Goal: Task Accomplishment & Management: Complete application form

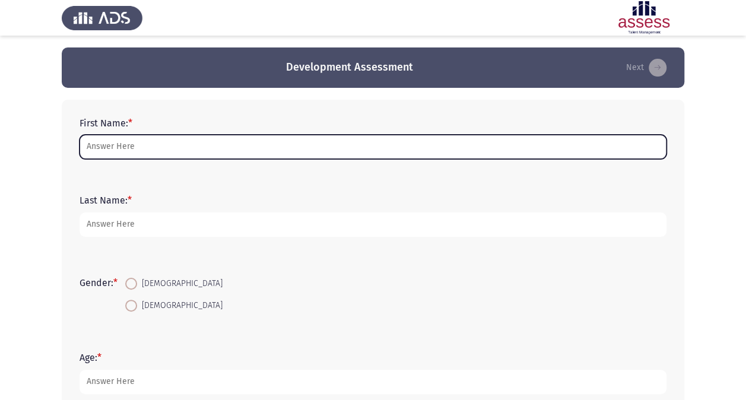
click at [129, 138] on input "First Name: *" at bounding box center [373, 147] width 587 height 24
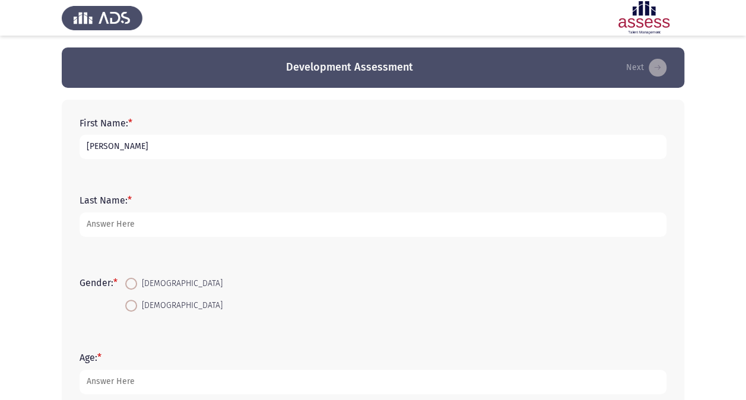
type input "[PERSON_NAME]"
type input "ELsobky"
click at [125, 300] on input "[DEMOGRAPHIC_DATA]" at bounding box center [131, 306] width 12 height 12
radio input "true"
type input "24"
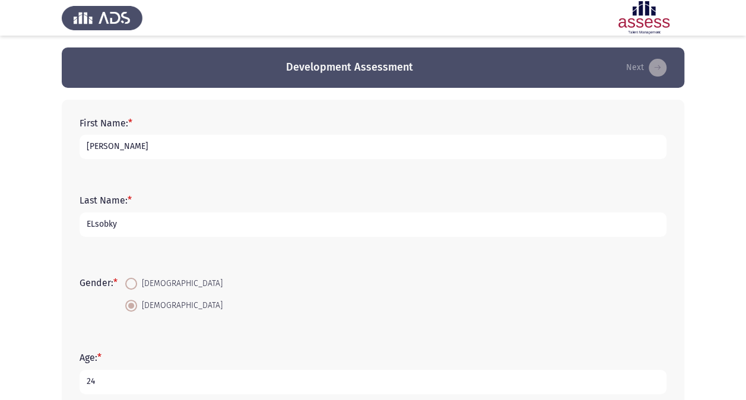
scroll to position [259, 0]
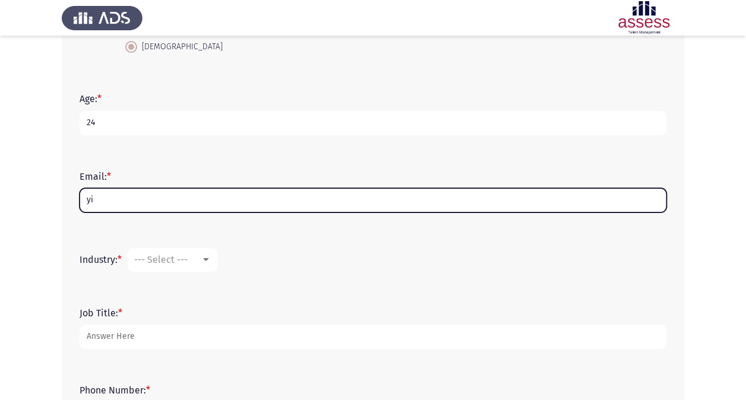
type input "y"
type input "[EMAIL_ADDRESS][DOMAIN_NAME]"
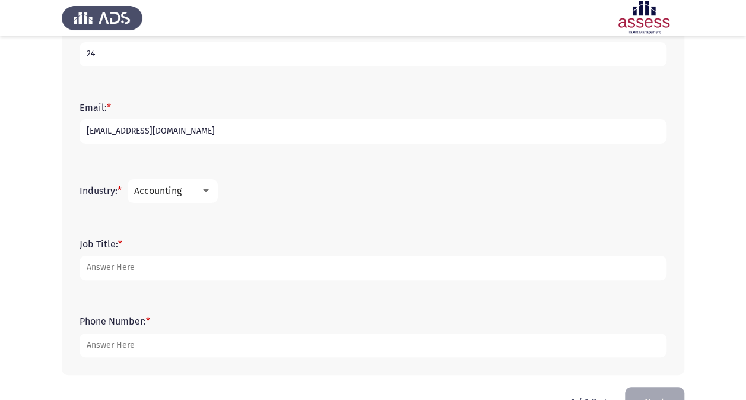
scroll to position [362, 0]
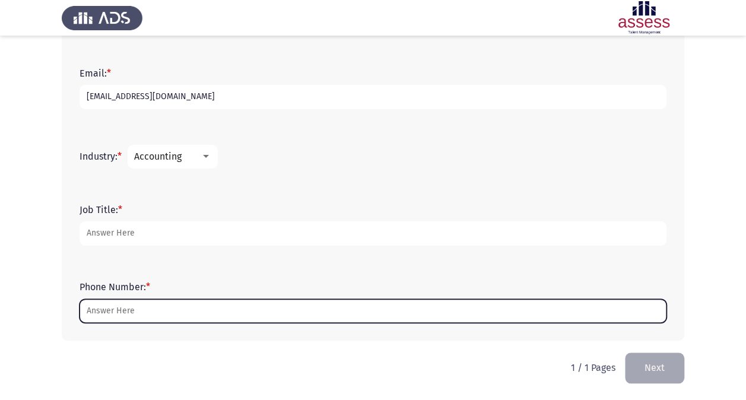
click at [229, 311] on input "Phone Number: *" at bounding box center [373, 311] width 587 height 24
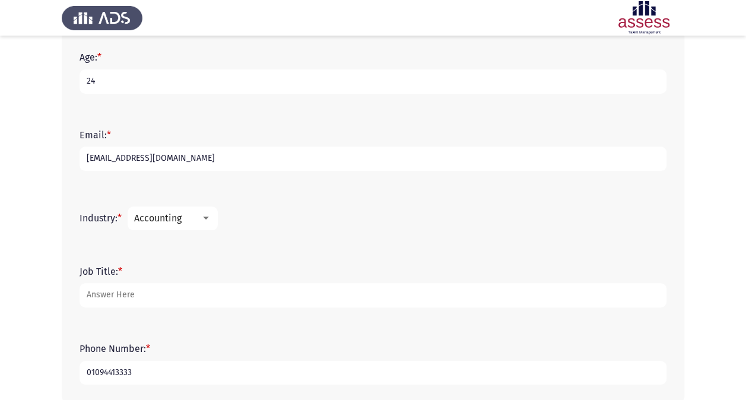
scroll to position [303, 0]
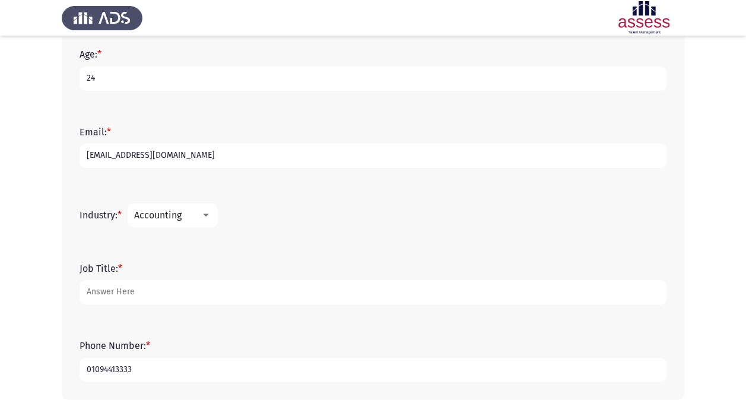
type input "01094413333"
click at [167, 218] on span "Accounting" at bounding box center [157, 215] width 47 height 11
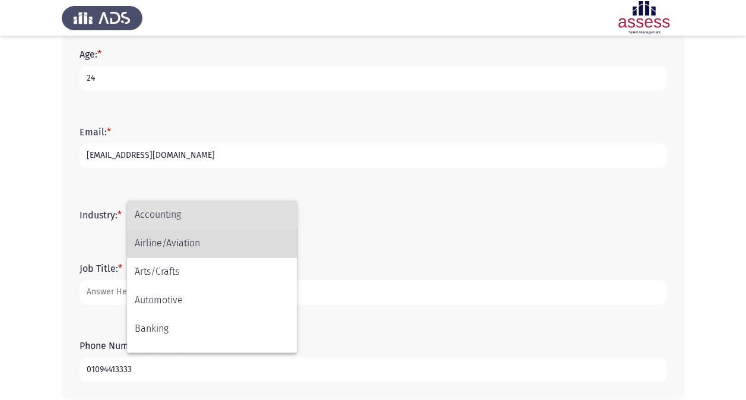
click at [174, 240] on span "Airline/Aviation" at bounding box center [212, 243] width 154 height 28
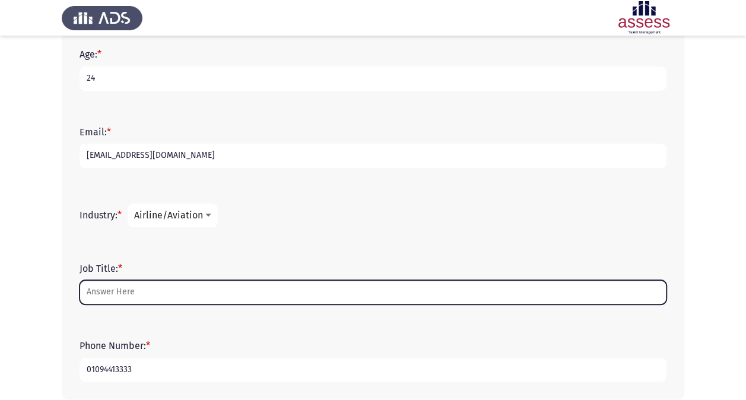
click at [131, 297] on input "Job Title: *" at bounding box center [373, 292] width 587 height 24
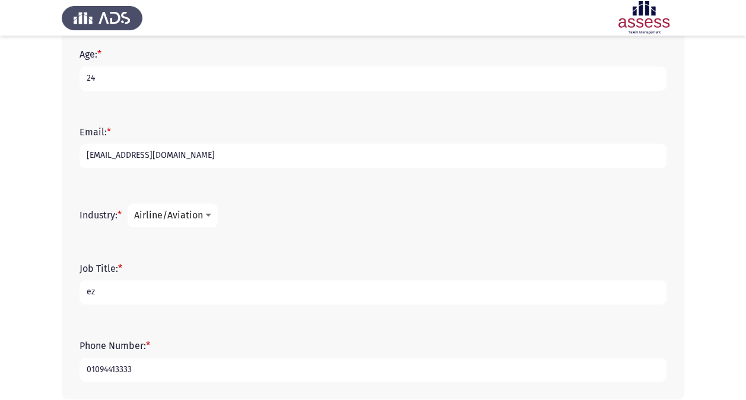
type input "e"
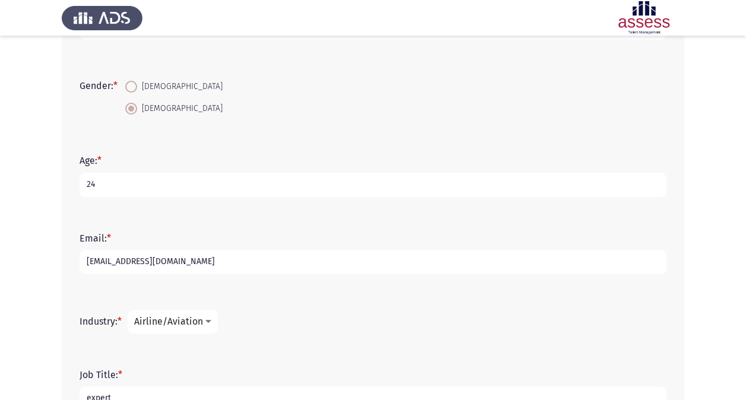
scroll to position [0, 0]
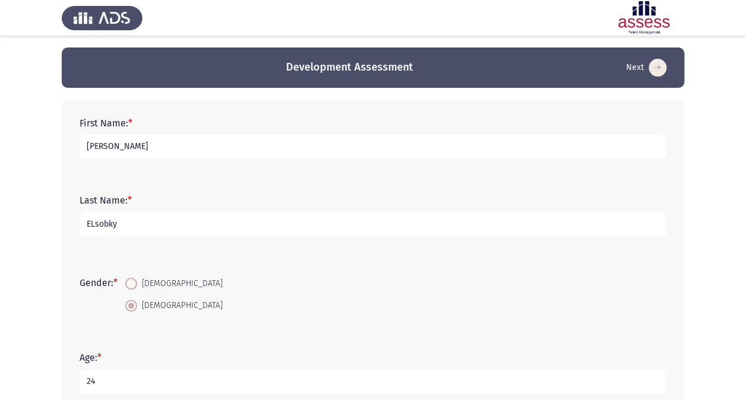
type input "expert"
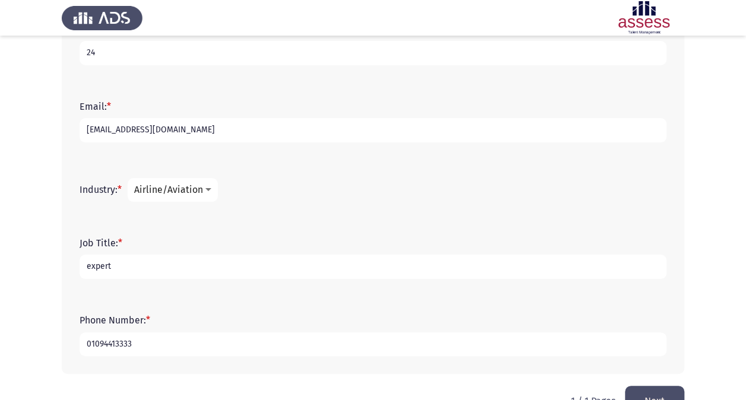
scroll to position [362, 0]
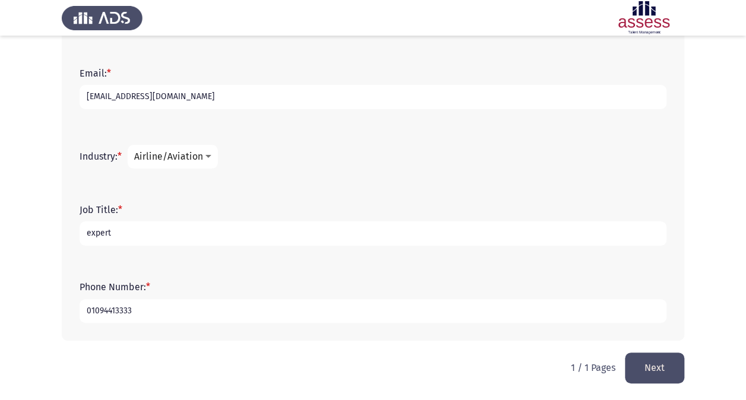
click at [657, 373] on button "Next" at bounding box center [654, 368] width 59 height 30
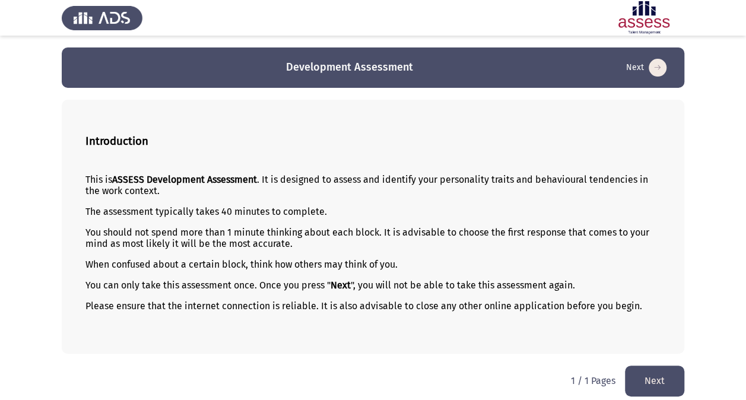
scroll to position [6, 0]
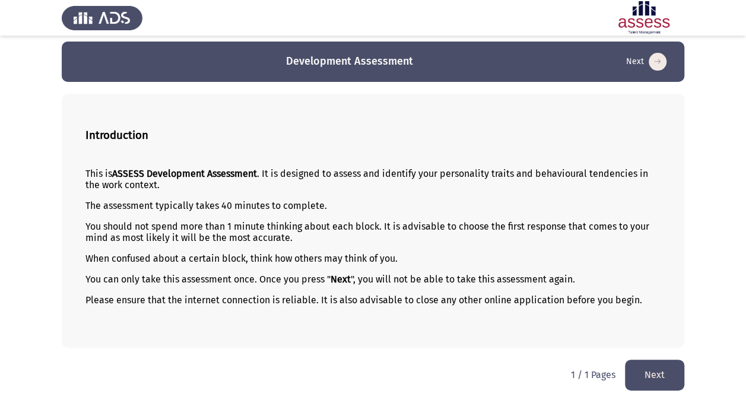
click at [670, 365] on button "Next" at bounding box center [654, 375] width 59 height 30
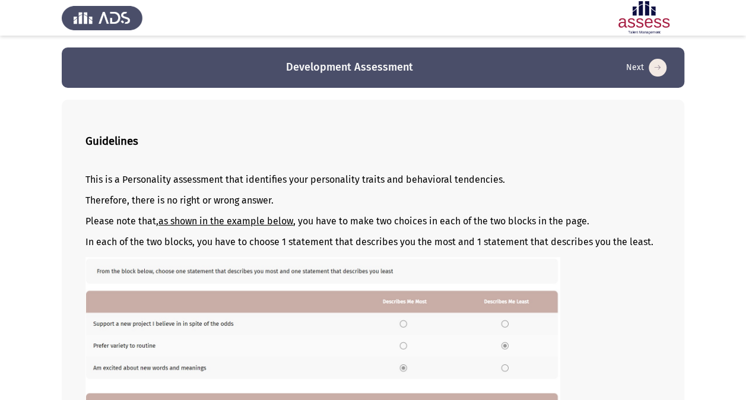
scroll to position [181, 0]
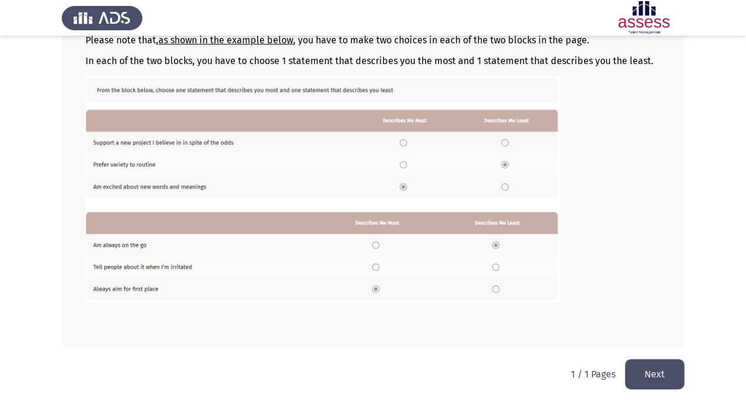
click at [668, 380] on button "Next" at bounding box center [654, 374] width 59 height 30
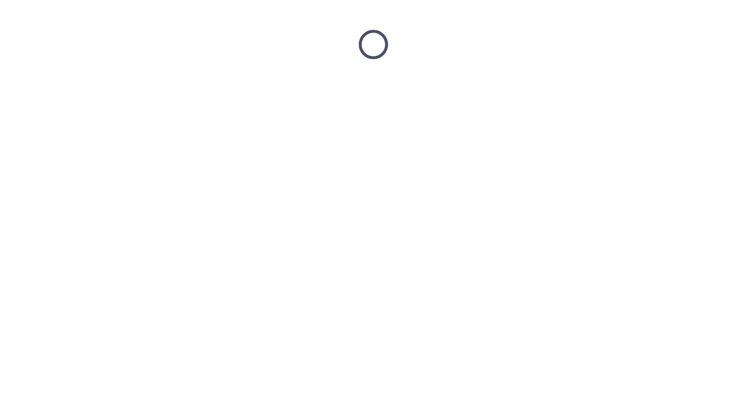
scroll to position [0, 0]
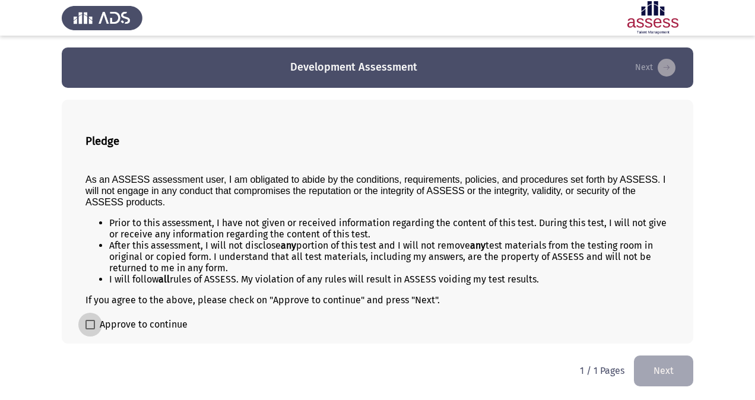
click at [96, 320] on label "Approve to continue" at bounding box center [136, 325] width 102 height 14
click at [90, 330] on input "Approve to continue" at bounding box center [90, 330] width 1 height 1
checkbox input "true"
click at [673, 375] on button "Next" at bounding box center [663, 371] width 59 height 30
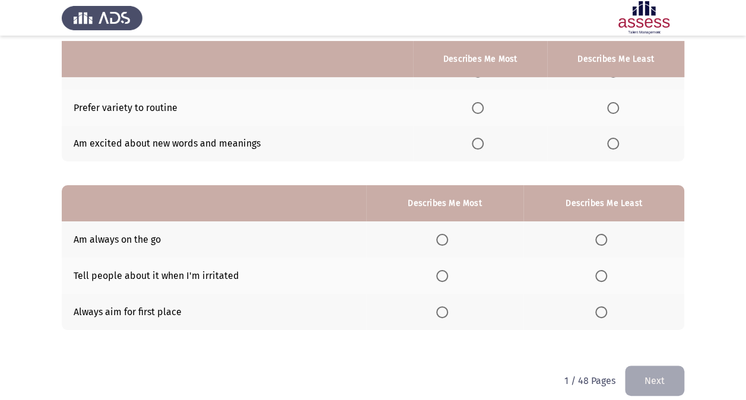
scroll to position [141, 0]
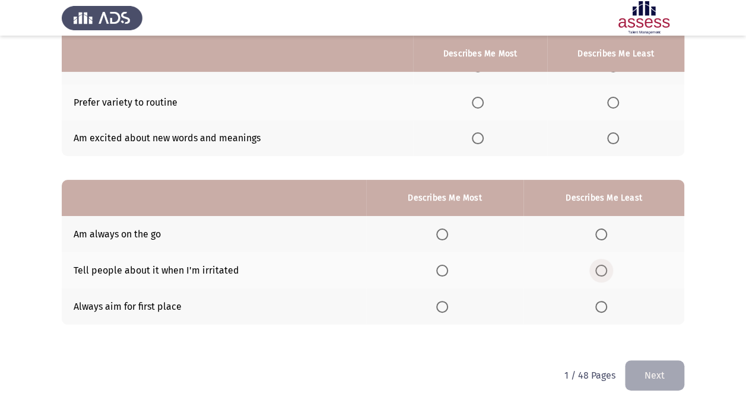
click at [599, 269] on span "Select an option" at bounding box center [601, 271] width 12 height 12
click at [599, 269] on input "Select an option" at bounding box center [601, 271] width 12 height 12
click at [442, 306] on span "Select an option" at bounding box center [442, 307] width 12 height 12
click at [442, 306] on input "Select an option" at bounding box center [442, 307] width 12 height 12
click at [445, 234] on span "Select an option" at bounding box center [442, 235] width 12 height 12
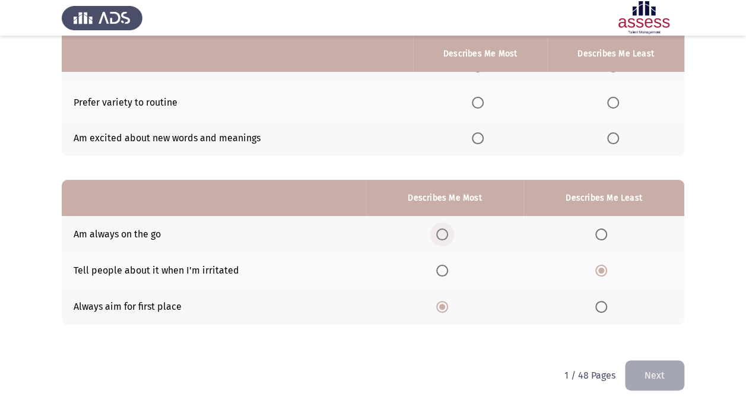
click at [445, 234] on input "Select an option" at bounding box center [442, 235] width 12 height 12
click at [443, 308] on span "Select an option" at bounding box center [442, 307] width 12 height 12
click at [443, 308] on input "Select an option" at bounding box center [442, 307] width 12 height 12
click at [600, 237] on span "Select an option" at bounding box center [601, 235] width 12 height 12
click at [600, 237] on input "Select an option" at bounding box center [601, 235] width 12 height 12
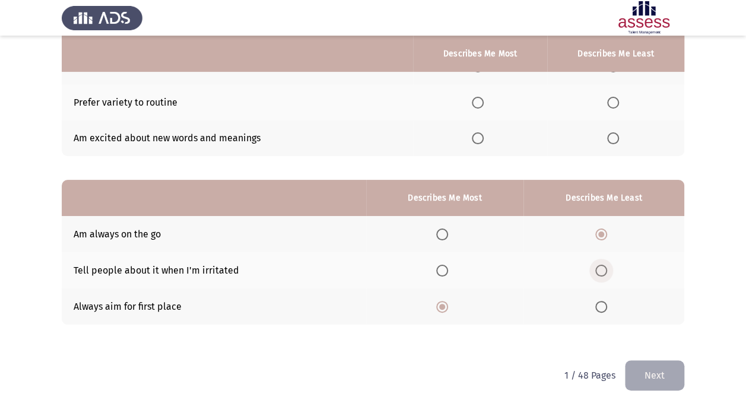
click at [602, 272] on span "Select an option" at bounding box center [601, 271] width 12 height 12
click at [602, 272] on input "Select an option" at bounding box center [601, 271] width 12 height 12
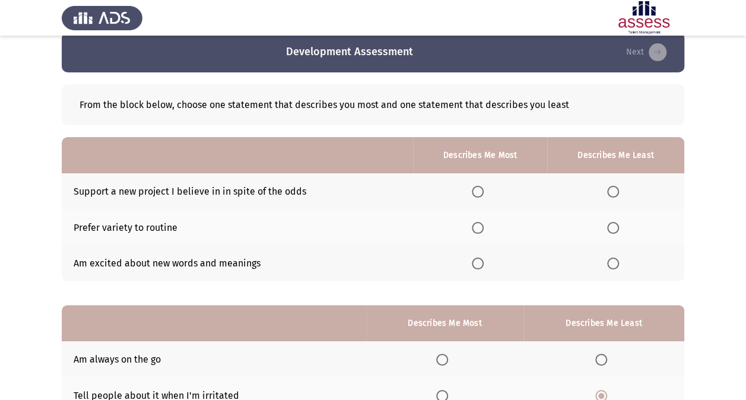
scroll to position [17, 0]
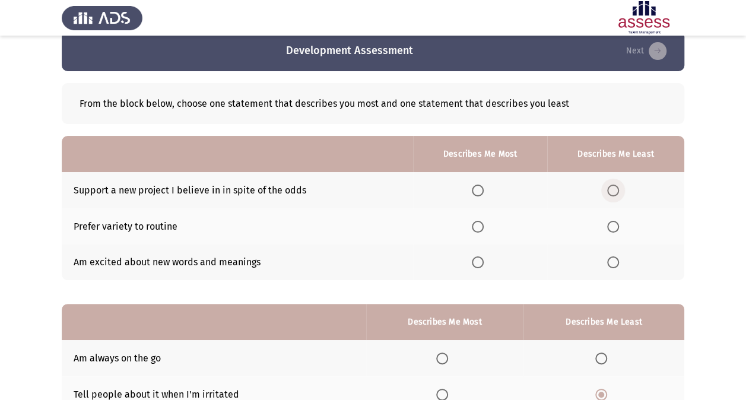
click at [613, 189] on span "Select an option" at bounding box center [613, 191] width 12 height 12
click at [613, 189] on input "Select an option" at bounding box center [613, 191] width 12 height 12
click at [475, 262] on span "Select an option" at bounding box center [478, 262] width 12 height 12
click at [475, 262] on input "Select an option" at bounding box center [478, 262] width 12 height 12
click at [480, 218] on th at bounding box center [480, 226] width 134 height 36
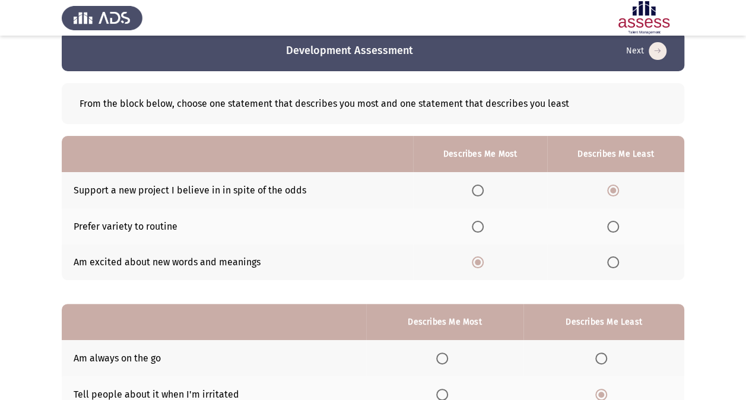
click at [479, 223] on span "Select an option" at bounding box center [478, 227] width 12 height 12
click at [479, 223] on input "Select an option" at bounding box center [478, 227] width 12 height 12
click at [477, 265] on span "Select an option" at bounding box center [478, 262] width 12 height 12
click at [477, 265] on input "Select an option" at bounding box center [478, 262] width 12 height 12
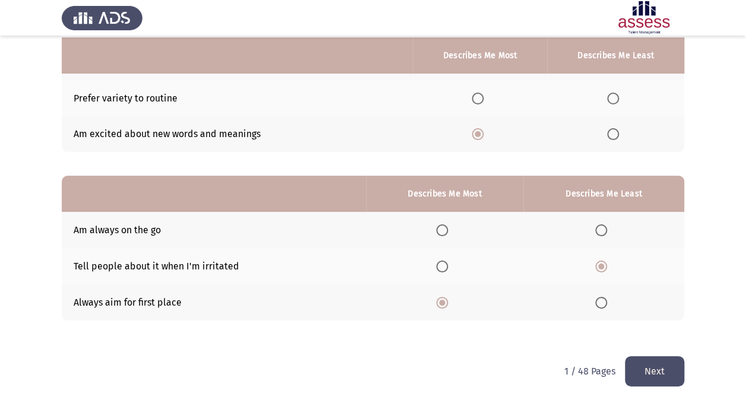
scroll to position [147, 0]
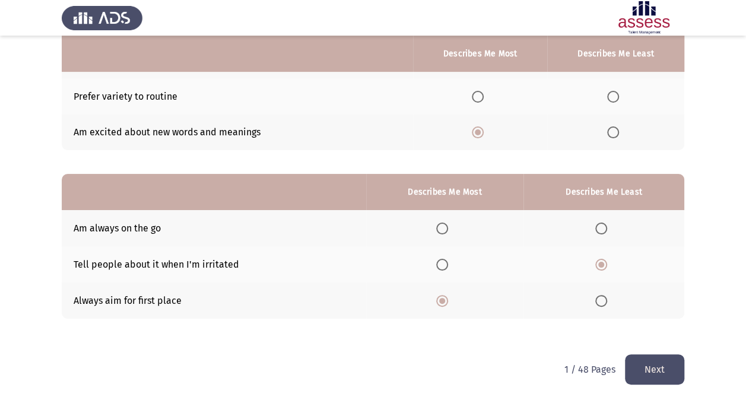
click at [647, 370] on button "Next" at bounding box center [654, 369] width 59 height 30
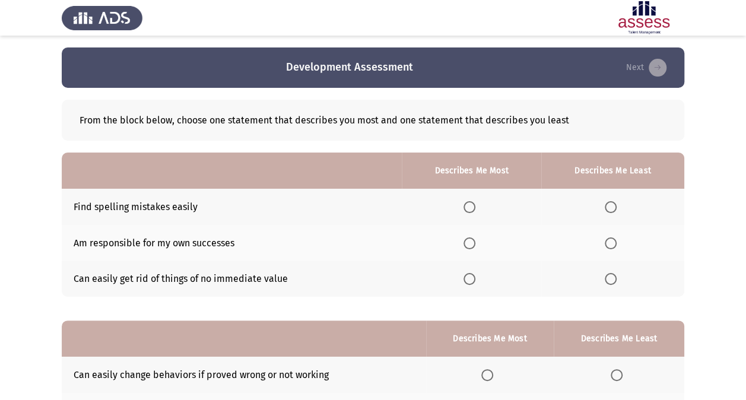
click at [468, 207] on span "Select an option" at bounding box center [470, 207] width 12 height 12
click at [468, 207] on input "Select an option" at bounding box center [470, 207] width 12 height 12
click at [467, 238] on span "Select an option" at bounding box center [470, 243] width 12 height 12
click at [467, 238] on input "Select an option" at bounding box center [470, 243] width 12 height 12
click at [464, 275] on th at bounding box center [472, 279] width 140 height 36
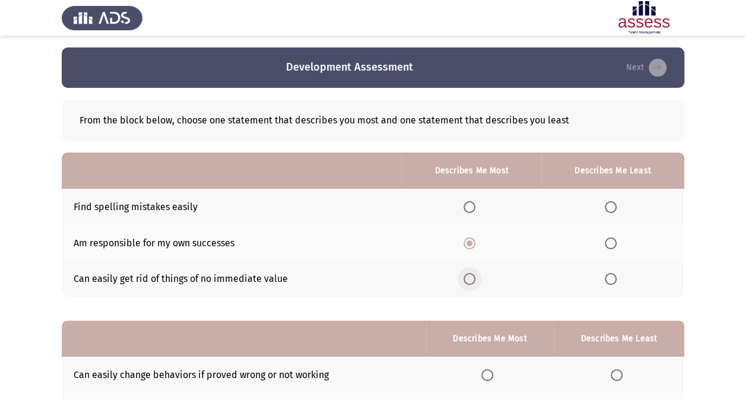
click at [466, 277] on span "Select an option" at bounding box center [470, 279] width 12 height 12
click at [466, 277] on input "Select an option" at bounding box center [470, 279] width 12 height 12
click at [468, 240] on span "Select an option" at bounding box center [470, 243] width 12 height 12
click at [468, 240] on input "Select an option" at bounding box center [470, 243] width 12 height 12
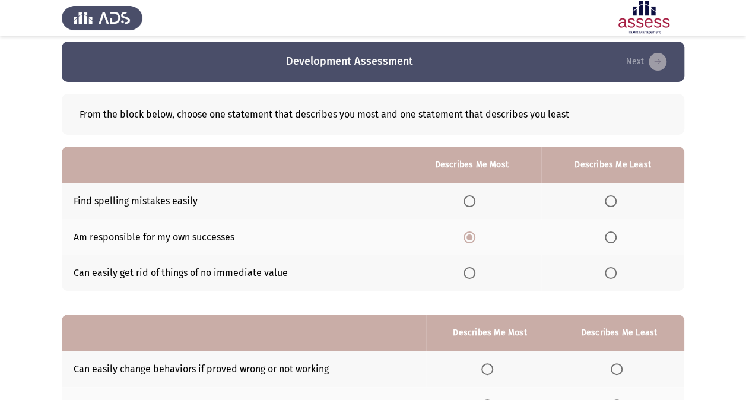
scroll to position [10, 0]
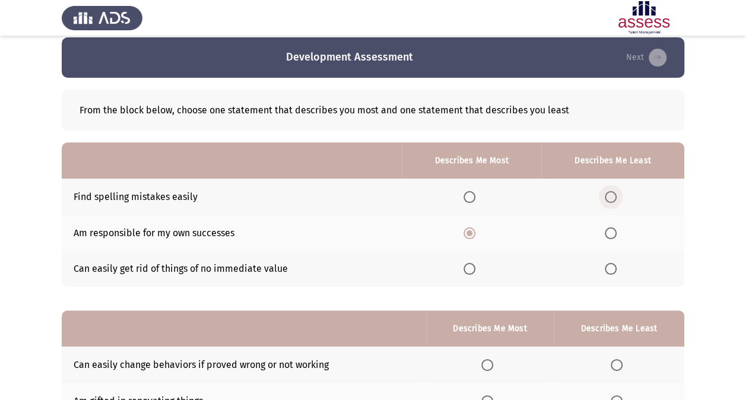
click at [608, 195] on span "Select an option" at bounding box center [611, 197] width 12 height 12
click at [608, 195] on input "Select an option" at bounding box center [611, 197] width 12 height 12
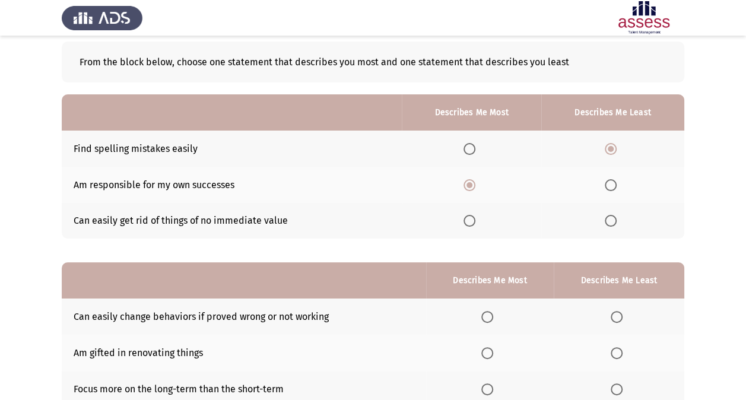
scroll to position [123, 0]
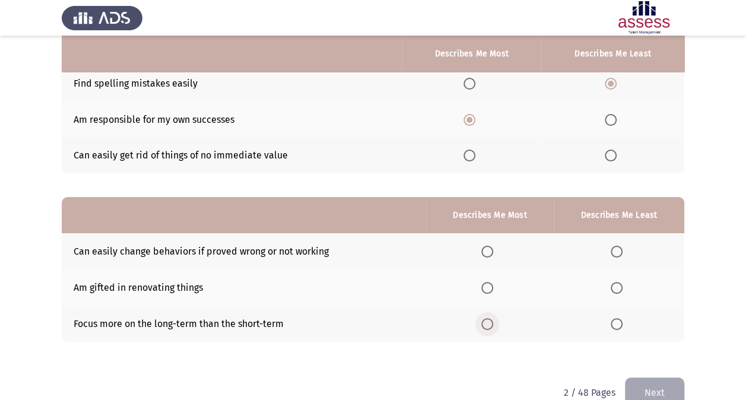
click at [489, 324] on span "Select an option" at bounding box center [488, 324] width 12 height 12
click at [489, 324] on input "Select an option" at bounding box center [488, 324] width 12 height 12
click at [614, 287] on span "Select an option" at bounding box center [617, 288] width 12 height 12
click at [614, 287] on input "Select an option" at bounding box center [617, 288] width 12 height 12
click at [645, 384] on button "Next" at bounding box center [654, 393] width 59 height 30
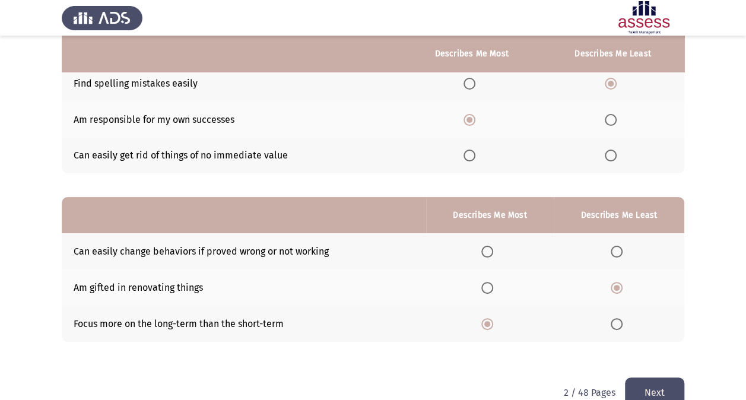
scroll to position [0, 0]
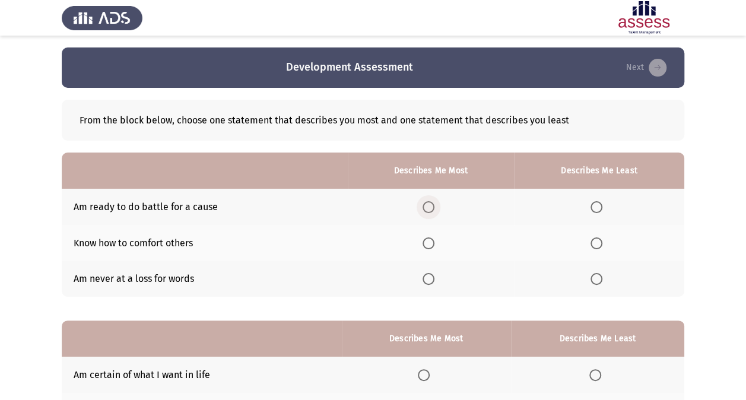
click at [427, 205] on span "Select an option" at bounding box center [429, 207] width 12 height 12
click at [427, 205] on input "Select an option" at bounding box center [429, 207] width 12 height 12
click at [601, 280] on span "Select an option" at bounding box center [597, 279] width 12 height 12
click at [601, 280] on input "Select an option" at bounding box center [597, 279] width 12 height 12
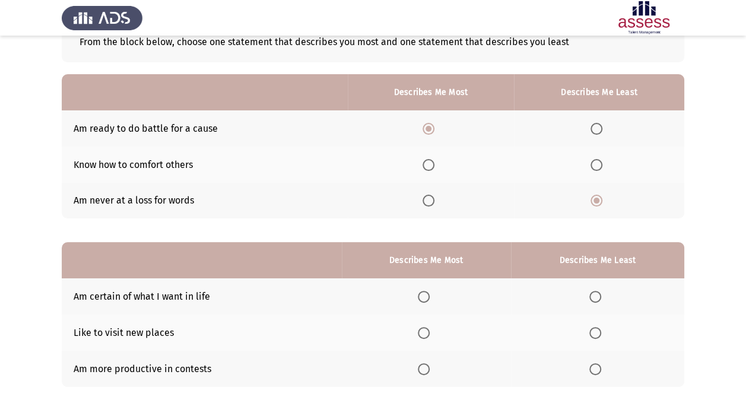
scroll to position [147, 0]
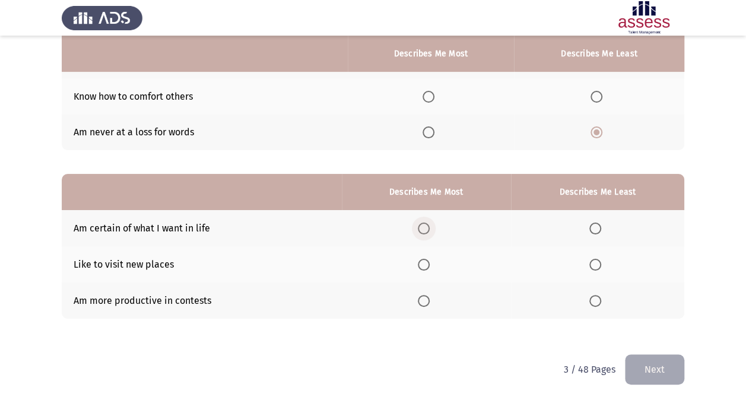
click at [421, 230] on span "Select an option" at bounding box center [424, 229] width 12 height 12
click at [421, 230] on input "Select an option" at bounding box center [424, 229] width 12 height 12
click at [422, 299] on span "Select an option" at bounding box center [424, 301] width 12 height 12
click at [422, 299] on input "Select an option" at bounding box center [424, 301] width 12 height 12
click at [600, 264] on span "Select an option" at bounding box center [596, 265] width 12 height 12
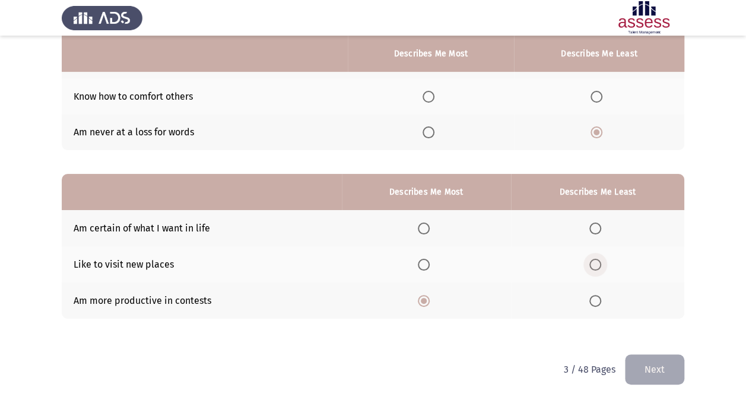
click at [600, 264] on input "Select an option" at bounding box center [596, 265] width 12 height 12
click at [633, 380] on button "Next" at bounding box center [654, 369] width 59 height 30
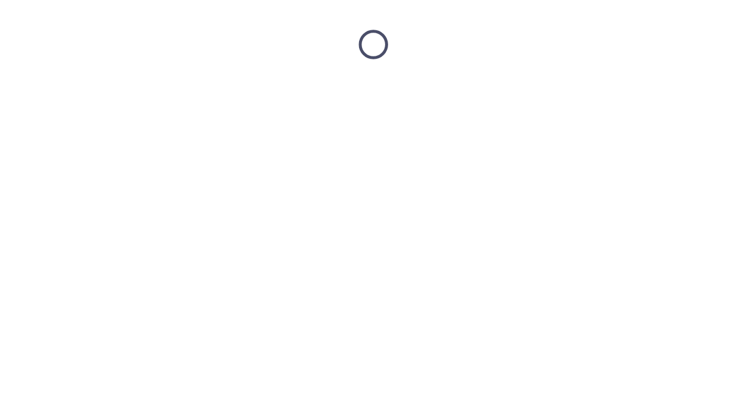
scroll to position [0, 0]
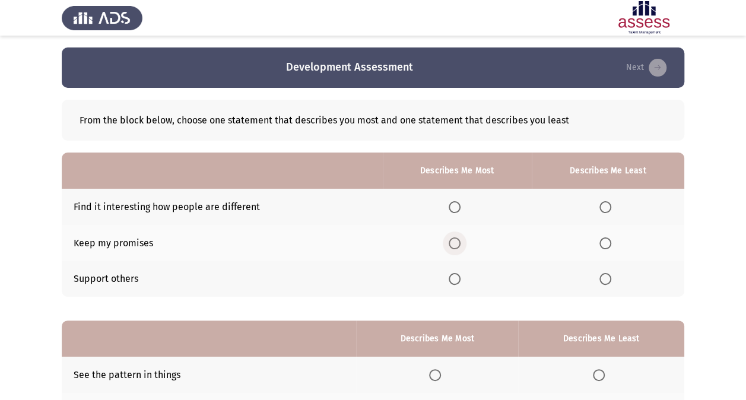
click at [452, 242] on span "Select an option" at bounding box center [455, 243] width 12 height 12
click at [452, 242] on input "Select an option" at bounding box center [455, 243] width 12 height 12
click at [454, 283] on span "Select an option" at bounding box center [455, 279] width 12 height 12
click at [454, 283] on input "Select an option" at bounding box center [455, 279] width 12 height 12
click at [607, 206] on span "Select an option" at bounding box center [606, 207] width 12 height 12
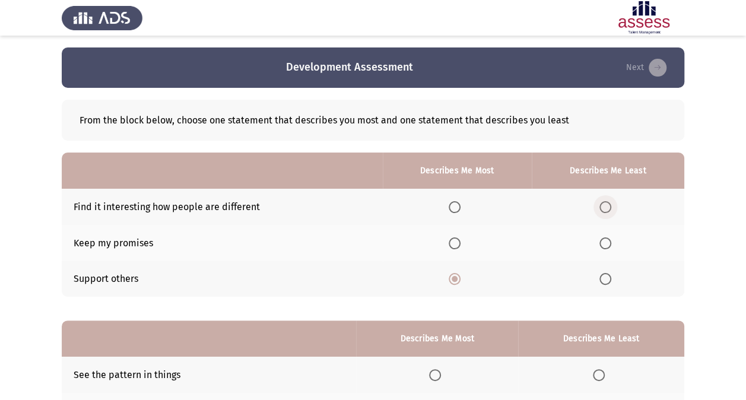
click at [607, 206] on input "Select an option" at bounding box center [606, 207] width 12 height 12
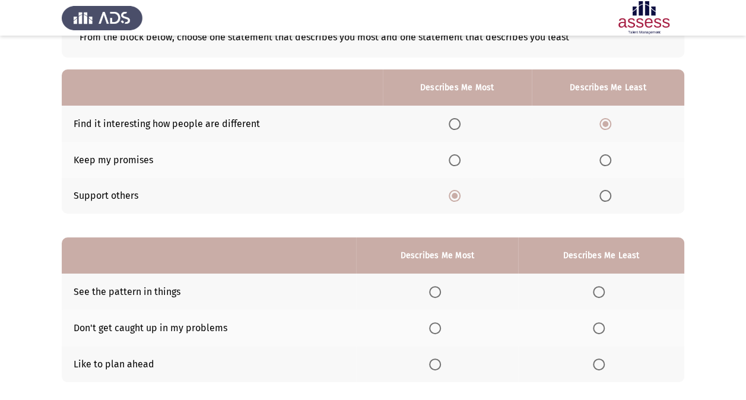
scroll to position [147, 0]
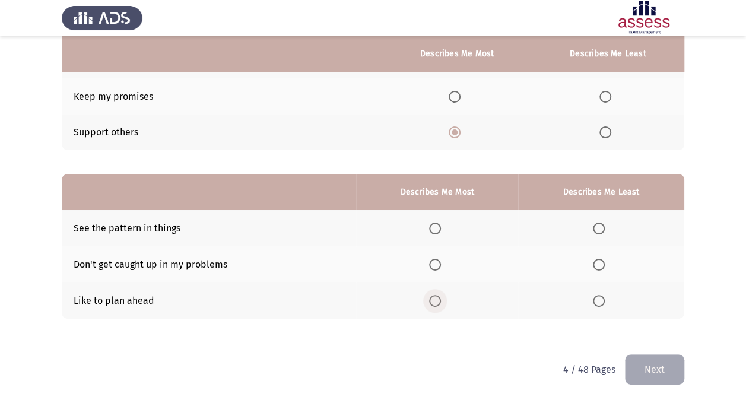
click at [433, 300] on span "Select an option" at bounding box center [435, 301] width 12 height 12
click at [433, 300] on input "Select an option" at bounding box center [435, 301] width 12 height 12
click at [605, 260] on span "Select an option" at bounding box center [599, 265] width 12 height 12
click at [605, 260] on input "Select an option" at bounding box center [599, 265] width 12 height 12
click at [630, 355] on button "Next" at bounding box center [654, 369] width 59 height 30
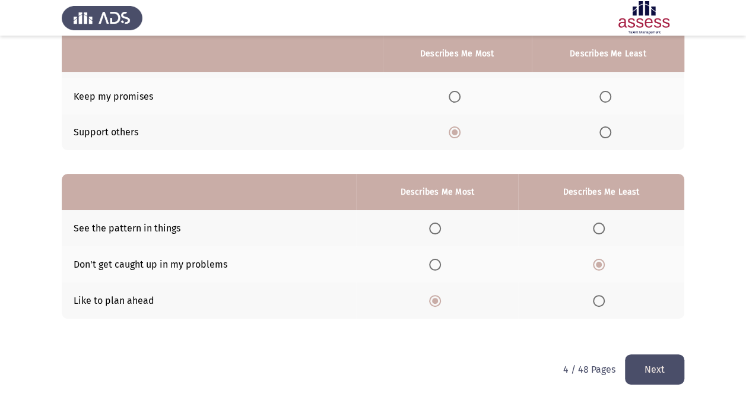
scroll to position [0, 0]
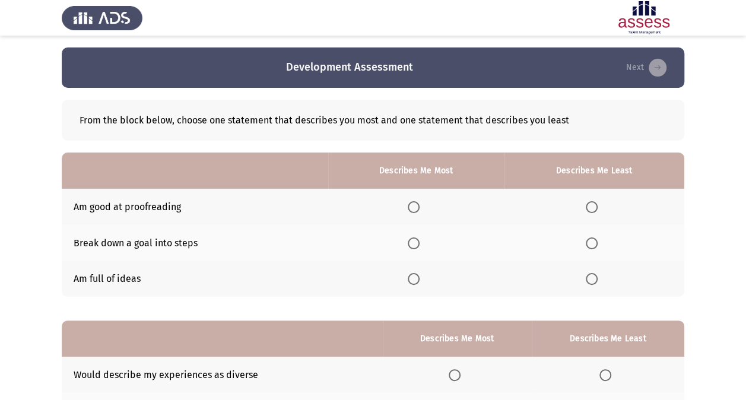
click at [408, 245] on th at bounding box center [416, 243] width 176 height 36
click at [419, 245] on span "Select an option" at bounding box center [414, 243] width 12 height 12
click at [419, 245] on input "Select an option" at bounding box center [414, 243] width 12 height 12
click at [592, 211] on span "Select an option" at bounding box center [592, 207] width 12 height 12
click at [592, 211] on input "Select an option" at bounding box center [592, 207] width 12 height 12
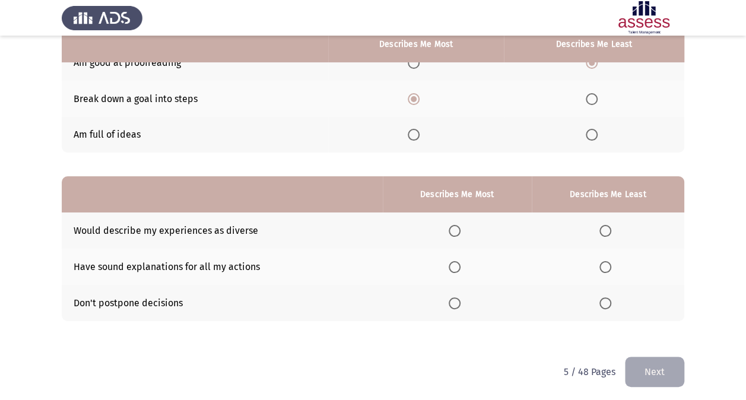
scroll to position [146, 0]
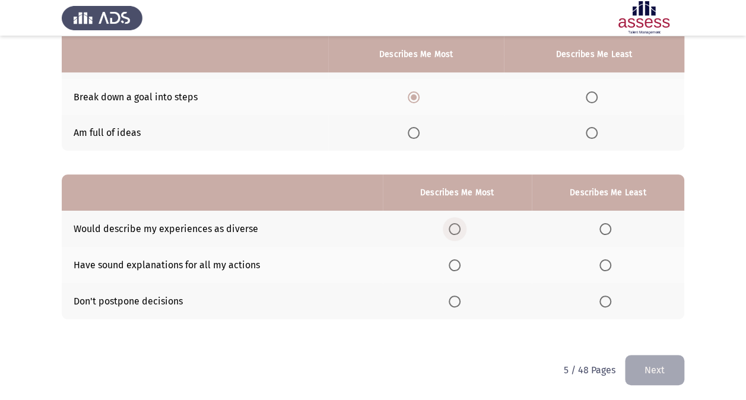
click at [459, 227] on span "Select an option" at bounding box center [455, 229] width 12 height 12
click at [459, 227] on input "Select an option" at bounding box center [455, 229] width 12 height 12
click at [604, 302] on span "Select an option" at bounding box center [606, 302] width 12 height 12
click at [604, 302] on input "Select an option" at bounding box center [606, 302] width 12 height 12
click at [646, 373] on button "Next" at bounding box center [654, 370] width 59 height 30
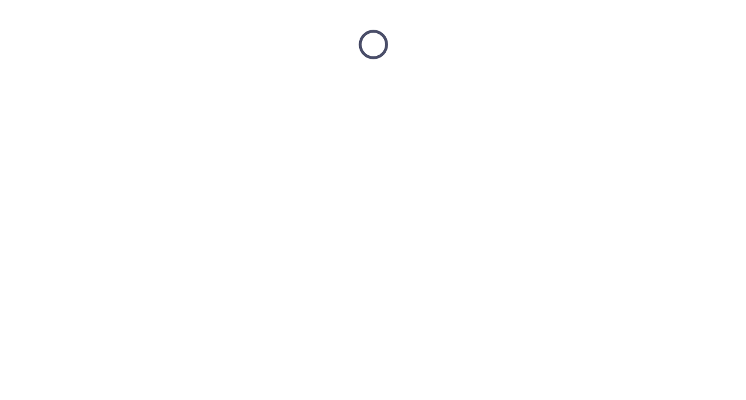
scroll to position [0, 0]
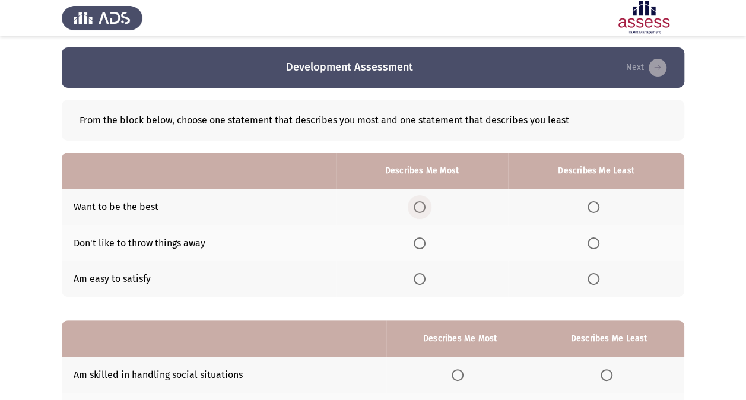
click at [417, 207] on span "Select an option" at bounding box center [420, 207] width 12 height 12
click at [417, 207] on input "Select an option" at bounding box center [420, 207] width 12 height 12
click at [592, 284] on span "Select an option" at bounding box center [594, 279] width 12 height 12
click at [592, 284] on input "Select an option" at bounding box center [594, 279] width 12 height 12
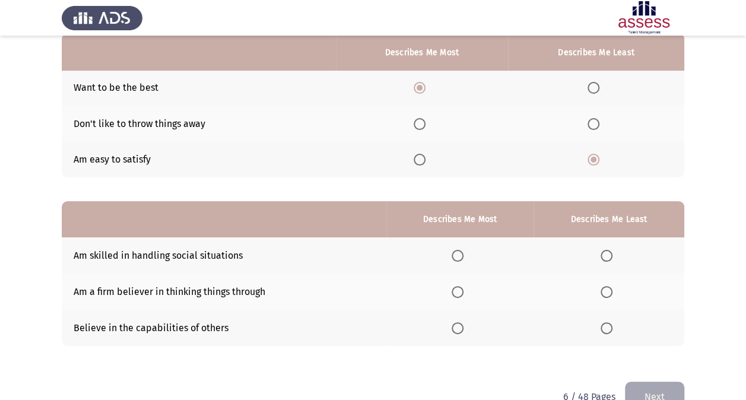
scroll to position [131, 0]
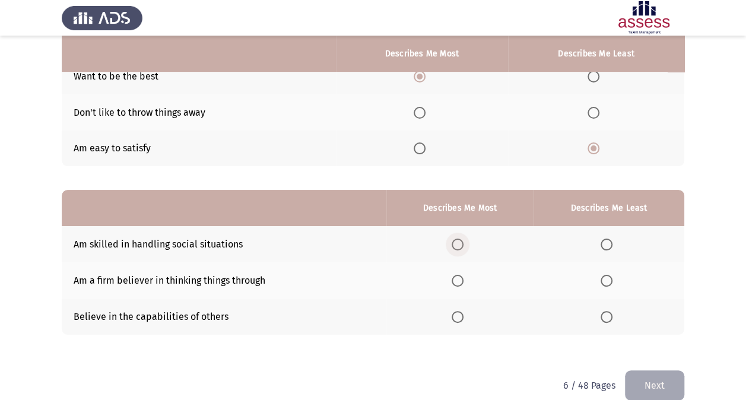
click at [467, 242] on label "Select an option" at bounding box center [460, 245] width 17 height 12
click at [464, 242] on input "Select an option" at bounding box center [458, 245] width 12 height 12
click at [462, 281] on span "Select an option" at bounding box center [458, 281] width 12 height 12
click at [462, 281] on input "Select an option" at bounding box center [458, 281] width 12 height 12
click at [606, 312] on span "Select an option" at bounding box center [607, 317] width 12 height 12
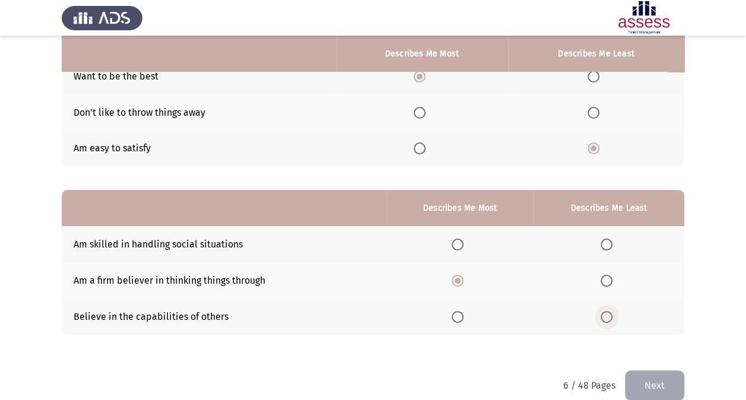
click at [606, 312] on input "Select an option" at bounding box center [607, 317] width 12 height 12
click at [659, 373] on button "Next" at bounding box center [654, 385] width 59 height 30
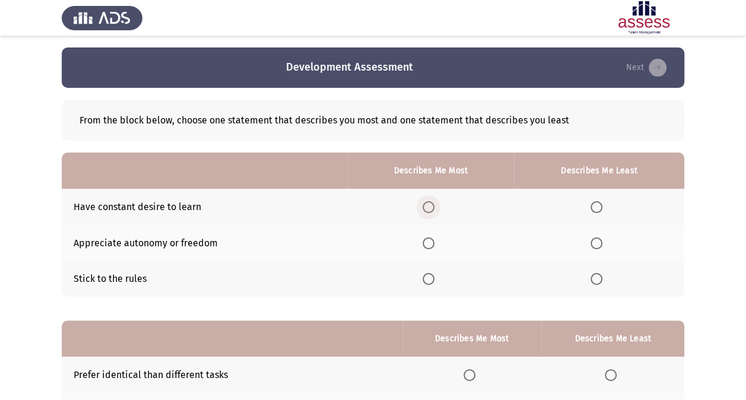
click at [433, 204] on span "Select an option" at bounding box center [429, 207] width 12 height 12
click at [433, 204] on input "Select an option" at bounding box center [429, 207] width 12 height 12
click at [598, 242] on span "Select an option" at bounding box center [597, 243] width 12 height 12
click at [598, 242] on input "Select an option" at bounding box center [597, 243] width 12 height 12
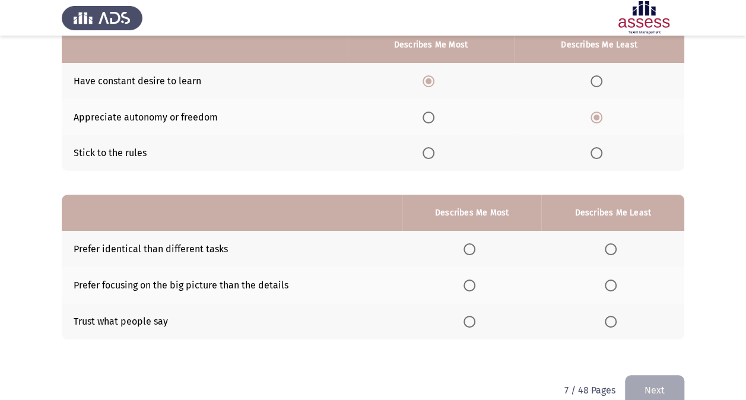
scroll to position [128, 0]
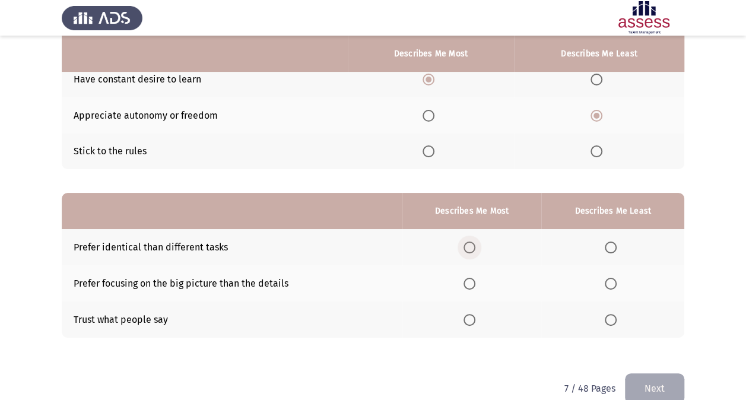
click at [470, 244] on span "Select an option" at bounding box center [470, 248] width 12 height 12
click at [470, 244] on input "Select an option" at bounding box center [470, 248] width 12 height 12
click at [612, 323] on span "Select an option" at bounding box center [611, 320] width 12 height 12
click at [612, 323] on input "Select an option" at bounding box center [611, 320] width 12 height 12
click at [652, 376] on button "Next" at bounding box center [654, 388] width 59 height 30
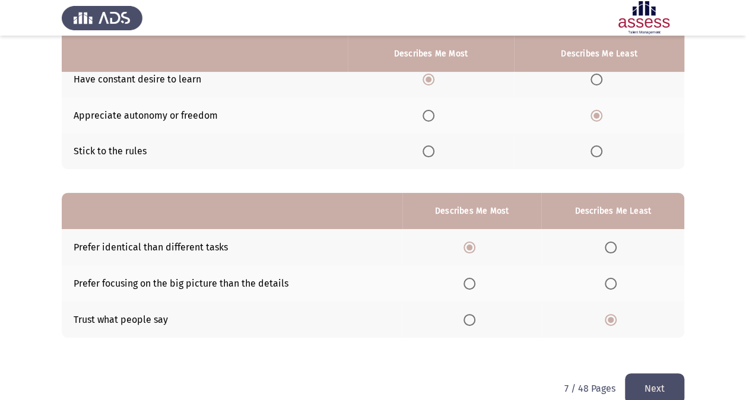
scroll to position [0, 0]
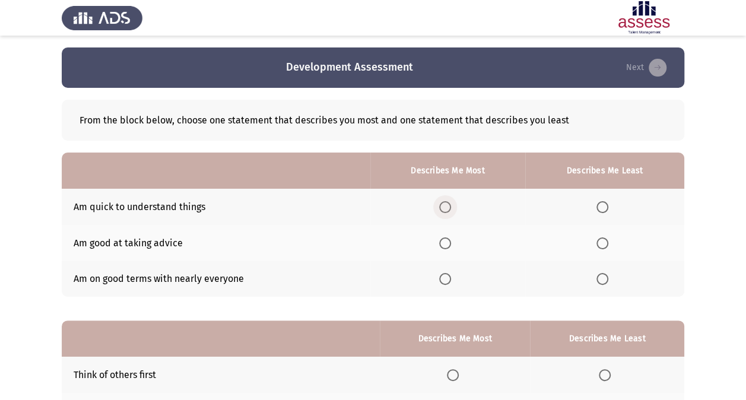
click at [450, 201] on span "Select an option" at bounding box center [445, 207] width 12 height 12
click at [450, 201] on input "Select an option" at bounding box center [445, 207] width 12 height 12
click at [603, 240] on span "Select an option" at bounding box center [603, 243] width 12 height 12
click at [603, 240] on input "Select an option" at bounding box center [603, 243] width 12 height 12
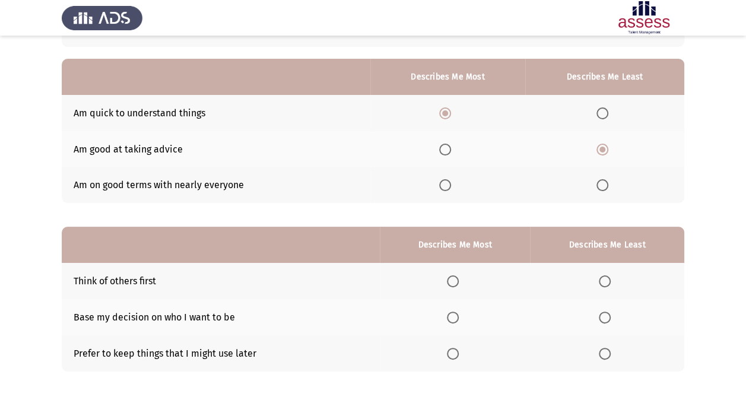
scroll to position [96, 0]
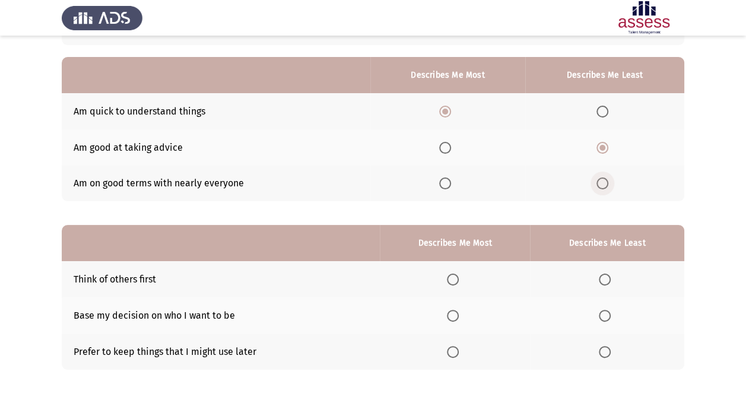
click at [600, 181] on span "Select an option" at bounding box center [603, 184] width 12 height 12
click at [600, 181] on input "Select an option" at bounding box center [603, 184] width 12 height 12
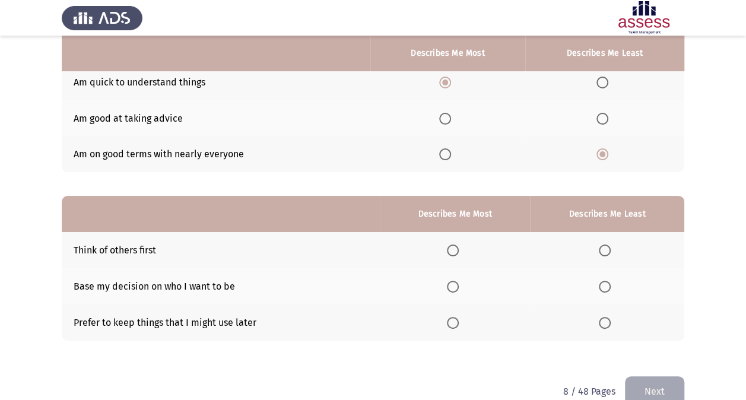
scroll to position [125, 0]
click at [454, 280] on span "Select an option" at bounding box center [453, 286] width 12 height 12
click at [454, 280] on input "Select an option" at bounding box center [453, 286] width 12 height 12
click at [612, 245] on label "Select an option" at bounding box center [607, 250] width 17 height 12
click at [611, 245] on input "Select an option" at bounding box center [605, 250] width 12 height 12
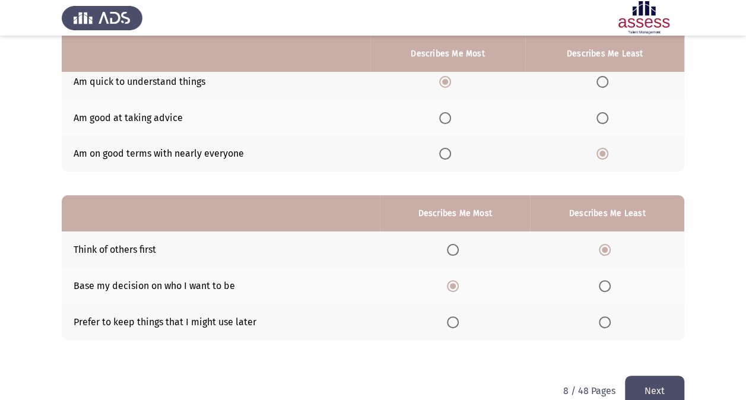
click at [641, 376] on button "Next" at bounding box center [654, 391] width 59 height 30
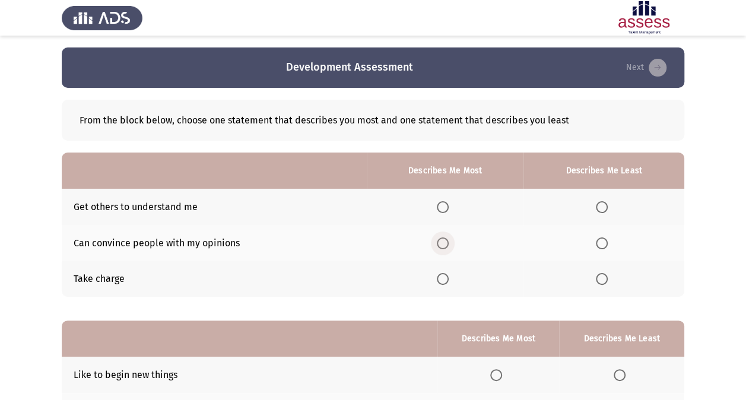
click at [449, 245] on span "Select an option" at bounding box center [443, 243] width 12 height 12
click at [449, 245] on input "Select an option" at bounding box center [443, 243] width 12 height 12
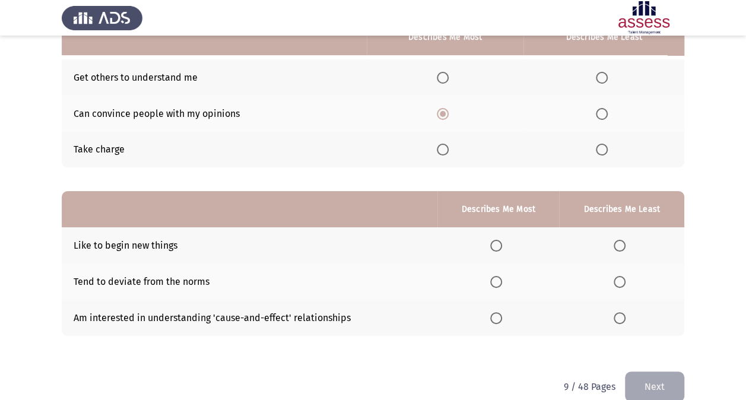
scroll to position [130, 0]
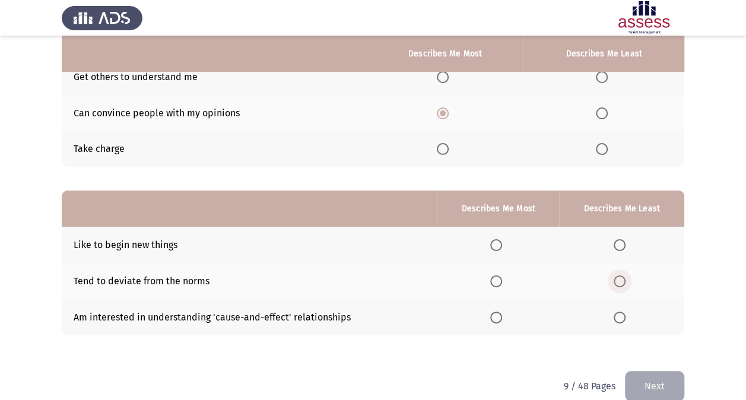
click at [621, 278] on span "Select an option" at bounding box center [620, 281] width 12 height 12
click at [621, 278] on input "Select an option" at bounding box center [620, 281] width 12 height 12
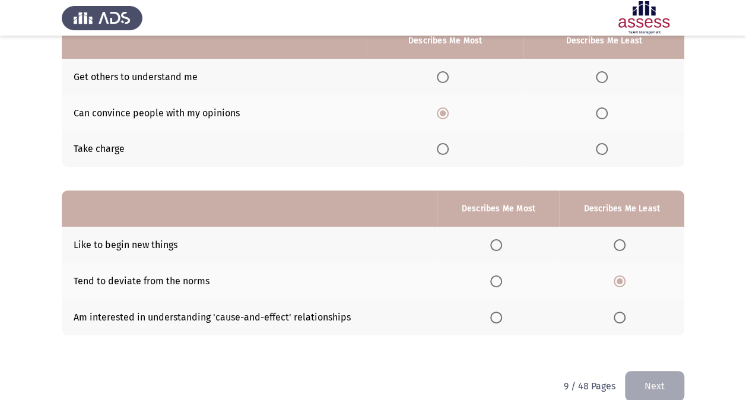
scroll to position [32, 0]
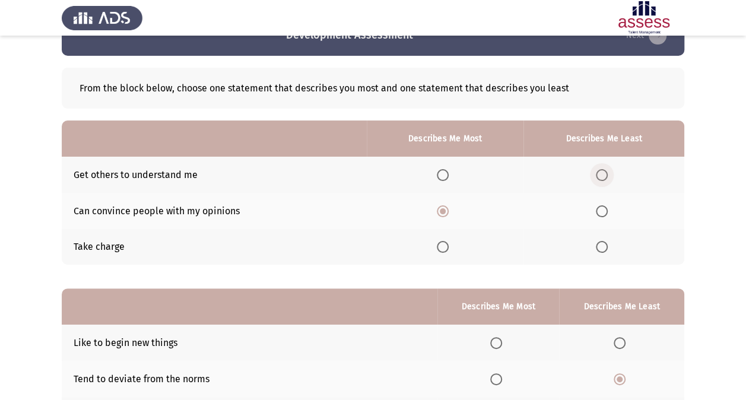
click at [600, 171] on span "Select an option" at bounding box center [602, 175] width 12 height 12
click at [600, 171] on input "Select an option" at bounding box center [602, 175] width 12 height 12
click at [744, 191] on app-assessment-container "Development Assessment Next From the block below, choose one statement that des…" at bounding box center [373, 242] width 746 height 454
drag, startPoint x: 744, startPoint y: 191, endPoint x: 751, endPoint y: 194, distance: 7.5
click at [746, 194] on html "Development Assessment Next From the block below, choose one statement that des…" at bounding box center [373, 242] width 746 height 549
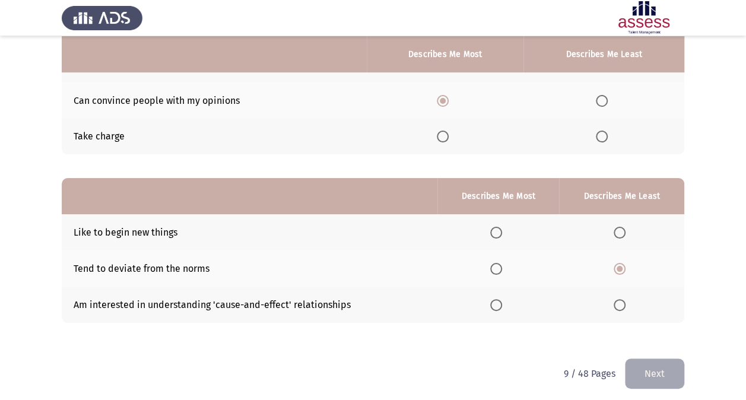
scroll to position [142, 0]
click at [499, 305] on span "Select an option" at bounding box center [496, 305] width 12 height 12
click at [499, 305] on input "Select an option" at bounding box center [496, 305] width 12 height 12
click at [656, 367] on button "Next" at bounding box center [654, 374] width 59 height 30
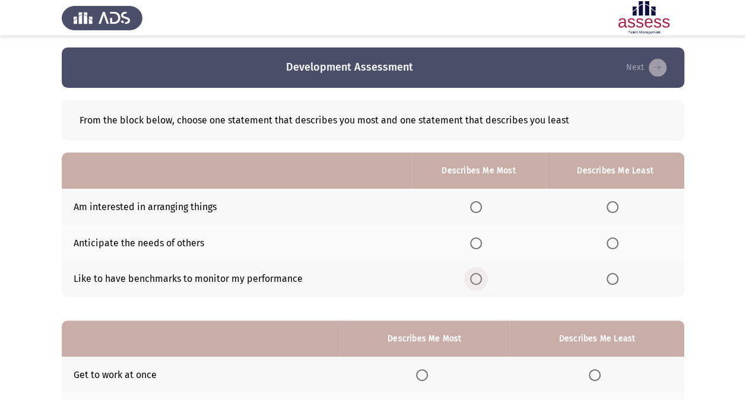
click at [479, 273] on span "Select an option" at bounding box center [476, 279] width 12 height 12
click at [479, 273] on input "Select an option" at bounding box center [476, 279] width 12 height 12
click at [610, 243] on span "Select an option" at bounding box center [613, 243] width 12 height 12
click at [610, 243] on input "Select an option" at bounding box center [613, 243] width 12 height 12
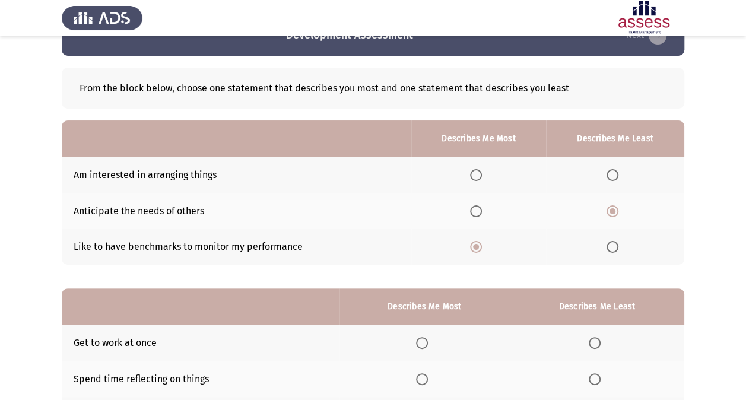
scroll to position [42, 0]
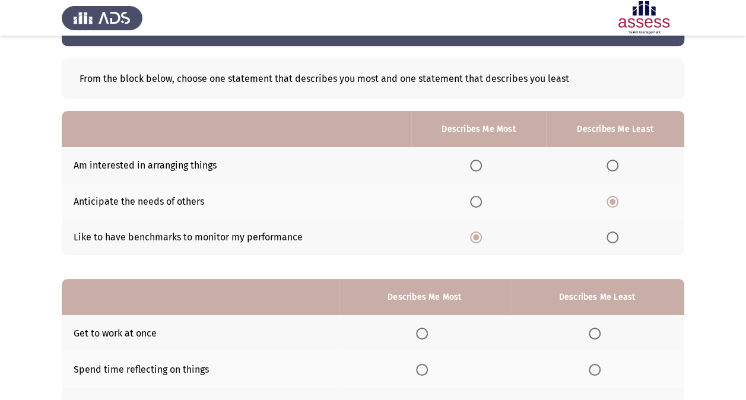
drag, startPoint x: 746, startPoint y: 185, endPoint x: 750, endPoint y: 214, distance: 28.8
click at [746, 214] on html "Development Assessment Next From the block below, choose one statement that des…" at bounding box center [373, 232] width 746 height 549
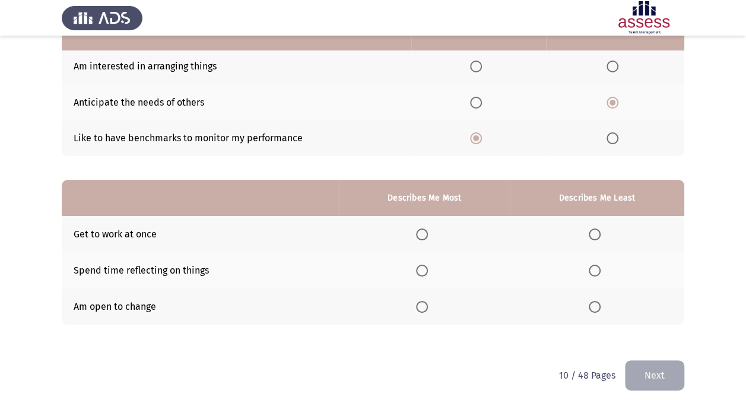
scroll to position [146, 0]
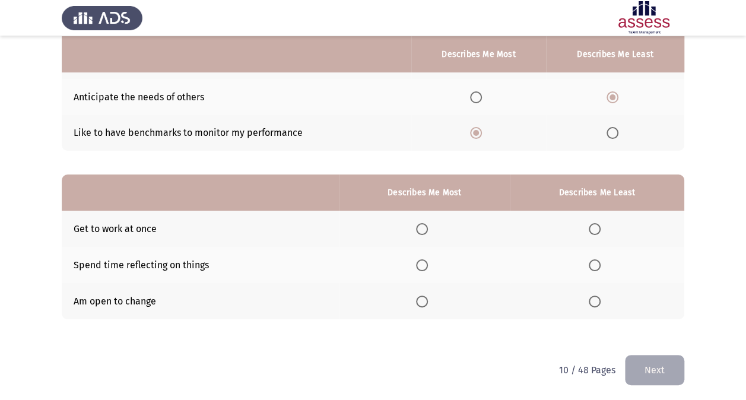
click at [423, 229] on span "Select an option" at bounding box center [422, 229] width 12 height 12
click at [423, 229] on input "Select an option" at bounding box center [422, 229] width 12 height 12
click at [602, 261] on label "Select an option" at bounding box center [597, 265] width 17 height 12
click at [601, 261] on input "Select an option" at bounding box center [595, 265] width 12 height 12
click at [649, 371] on button "Next" at bounding box center [654, 370] width 59 height 30
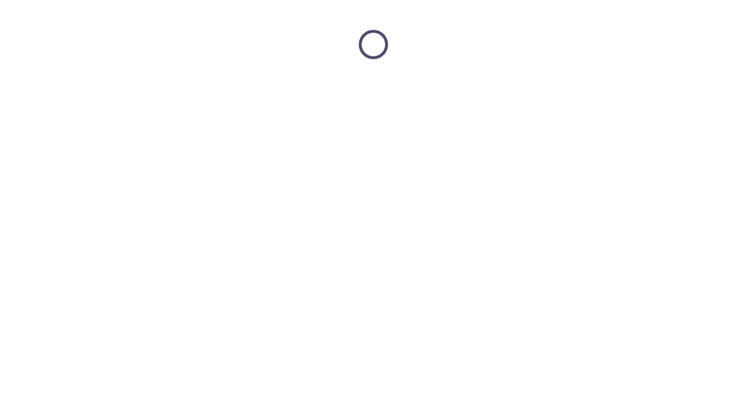
scroll to position [0, 0]
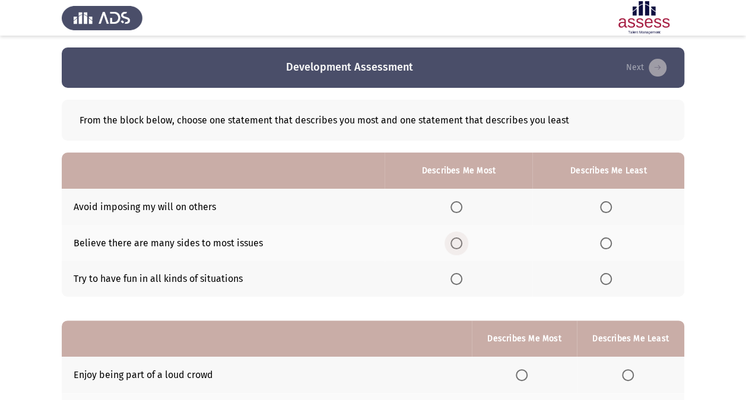
click at [463, 238] on span "Select an option" at bounding box center [457, 243] width 12 height 12
click at [463, 238] on input "Select an option" at bounding box center [457, 243] width 12 height 12
click at [605, 281] on span "Select an option" at bounding box center [606, 279] width 12 height 12
click at [605, 281] on input "Select an option" at bounding box center [606, 279] width 12 height 12
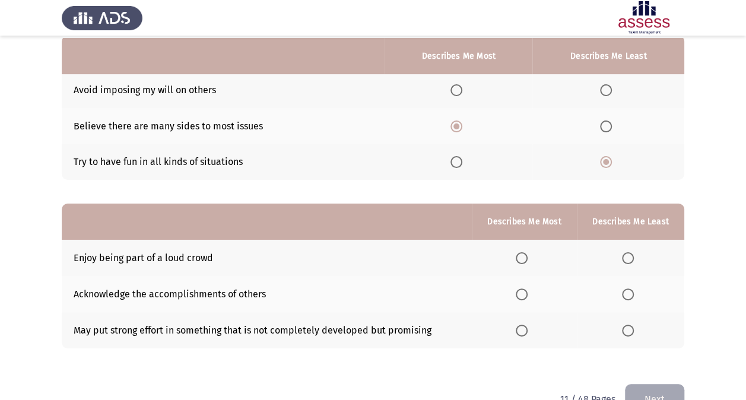
scroll to position [119, 0]
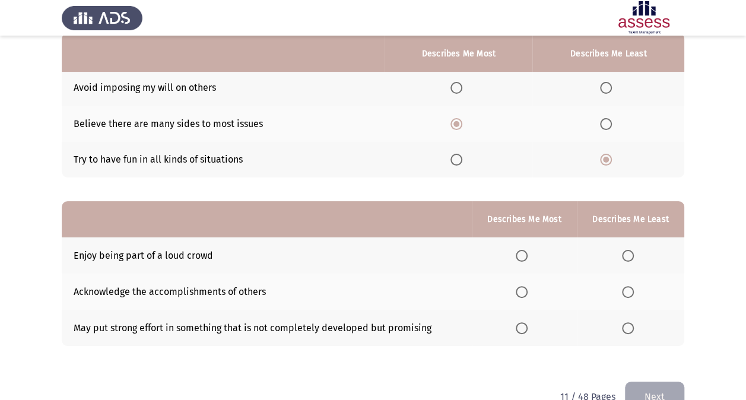
click at [525, 332] on span "Select an option" at bounding box center [522, 328] width 12 height 12
click at [525, 332] on input "Select an option" at bounding box center [522, 328] width 12 height 12
click at [625, 252] on span "Select an option" at bounding box center [628, 256] width 12 height 12
click at [625, 252] on input "Select an option" at bounding box center [628, 256] width 12 height 12
click at [526, 287] on span "Select an option" at bounding box center [522, 292] width 12 height 12
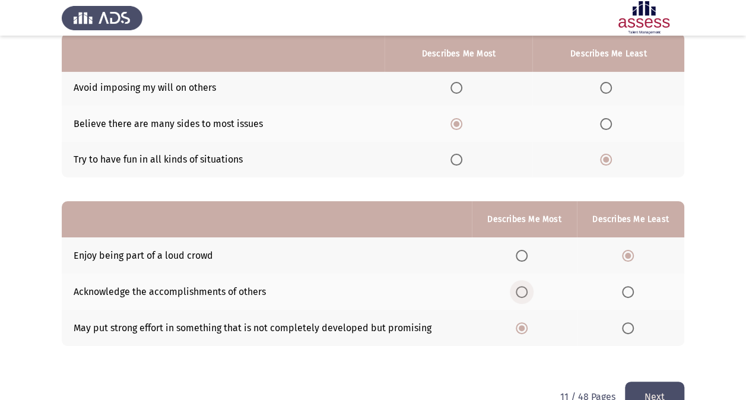
click at [526, 287] on input "Select an option" at bounding box center [522, 292] width 12 height 12
click at [658, 389] on button "Next" at bounding box center [654, 397] width 59 height 30
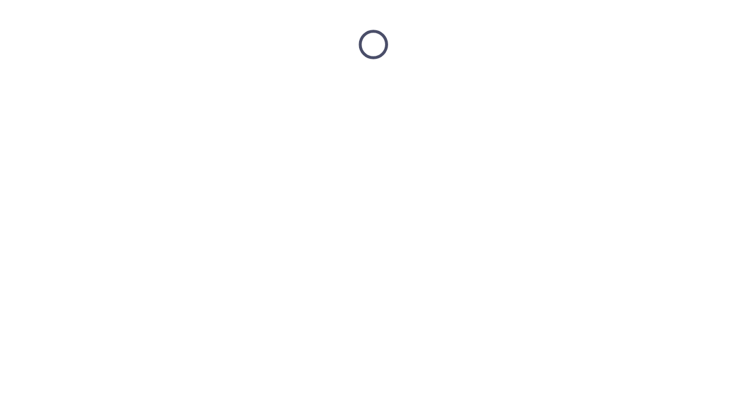
scroll to position [0, 0]
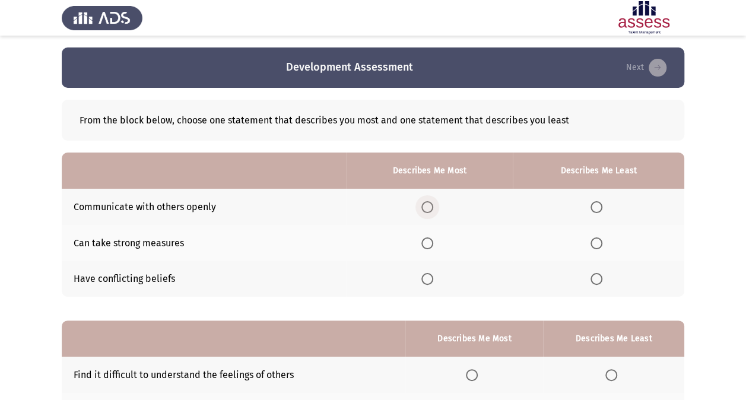
click at [432, 209] on span "Select an option" at bounding box center [428, 207] width 12 height 12
click at [432, 209] on input "Select an option" at bounding box center [428, 207] width 12 height 12
click at [597, 242] on span "Select an option" at bounding box center [597, 243] width 12 height 12
click at [597, 242] on input "Select an option" at bounding box center [597, 243] width 12 height 12
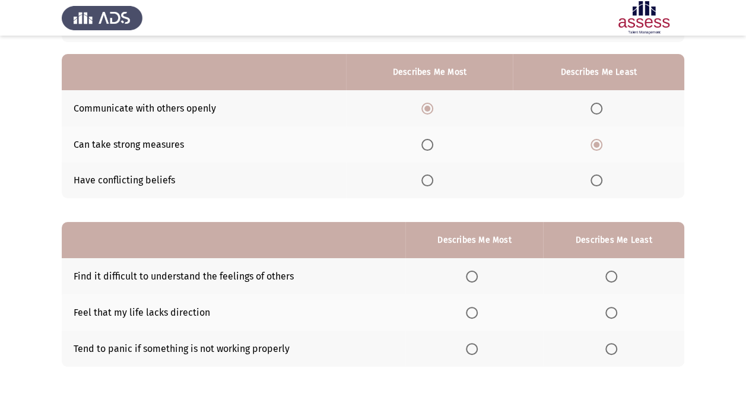
scroll to position [100, 0]
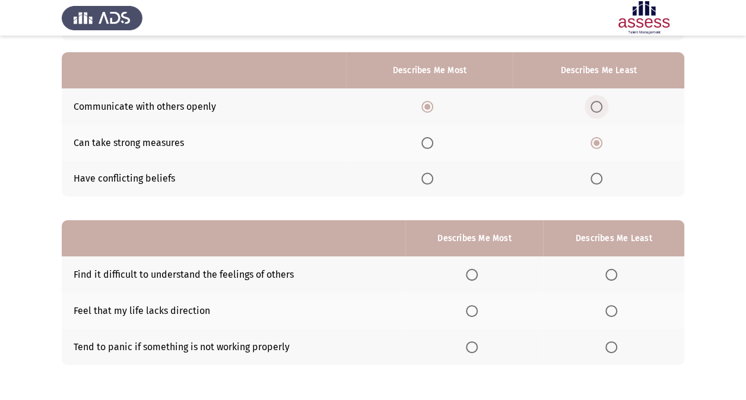
click at [597, 107] on span "Select an option" at bounding box center [597, 107] width 12 height 12
click at [597, 107] on input "Select an option" at bounding box center [597, 107] width 12 height 12
click at [425, 109] on span "Select an option" at bounding box center [428, 107] width 12 height 12
click at [425, 109] on input "Select an option" at bounding box center [428, 107] width 12 height 12
click at [598, 140] on span "Select an option" at bounding box center [597, 143] width 12 height 12
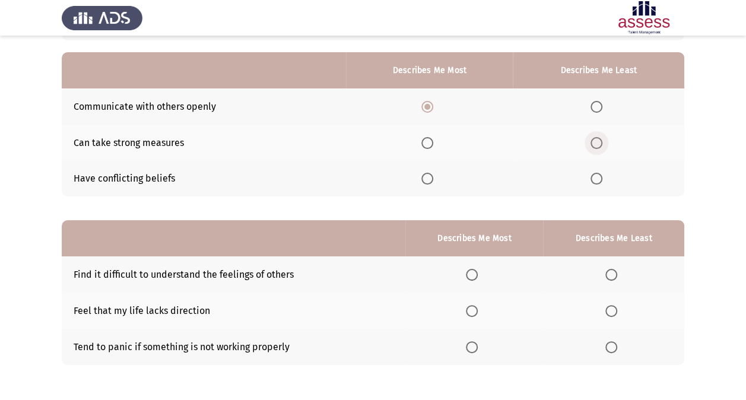
click at [598, 140] on input "Select an option" at bounding box center [597, 143] width 12 height 12
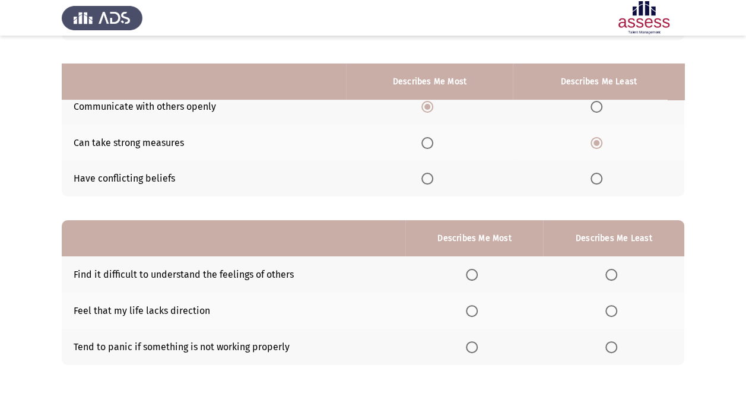
scroll to position [147, 0]
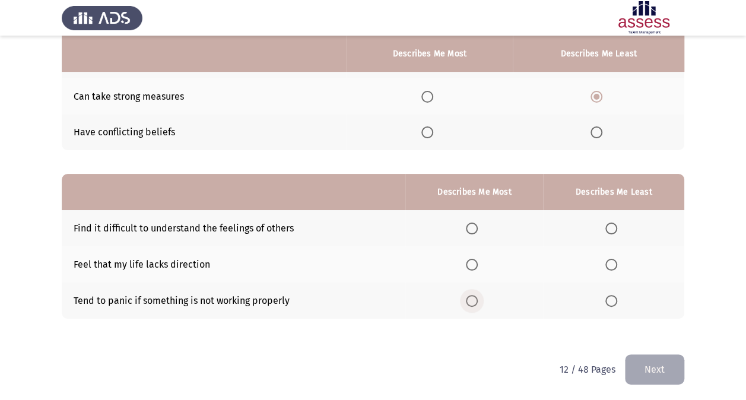
click at [475, 301] on span "Select an option" at bounding box center [472, 301] width 12 height 12
click at [475, 301] on input "Select an option" at bounding box center [472, 301] width 12 height 12
click at [609, 262] on span "Select an option" at bounding box center [612, 265] width 12 height 12
click at [609, 262] on input "Select an option" at bounding box center [612, 265] width 12 height 12
click at [640, 365] on button "Next" at bounding box center [654, 369] width 59 height 30
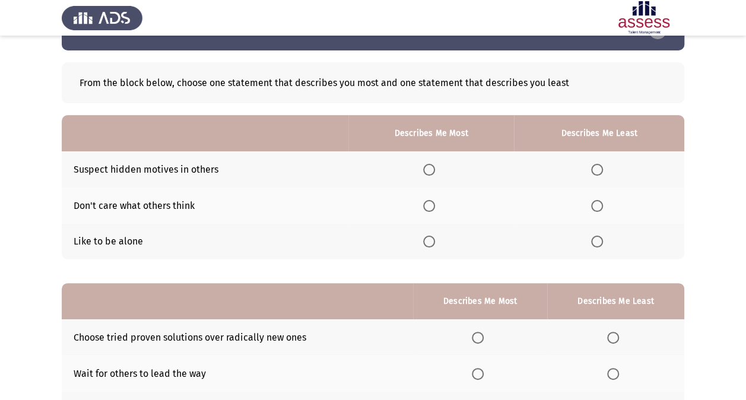
scroll to position [41, 0]
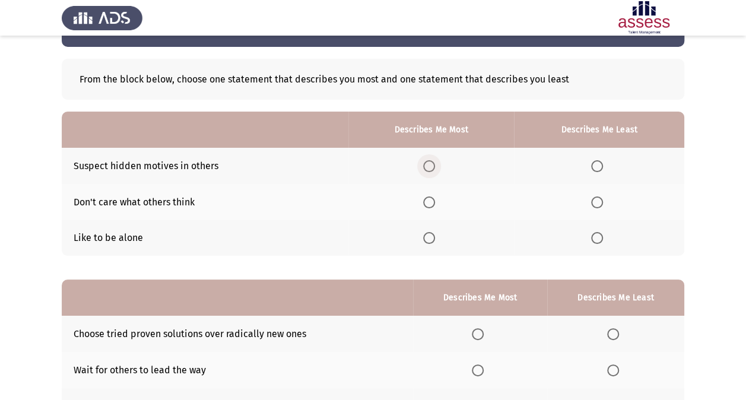
click at [427, 163] on span "Select an option" at bounding box center [429, 166] width 12 height 12
click at [427, 163] on input "Select an option" at bounding box center [429, 166] width 12 height 12
click at [601, 240] on span "Select an option" at bounding box center [597, 238] width 12 height 12
click at [601, 240] on input "Select an option" at bounding box center [597, 238] width 12 height 12
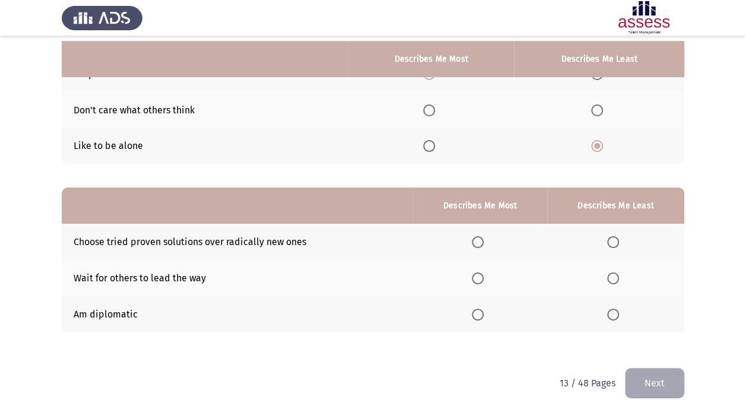
scroll to position [138, 0]
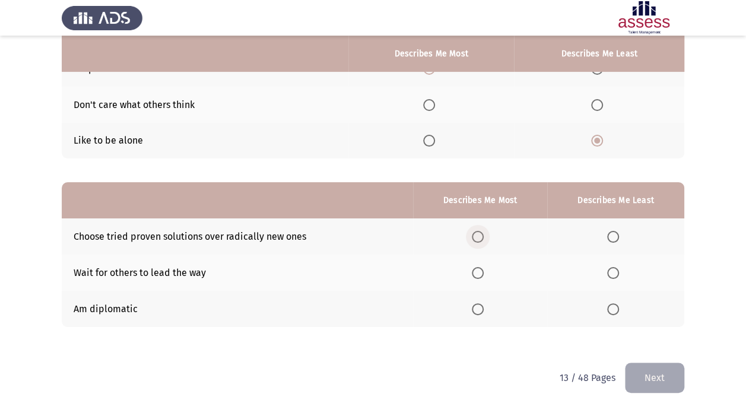
click at [483, 236] on span "Select an option" at bounding box center [478, 237] width 12 height 12
click at [483, 236] on input "Select an option" at bounding box center [478, 237] width 12 height 12
click at [606, 273] on th at bounding box center [615, 273] width 137 height 36
click at [610, 274] on span "Select an option" at bounding box center [613, 273] width 12 height 12
click at [610, 274] on input "Select an option" at bounding box center [613, 273] width 12 height 12
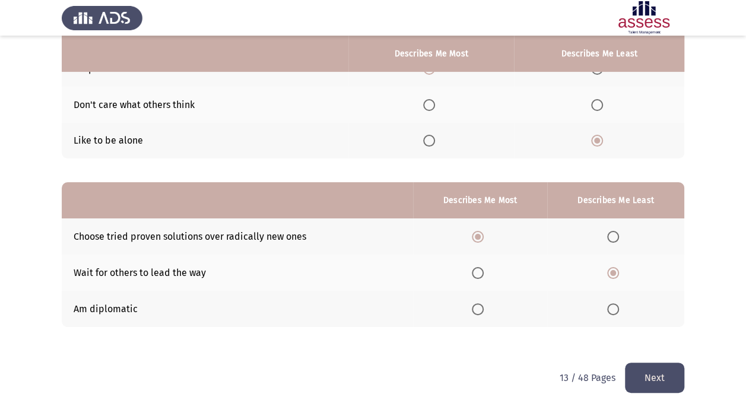
click at [647, 382] on button "Next" at bounding box center [654, 378] width 59 height 30
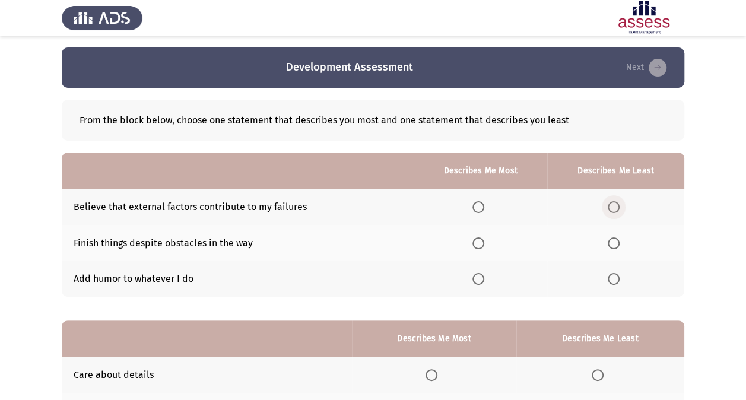
click at [614, 207] on span "Select an option" at bounding box center [614, 207] width 12 height 12
click at [614, 207] on input "Select an option" at bounding box center [614, 207] width 12 height 12
click at [477, 247] on span "Select an option" at bounding box center [479, 243] width 12 height 12
click at [477, 247] on input "Select an option" at bounding box center [479, 243] width 12 height 12
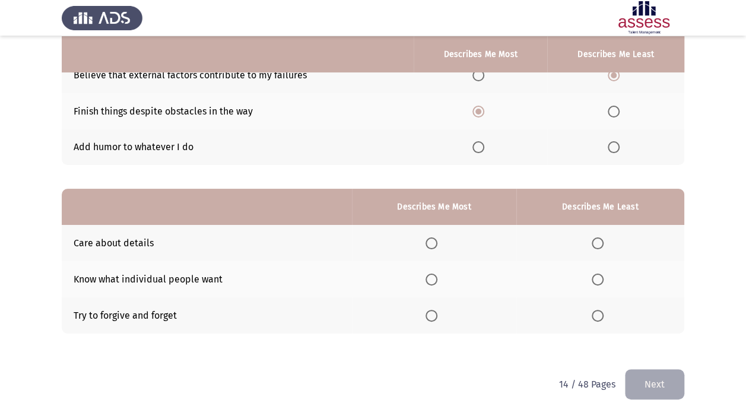
scroll to position [133, 0]
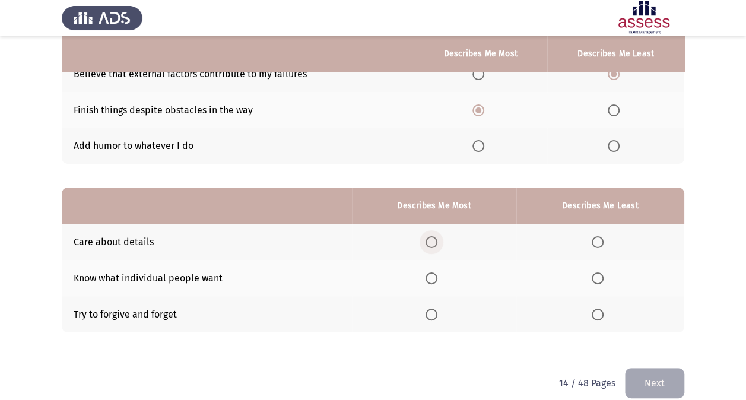
click at [433, 243] on span "Select an option" at bounding box center [432, 242] width 12 height 12
click at [433, 243] on input "Select an option" at bounding box center [432, 242] width 12 height 12
click at [601, 278] on span "Select an option" at bounding box center [598, 279] width 12 height 12
click at [601, 278] on input "Select an option" at bounding box center [598, 279] width 12 height 12
click at [652, 379] on button "Next" at bounding box center [654, 383] width 59 height 30
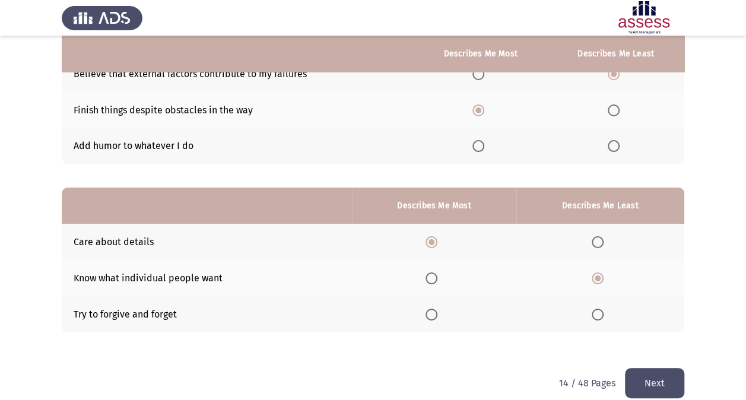
scroll to position [0, 0]
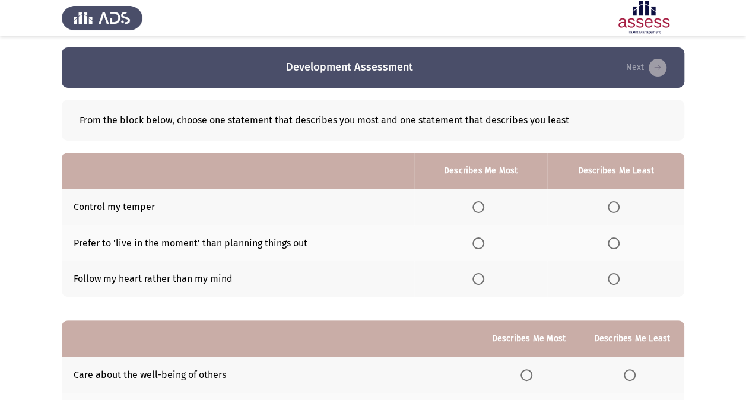
click at [479, 207] on span "Select an option" at bounding box center [479, 207] width 0 height 0
click at [480, 207] on input "Select an option" at bounding box center [479, 207] width 12 height 12
click at [614, 280] on span "Select an option" at bounding box center [614, 279] width 12 height 12
click at [614, 280] on input "Select an option" at bounding box center [614, 279] width 12 height 12
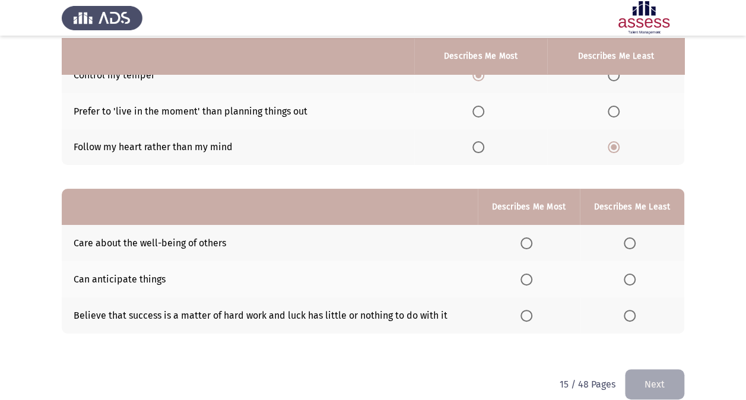
scroll to position [134, 0]
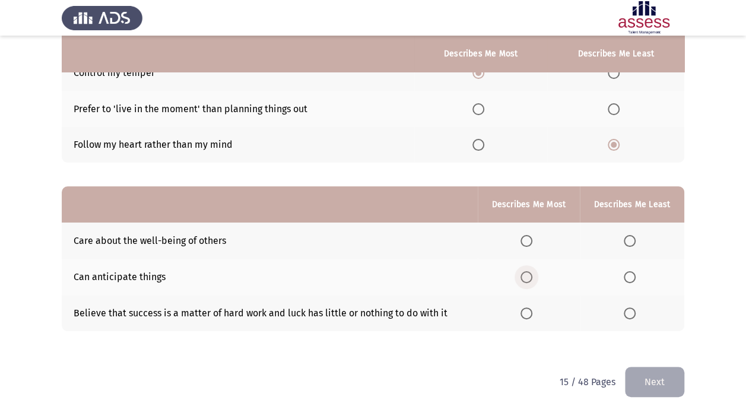
click at [530, 278] on span "Select an option" at bounding box center [527, 277] width 12 height 12
click at [530, 278] on input "Select an option" at bounding box center [527, 277] width 12 height 12
click at [525, 239] on span "Select an option" at bounding box center [527, 241] width 12 height 12
click at [525, 239] on input "Select an option" at bounding box center [527, 241] width 12 height 12
click at [629, 279] on span "Select an option" at bounding box center [630, 277] width 12 height 12
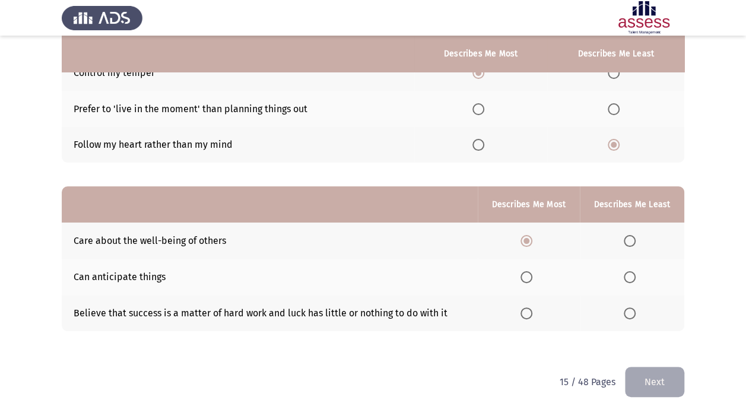
click at [629, 279] on input "Select an option" at bounding box center [630, 277] width 12 height 12
click at [641, 375] on button "Next" at bounding box center [654, 382] width 59 height 30
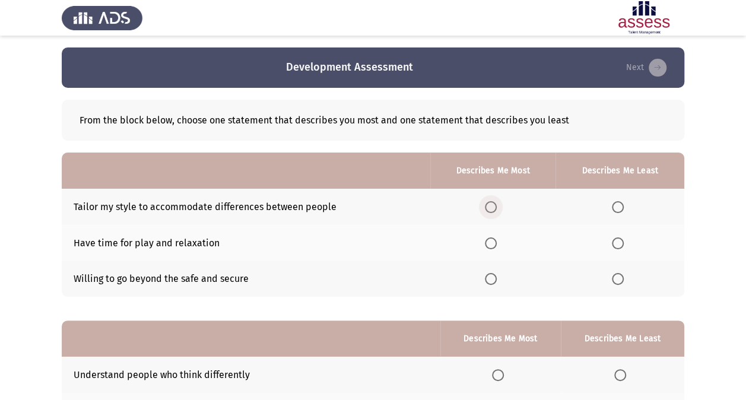
click at [492, 210] on span "Select an option" at bounding box center [491, 207] width 12 height 12
click at [492, 210] on input "Select an option" at bounding box center [491, 207] width 12 height 12
click at [490, 281] on span "Select an option" at bounding box center [491, 279] width 12 height 12
click at [490, 281] on input "Select an option" at bounding box center [491, 279] width 12 height 12
click at [619, 206] on span "Select an option" at bounding box center [618, 207] width 12 height 12
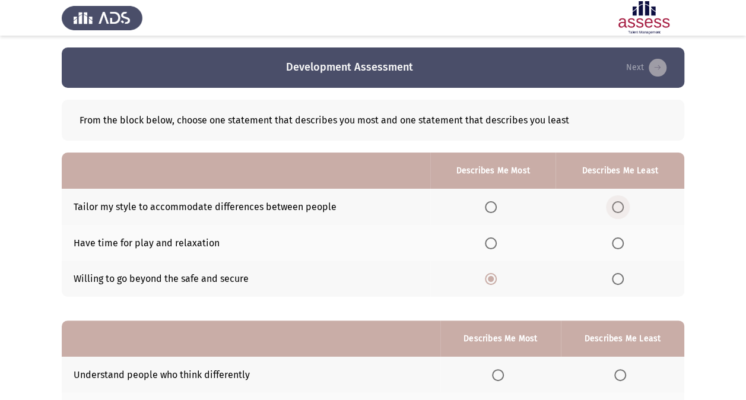
click at [619, 206] on input "Select an option" at bounding box center [618, 207] width 12 height 12
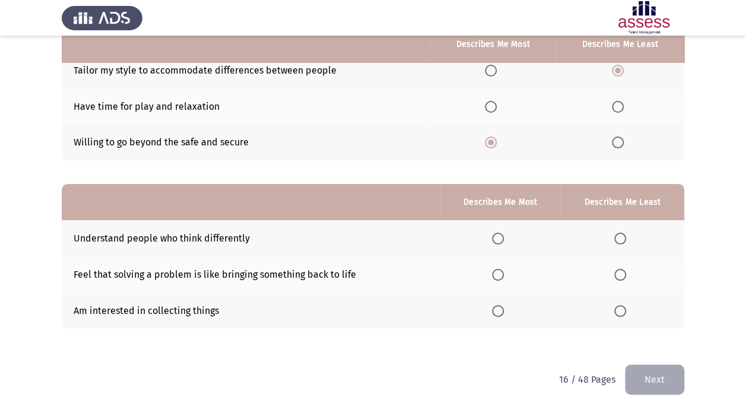
scroll to position [141, 0]
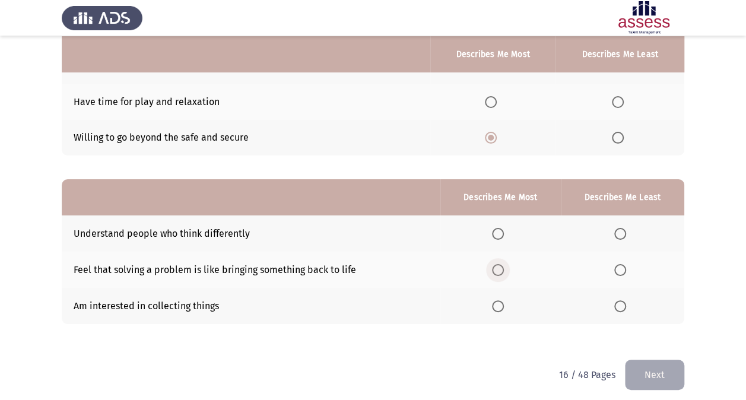
click at [502, 266] on span "Select an option" at bounding box center [498, 270] width 12 height 12
click at [502, 266] on input "Select an option" at bounding box center [498, 270] width 12 height 12
click at [623, 311] on th at bounding box center [622, 306] width 123 height 36
click at [621, 305] on span "Select an option" at bounding box center [620, 306] width 12 height 12
click at [621, 305] on input "Select an option" at bounding box center [620, 306] width 12 height 12
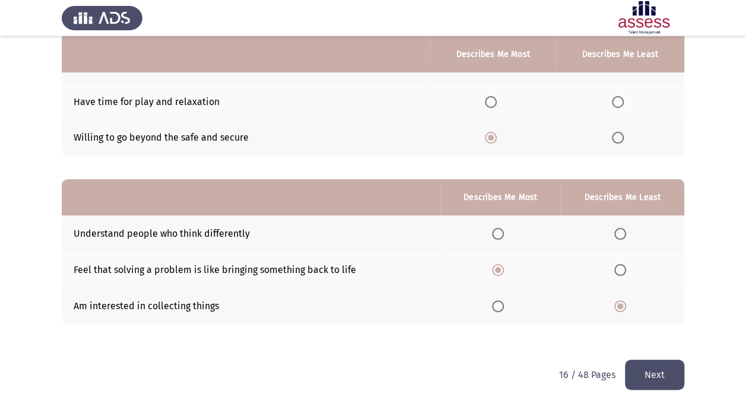
click at [658, 367] on button "Next" at bounding box center [654, 375] width 59 height 30
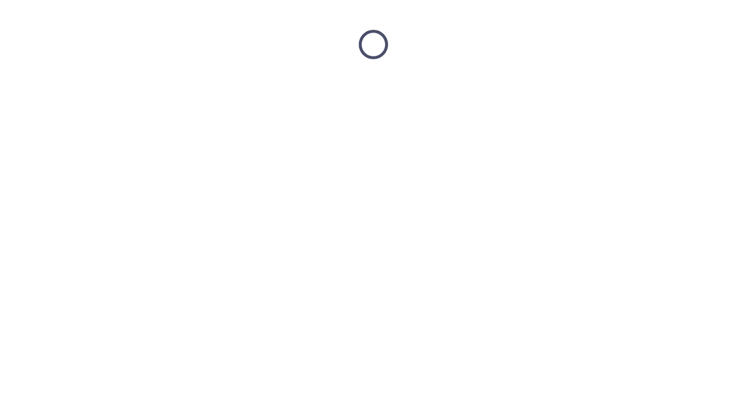
scroll to position [0, 0]
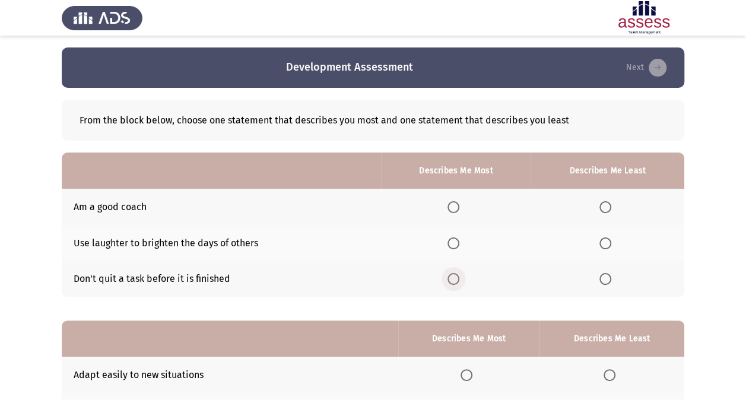
click at [454, 276] on span "Select an option" at bounding box center [454, 279] width 12 height 12
click at [454, 276] on input "Select an option" at bounding box center [454, 279] width 12 height 12
click at [609, 239] on span "Select an option" at bounding box center [606, 243] width 12 height 12
click at [609, 239] on input "Select an option" at bounding box center [606, 243] width 12 height 12
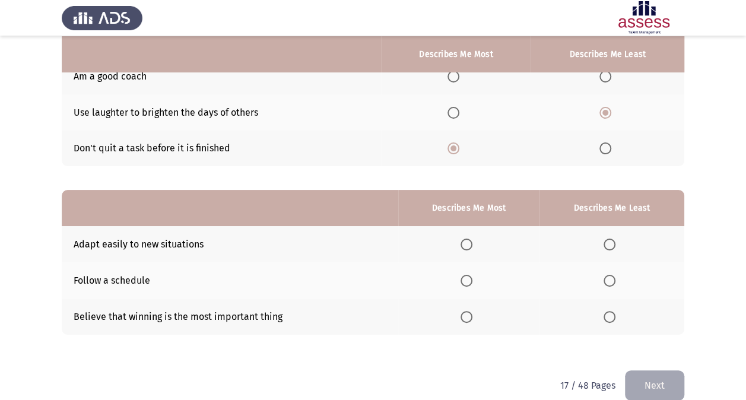
scroll to position [132, 0]
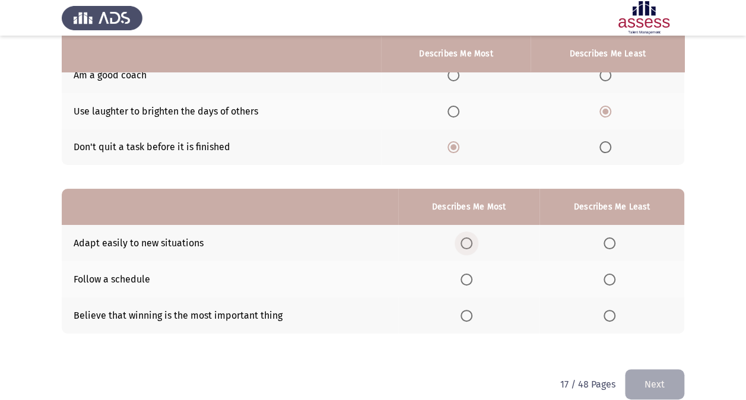
click at [473, 242] on span "Select an option" at bounding box center [467, 243] width 12 height 12
click at [473, 242] on input "Select an option" at bounding box center [467, 243] width 12 height 12
click at [608, 315] on span "Select an option" at bounding box center [610, 316] width 12 height 12
click at [608, 315] on input "Select an option" at bounding box center [610, 316] width 12 height 12
click at [664, 384] on button "Next" at bounding box center [654, 384] width 59 height 30
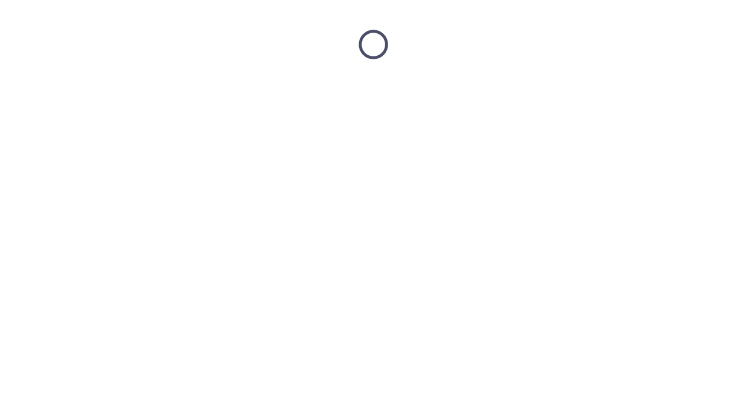
scroll to position [0, 0]
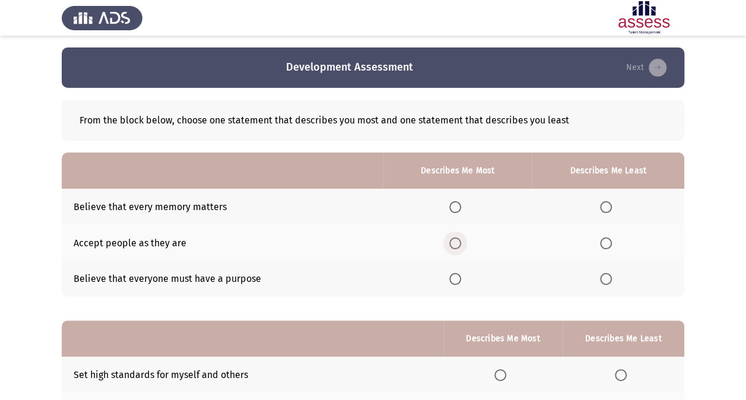
click at [454, 240] on span "Select an option" at bounding box center [455, 243] width 12 height 12
click at [454, 240] on input "Select an option" at bounding box center [455, 243] width 12 height 12
click at [609, 208] on span "Select an option" at bounding box center [606, 207] width 12 height 12
click at [609, 208] on input "Select an option" at bounding box center [606, 207] width 12 height 12
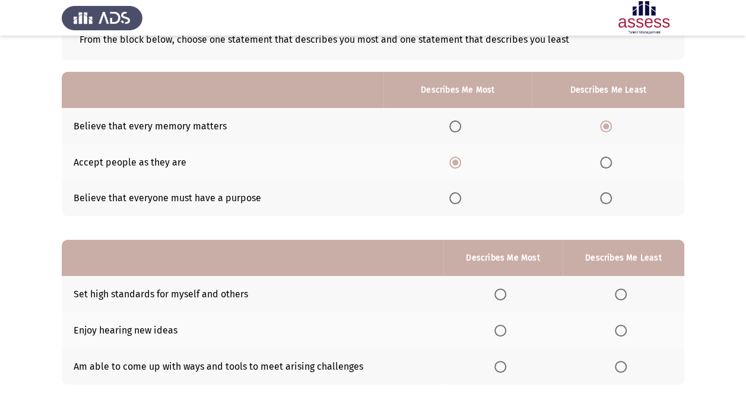
scroll to position [97, 0]
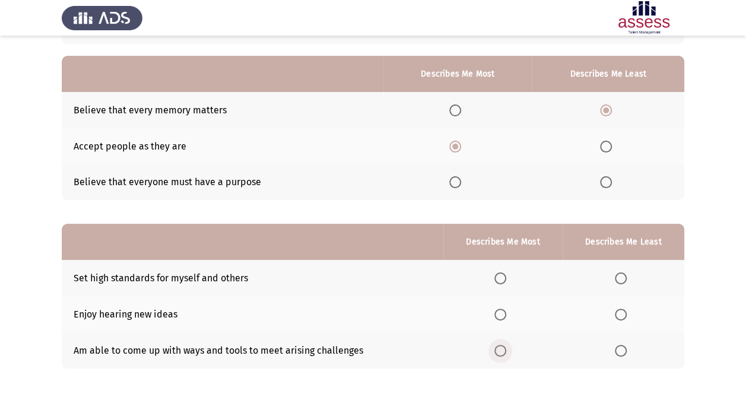
click at [502, 351] on span "Select an option" at bounding box center [501, 351] width 12 height 12
click at [502, 351] on input "Select an option" at bounding box center [501, 351] width 12 height 12
click at [617, 312] on span "Select an option" at bounding box center [621, 315] width 12 height 12
click at [617, 312] on input "Select an option" at bounding box center [621, 315] width 12 height 12
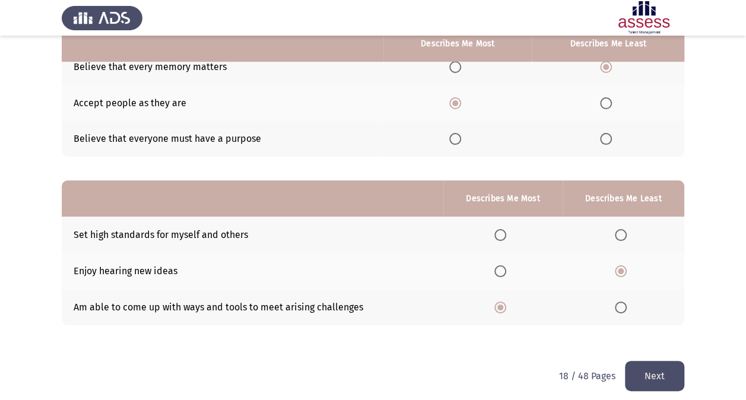
scroll to position [147, 0]
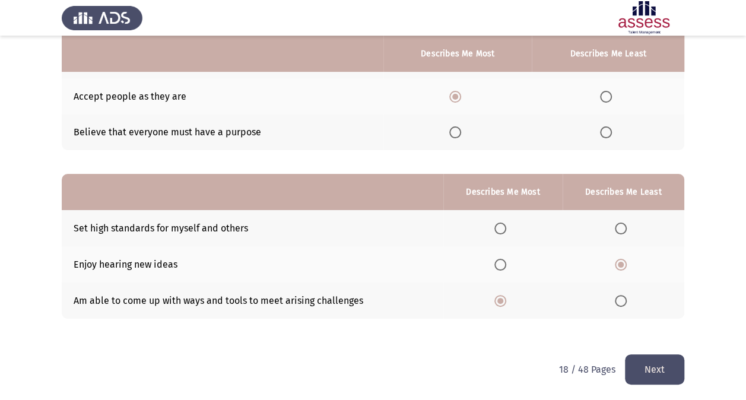
click at [659, 367] on button "Next" at bounding box center [654, 369] width 59 height 30
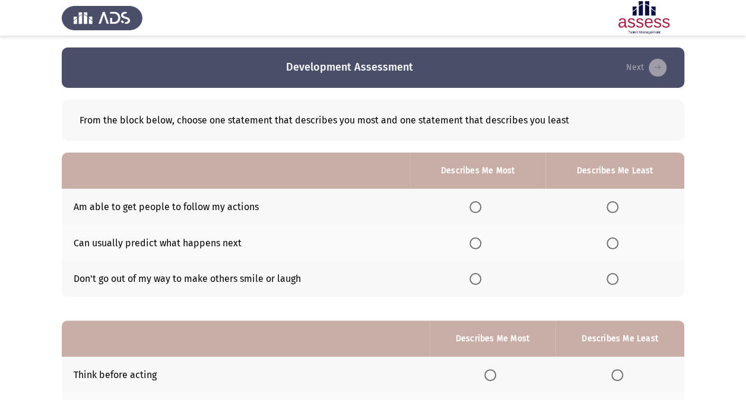
click at [475, 245] on span "Select an option" at bounding box center [476, 243] width 12 height 12
click at [475, 245] on input "Select an option" at bounding box center [476, 243] width 12 height 12
click at [616, 280] on span "Select an option" at bounding box center [613, 279] width 12 height 12
click at [616, 280] on input "Select an option" at bounding box center [613, 279] width 12 height 12
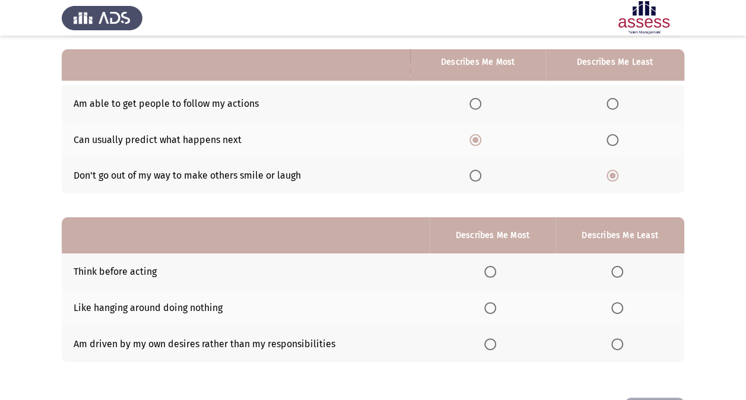
scroll to position [112, 0]
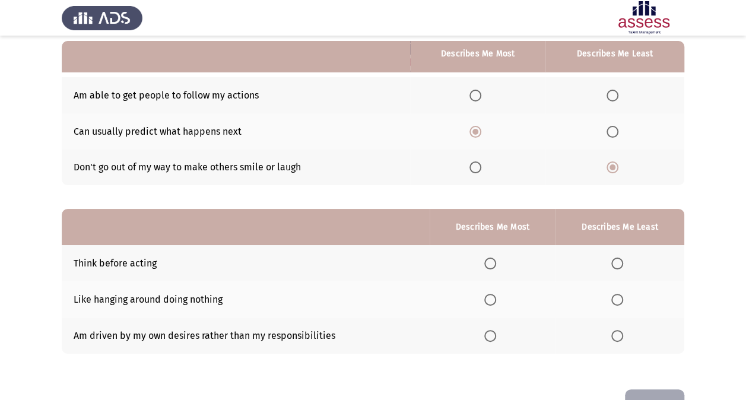
click at [485, 262] on th at bounding box center [493, 263] width 126 height 36
click at [499, 265] on label "Select an option" at bounding box center [492, 264] width 17 height 12
click at [496, 265] on input "Select an option" at bounding box center [490, 264] width 12 height 12
click at [613, 297] on span "Select an option" at bounding box center [618, 300] width 12 height 12
click at [613, 297] on input "Select an option" at bounding box center [618, 300] width 12 height 12
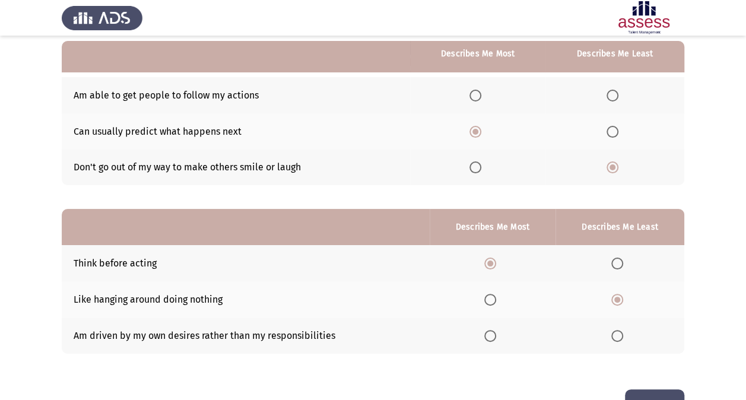
scroll to position [147, 0]
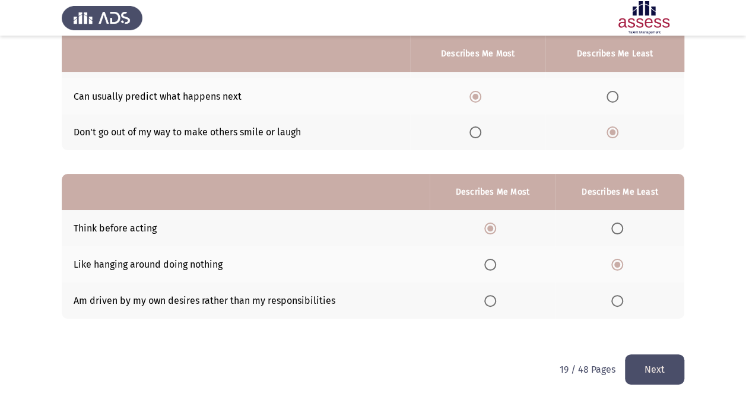
click at [648, 363] on button "Next" at bounding box center [654, 369] width 59 height 30
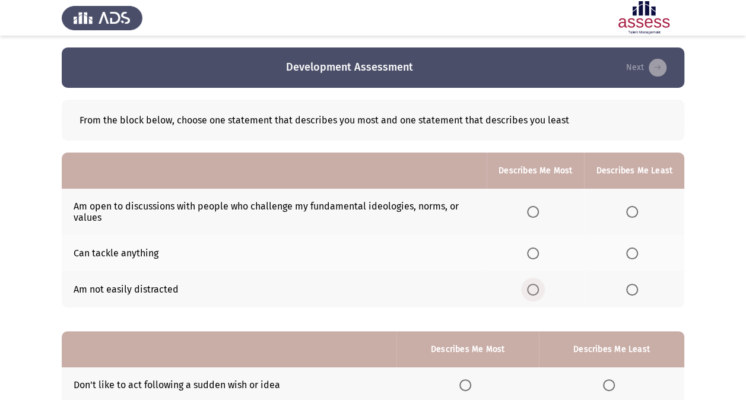
click at [532, 287] on span "Select an option" at bounding box center [533, 290] width 12 height 12
click at [532, 287] on input "Select an option" at bounding box center [533, 290] width 12 height 12
click at [635, 254] on span "Select an option" at bounding box center [632, 254] width 12 height 12
click at [635, 254] on input "Select an option" at bounding box center [632, 254] width 12 height 12
click at [632, 217] on th at bounding box center [634, 212] width 100 height 46
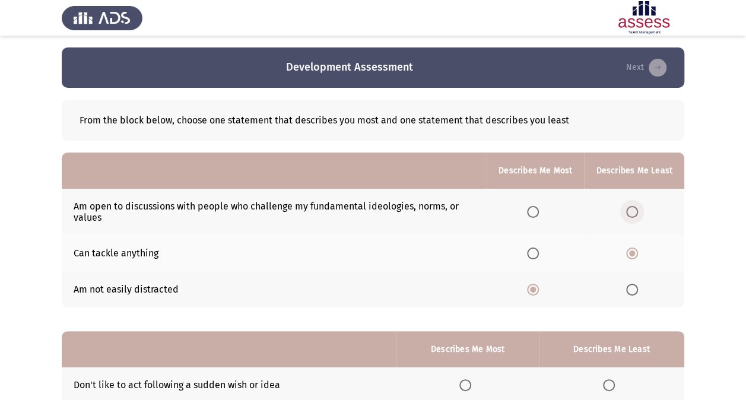
click at [628, 211] on span "Select an option" at bounding box center [632, 212] width 12 height 12
click at [628, 211] on input "Select an option" at bounding box center [632, 212] width 12 height 12
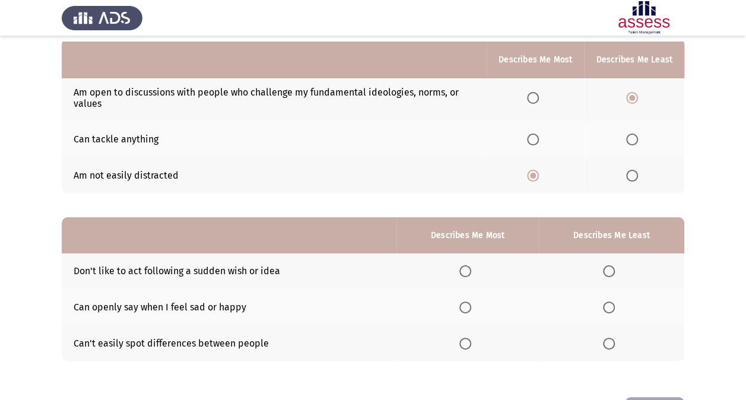
scroll to position [144, 0]
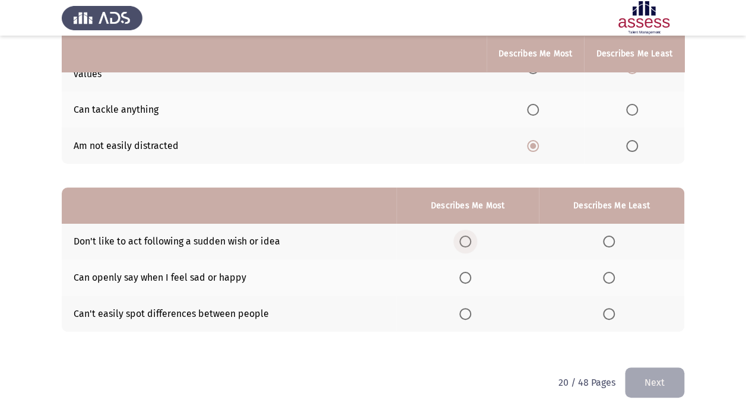
click at [467, 241] on span "Select an option" at bounding box center [466, 242] width 12 height 12
click at [467, 241] on input "Select an option" at bounding box center [466, 242] width 12 height 12
click at [608, 278] on span "Select an option" at bounding box center [609, 278] width 12 height 12
click at [608, 278] on input "Select an option" at bounding box center [609, 278] width 12 height 12
click at [652, 377] on button "Next" at bounding box center [654, 383] width 59 height 30
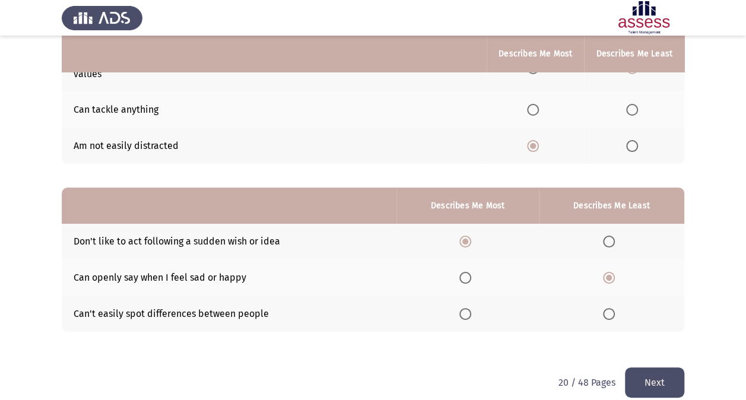
scroll to position [0, 0]
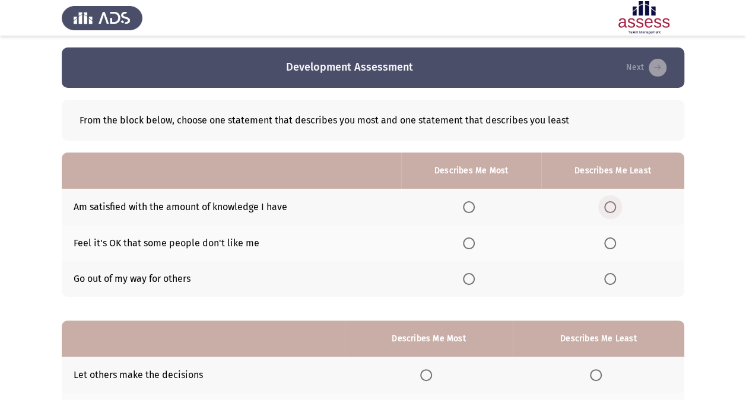
click at [616, 206] on span "Select an option" at bounding box center [610, 207] width 12 height 12
click at [616, 206] on input "Select an option" at bounding box center [610, 207] width 12 height 12
click at [473, 242] on span "Select an option" at bounding box center [469, 243] width 12 height 12
click at [473, 242] on input "Select an option" at bounding box center [469, 243] width 12 height 12
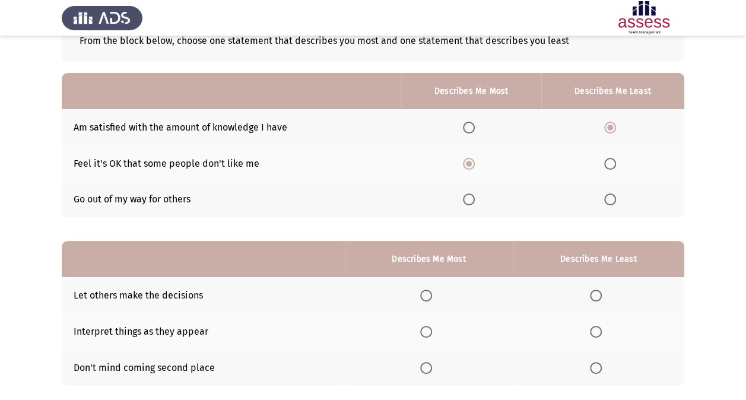
scroll to position [147, 0]
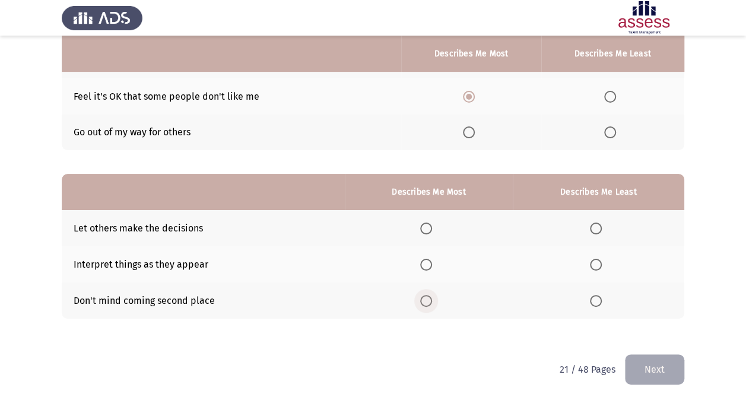
click at [428, 298] on span "Select an option" at bounding box center [426, 301] width 12 height 12
click at [428, 298] on input "Select an option" at bounding box center [426, 301] width 12 height 12
click at [598, 229] on span "Select an option" at bounding box center [596, 229] width 12 height 12
click at [598, 229] on input "Select an option" at bounding box center [596, 229] width 12 height 12
click at [652, 358] on button "Next" at bounding box center [654, 369] width 59 height 30
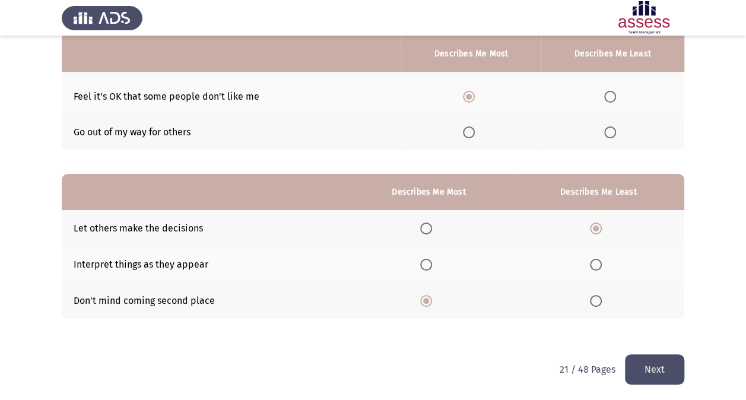
scroll to position [0, 0]
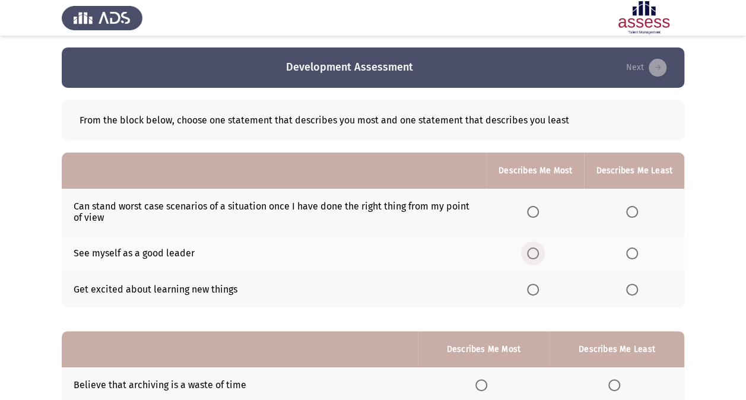
click at [534, 254] on span "Select an option" at bounding box center [533, 254] width 12 height 12
click at [534, 254] on input "Select an option" at bounding box center [533, 254] width 12 height 12
click at [638, 206] on span "Select an option" at bounding box center [632, 212] width 12 height 12
click at [638, 206] on input "Select an option" at bounding box center [632, 212] width 12 height 12
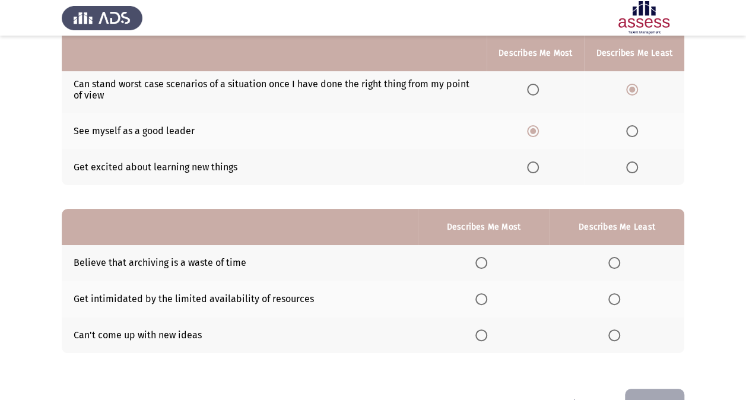
scroll to position [131, 0]
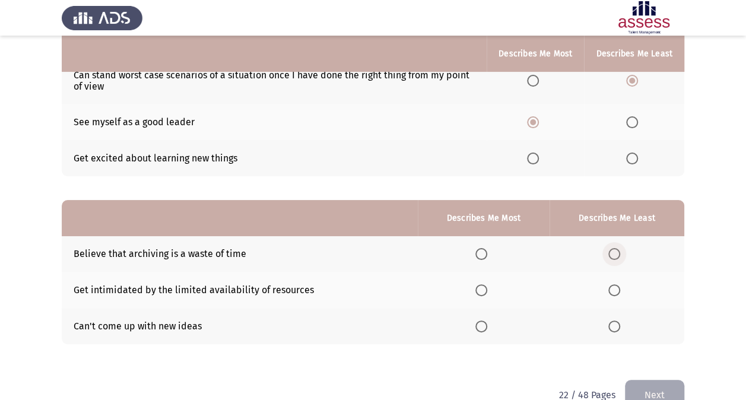
click at [616, 251] on span "Select an option" at bounding box center [615, 254] width 12 height 12
click at [616, 251] on input "Select an option" at bounding box center [615, 254] width 12 height 12
click at [487, 290] on label "Select an option" at bounding box center [484, 290] width 17 height 12
click at [487, 290] on input "Select an option" at bounding box center [482, 290] width 12 height 12
click at [644, 384] on button "Next" at bounding box center [654, 395] width 59 height 30
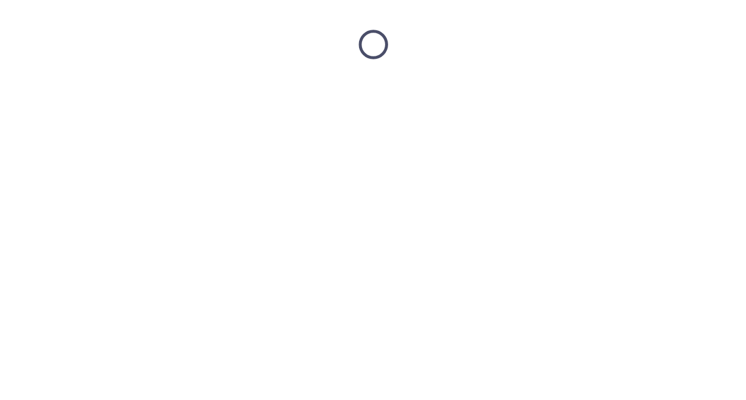
scroll to position [0, 0]
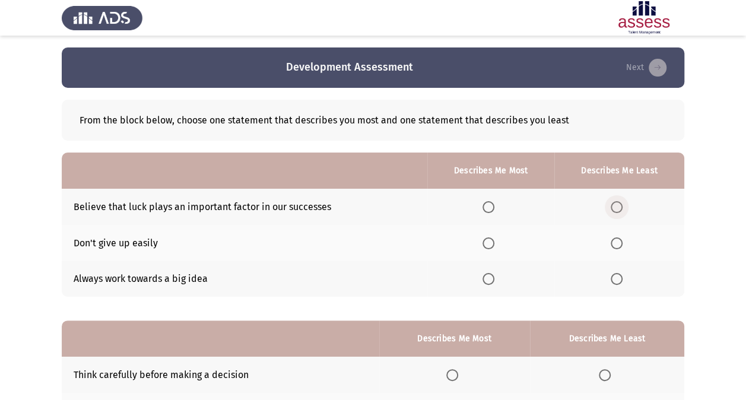
click at [617, 204] on span "Select an option" at bounding box center [617, 207] width 12 height 12
click at [617, 204] on input "Select an option" at bounding box center [617, 207] width 12 height 12
click at [489, 243] on span "Select an option" at bounding box center [489, 243] width 12 height 12
click at [489, 243] on input "Select an option" at bounding box center [489, 243] width 12 height 12
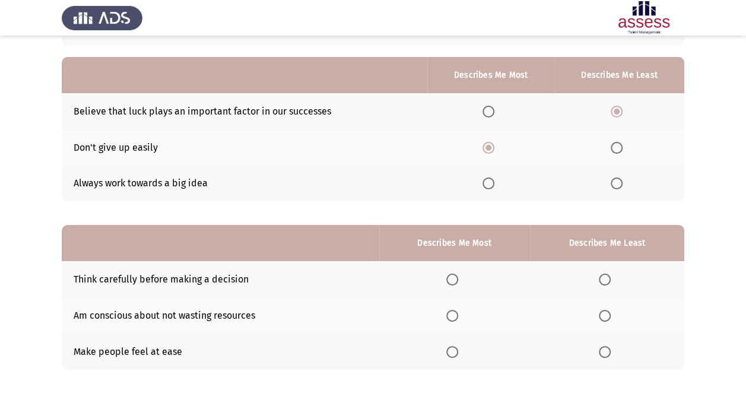
scroll to position [108, 0]
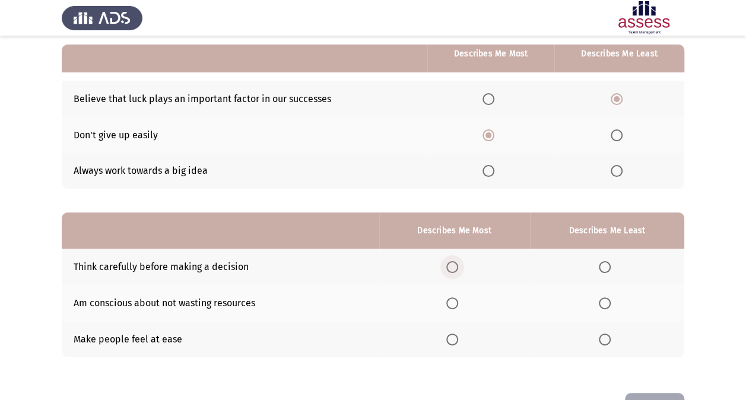
click at [454, 261] on span "Select an option" at bounding box center [452, 267] width 12 height 12
click at [454, 261] on input "Select an option" at bounding box center [452, 267] width 12 height 12
click at [606, 297] on span "Select an option" at bounding box center [605, 303] width 12 height 12
click at [606, 297] on input "Select an option" at bounding box center [605, 303] width 12 height 12
click at [645, 393] on button "Next" at bounding box center [654, 408] width 59 height 30
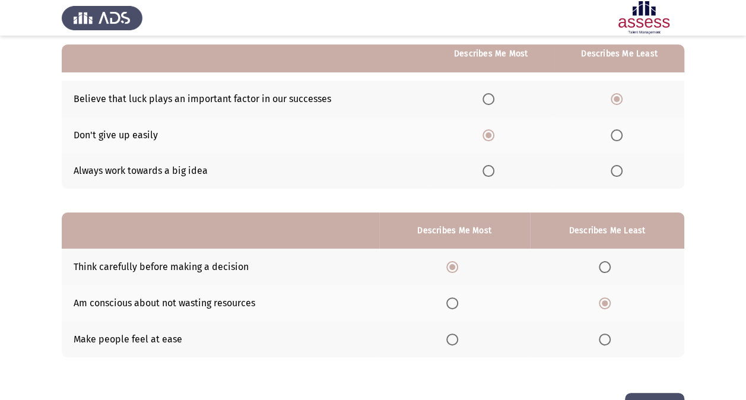
scroll to position [0, 0]
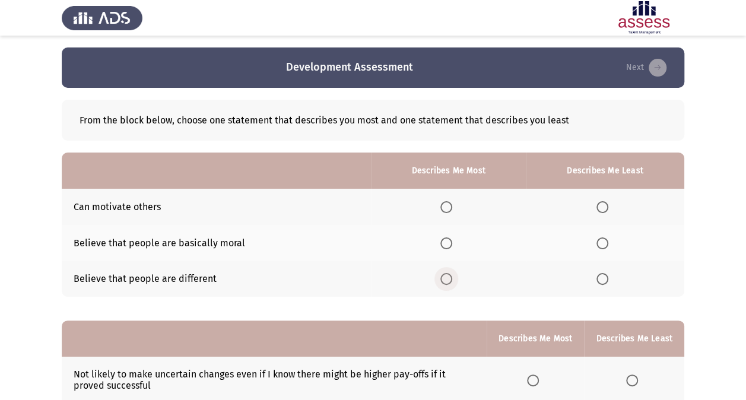
click at [446, 279] on span "Select an option" at bounding box center [447, 279] width 12 height 12
click at [446, 279] on input "Select an option" at bounding box center [447, 279] width 12 height 12
click at [444, 210] on span "Select an option" at bounding box center [447, 207] width 12 height 12
click at [444, 210] on input "Select an option" at bounding box center [447, 207] width 12 height 12
click at [604, 248] on span "Select an option" at bounding box center [603, 243] width 12 height 12
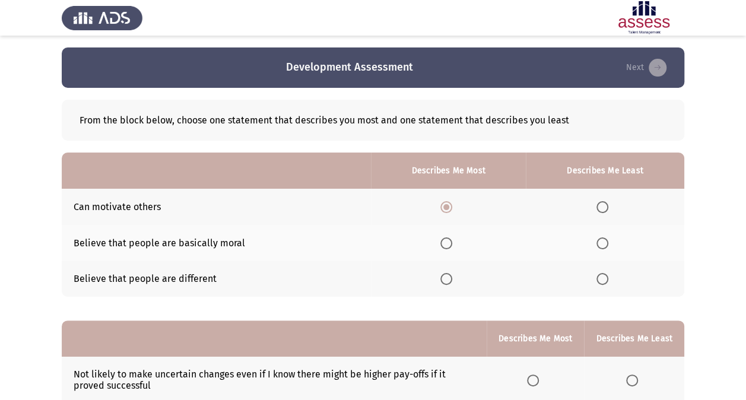
click at [604, 248] on input "Select an option" at bounding box center [603, 243] width 12 height 12
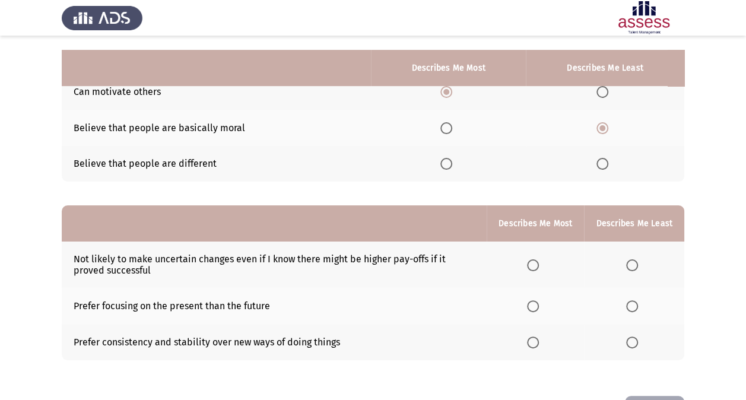
scroll to position [149, 0]
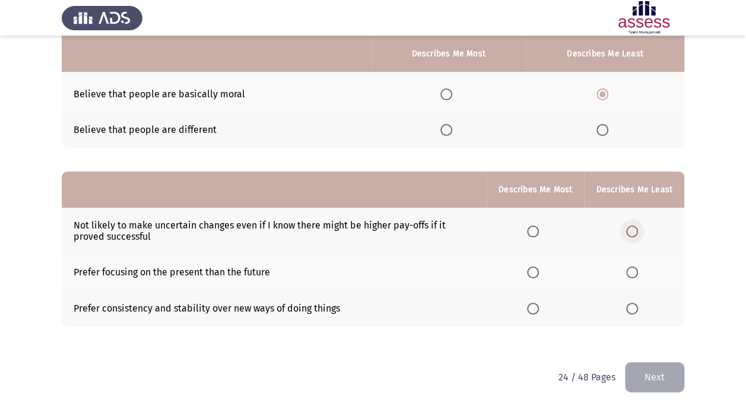
click at [631, 226] on span "Select an option" at bounding box center [632, 232] width 12 height 12
click at [631, 226] on input "Select an option" at bounding box center [632, 232] width 12 height 12
click at [533, 305] on span "Select an option" at bounding box center [533, 309] width 12 height 12
click at [533, 305] on input "Select an option" at bounding box center [533, 309] width 12 height 12
click at [633, 376] on button "Next" at bounding box center [654, 377] width 59 height 30
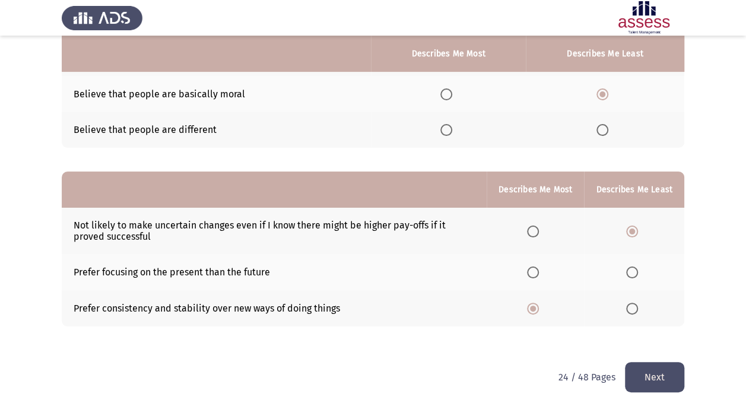
scroll to position [0, 0]
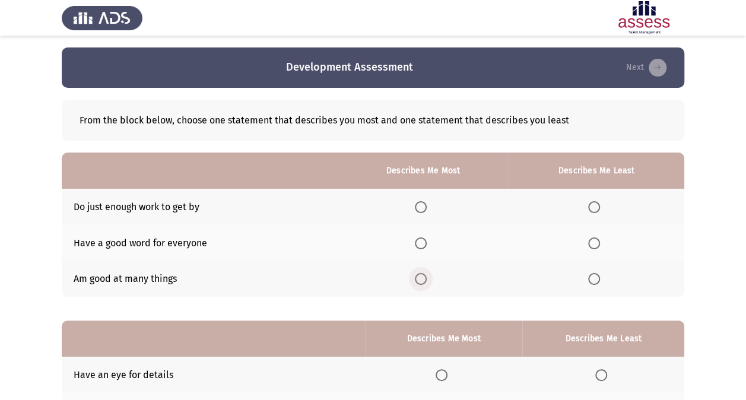
click at [427, 281] on span "Select an option" at bounding box center [421, 279] width 12 height 12
click at [427, 281] on input "Select an option" at bounding box center [421, 279] width 12 height 12
click at [600, 204] on span "Select an option" at bounding box center [594, 207] width 12 height 12
click at [600, 204] on input "Select an option" at bounding box center [594, 207] width 12 height 12
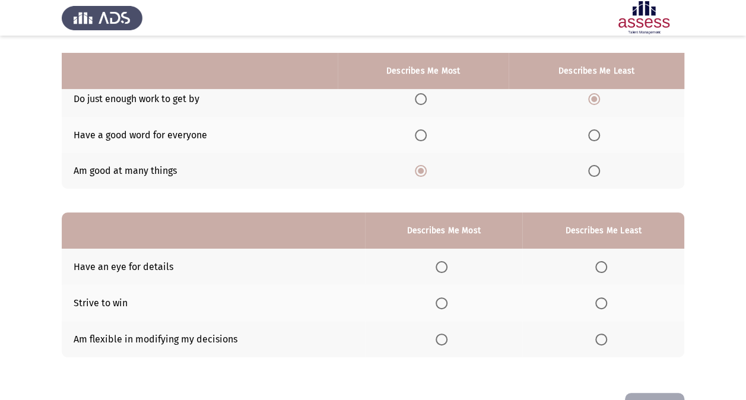
scroll to position [147, 0]
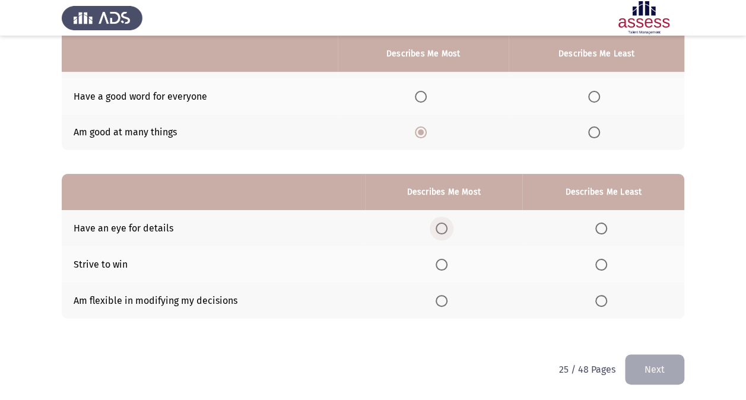
click at [441, 229] on span "Select an option" at bounding box center [442, 229] width 12 height 12
click at [441, 229] on input "Select an option" at bounding box center [442, 229] width 12 height 12
click at [608, 304] on label "Select an option" at bounding box center [603, 301] width 17 height 12
click at [607, 304] on input "Select an option" at bounding box center [601, 301] width 12 height 12
click at [648, 369] on button "Next" at bounding box center [654, 369] width 59 height 30
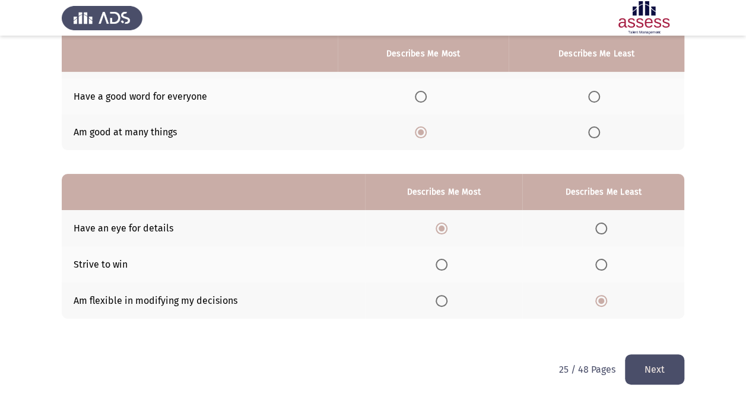
scroll to position [0, 0]
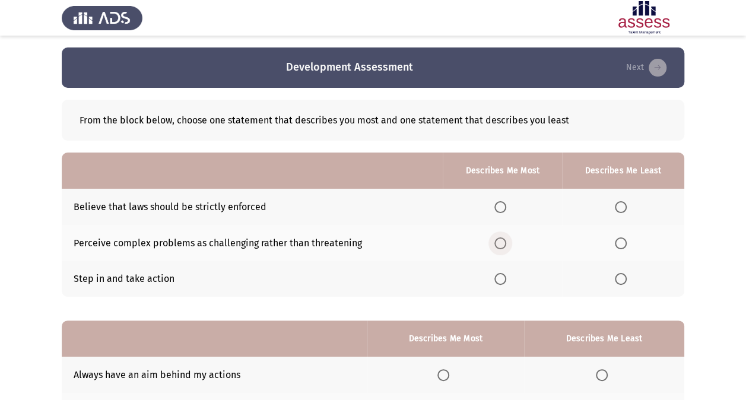
click at [498, 238] on span "Select an option" at bounding box center [501, 243] width 12 height 12
click at [498, 238] on input "Select an option" at bounding box center [501, 243] width 12 height 12
drag, startPoint x: 623, startPoint y: 213, endPoint x: 705, endPoint y: 197, distance: 83.4
click at [705, 197] on app-assessment-container "Development Assessment Next From the block below, choose one statement that des…" at bounding box center [373, 274] width 746 height 454
click at [623, 204] on span "Select an option" at bounding box center [621, 207] width 12 height 12
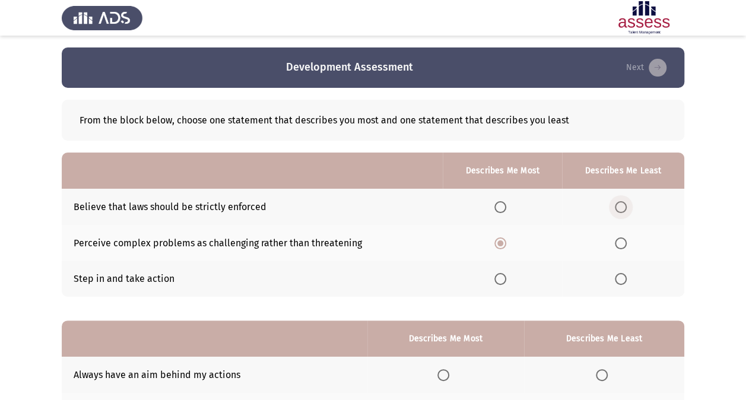
click at [623, 204] on input "Select an option" at bounding box center [621, 207] width 12 height 12
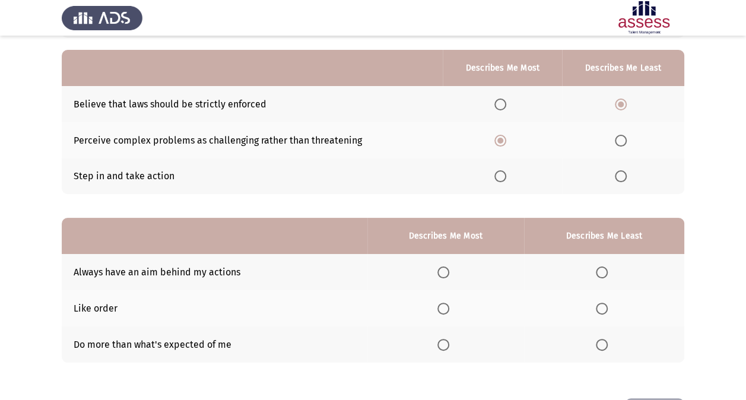
scroll to position [103, 0]
click at [442, 341] on span "Select an option" at bounding box center [444, 344] width 12 height 12
click at [442, 341] on input "Select an option" at bounding box center [444, 344] width 12 height 12
click at [604, 268] on span "Select an option" at bounding box center [602, 272] width 12 height 12
click at [604, 268] on input "Select an option" at bounding box center [602, 272] width 12 height 12
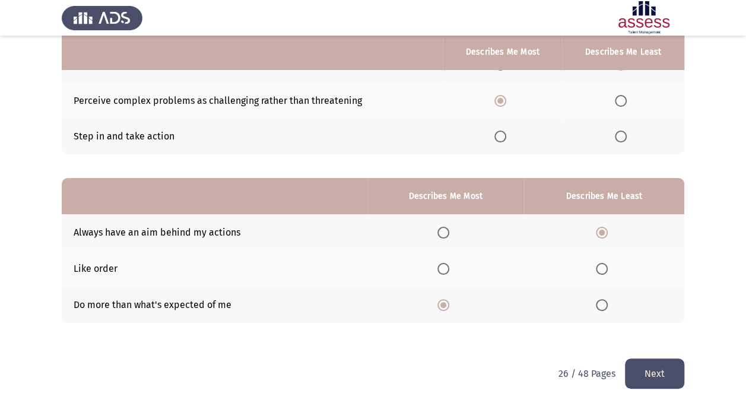
scroll to position [147, 0]
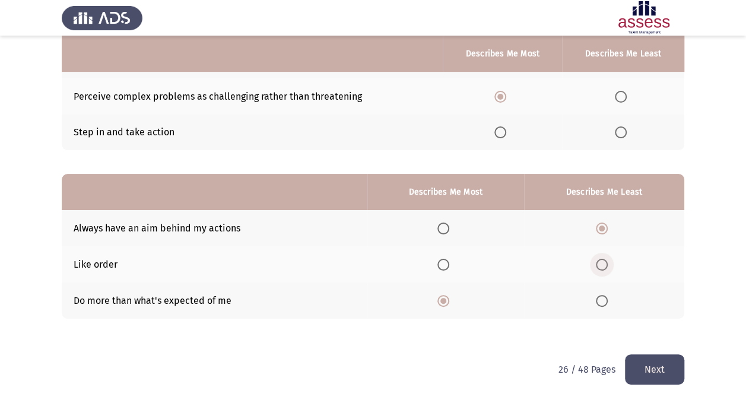
click at [603, 262] on span "Select an option" at bounding box center [602, 265] width 12 height 12
click at [603, 262] on input "Select an option" at bounding box center [602, 265] width 12 height 12
click at [644, 360] on button "Next" at bounding box center [654, 369] width 59 height 30
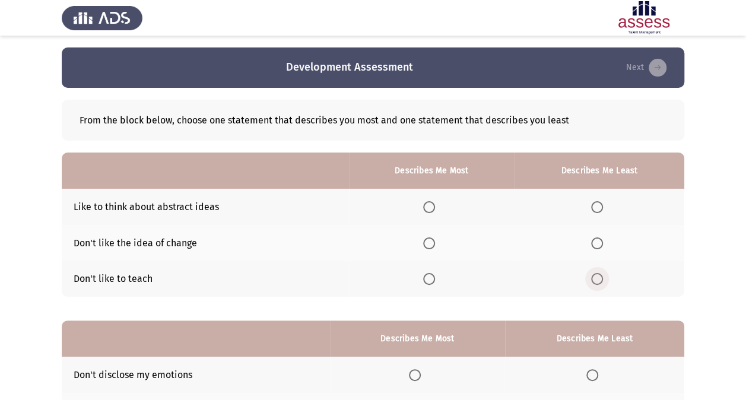
click at [600, 278] on span "Select an option" at bounding box center [597, 279] width 12 height 12
click at [600, 278] on input "Select an option" at bounding box center [597, 279] width 12 height 12
click at [438, 205] on label "Select an option" at bounding box center [431, 207] width 17 height 12
click at [435, 205] on input "Select an option" at bounding box center [429, 207] width 12 height 12
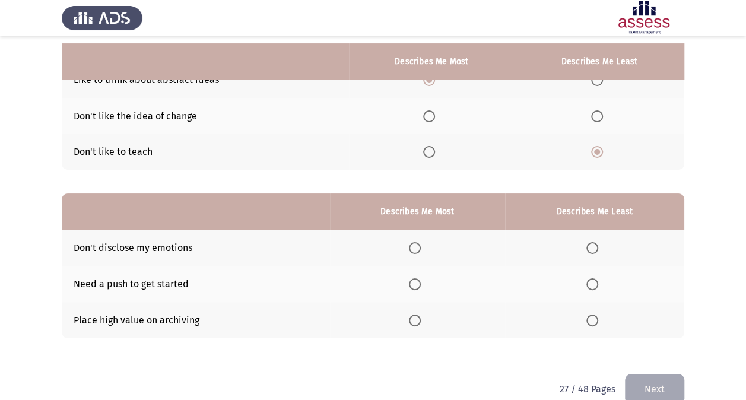
scroll to position [134, 0]
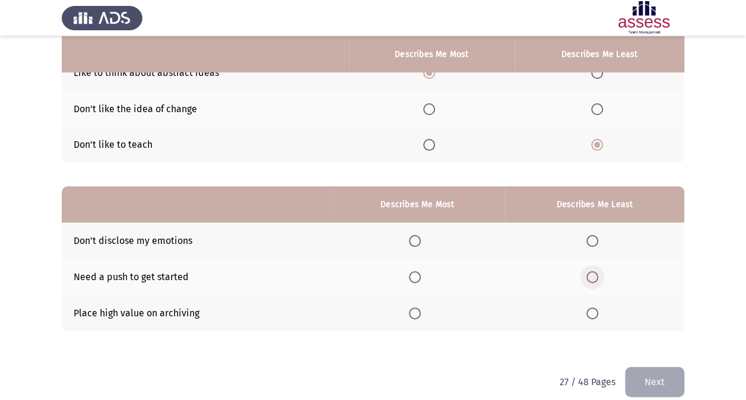
click at [594, 273] on span "Select an option" at bounding box center [593, 277] width 12 height 12
click at [594, 273] on input "Select an option" at bounding box center [593, 277] width 12 height 12
click at [419, 313] on span "Select an option" at bounding box center [415, 314] width 12 height 12
click at [419, 313] on input "Select an option" at bounding box center [415, 314] width 12 height 12
click at [633, 372] on button "Next" at bounding box center [654, 382] width 59 height 30
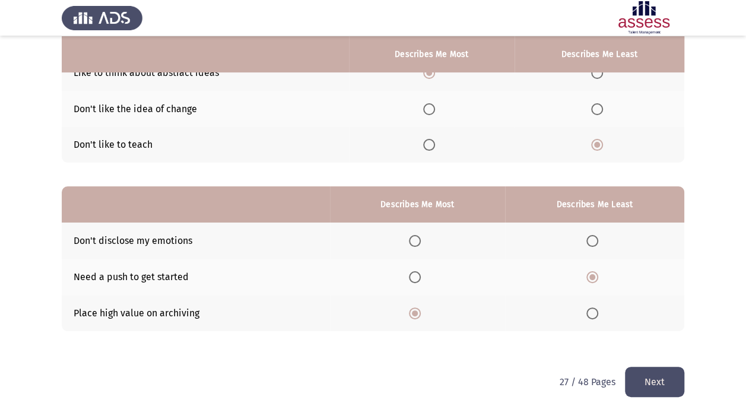
scroll to position [0, 0]
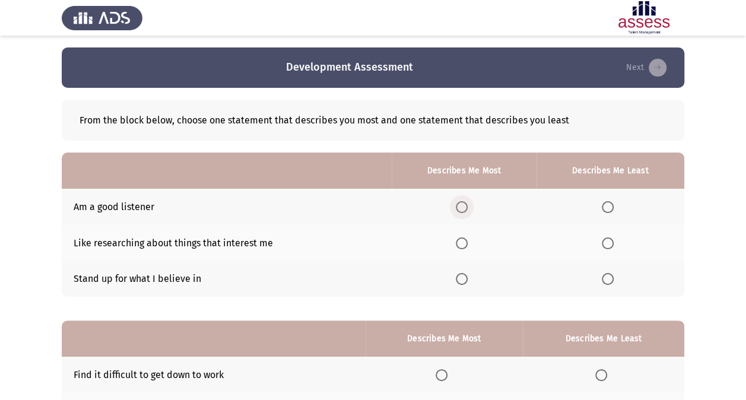
click at [465, 209] on span "Select an option" at bounding box center [462, 207] width 12 height 12
click at [465, 209] on input "Select an option" at bounding box center [462, 207] width 12 height 12
click at [608, 281] on span "Select an option" at bounding box center [608, 279] width 12 height 12
click at [608, 281] on input "Select an option" at bounding box center [608, 279] width 12 height 12
click at [461, 239] on span "Select an option" at bounding box center [462, 243] width 12 height 12
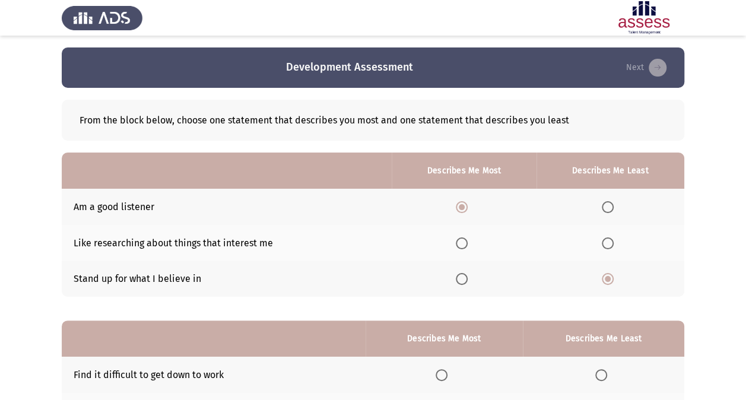
click at [461, 239] on input "Select an option" at bounding box center [462, 243] width 12 height 12
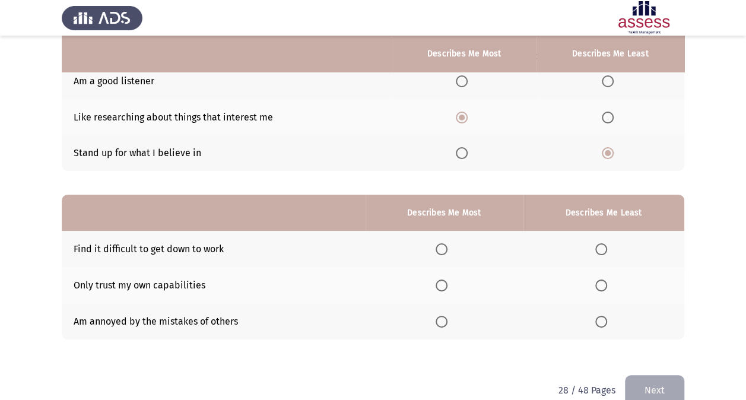
scroll to position [127, 0]
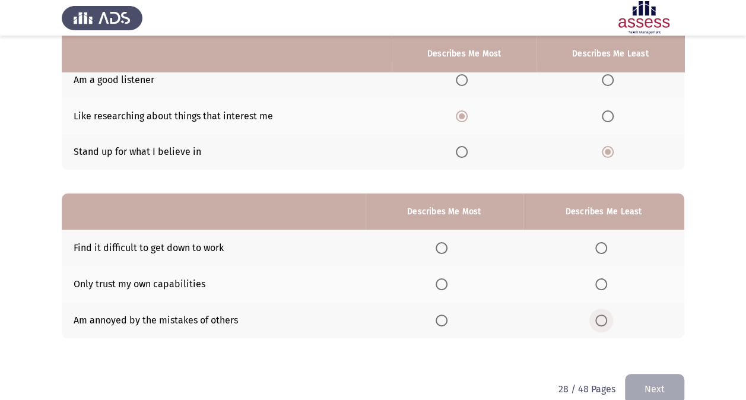
click at [599, 322] on span "Select an option" at bounding box center [601, 321] width 12 height 12
click at [599, 322] on input "Select an option" at bounding box center [601, 321] width 12 height 12
click at [445, 278] on span "Select an option" at bounding box center [442, 284] width 12 height 12
click at [445, 278] on input "Select an option" at bounding box center [442, 284] width 12 height 12
click at [657, 385] on button "Next" at bounding box center [654, 389] width 59 height 30
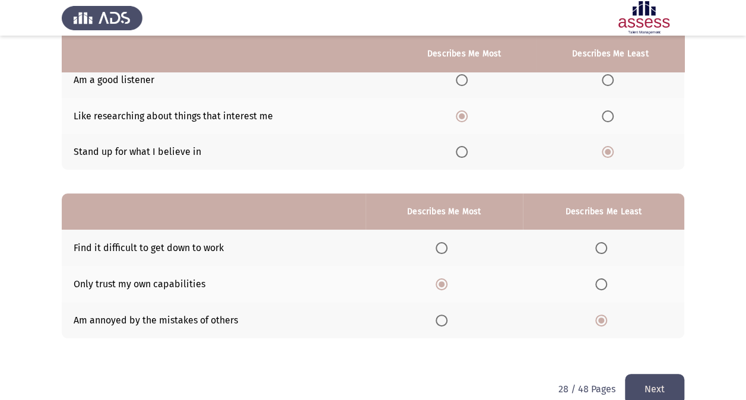
scroll to position [0, 0]
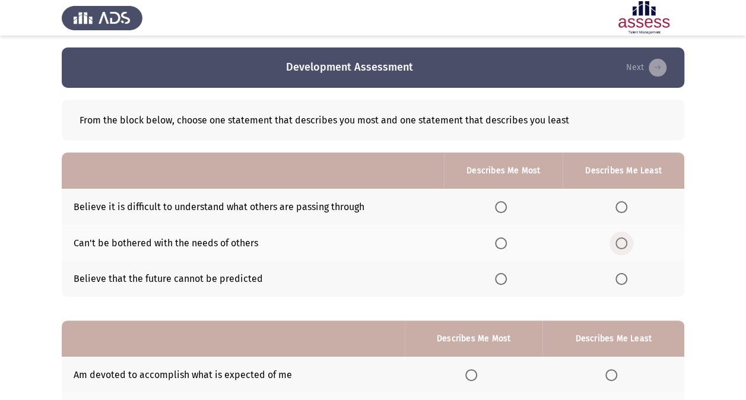
click at [619, 245] on span "Select an option" at bounding box center [622, 243] width 12 height 12
click at [619, 245] on input "Select an option" at bounding box center [622, 243] width 12 height 12
click at [507, 208] on span "Select an option" at bounding box center [501, 207] width 12 height 12
click at [507, 208] on input "Select an option" at bounding box center [501, 207] width 12 height 12
click at [502, 277] on span "Select an option" at bounding box center [501, 279] width 12 height 12
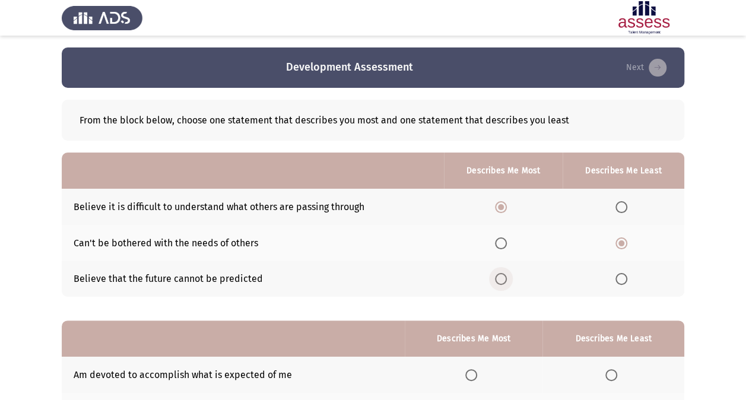
click at [502, 277] on input "Select an option" at bounding box center [501, 279] width 12 height 12
click at [505, 207] on span "Select an option" at bounding box center [501, 207] width 12 height 12
click at [505, 207] on input "Select an option" at bounding box center [501, 207] width 12 height 12
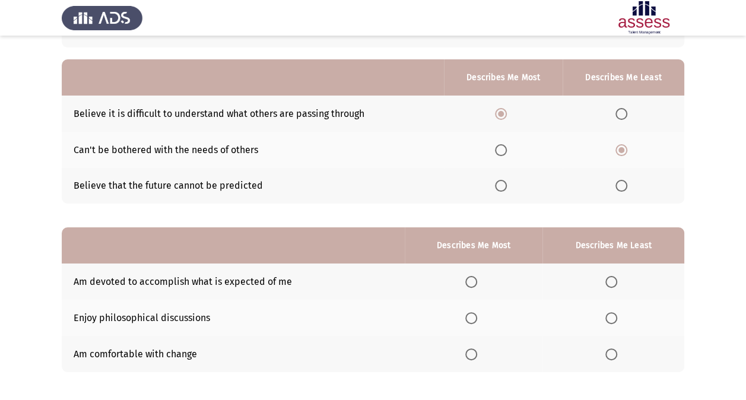
scroll to position [108, 0]
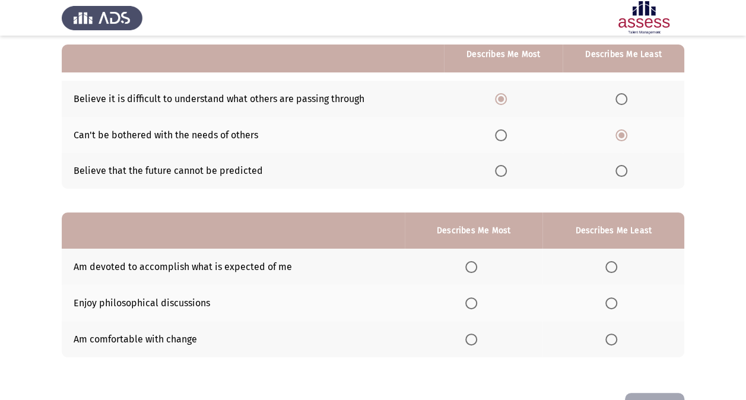
click at [470, 256] on th at bounding box center [474, 267] width 138 height 36
click at [469, 266] on span "Select an option" at bounding box center [471, 267] width 12 height 12
click at [469, 266] on input "Select an option" at bounding box center [471, 267] width 12 height 12
click at [612, 303] on span "Select an option" at bounding box center [612, 303] width 12 height 12
click at [612, 303] on input "Select an option" at bounding box center [612, 303] width 12 height 12
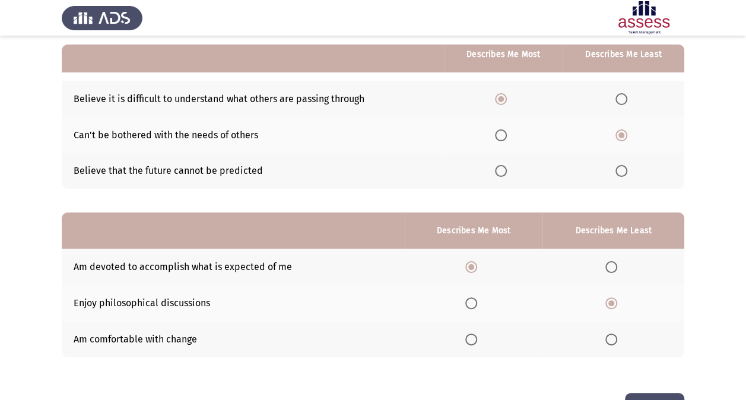
click at [652, 395] on button "Next" at bounding box center [654, 408] width 59 height 30
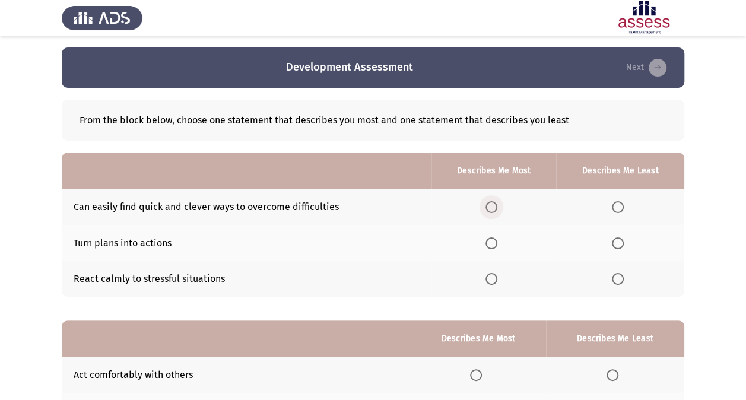
click at [493, 204] on span "Select an option" at bounding box center [492, 207] width 12 height 12
click at [493, 204] on input "Select an option" at bounding box center [492, 207] width 12 height 12
click at [624, 279] on span "Select an option" at bounding box center [618, 279] width 12 height 12
click at [624, 279] on input "Select an option" at bounding box center [618, 279] width 12 height 12
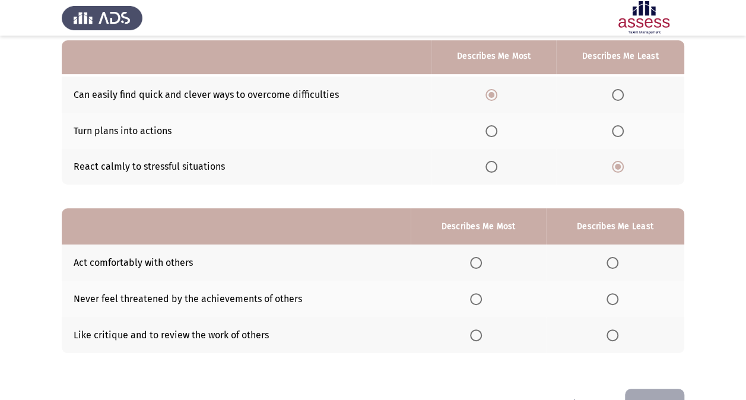
scroll to position [114, 0]
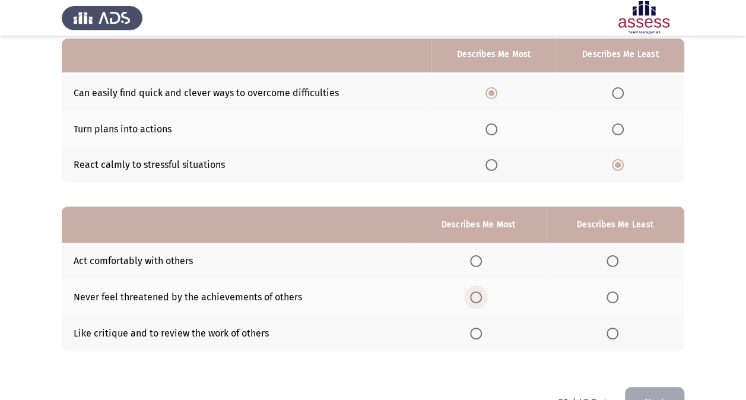
click at [479, 298] on span "Select an option" at bounding box center [476, 298] width 12 height 12
click at [479, 298] on input "Select an option" at bounding box center [476, 298] width 12 height 12
click at [607, 329] on span "Select an option" at bounding box center [613, 334] width 12 height 12
click at [607, 329] on input "Select an option" at bounding box center [613, 334] width 12 height 12
click at [652, 389] on button "Next" at bounding box center [654, 402] width 59 height 30
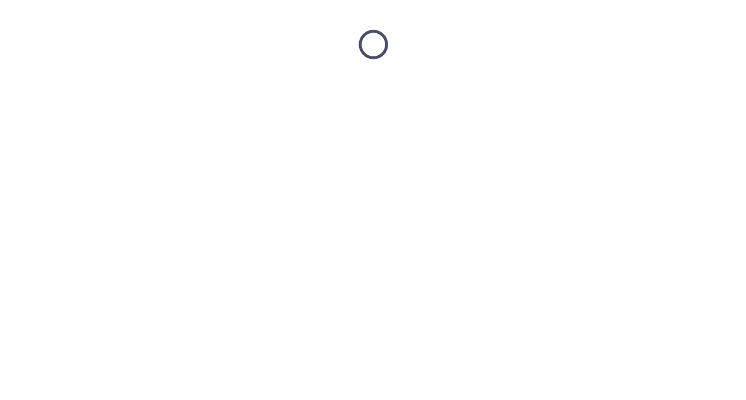
scroll to position [0, 0]
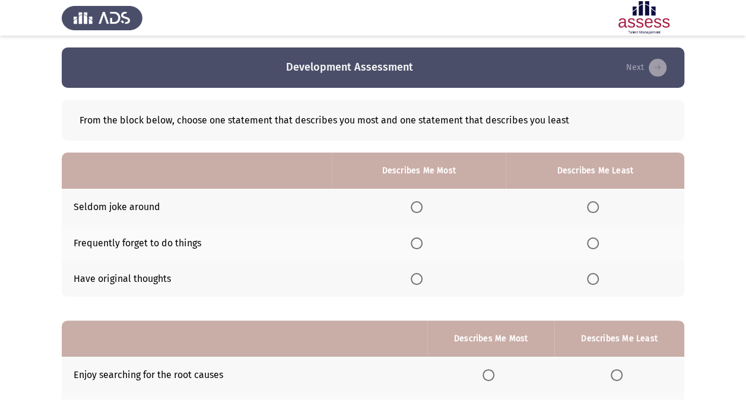
click at [413, 280] on span "Select an option" at bounding box center [417, 279] width 12 height 12
click at [413, 280] on input "Select an option" at bounding box center [417, 279] width 12 height 12
click at [600, 246] on label "Select an option" at bounding box center [595, 243] width 17 height 12
click at [599, 246] on input "Select an option" at bounding box center [593, 243] width 12 height 12
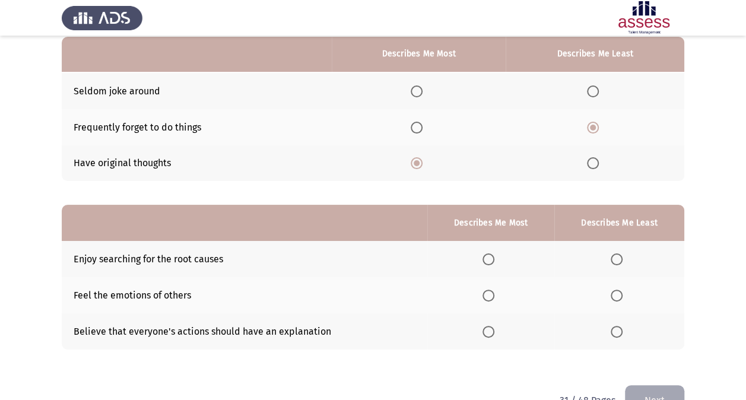
scroll to position [121, 0]
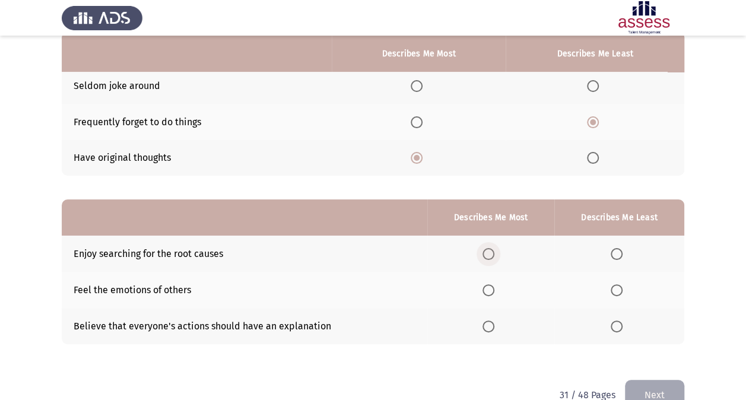
click at [490, 254] on span "Select an option" at bounding box center [489, 254] width 12 height 12
click at [490, 254] on input "Select an option" at bounding box center [489, 254] width 12 height 12
click at [619, 287] on span "Select an option" at bounding box center [617, 290] width 12 height 12
click at [619, 287] on input "Select an option" at bounding box center [617, 290] width 12 height 12
click at [652, 392] on button "Next" at bounding box center [654, 395] width 59 height 30
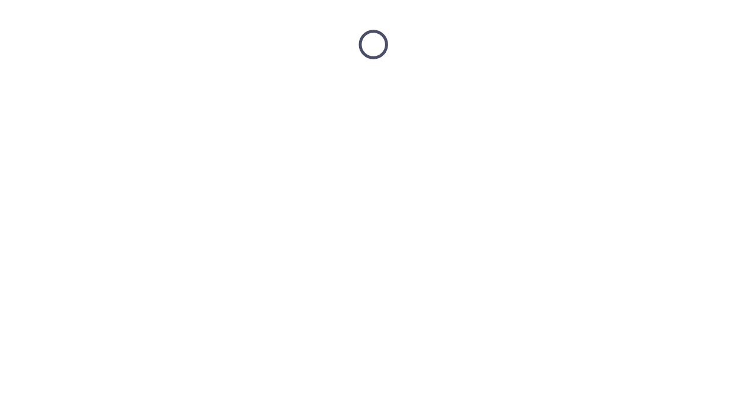
scroll to position [0, 0]
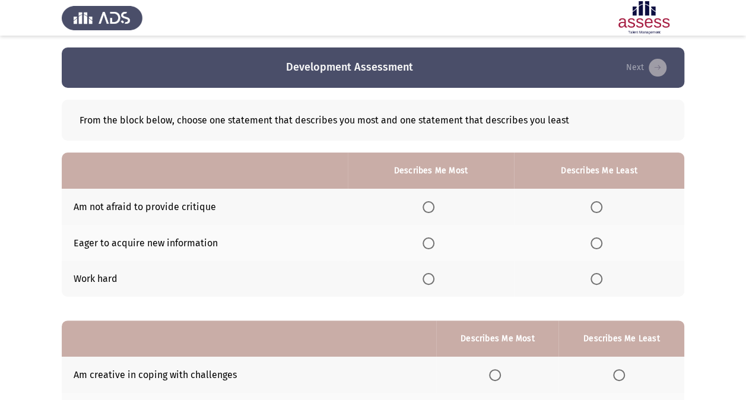
click at [436, 235] on th at bounding box center [431, 243] width 166 height 36
click at [429, 240] on span "Select an option" at bounding box center [429, 243] width 12 height 12
click at [429, 240] on input "Select an option" at bounding box center [429, 243] width 12 height 12
click at [598, 202] on span "Select an option" at bounding box center [597, 207] width 12 height 12
click at [598, 202] on input "Select an option" at bounding box center [597, 207] width 12 height 12
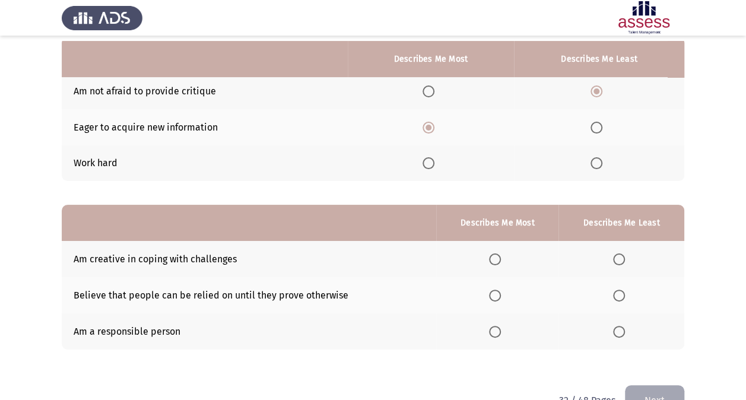
scroll to position [121, 0]
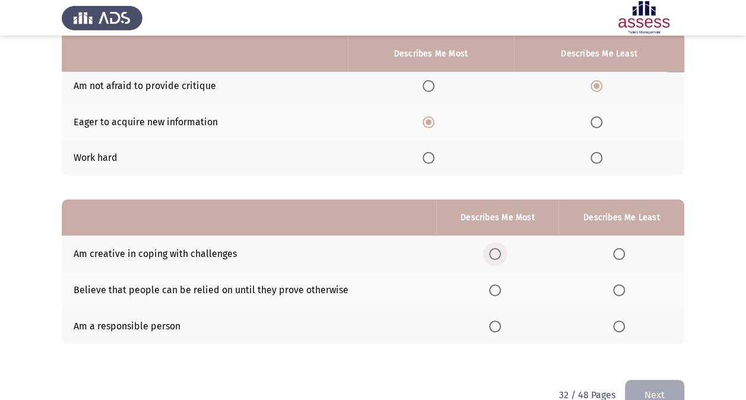
click at [496, 249] on span "Select an option" at bounding box center [495, 254] width 12 height 12
click at [496, 249] on input "Select an option" at bounding box center [495, 254] width 12 height 12
click at [617, 287] on span "Select an option" at bounding box center [619, 290] width 12 height 12
click at [617, 287] on input "Select an option" at bounding box center [619, 290] width 12 height 12
click at [656, 387] on button "Next" at bounding box center [654, 395] width 59 height 30
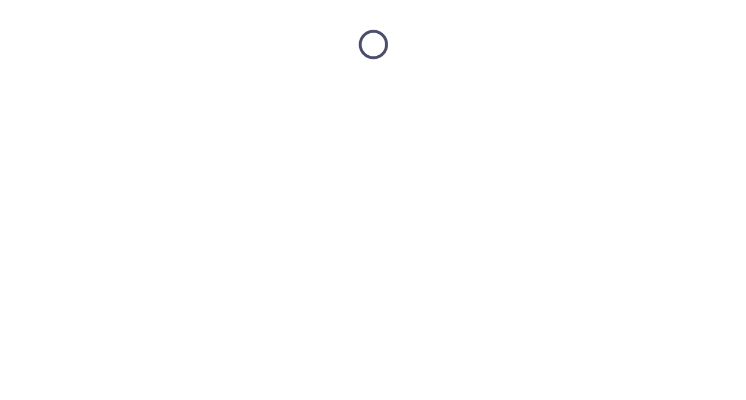
scroll to position [0, 0]
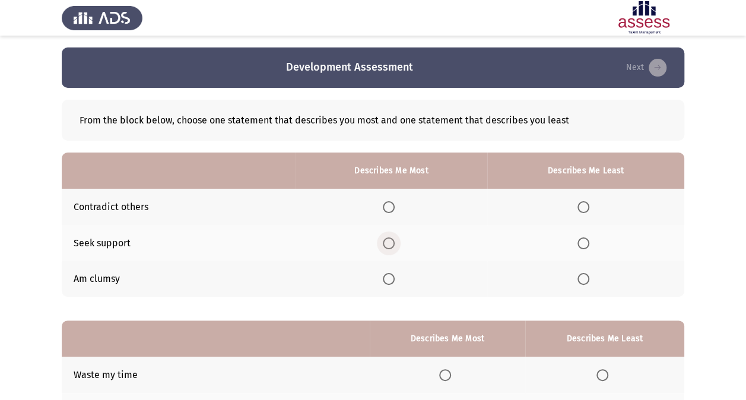
click at [391, 241] on span "Select an option" at bounding box center [389, 243] width 12 height 12
click at [391, 241] on input "Select an option" at bounding box center [389, 243] width 12 height 12
click at [588, 278] on span "Select an option" at bounding box center [584, 279] width 12 height 12
click at [588, 278] on input "Select an option" at bounding box center [584, 279] width 12 height 12
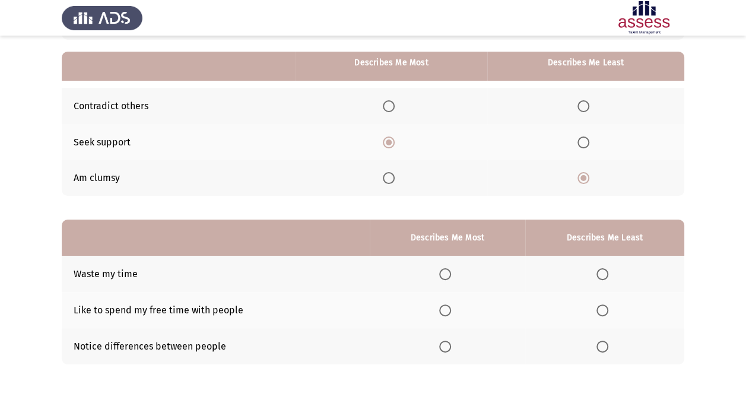
scroll to position [113, 0]
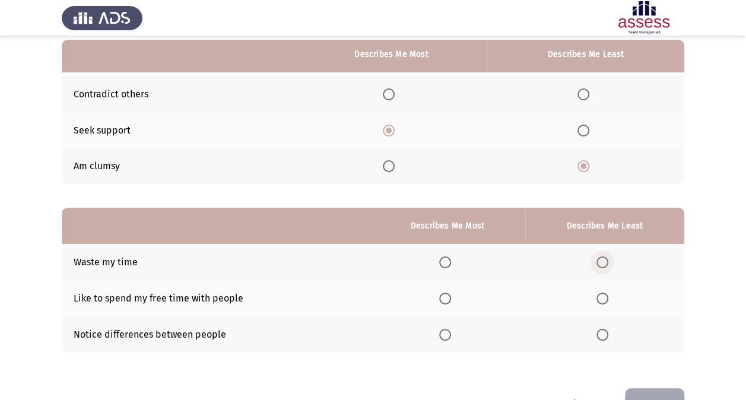
click at [600, 258] on span "Select an option" at bounding box center [603, 262] width 12 height 12
click at [600, 258] on input "Select an option" at bounding box center [603, 262] width 12 height 12
drag, startPoint x: 435, startPoint y: 332, endPoint x: 442, endPoint y: 332, distance: 7.1
click at [442, 332] on th at bounding box center [448, 334] width 156 height 36
click at [442, 332] on span "Select an option" at bounding box center [445, 335] width 12 height 12
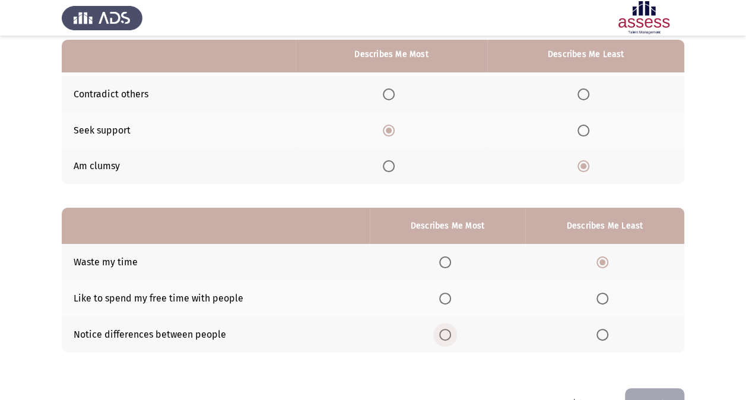
click at [442, 332] on input "Select an option" at bounding box center [445, 335] width 12 height 12
click at [638, 395] on button "Next" at bounding box center [654, 403] width 59 height 30
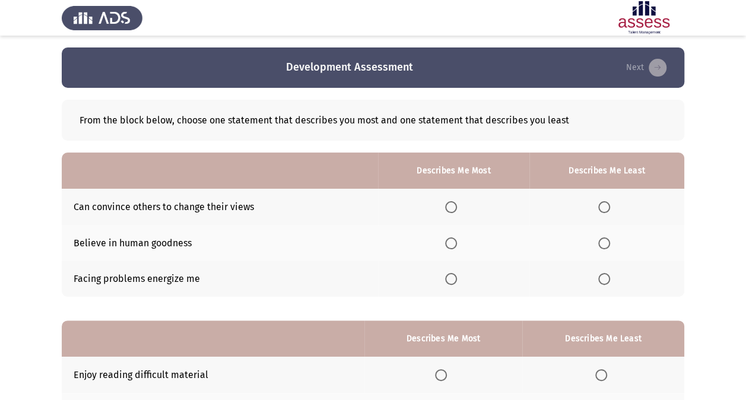
click at [443, 285] on th at bounding box center [453, 279] width 151 height 36
click at [449, 280] on span "Select an option" at bounding box center [451, 279] width 12 height 12
click at [449, 280] on input "Select an option" at bounding box center [451, 279] width 12 height 12
click at [598, 245] on th at bounding box center [607, 243] width 155 height 36
click at [603, 242] on span "Select an option" at bounding box center [604, 243] width 12 height 12
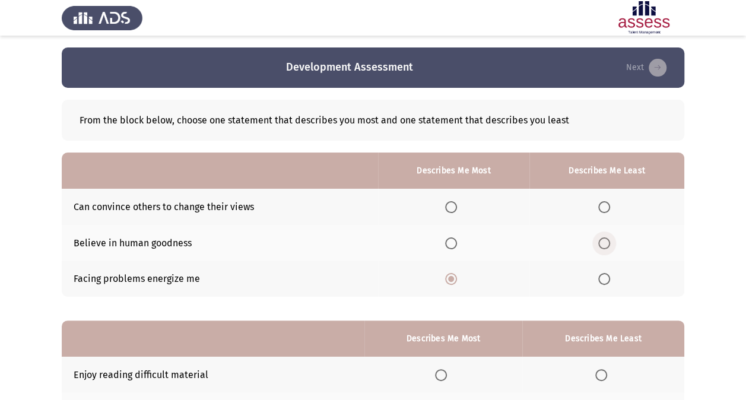
click at [603, 242] on input "Select an option" at bounding box center [604, 243] width 12 height 12
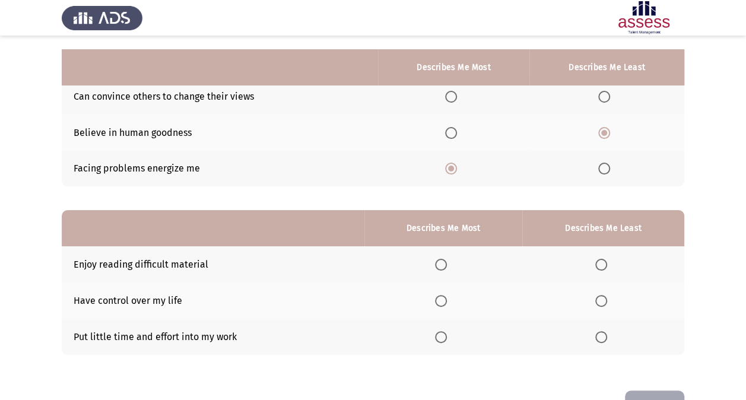
scroll to position [147, 0]
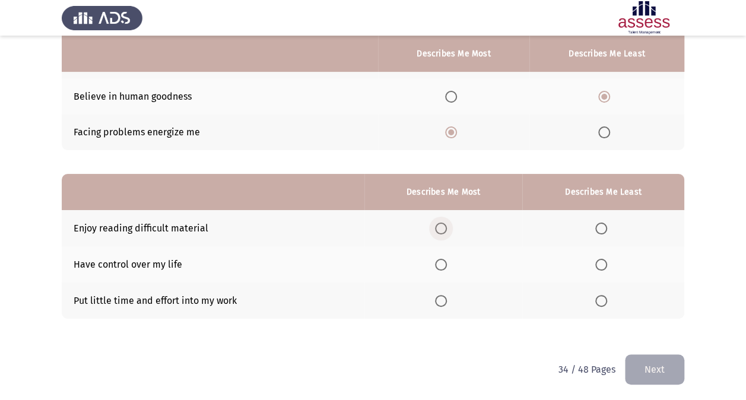
click at [447, 229] on span "Select an option" at bounding box center [441, 229] width 12 height 12
click at [447, 229] on input "Select an option" at bounding box center [441, 229] width 12 height 12
click at [603, 299] on span "Select an option" at bounding box center [601, 301] width 12 height 12
click at [603, 299] on input "Select an option" at bounding box center [601, 301] width 12 height 12
click at [646, 366] on button "Next" at bounding box center [654, 369] width 59 height 30
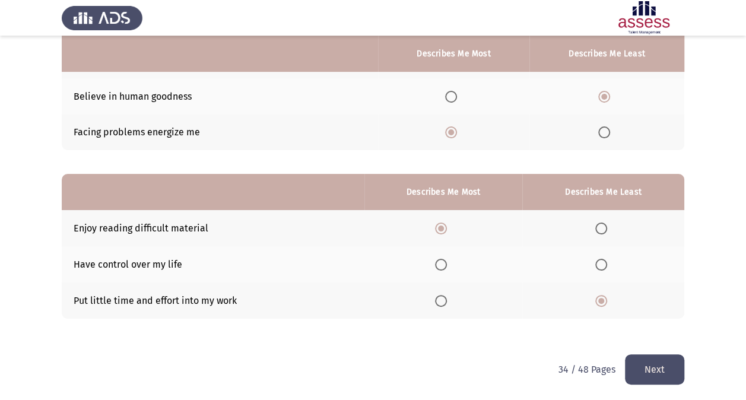
scroll to position [0, 0]
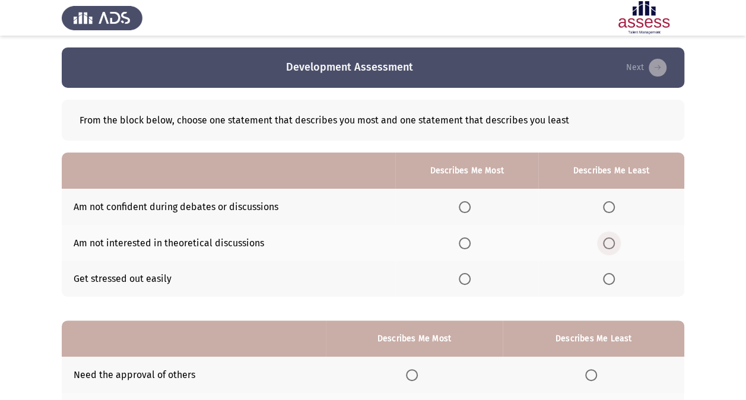
click at [608, 246] on span "Select an option" at bounding box center [609, 243] width 12 height 12
click at [608, 246] on input "Select an option" at bounding box center [609, 243] width 12 height 12
click at [610, 206] on span "Select an option" at bounding box center [609, 207] width 12 height 12
click at [610, 206] on input "Select an option" at bounding box center [609, 207] width 12 height 12
click at [461, 243] on span "Select an option" at bounding box center [465, 243] width 12 height 12
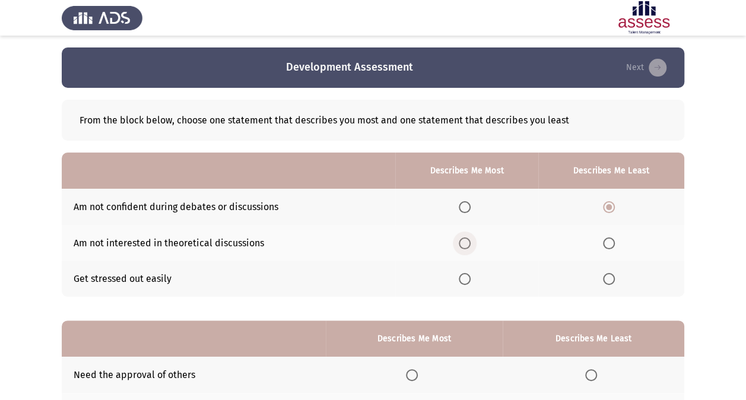
click at [461, 243] on input "Select an option" at bounding box center [465, 243] width 12 height 12
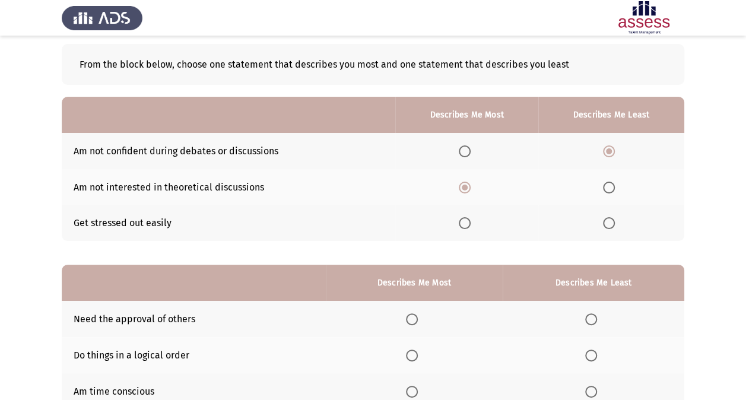
scroll to position [94, 0]
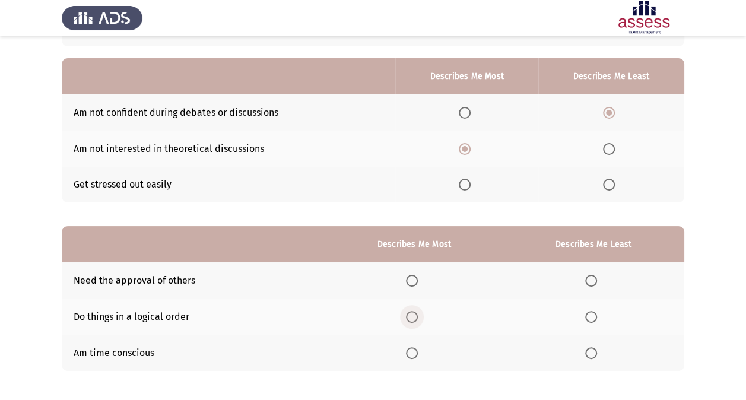
click at [413, 313] on span "Select an option" at bounding box center [412, 317] width 12 height 12
click at [413, 313] on input "Select an option" at bounding box center [412, 317] width 12 height 12
click at [597, 356] on span "Select an option" at bounding box center [591, 353] width 12 height 12
click at [597, 356] on input "Select an option" at bounding box center [591, 353] width 12 height 12
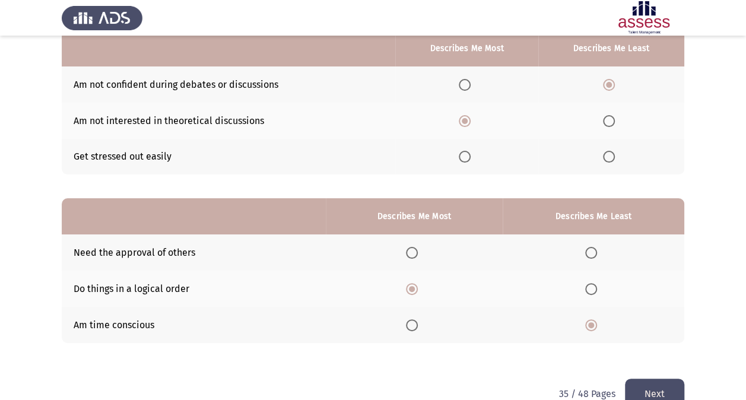
scroll to position [147, 0]
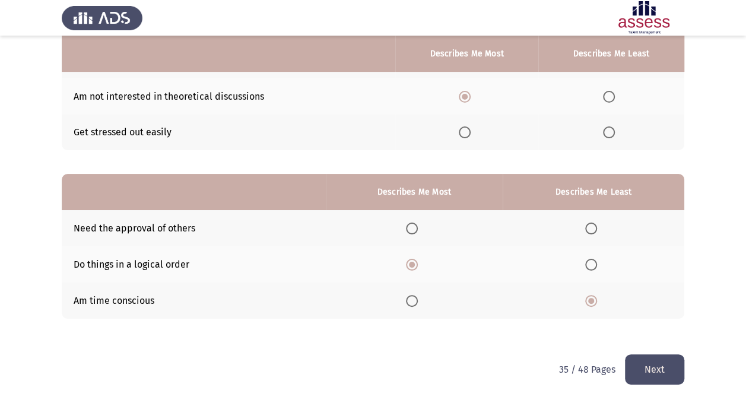
click at [657, 357] on button "Next" at bounding box center [654, 369] width 59 height 30
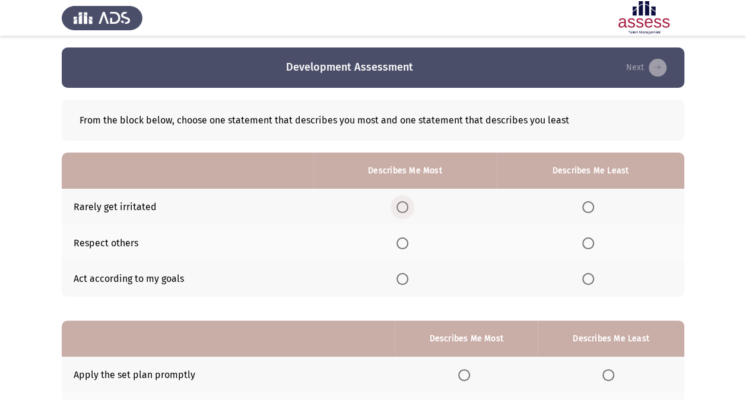
click at [408, 207] on span "Select an option" at bounding box center [403, 207] width 12 height 12
click at [408, 207] on input "Select an option" at bounding box center [403, 207] width 12 height 12
click at [598, 277] on label "Select an option" at bounding box center [590, 279] width 17 height 12
click at [594, 277] on input "Select an option" at bounding box center [588, 279] width 12 height 12
click at [404, 281] on span "Select an option" at bounding box center [403, 279] width 12 height 12
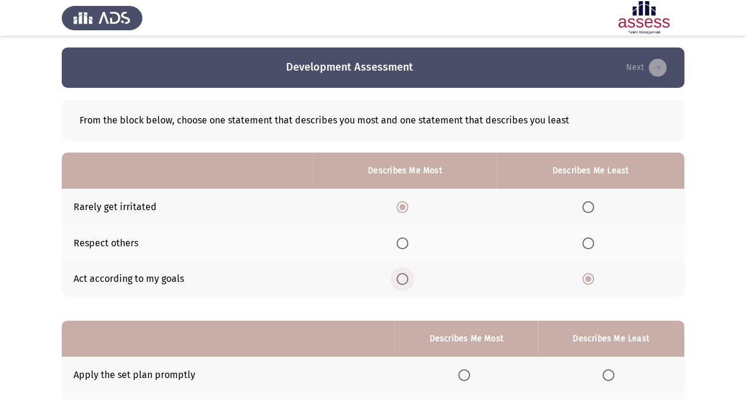
click at [404, 281] on input "Select an option" at bounding box center [403, 279] width 12 height 12
click at [590, 208] on span "Select an option" at bounding box center [588, 207] width 12 height 12
click at [590, 208] on input "Select an option" at bounding box center [588, 207] width 12 height 12
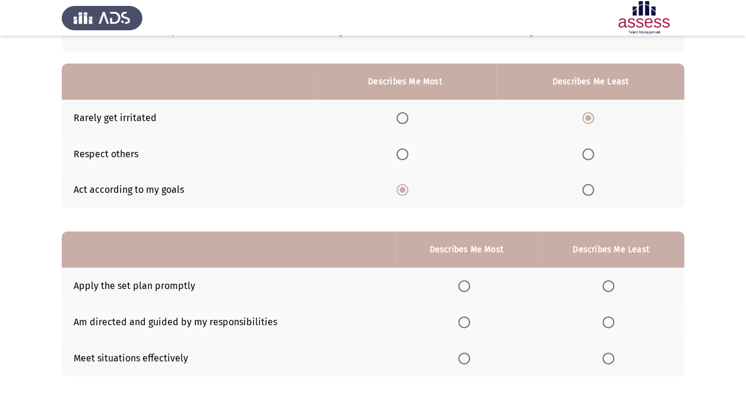
scroll to position [100, 0]
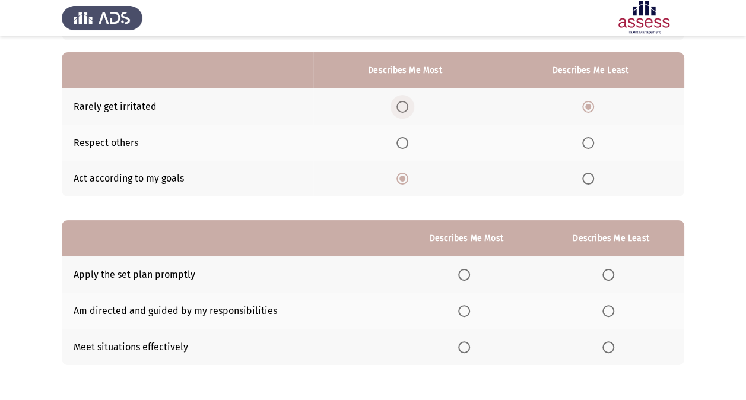
click at [405, 110] on span "Select an option" at bounding box center [403, 107] width 12 height 12
click at [405, 110] on input "Select an option" at bounding box center [403, 107] width 12 height 12
click at [592, 180] on th at bounding box center [591, 179] width 188 height 36
click at [592, 180] on span "Select an option" at bounding box center [588, 179] width 12 height 12
click at [592, 180] on input "Select an option" at bounding box center [588, 179] width 12 height 12
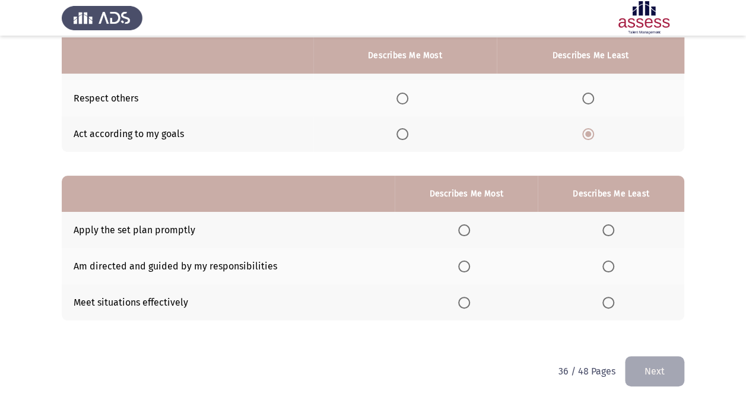
scroll to position [147, 0]
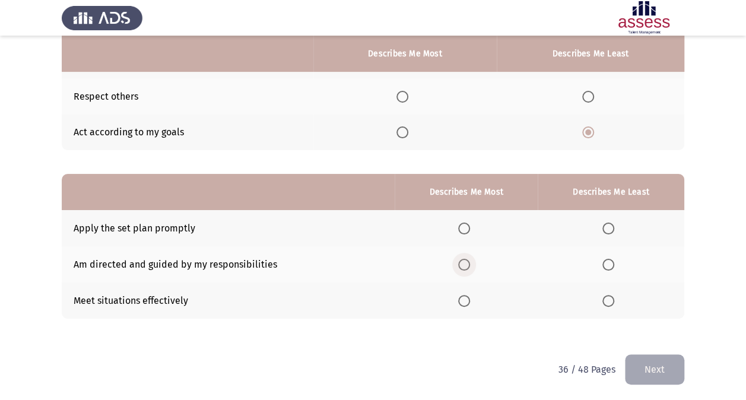
click at [468, 262] on span "Select an option" at bounding box center [464, 265] width 12 height 12
click at [468, 262] on input "Select an option" at bounding box center [464, 265] width 12 height 12
click at [607, 227] on span "Select an option" at bounding box center [609, 229] width 12 height 12
click at [607, 227] on input "Select an option" at bounding box center [609, 229] width 12 height 12
click at [655, 366] on button "Next" at bounding box center [654, 369] width 59 height 30
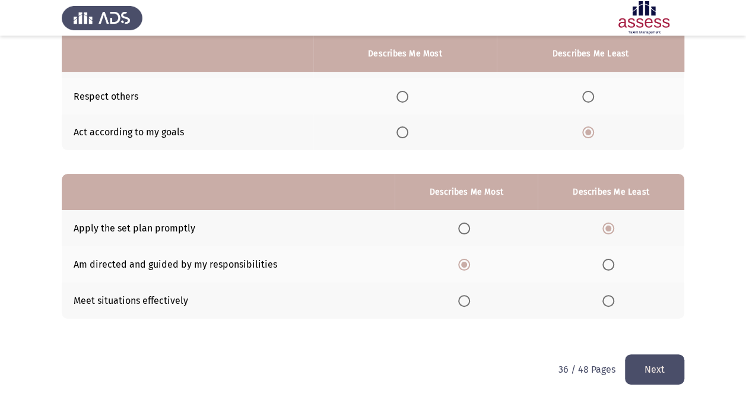
scroll to position [0, 0]
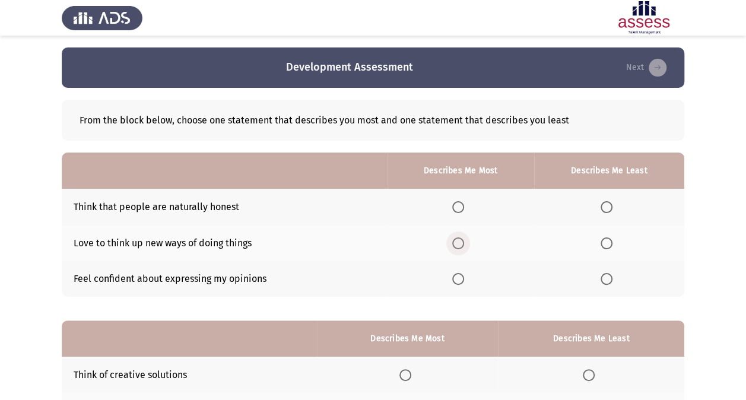
click at [464, 246] on span "Select an option" at bounding box center [458, 243] width 12 height 12
click at [464, 246] on input "Select an option" at bounding box center [458, 243] width 12 height 12
click at [614, 206] on label "Select an option" at bounding box center [609, 207] width 17 height 12
click at [613, 206] on input "Select an option" at bounding box center [607, 207] width 12 height 12
drag, startPoint x: 738, startPoint y: 217, endPoint x: 740, endPoint y: 234, distance: 16.7
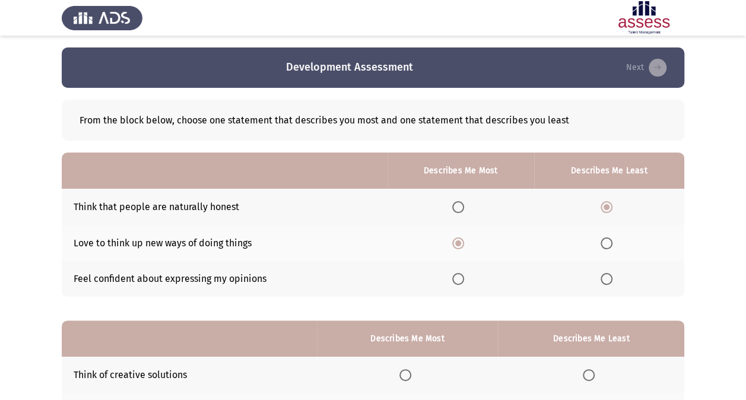
click at [740, 234] on app-assessment-container "Development Assessment Next From the block below, choose one statement that des…" at bounding box center [373, 274] width 746 height 454
drag, startPoint x: 746, startPoint y: 294, endPoint x: 740, endPoint y: 318, distance: 24.3
click at [740, 318] on app-assessment-container "Development Assessment Next From the block below, choose one statement that des…" at bounding box center [373, 274] width 746 height 454
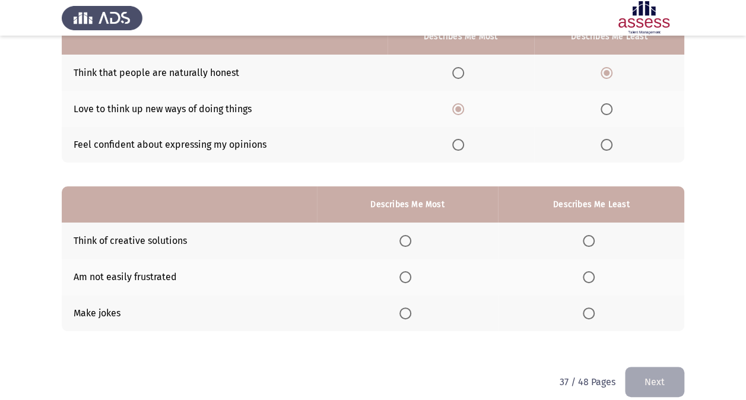
scroll to position [147, 0]
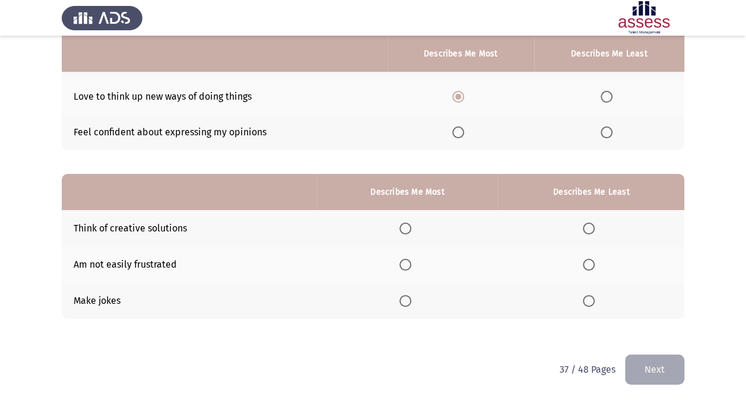
click at [407, 232] on span "Select an option" at bounding box center [406, 229] width 12 height 12
click at [407, 232] on input "Select an option" at bounding box center [406, 229] width 12 height 12
click at [591, 304] on span "Select an option" at bounding box center [589, 301] width 12 height 12
click at [591, 304] on input "Select an option" at bounding box center [589, 301] width 12 height 12
click at [647, 356] on button "Next" at bounding box center [654, 369] width 59 height 30
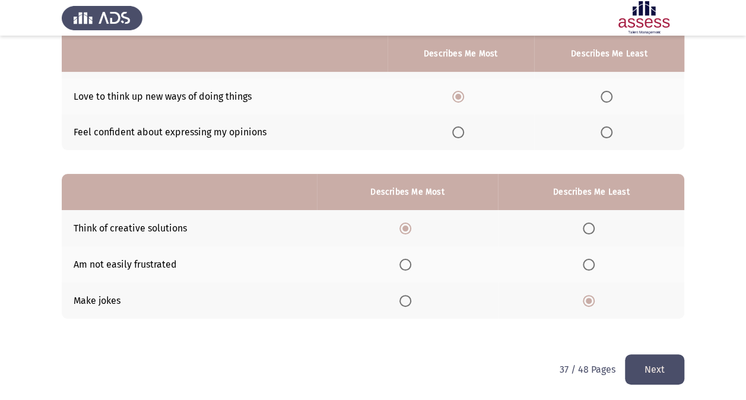
scroll to position [0, 0]
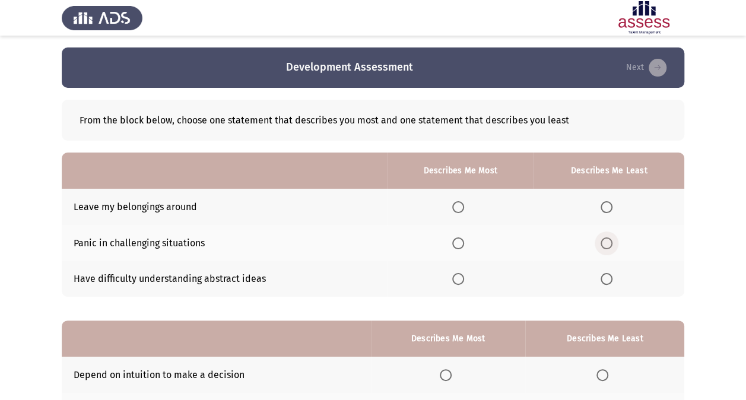
click at [609, 242] on span "Select an option" at bounding box center [607, 243] width 12 height 12
click at [609, 242] on input "Select an option" at bounding box center [607, 243] width 12 height 12
click at [454, 207] on span "Select an option" at bounding box center [458, 207] width 12 height 12
click at [454, 207] on input "Select an option" at bounding box center [458, 207] width 12 height 12
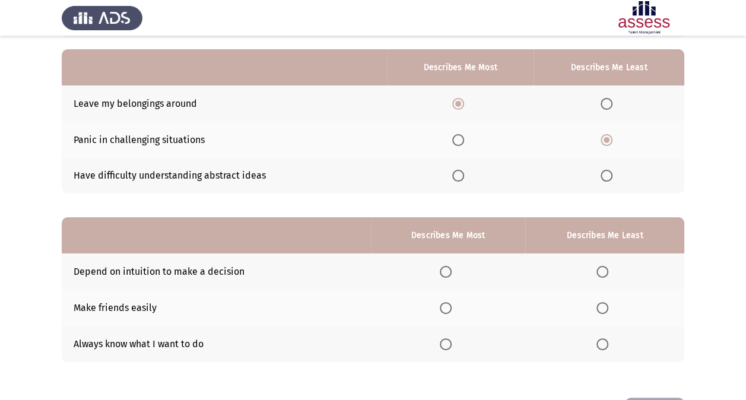
scroll to position [104, 0]
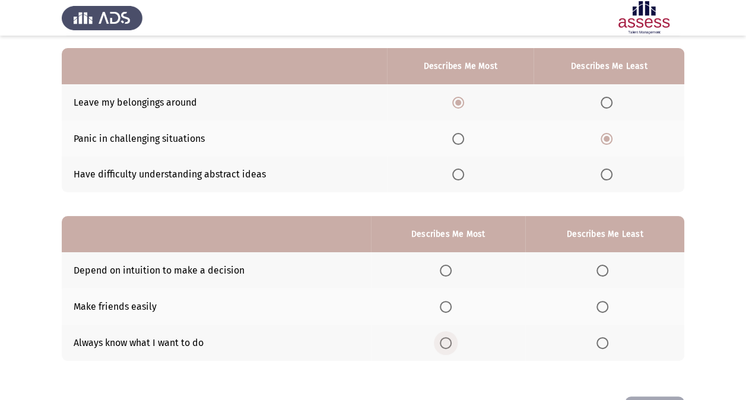
click at [446, 343] on span "Select an option" at bounding box center [446, 343] width 0 height 0
click at [448, 341] on input "Select an option" at bounding box center [446, 343] width 12 height 12
click at [607, 268] on span "Select an option" at bounding box center [603, 271] width 12 height 12
click at [607, 268] on input "Select an option" at bounding box center [603, 271] width 12 height 12
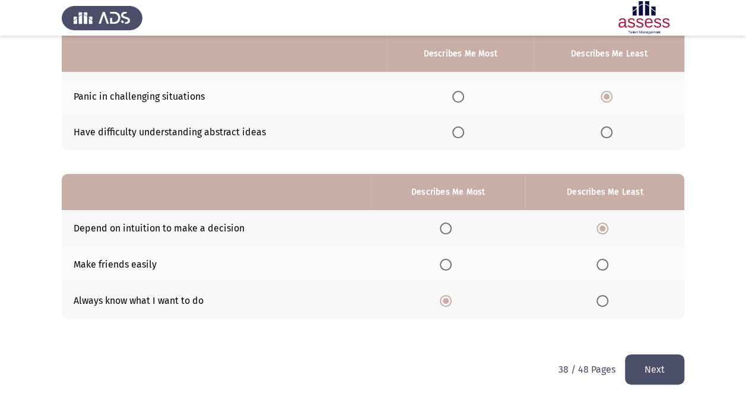
click at [651, 356] on button "Next" at bounding box center [654, 369] width 59 height 30
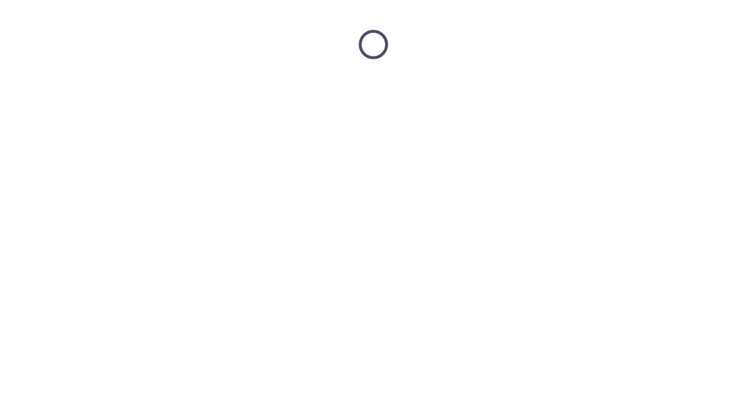
scroll to position [0, 0]
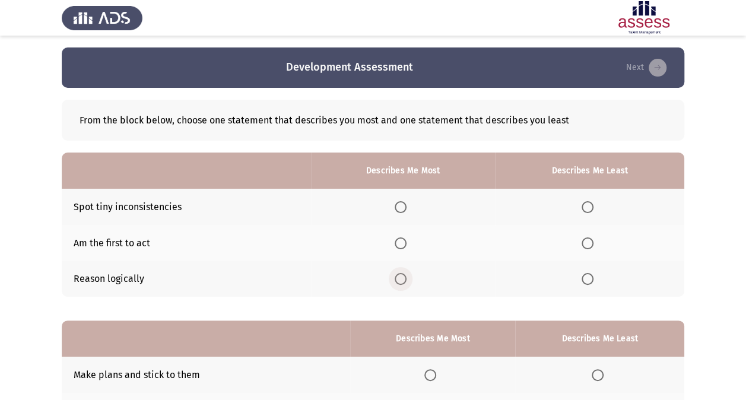
click at [400, 281] on span "Select an option" at bounding box center [401, 279] width 12 height 12
click at [400, 281] on input "Select an option" at bounding box center [401, 279] width 12 height 12
click at [588, 207] on span "Select an option" at bounding box center [588, 207] width 0 height 0
click at [588, 206] on input "Select an option" at bounding box center [588, 207] width 12 height 12
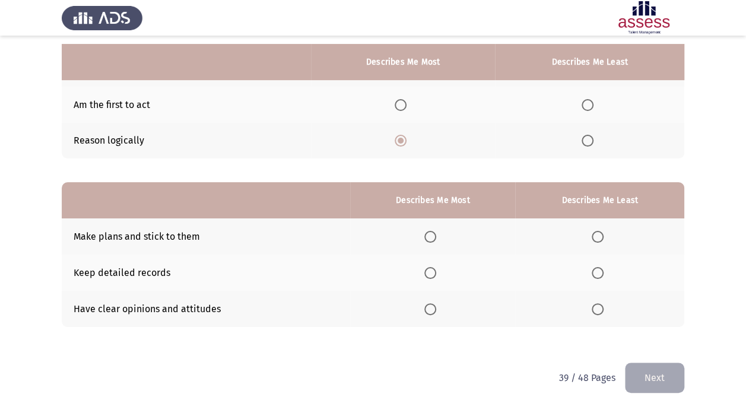
scroll to position [147, 0]
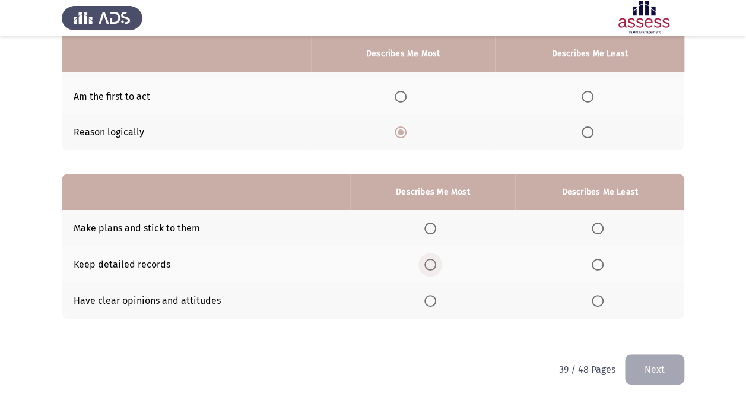
click at [427, 265] on span "Select an option" at bounding box center [431, 265] width 12 height 12
click at [427, 265] on input "Select an option" at bounding box center [431, 265] width 12 height 12
drag, startPoint x: 588, startPoint y: 233, endPoint x: 602, endPoint y: 233, distance: 14.2
click at [602, 233] on th at bounding box center [599, 228] width 169 height 36
click at [602, 233] on span "Select an option" at bounding box center [598, 229] width 12 height 12
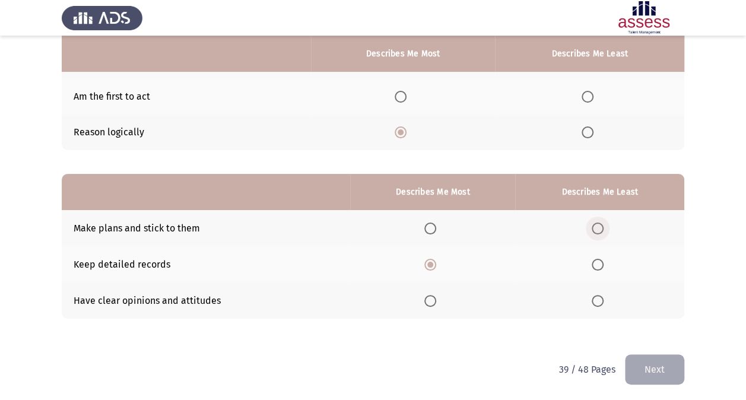
click at [602, 233] on input "Select an option" at bounding box center [598, 229] width 12 height 12
click at [650, 369] on button "Next" at bounding box center [654, 369] width 59 height 30
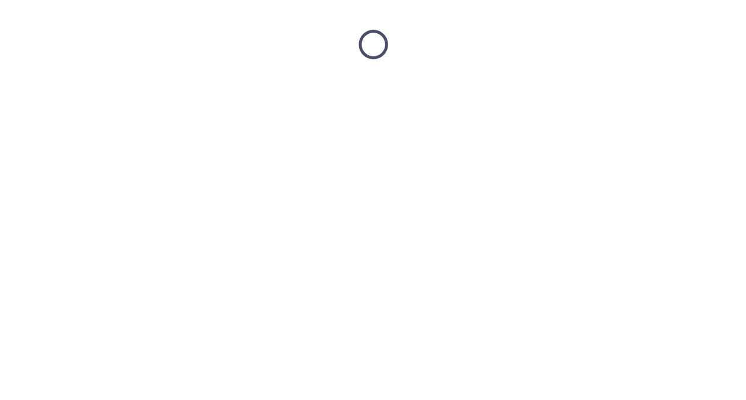
scroll to position [0, 0]
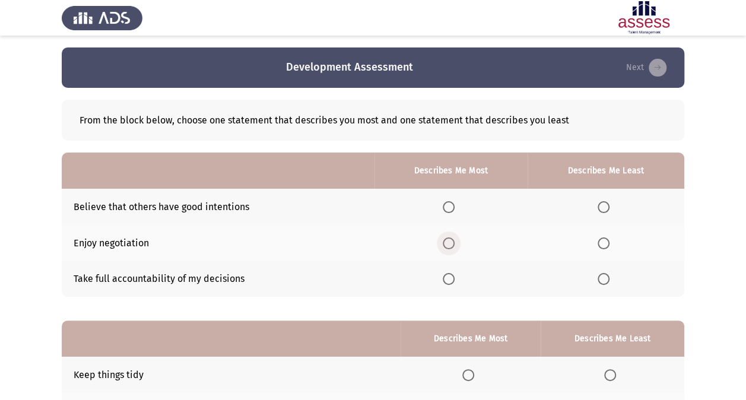
click at [452, 242] on span "Select an option" at bounding box center [449, 243] width 12 height 12
click at [452, 242] on input "Select an option" at bounding box center [449, 243] width 12 height 12
click at [450, 283] on span "Select an option" at bounding box center [449, 279] width 12 height 12
click at [450, 283] on input "Select an option" at bounding box center [449, 279] width 12 height 12
click at [608, 207] on span "Select an option" at bounding box center [604, 207] width 12 height 12
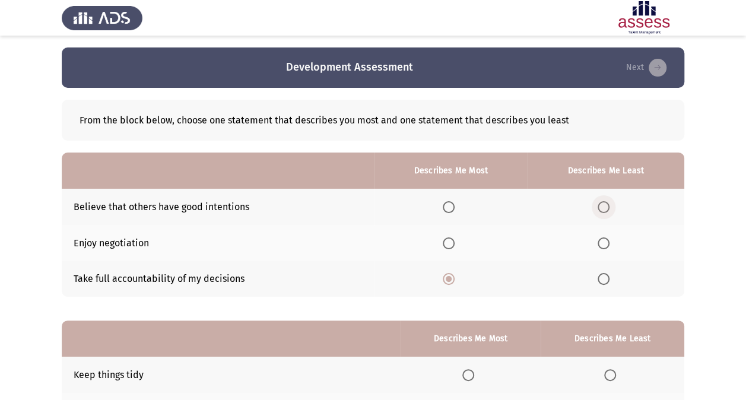
click at [608, 207] on input "Select an option" at bounding box center [604, 207] width 12 height 12
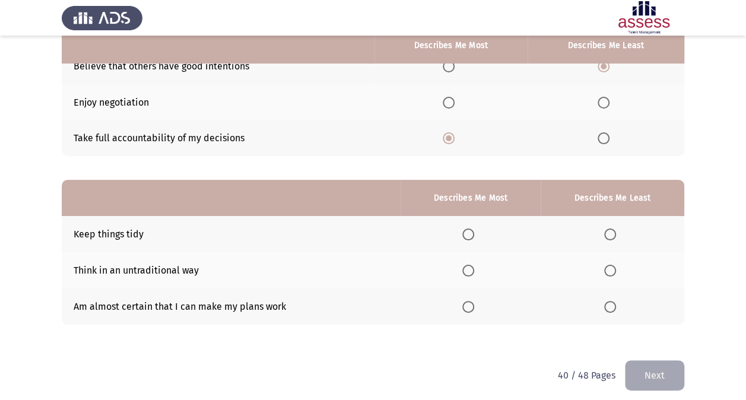
scroll to position [144, 0]
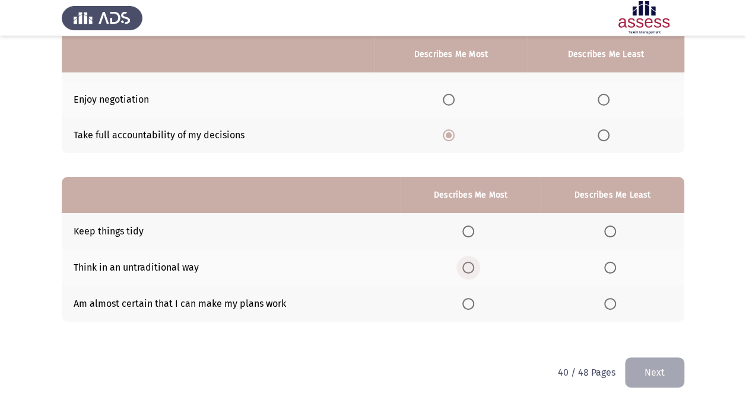
click at [469, 264] on span "Select an option" at bounding box center [469, 268] width 12 height 12
click at [469, 264] on input "Select an option" at bounding box center [469, 268] width 12 height 12
click at [612, 302] on span "Select an option" at bounding box center [610, 304] width 12 height 12
click at [612, 302] on input "Select an option" at bounding box center [610, 304] width 12 height 12
click at [648, 371] on button "Next" at bounding box center [654, 372] width 59 height 30
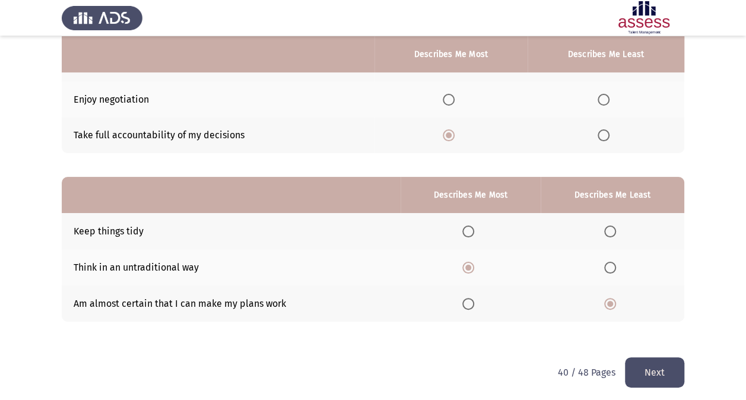
scroll to position [0, 0]
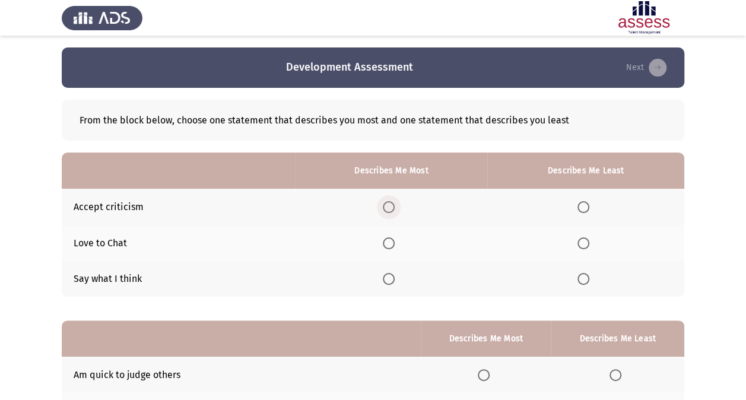
click at [391, 209] on span "Select an option" at bounding box center [389, 207] width 12 height 12
click at [391, 209] on input "Select an option" at bounding box center [389, 207] width 12 height 12
click at [589, 281] on span "Select an option" at bounding box center [584, 279] width 12 height 12
click at [589, 281] on input "Select an option" at bounding box center [584, 279] width 12 height 12
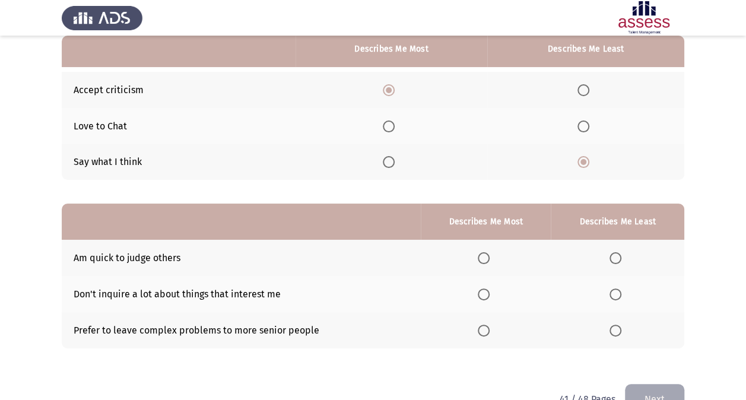
scroll to position [133, 0]
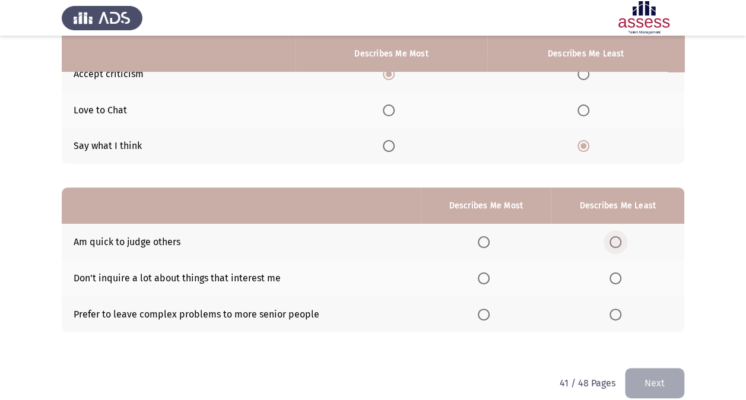
click at [617, 243] on span "Select an option" at bounding box center [616, 242] width 12 height 12
click at [617, 243] on input "Select an option" at bounding box center [616, 242] width 12 height 12
click at [485, 313] on span "Select an option" at bounding box center [484, 315] width 12 height 12
click at [485, 313] on input "Select an option" at bounding box center [484, 315] width 12 height 12
click at [639, 375] on button "Next" at bounding box center [654, 383] width 59 height 30
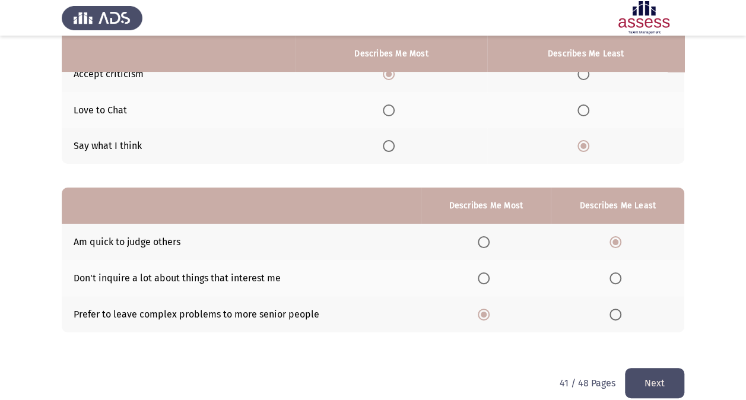
scroll to position [0, 0]
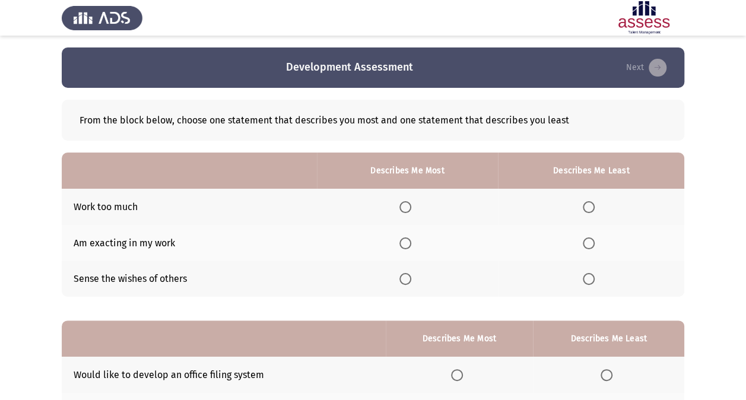
click at [411, 205] on span "Select an option" at bounding box center [406, 207] width 12 height 12
click at [411, 205] on input "Select an option" at bounding box center [406, 207] width 12 height 12
click at [584, 281] on th at bounding box center [591, 279] width 186 height 36
click at [589, 280] on span "Select an option" at bounding box center [589, 279] width 12 height 12
click at [589, 280] on input "Select an option" at bounding box center [589, 279] width 12 height 12
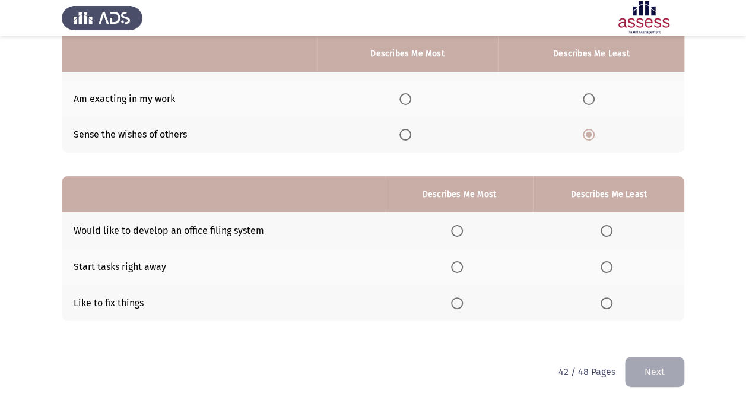
scroll to position [145, 0]
click at [452, 227] on th at bounding box center [459, 230] width 147 height 36
click at [454, 228] on span "Select an option" at bounding box center [457, 230] width 12 height 12
click at [454, 228] on input "Select an option" at bounding box center [457, 230] width 12 height 12
click at [601, 303] on span "Select an option" at bounding box center [607, 303] width 12 height 12
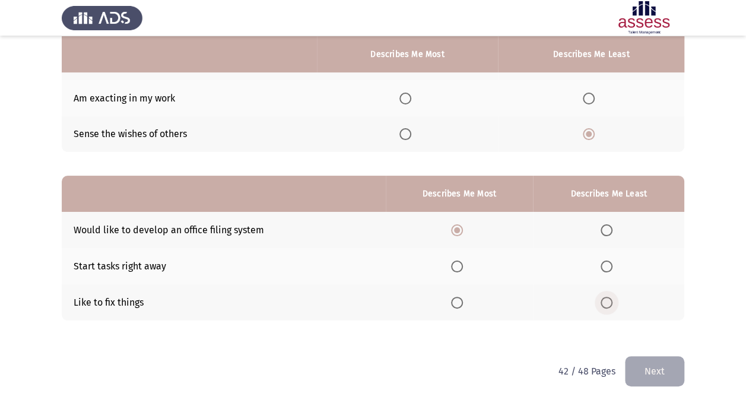
click at [601, 303] on input "Select an option" at bounding box center [607, 303] width 12 height 12
click at [452, 260] on th at bounding box center [459, 266] width 147 height 36
click at [457, 261] on span "Select an option" at bounding box center [457, 267] width 12 height 12
click at [457, 261] on input "Select an option" at bounding box center [457, 267] width 12 height 12
click at [650, 367] on button "Next" at bounding box center [654, 371] width 59 height 30
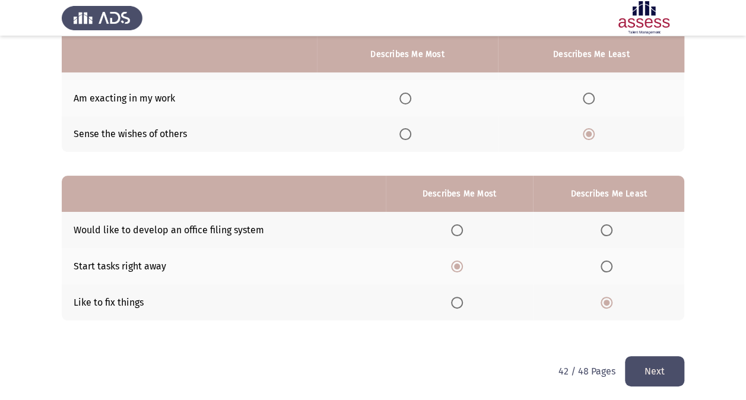
scroll to position [0, 0]
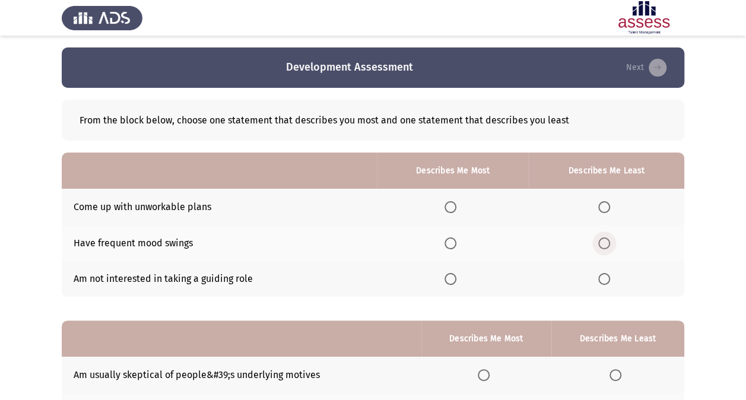
click at [604, 243] on span "Select an option" at bounding box center [604, 243] width 12 height 12
click at [604, 243] on input "Select an option" at bounding box center [604, 243] width 12 height 12
click at [450, 209] on span "Select an option" at bounding box center [451, 207] width 12 height 12
click at [450, 209] on input "Select an option" at bounding box center [451, 207] width 12 height 12
click at [451, 277] on span "Select an option" at bounding box center [451, 279] width 12 height 12
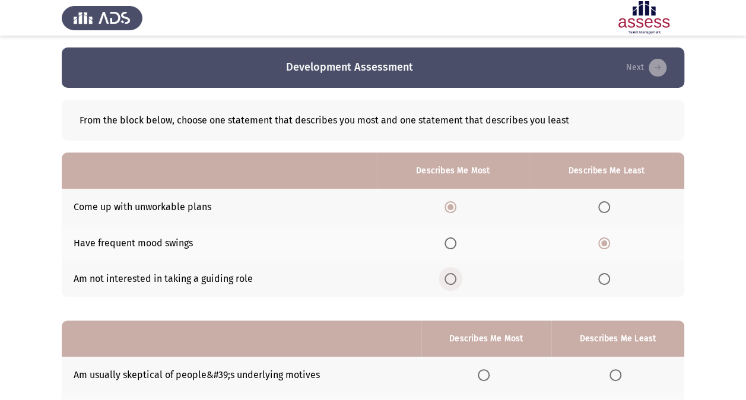
click at [451, 277] on input "Select an option" at bounding box center [451, 279] width 12 height 12
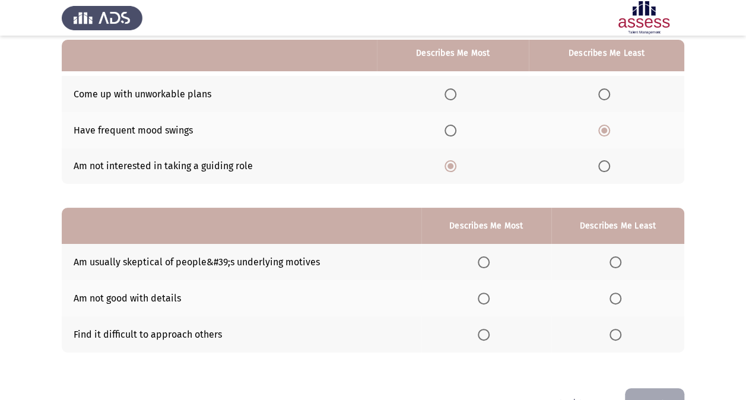
scroll to position [112, 0]
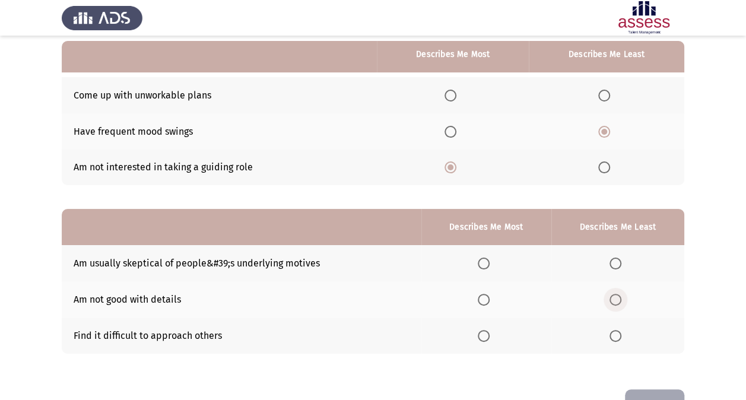
click at [613, 299] on span "Select an option" at bounding box center [616, 300] width 12 height 12
click at [613, 299] on input "Select an option" at bounding box center [616, 300] width 12 height 12
click at [482, 262] on span "Select an option" at bounding box center [484, 264] width 12 height 12
click at [482, 262] on input "Select an option" at bounding box center [484, 264] width 12 height 12
click at [653, 393] on button "Next" at bounding box center [654, 404] width 59 height 30
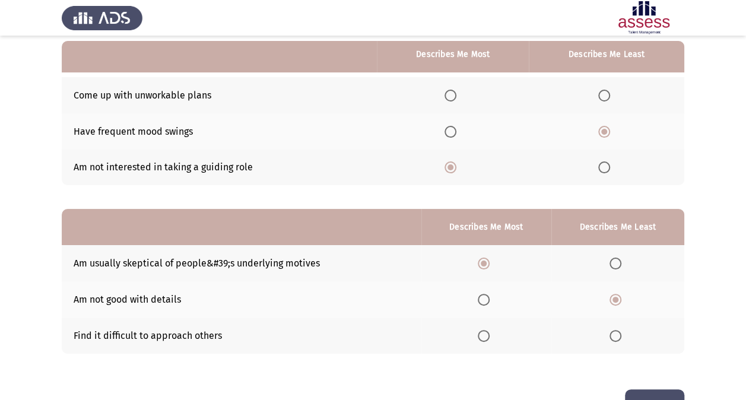
scroll to position [0, 0]
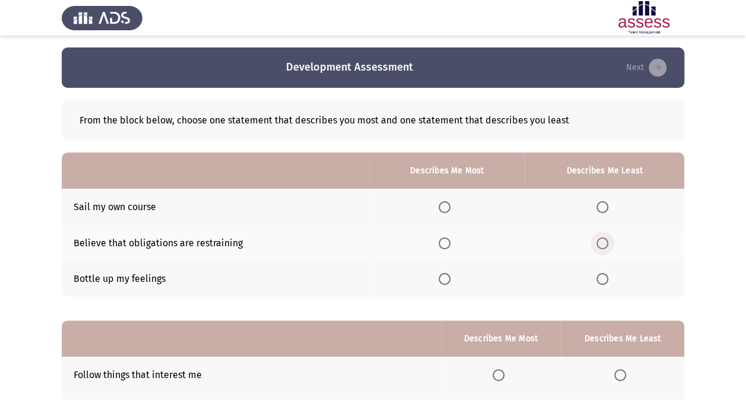
click at [610, 240] on label "Select an option" at bounding box center [605, 243] width 17 height 12
click at [609, 240] on input "Select an option" at bounding box center [603, 243] width 12 height 12
click at [452, 210] on label "Select an option" at bounding box center [447, 207] width 17 height 12
click at [451, 210] on input "Select an option" at bounding box center [445, 207] width 12 height 12
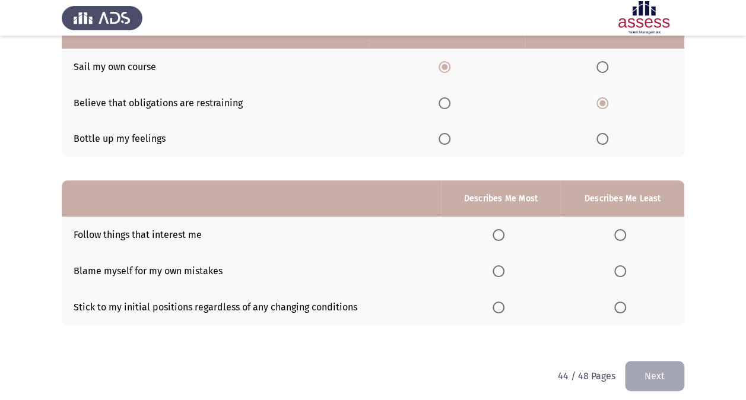
scroll to position [141, 0]
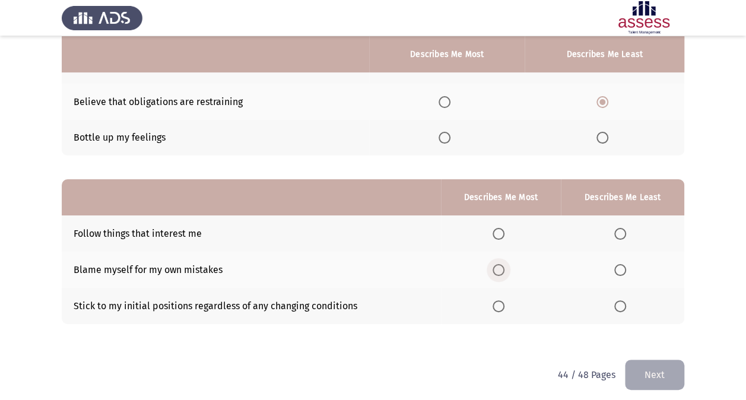
click at [498, 267] on span "Select an option" at bounding box center [499, 270] width 12 height 12
click at [498, 267] on input "Select an option" at bounding box center [499, 270] width 12 height 12
click at [620, 305] on span "Select an option" at bounding box center [620, 306] width 12 height 12
click at [620, 305] on input "Select an option" at bounding box center [620, 306] width 12 height 12
click at [638, 382] on button "Next" at bounding box center [654, 375] width 59 height 30
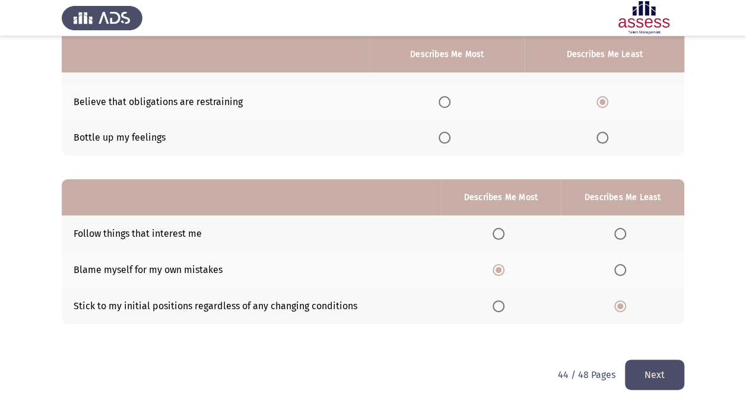
scroll to position [0, 0]
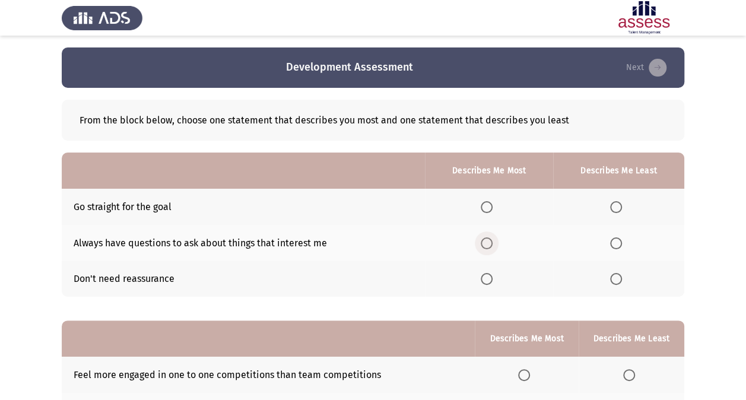
click at [484, 243] on span "Select an option" at bounding box center [487, 243] width 12 height 12
click at [484, 243] on input "Select an option" at bounding box center [487, 243] width 12 height 12
click at [619, 281] on span "Select an option" at bounding box center [616, 279] width 12 height 12
click at [619, 281] on input "Select an option" at bounding box center [616, 279] width 12 height 12
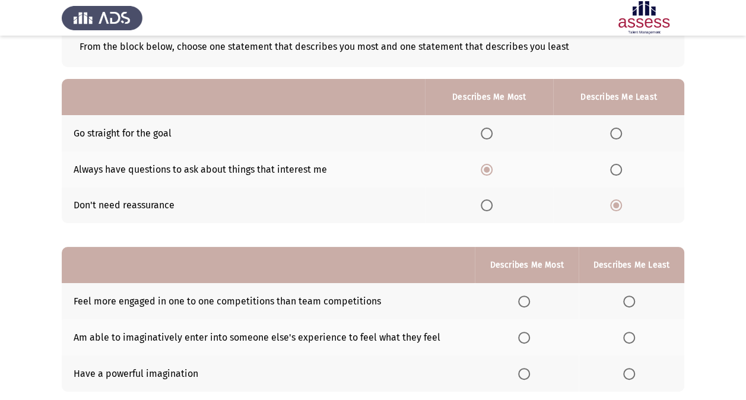
scroll to position [74, 0]
click at [527, 335] on span "Select an option" at bounding box center [524, 337] width 12 height 12
click at [527, 335] on input "Select an option" at bounding box center [524, 337] width 12 height 12
click at [626, 303] on span "Select an option" at bounding box center [629, 301] width 12 height 12
click at [626, 303] on input "Select an option" at bounding box center [629, 301] width 12 height 12
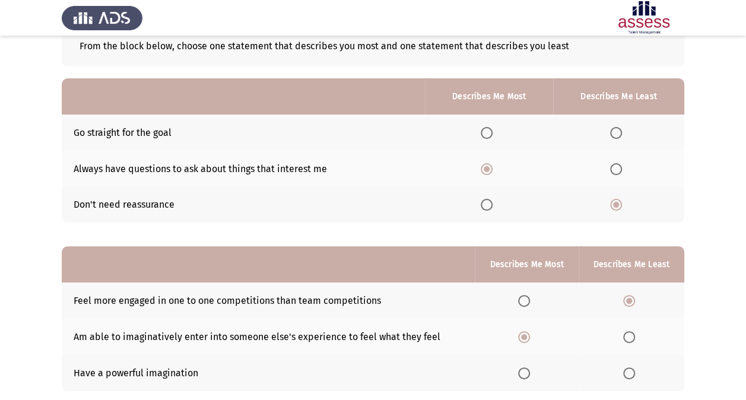
click at [746, 252] on html "Development Assessment Next From the block below, choose one statement that des…" at bounding box center [373, 200] width 746 height 549
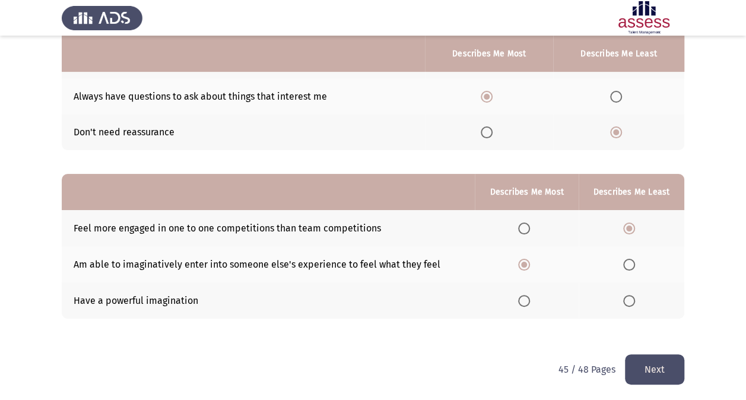
click at [650, 369] on button "Next" at bounding box center [654, 369] width 59 height 30
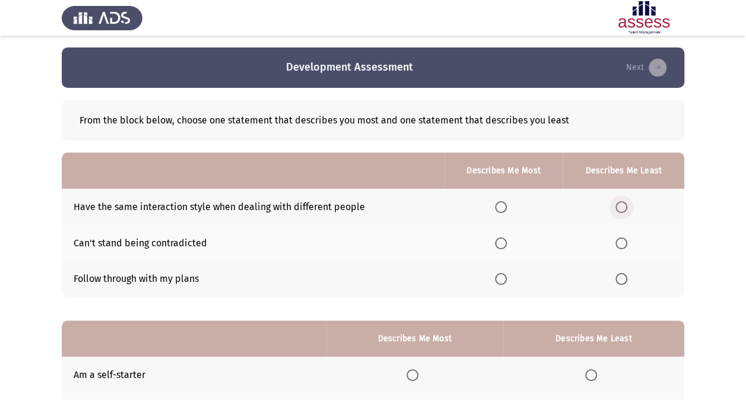
click at [626, 204] on span "Select an option" at bounding box center [622, 207] width 12 height 12
click at [626, 204] on input "Select an option" at bounding box center [622, 207] width 12 height 12
click at [502, 284] on th at bounding box center [504, 279] width 119 height 36
click at [503, 281] on span "Select an option" at bounding box center [501, 279] width 12 height 12
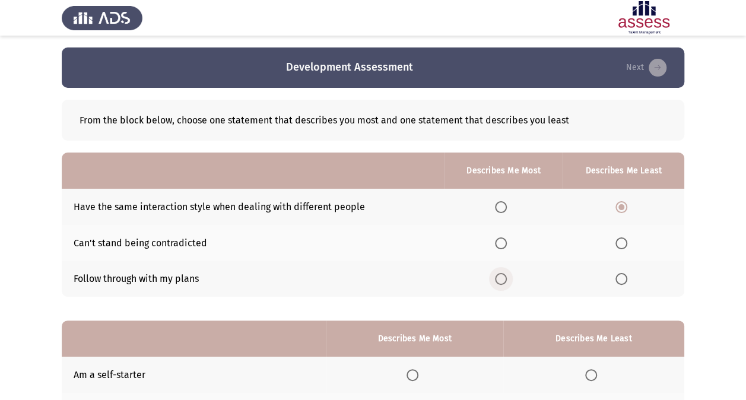
click at [503, 281] on input "Select an option" at bounding box center [501, 279] width 12 height 12
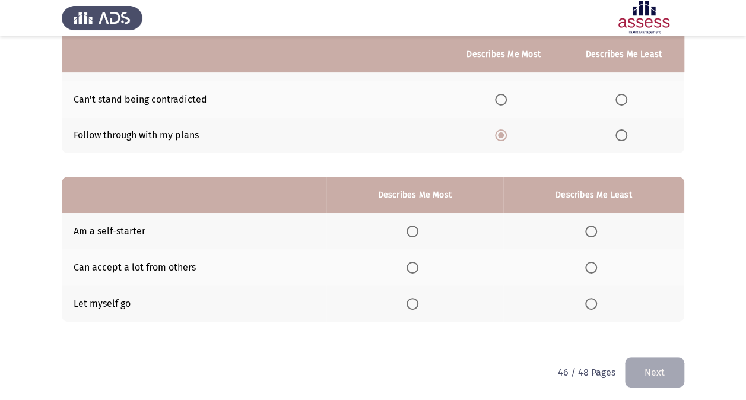
scroll to position [141, 0]
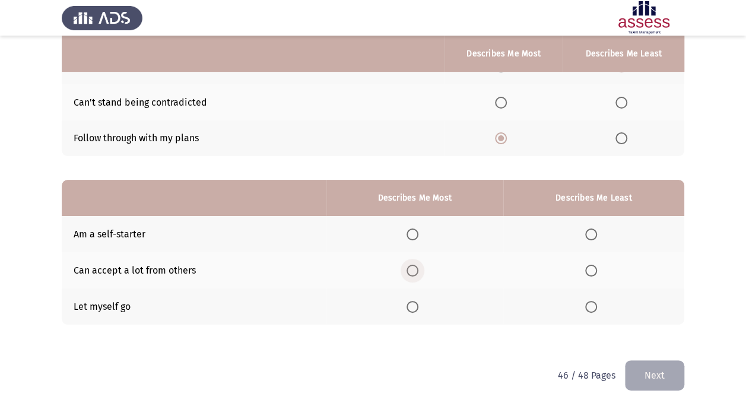
click at [419, 273] on span "Select an option" at bounding box center [413, 271] width 12 height 12
click at [419, 273] on input "Select an option" at bounding box center [413, 271] width 12 height 12
drag, startPoint x: 597, startPoint y: 312, endPoint x: 587, endPoint y: 305, distance: 12.4
click at [587, 305] on th at bounding box center [593, 307] width 181 height 36
click at [587, 305] on span "Select an option" at bounding box center [591, 307] width 12 height 12
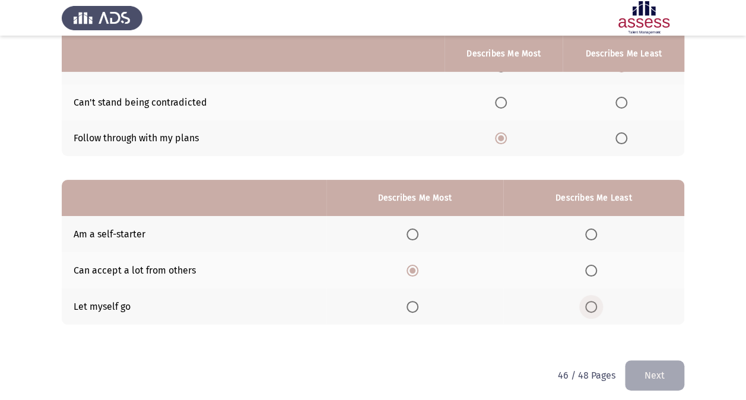
click at [587, 305] on input "Select an option" at bounding box center [591, 307] width 12 height 12
click at [674, 369] on button "Next" at bounding box center [654, 375] width 59 height 30
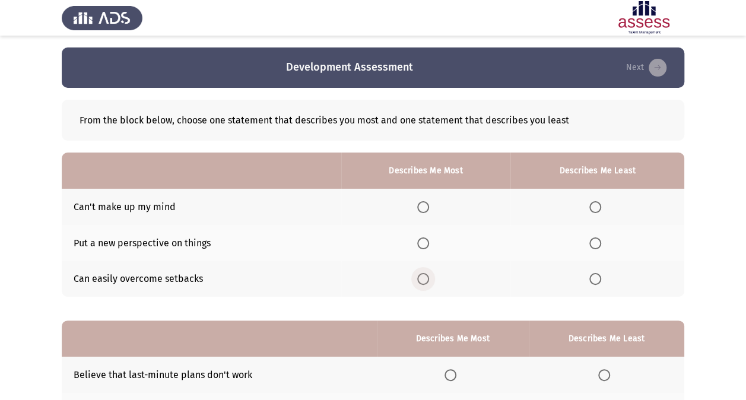
click at [422, 281] on span "Select an option" at bounding box center [423, 279] width 12 height 12
click at [422, 281] on input "Select an option" at bounding box center [423, 279] width 12 height 12
click at [598, 210] on span "Select an option" at bounding box center [596, 207] width 12 height 12
click at [598, 210] on input "Select an option" at bounding box center [596, 207] width 12 height 12
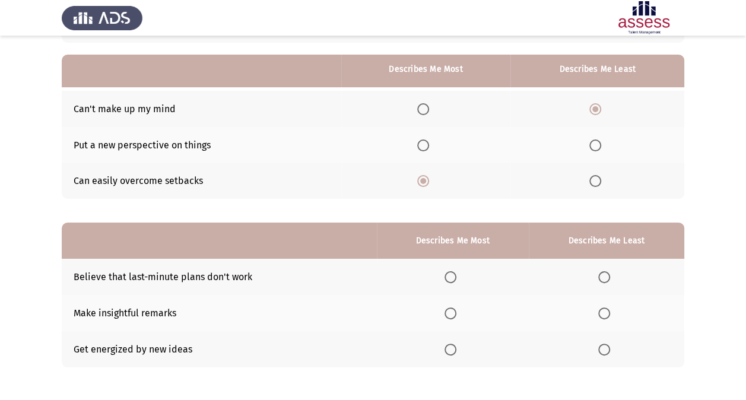
scroll to position [114, 0]
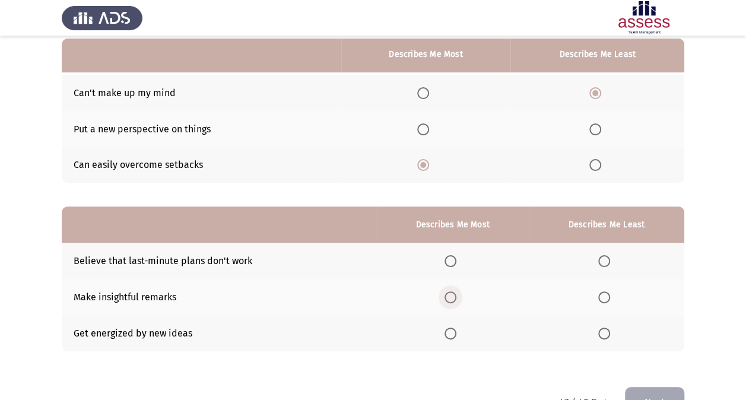
click at [452, 297] on span "Select an option" at bounding box center [451, 298] width 12 height 12
click at [452, 297] on input "Select an option" at bounding box center [451, 298] width 12 height 12
click at [608, 260] on span "Select an option" at bounding box center [604, 261] width 12 height 12
click at [608, 260] on input "Select an option" at bounding box center [604, 261] width 12 height 12
click at [645, 392] on button "Next" at bounding box center [654, 402] width 59 height 30
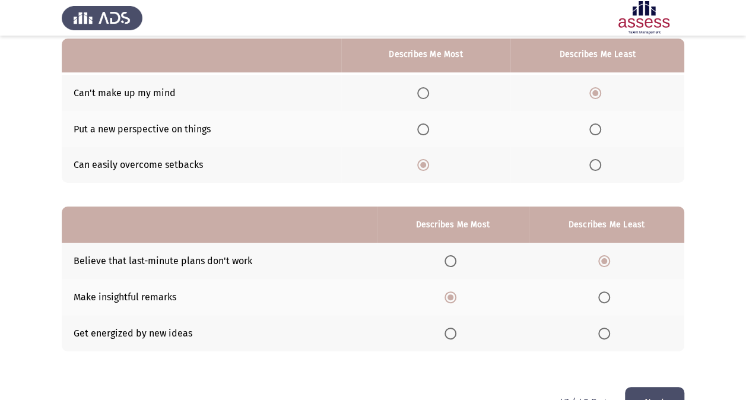
scroll to position [0, 0]
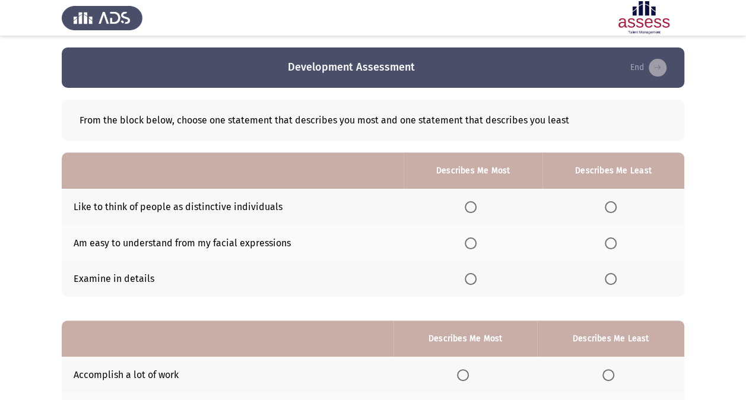
click at [466, 205] on th at bounding box center [473, 207] width 138 height 36
click at [475, 209] on span "Select an option" at bounding box center [471, 207] width 12 height 12
click at [475, 209] on input "Select an option" at bounding box center [471, 207] width 12 height 12
click at [613, 243] on span "Select an option" at bounding box center [611, 243] width 12 height 12
click at [613, 243] on input "Select an option" at bounding box center [611, 243] width 12 height 12
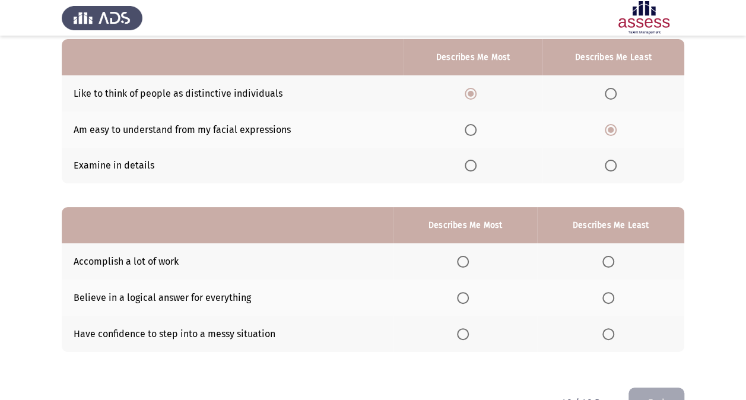
scroll to position [129, 0]
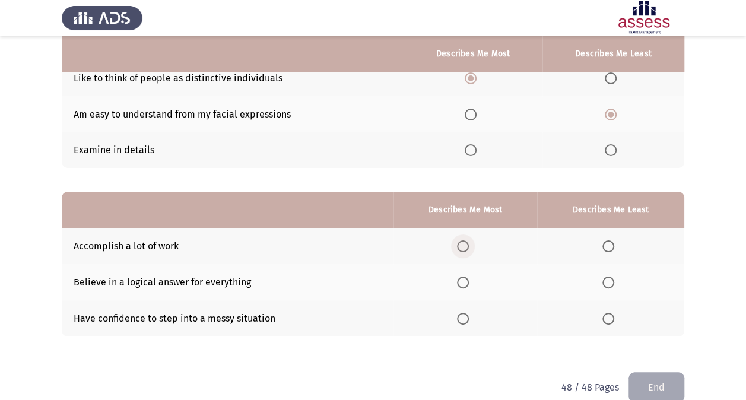
click at [462, 250] on span "Select an option" at bounding box center [463, 246] width 12 height 12
click at [462, 250] on input "Select an option" at bounding box center [463, 246] width 12 height 12
click at [609, 283] on span "Select an option" at bounding box center [609, 283] width 12 height 12
click at [609, 283] on input "Select an option" at bounding box center [609, 283] width 12 height 12
click at [649, 375] on button "End" at bounding box center [657, 387] width 56 height 30
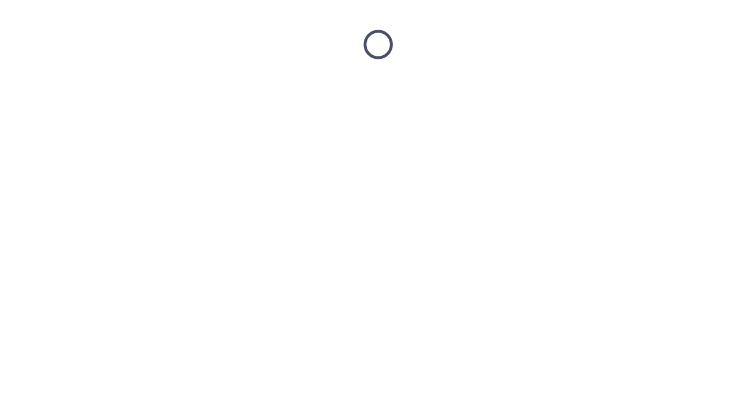
scroll to position [0, 0]
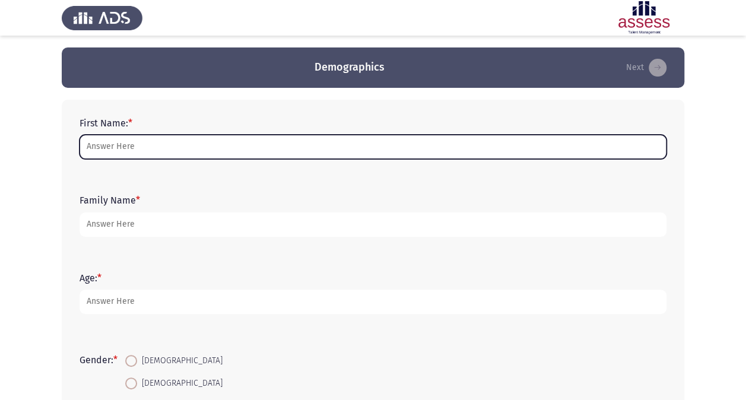
click at [236, 141] on input "First Name: *" at bounding box center [373, 147] width 587 height 24
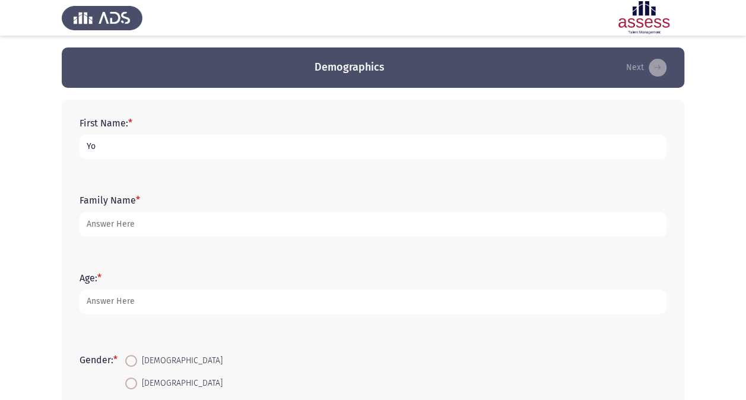
type input "Yo"
type input "u"
type input "youssef"
type input "elsobky"
type input "24"
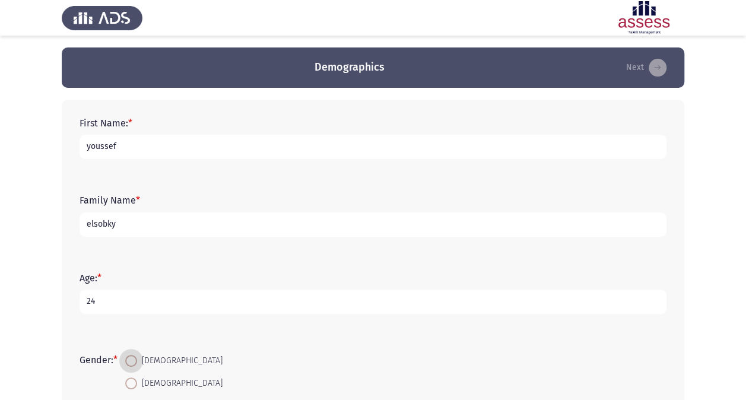
click at [125, 355] on input "[DEMOGRAPHIC_DATA]" at bounding box center [131, 361] width 12 height 12
radio input "true"
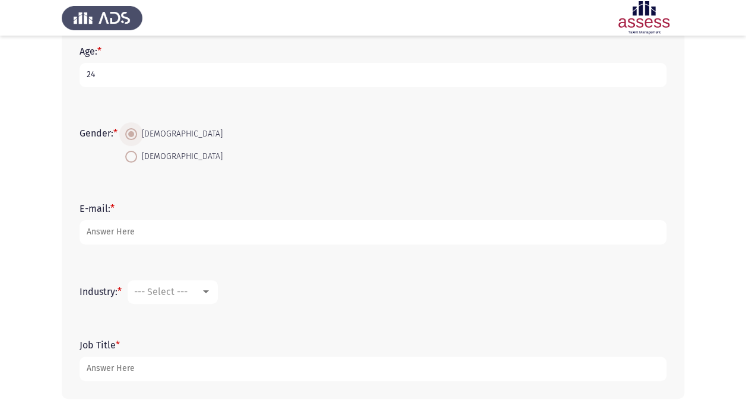
scroll to position [241, 0]
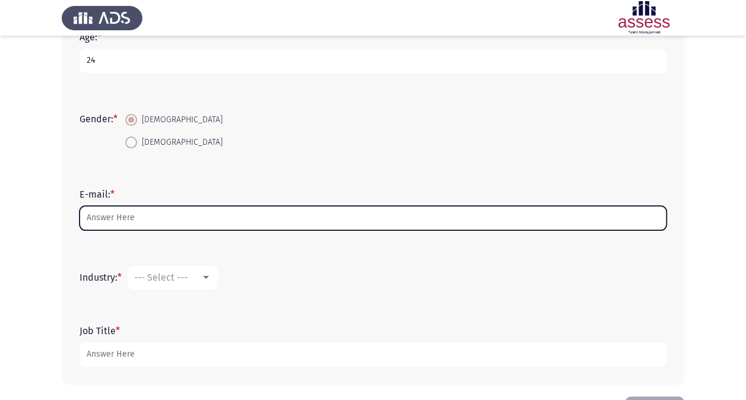
click at [146, 218] on input "E-mail: *" at bounding box center [373, 218] width 587 height 24
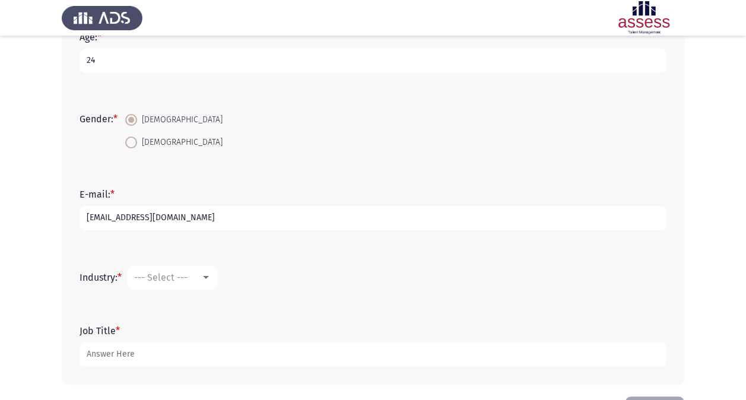
type input "[EMAIL_ADDRESS][DOMAIN_NAME]"
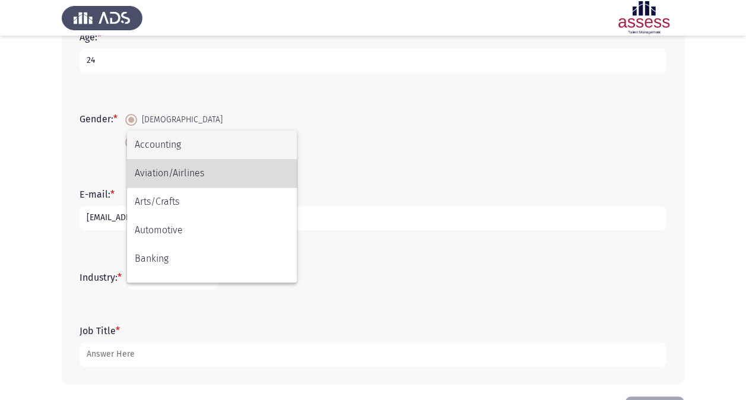
click at [195, 177] on span "Aviation/Airlines" at bounding box center [212, 173] width 154 height 28
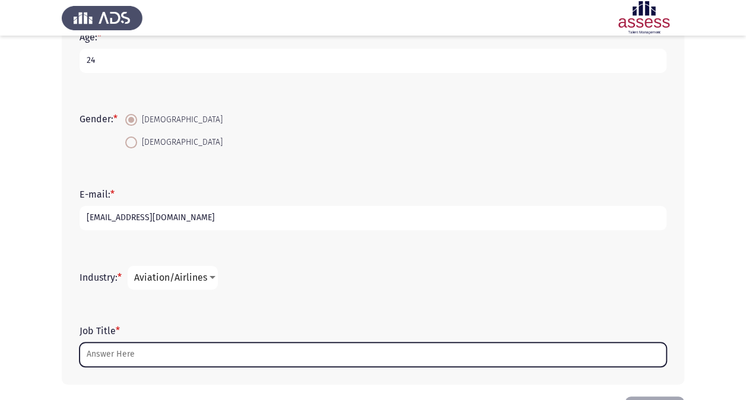
click at [121, 359] on input "Job Title *" at bounding box center [373, 355] width 587 height 24
type input "E"
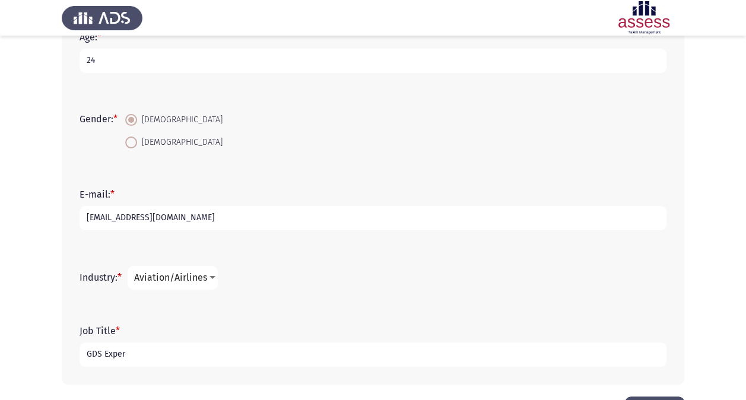
type input "GDS Expert"
drag, startPoint x: 167, startPoint y: 353, endPoint x: 63, endPoint y: 357, distance: 104.6
click at [63, 357] on div "First Name: * youssef Family Name * elsobky Age: * 24 Gender: * Male Female E-m…" at bounding box center [373, 122] width 623 height 526
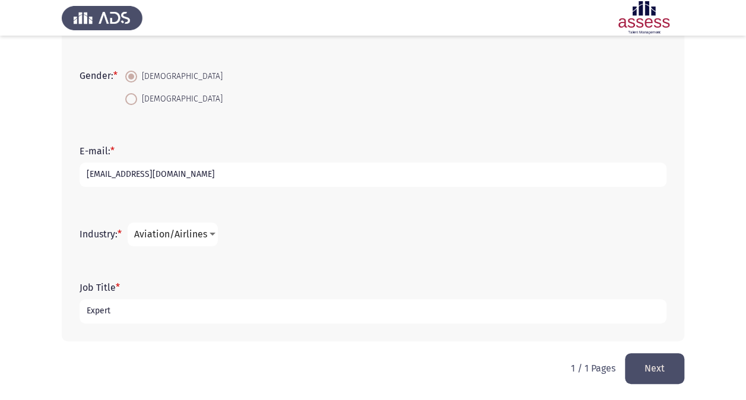
type input "Expert"
click at [654, 367] on button "Next" at bounding box center [654, 368] width 59 height 30
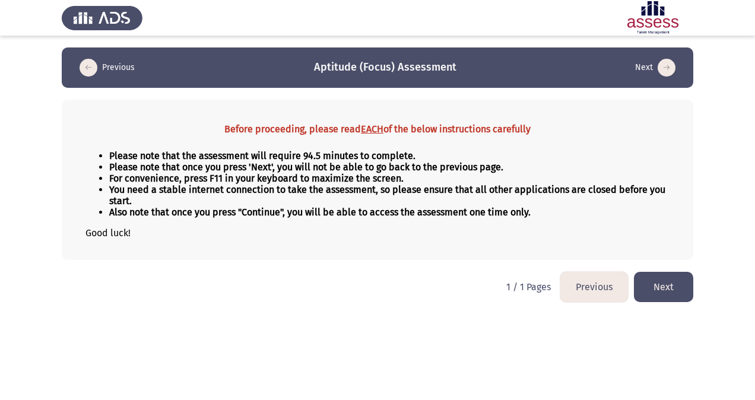
click at [657, 286] on button "Next" at bounding box center [663, 287] width 59 height 30
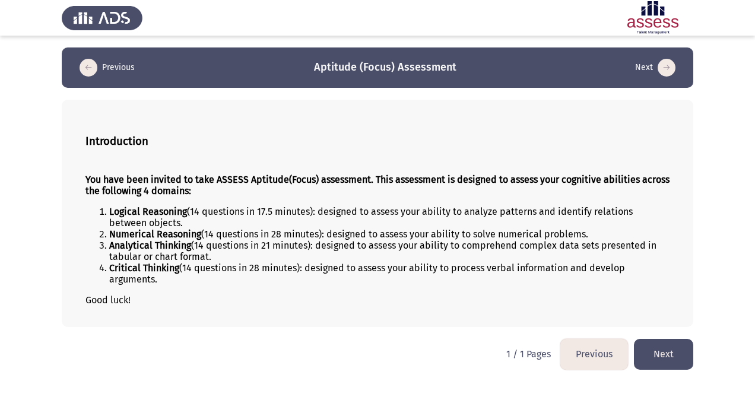
click at [670, 351] on button "Next" at bounding box center [663, 354] width 59 height 30
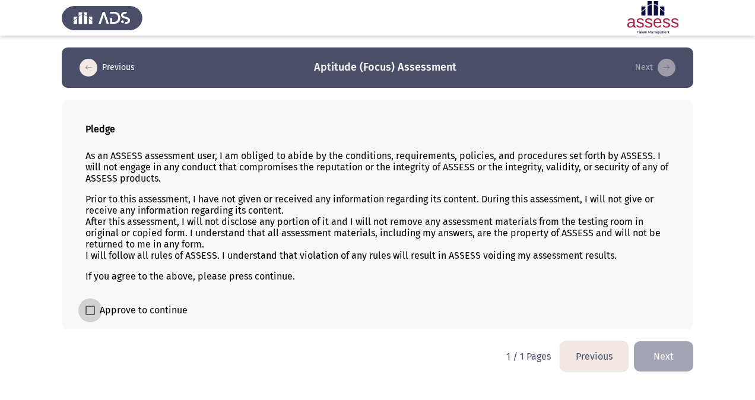
click at [95, 307] on label "Approve to continue" at bounding box center [136, 310] width 102 height 14
click at [90, 315] on input "Approve to continue" at bounding box center [90, 315] width 1 height 1
checkbox input "true"
click at [677, 360] on button "Next" at bounding box center [663, 356] width 59 height 30
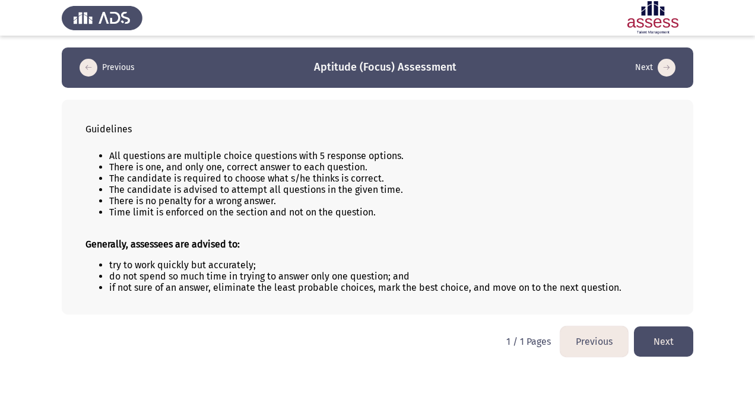
click at [671, 338] on button "Next" at bounding box center [663, 342] width 59 height 30
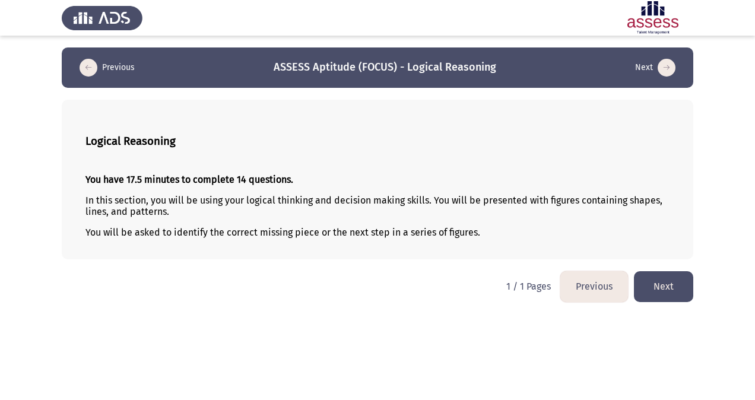
click at [669, 292] on button "Next" at bounding box center [663, 286] width 59 height 30
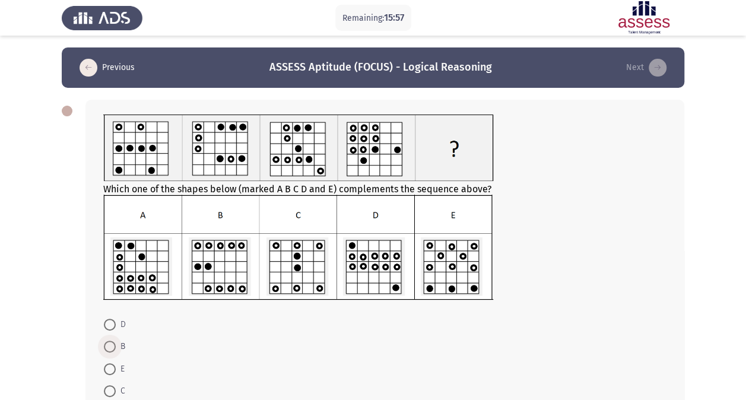
click at [115, 345] on span at bounding box center [110, 347] width 12 height 12
click at [115, 345] on input "B" at bounding box center [110, 347] width 12 height 12
radio input "true"
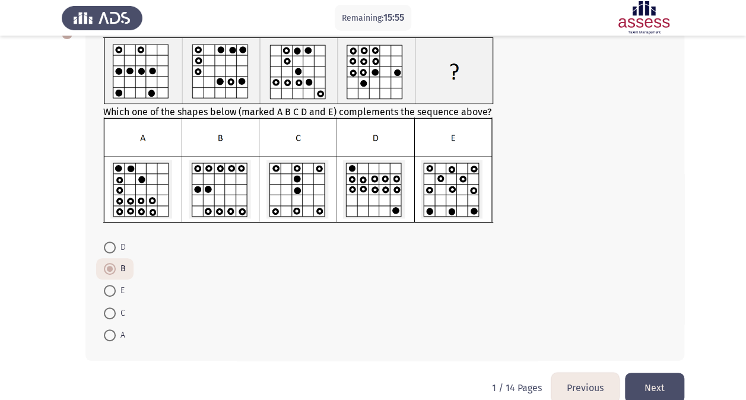
scroll to position [96, 0]
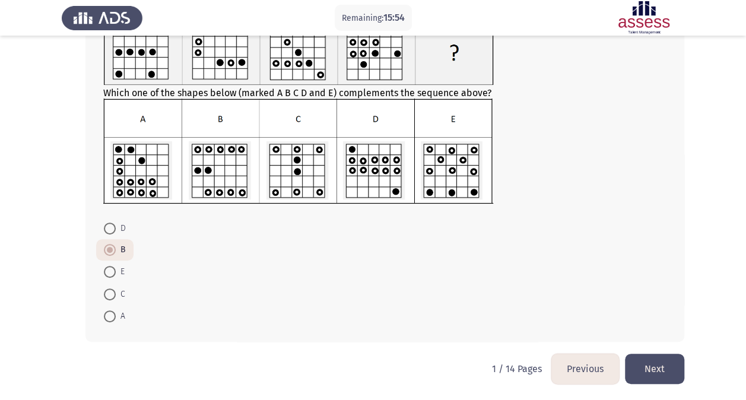
click at [658, 356] on button "Next" at bounding box center [654, 369] width 59 height 30
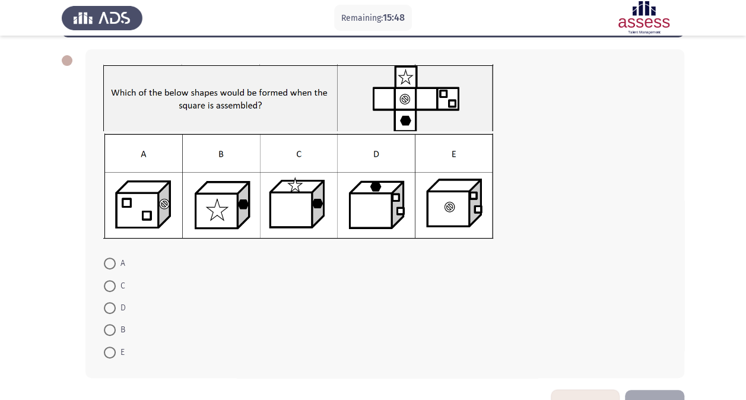
scroll to position [51, 0]
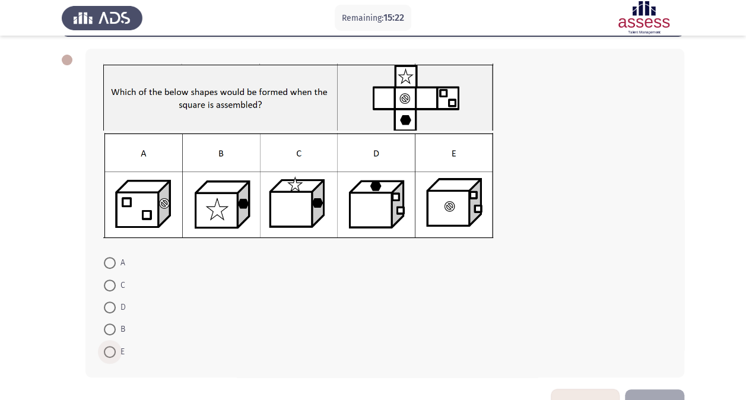
click at [119, 346] on span "E" at bounding box center [120, 352] width 9 height 14
click at [116, 346] on input "E" at bounding box center [110, 352] width 12 height 12
radio input "true"
click at [646, 389] on button "Next" at bounding box center [654, 403] width 59 height 30
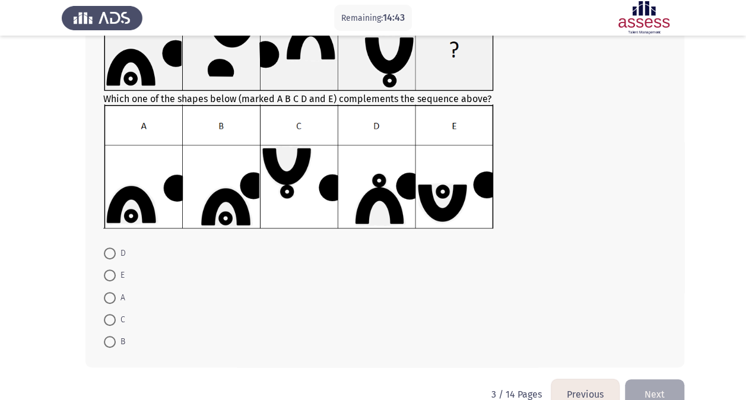
scroll to position [119, 0]
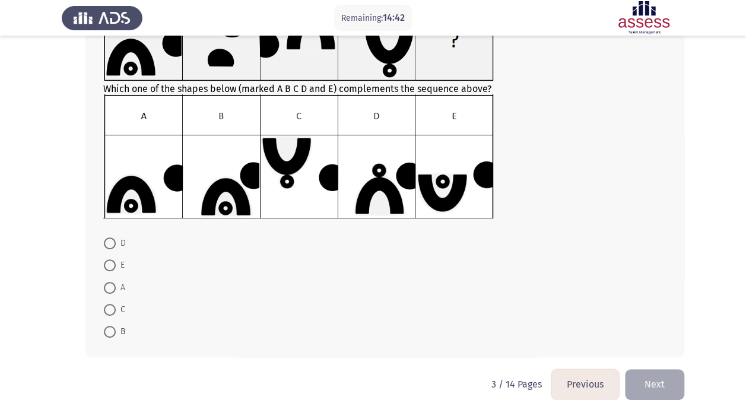
drag, startPoint x: 109, startPoint y: 307, endPoint x: 625, endPoint y: 281, distance: 516.0
click at [625, 281] on form "D E A C B" at bounding box center [384, 287] width 563 height 111
click at [115, 304] on span at bounding box center [110, 310] width 12 height 12
click at [115, 304] on input "C" at bounding box center [110, 310] width 12 height 12
radio input "true"
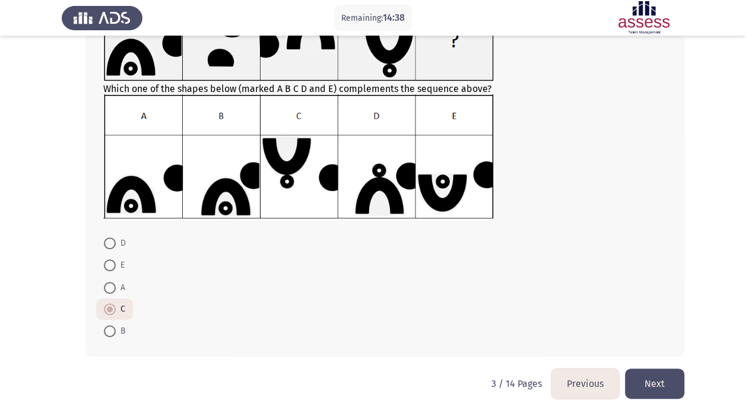
click at [674, 386] on button "Next" at bounding box center [654, 384] width 59 height 30
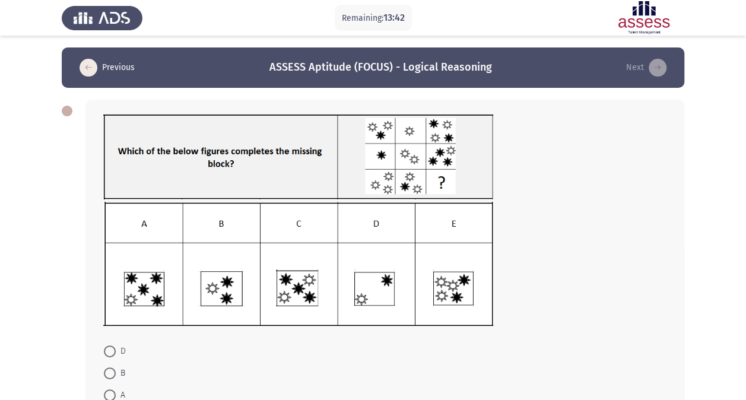
click at [234, 297] on img at bounding box center [298, 264] width 390 height 125
click at [113, 372] on span at bounding box center [110, 374] width 12 height 12
click at [113, 372] on input "B" at bounding box center [110, 374] width 12 height 12
radio input "true"
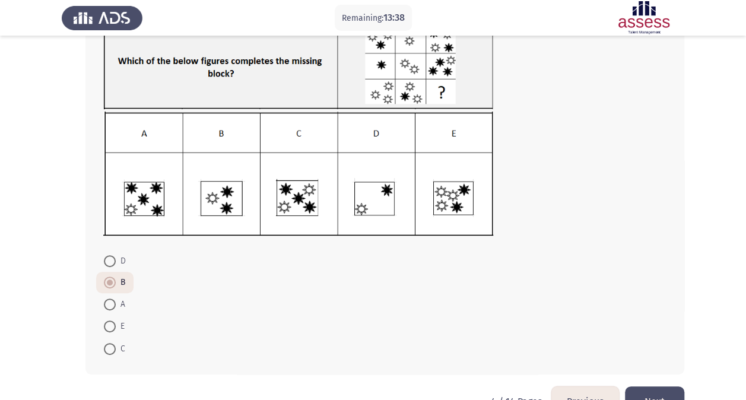
scroll to position [123, 0]
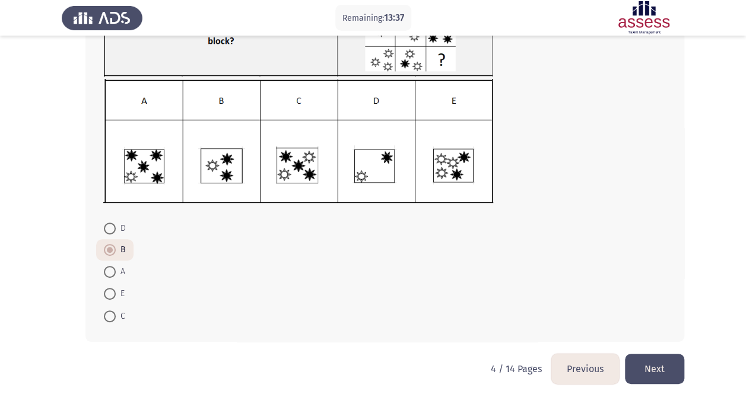
click at [656, 373] on button "Next" at bounding box center [654, 369] width 59 height 30
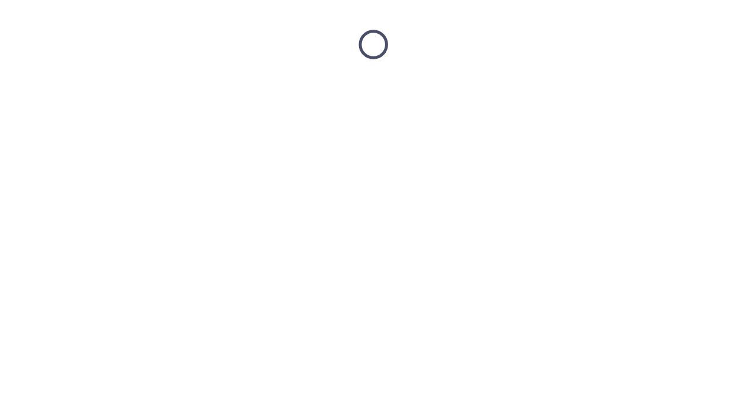
scroll to position [0, 0]
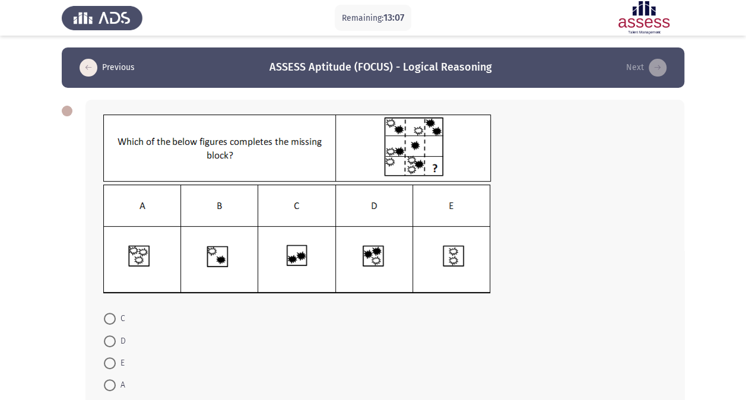
click at [458, 256] on img at bounding box center [297, 239] width 388 height 109
click at [115, 363] on span at bounding box center [110, 363] width 12 height 12
click at [115, 363] on input "E" at bounding box center [110, 363] width 12 height 12
radio input "true"
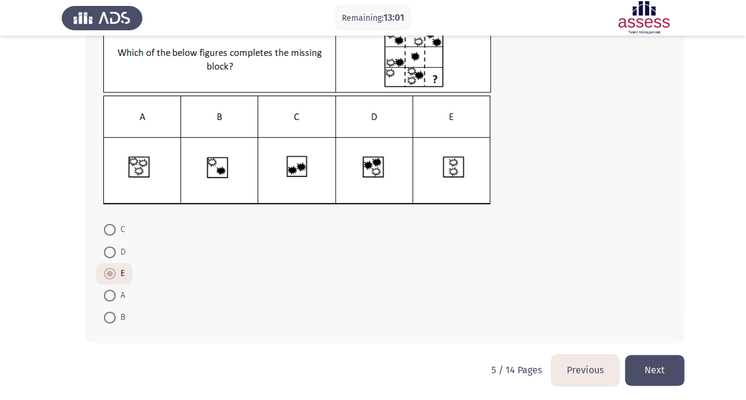
scroll to position [90, 0]
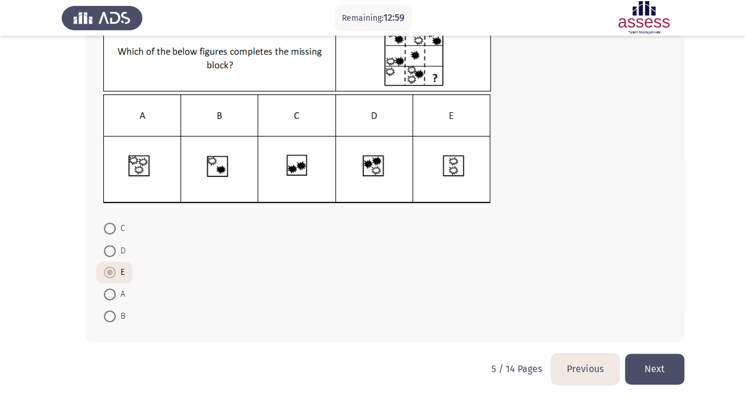
click at [667, 373] on button "Next" at bounding box center [654, 369] width 59 height 30
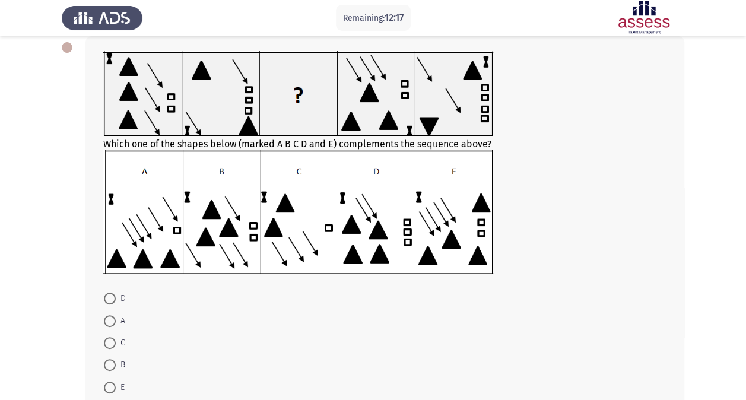
scroll to position [69, 0]
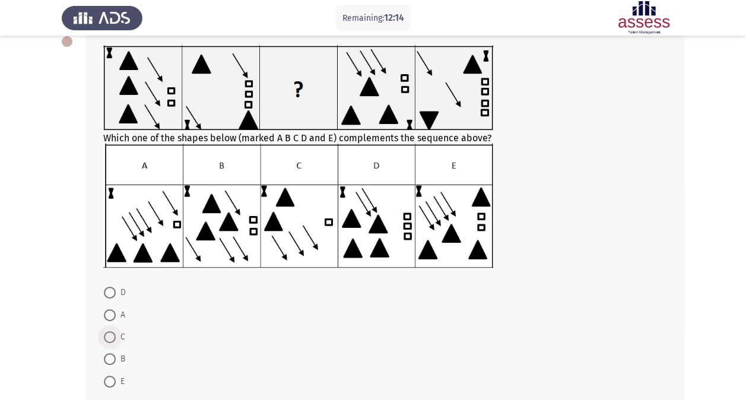
click at [108, 336] on span at bounding box center [110, 337] width 12 height 12
click at [108, 336] on input "C" at bounding box center [110, 337] width 12 height 12
radio input "true"
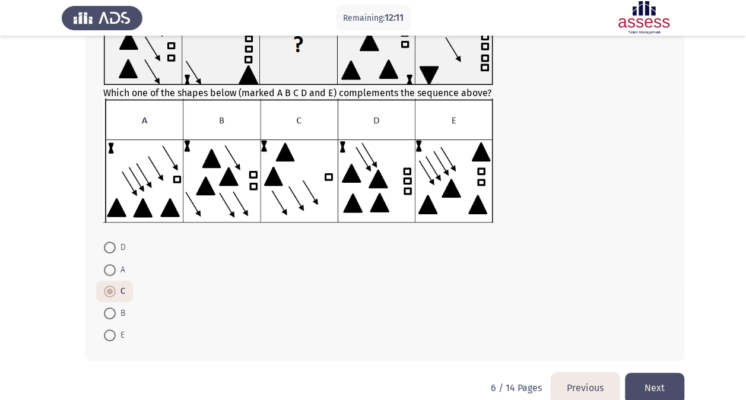
scroll to position [134, 0]
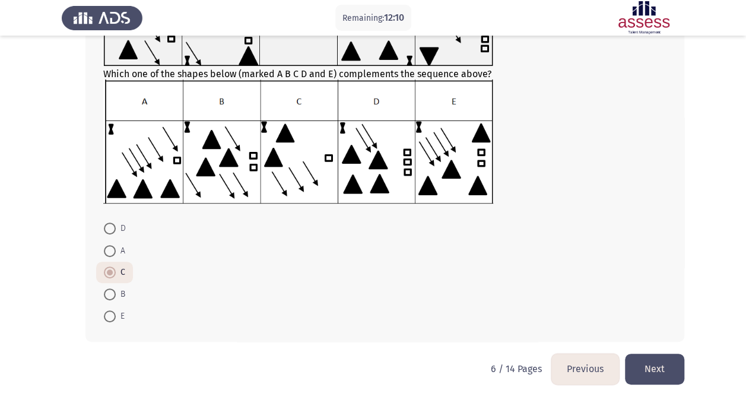
click at [658, 374] on button "Next" at bounding box center [654, 369] width 59 height 30
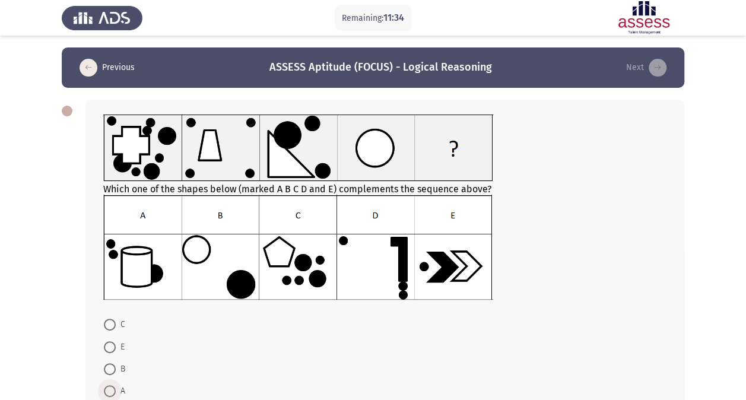
click at [112, 389] on span at bounding box center [110, 391] width 12 height 12
click at [112, 389] on input "A" at bounding box center [110, 391] width 12 height 12
radio input "true"
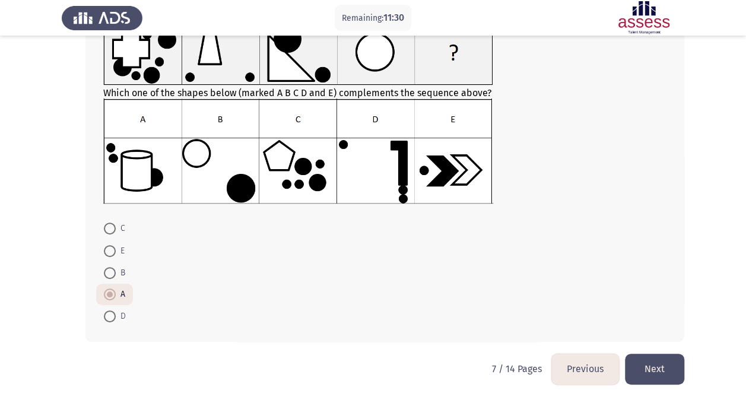
click at [657, 372] on button "Next" at bounding box center [654, 369] width 59 height 30
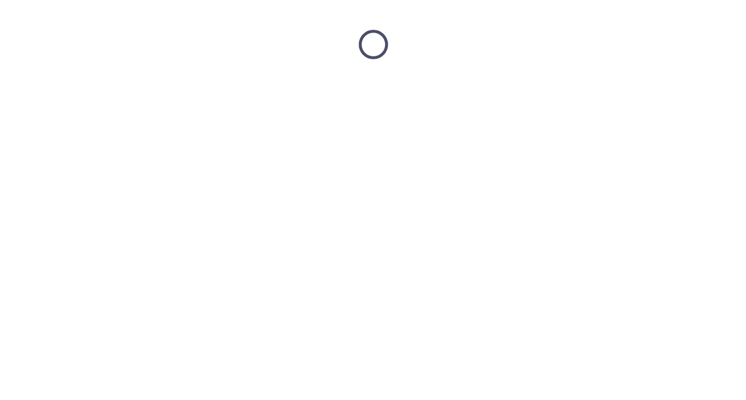
scroll to position [0, 0]
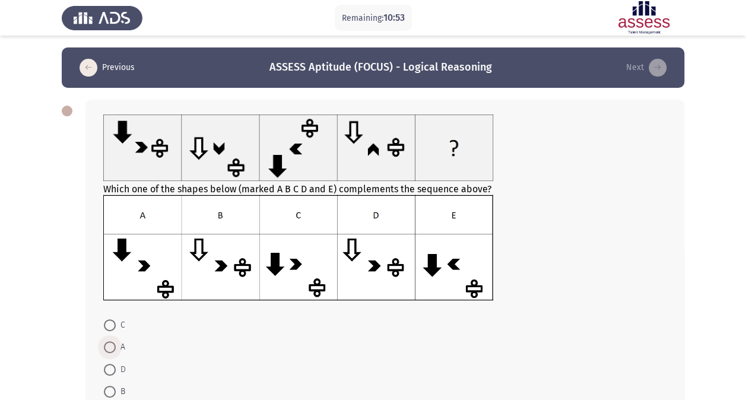
click at [111, 347] on span at bounding box center [110, 347] width 12 height 12
click at [111, 347] on input "A" at bounding box center [110, 347] width 12 height 12
radio input "true"
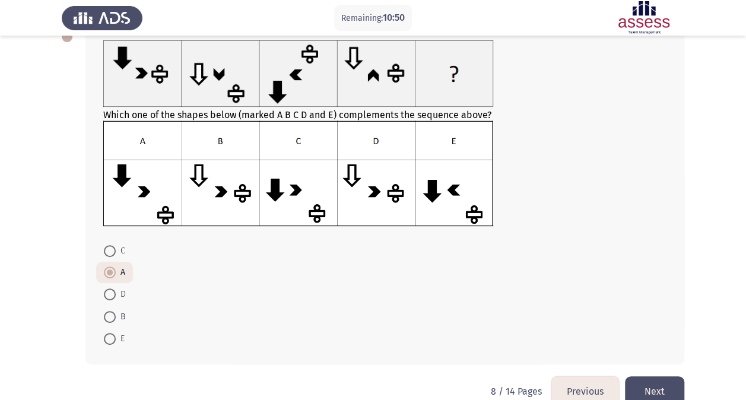
scroll to position [97, 0]
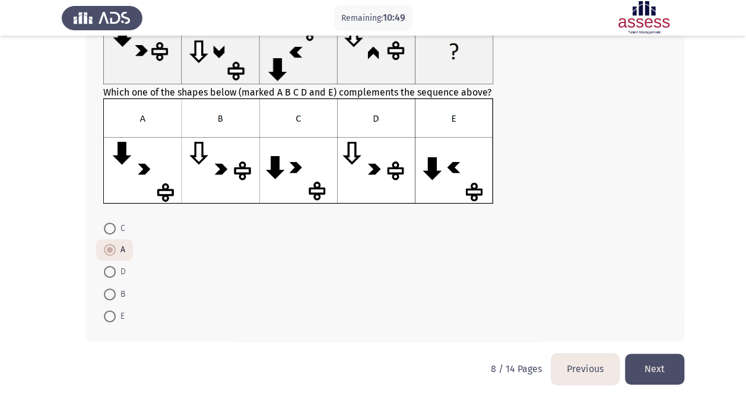
click at [679, 373] on button "Next" at bounding box center [654, 369] width 59 height 30
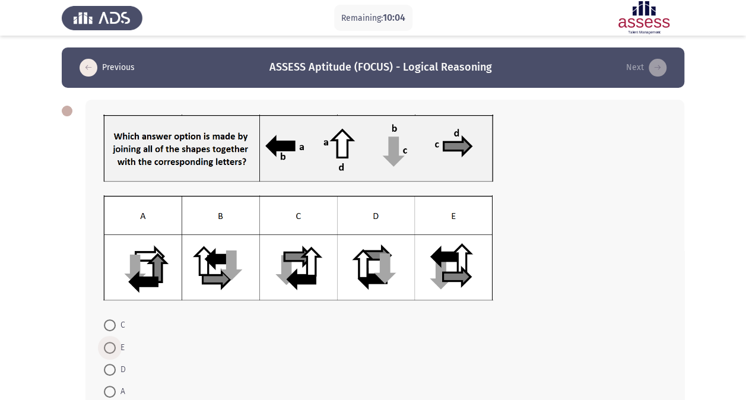
click at [108, 349] on span at bounding box center [110, 348] width 12 height 12
click at [108, 349] on input "E" at bounding box center [110, 348] width 12 height 12
radio input "true"
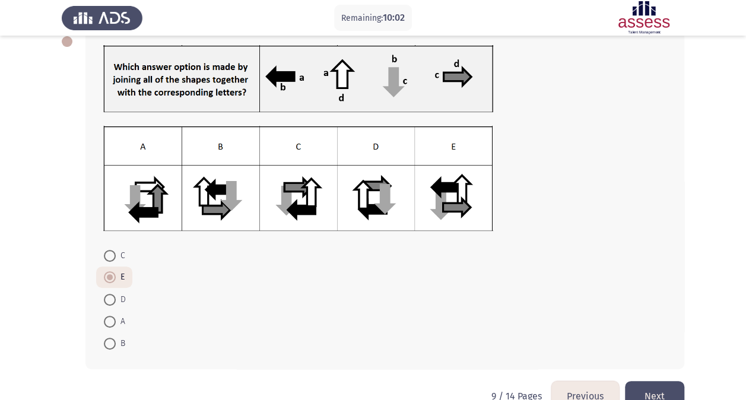
scroll to position [97, 0]
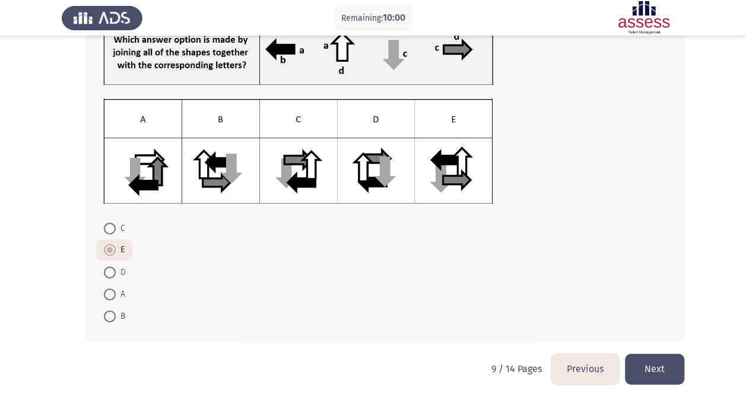
click at [669, 368] on button "Next" at bounding box center [654, 369] width 59 height 30
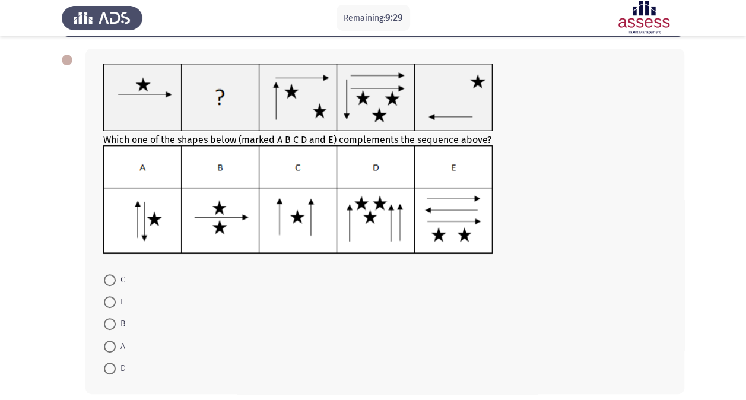
scroll to position [52, 0]
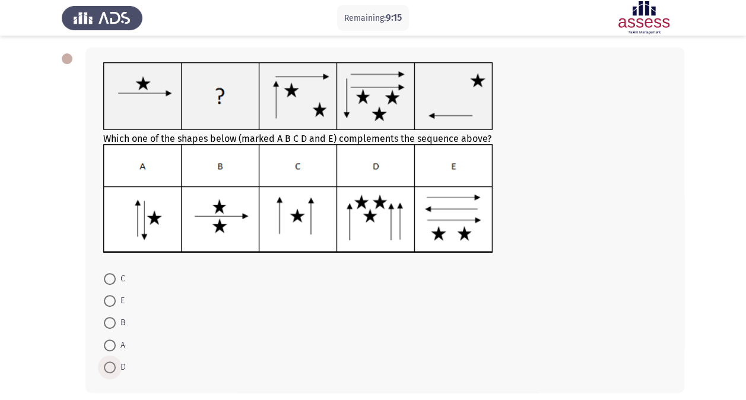
click at [115, 365] on span at bounding box center [110, 368] width 12 height 12
click at [115, 365] on input "D" at bounding box center [110, 368] width 12 height 12
radio input "true"
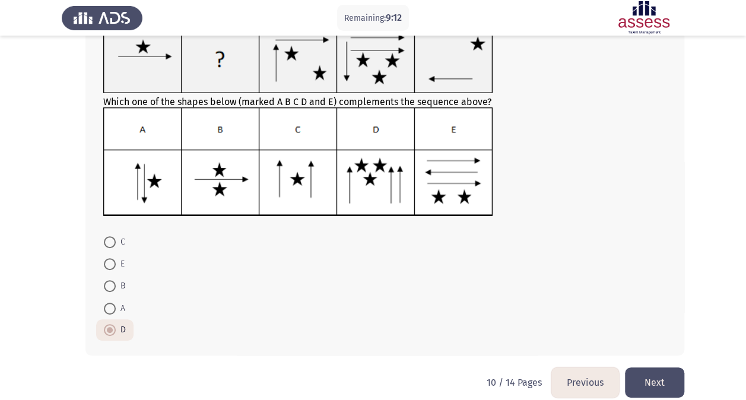
scroll to position [102, 0]
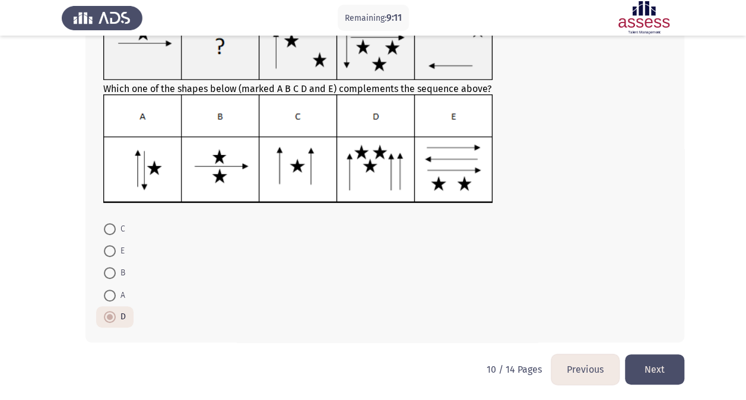
click at [653, 366] on button "Next" at bounding box center [654, 369] width 59 height 30
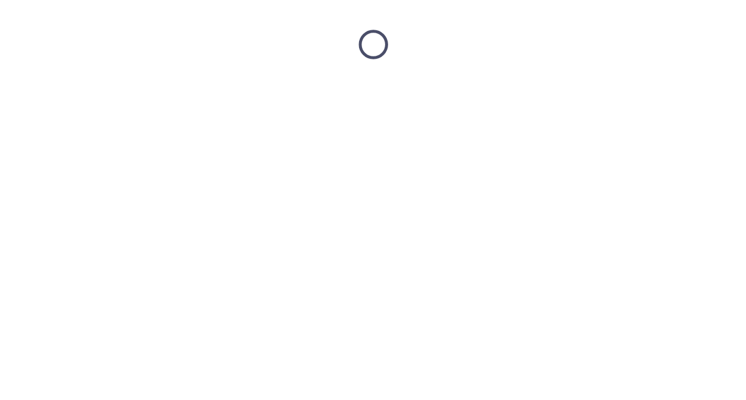
scroll to position [0, 0]
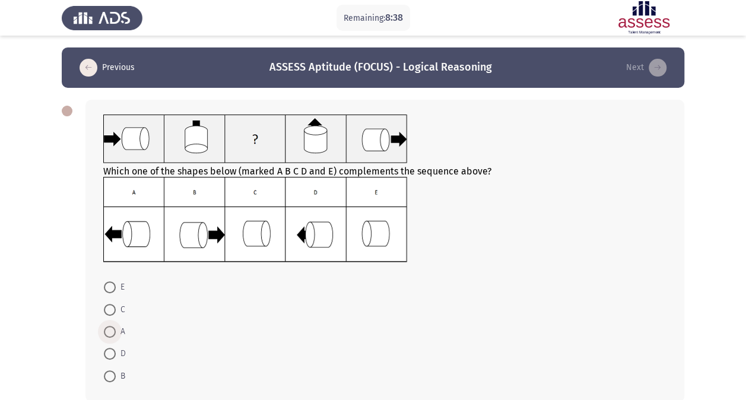
click at [107, 330] on span at bounding box center [110, 332] width 12 height 12
click at [107, 330] on input "A" at bounding box center [110, 332] width 12 height 12
radio input "true"
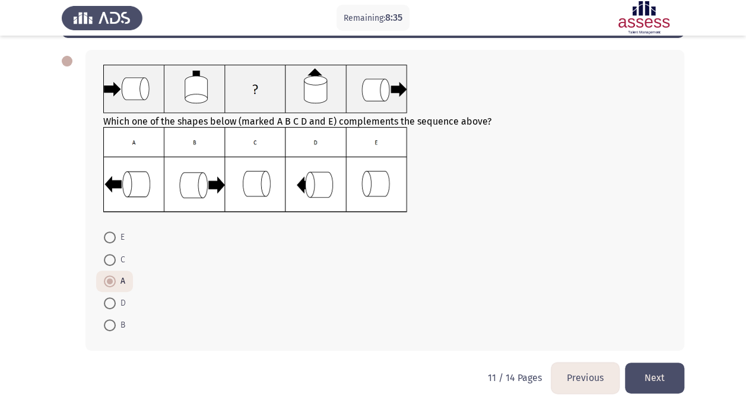
scroll to position [59, 0]
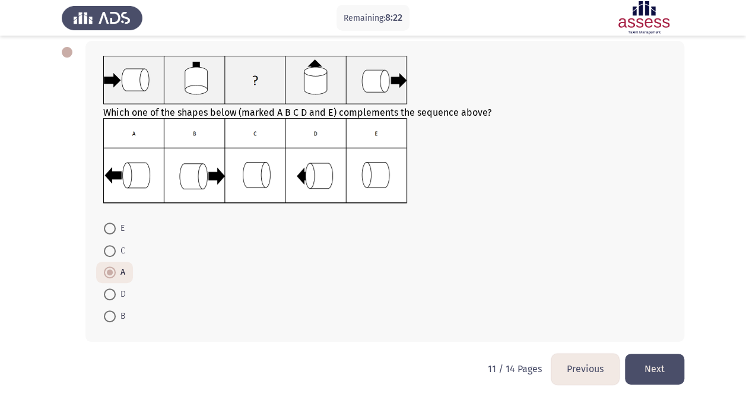
click at [645, 361] on button "Next" at bounding box center [654, 369] width 59 height 30
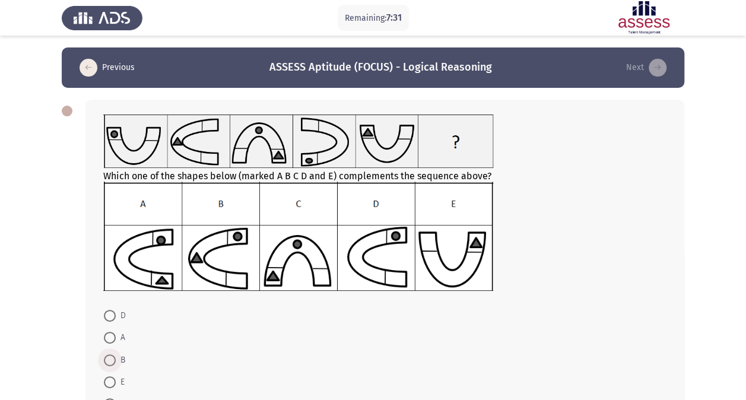
click at [110, 355] on span at bounding box center [110, 360] width 12 height 12
click at [110, 355] on input "B" at bounding box center [110, 360] width 12 height 12
radio input "true"
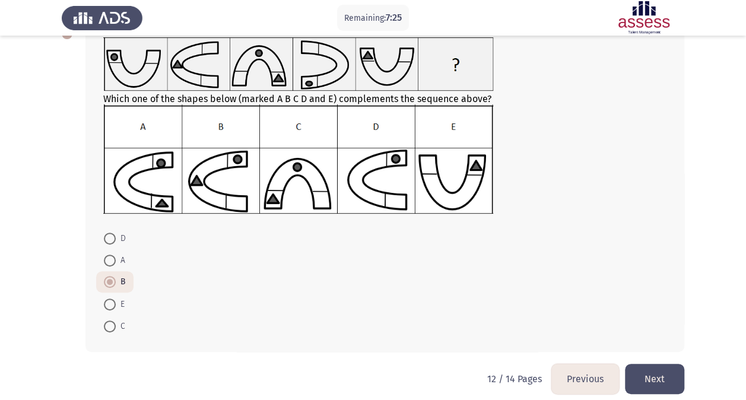
scroll to position [87, 0]
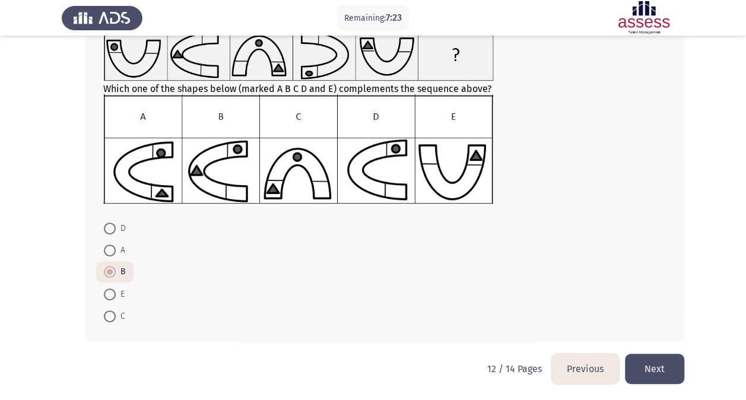
click at [663, 366] on button "Next" at bounding box center [654, 369] width 59 height 30
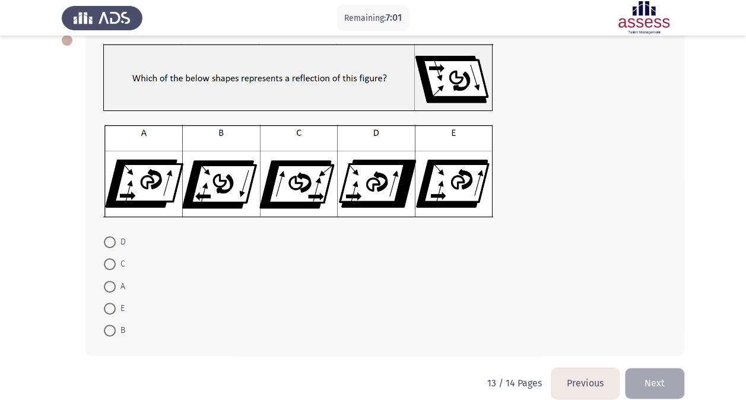
scroll to position [85, 0]
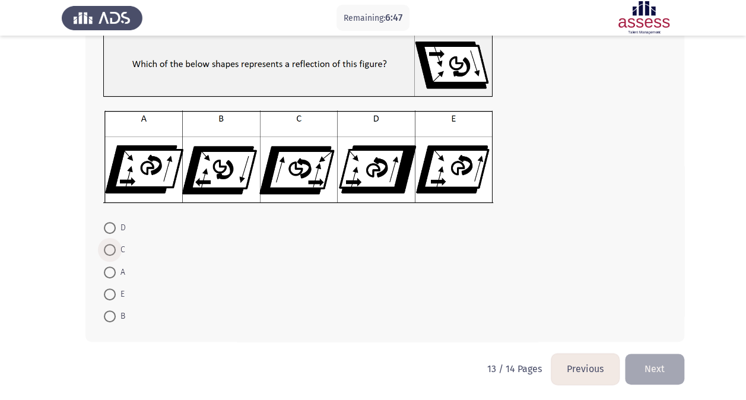
drag, startPoint x: 115, startPoint y: 255, endPoint x: 112, endPoint y: 249, distance: 7.2
click at [112, 249] on label "C" at bounding box center [114, 250] width 21 height 14
click at [112, 249] on input "C" at bounding box center [110, 250] width 12 height 12
radio input "true"
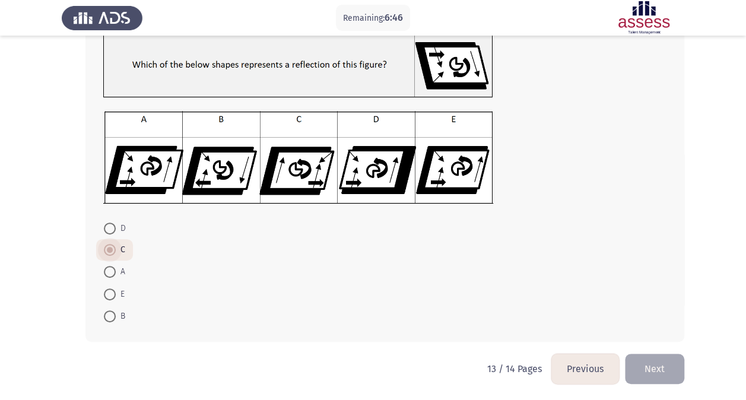
click at [112, 249] on span at bounding box center [110, 250] width 12 height 12
click at [112, 249] on input "C" at bounding box center [110, 250] width 12 height 12
click at [664, 362] on button "Next" at bounding box center [654, 369] width 59 height 30
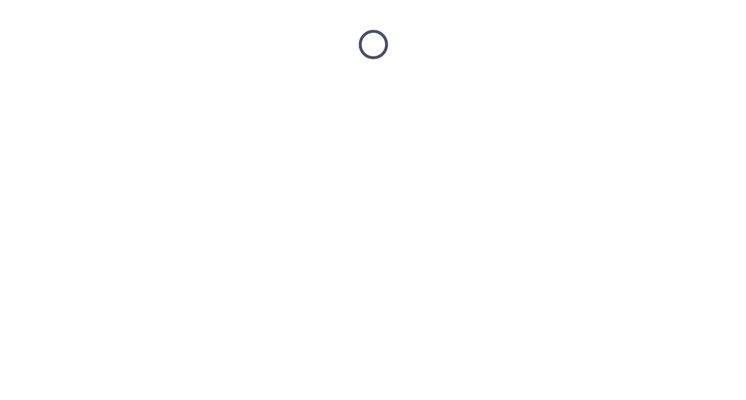
scroll to position [0, 0]
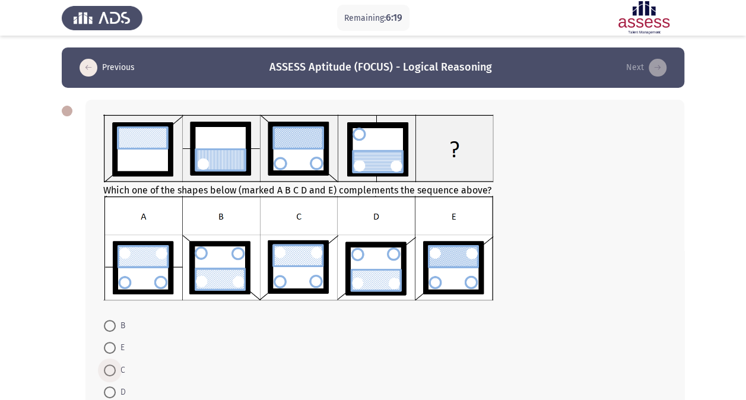
click at [112, 369] on span at bounding box center [110, 371] width 12 height 12
click at [112, 369] on input "C" at bounding box center [110, 371] width 12 height 12
radio input "true"
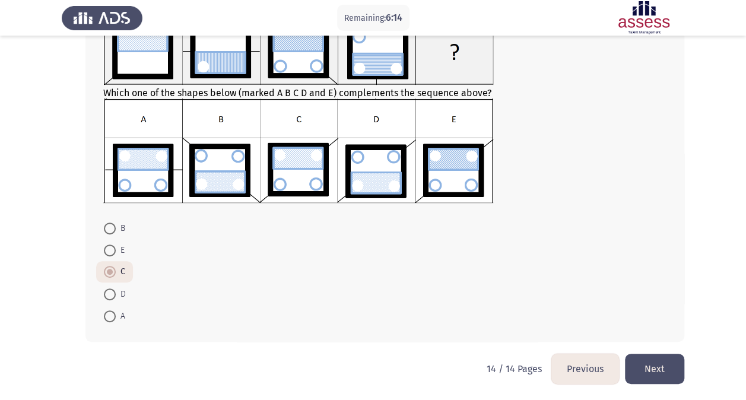
click at [664, 378] on button "Next" at bounding box center [654, 369] width 59 height 30
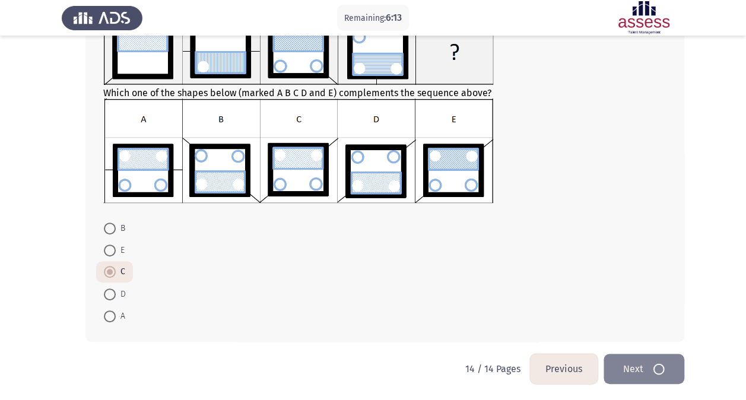
scroll to position [0, 0]
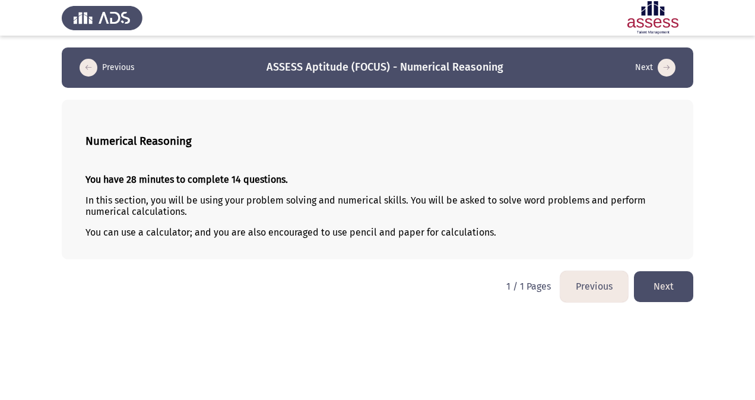
click at [679, 289] on button "Next" at bounding box center [663, 286] width 59 height 30
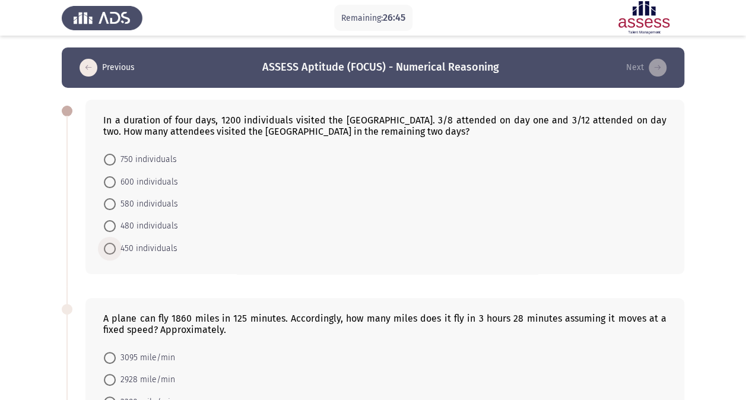
click at [113, 248] on span at bounding box center [110, 249] width 12 height 12
click at [113, 248] on input "450 individuals" at bounding box center [110, 249] width 12 height 12
radio input "true"
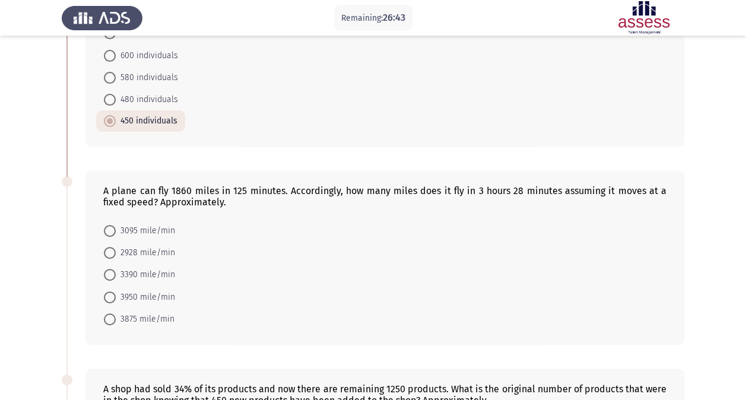
scroll to position [135, 0]
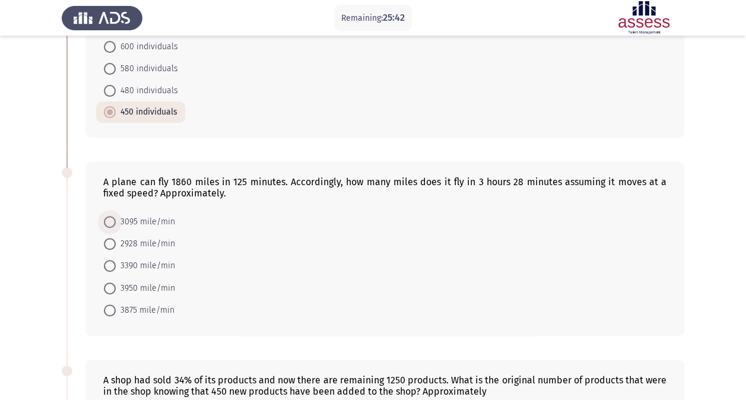
click at [115, 217] on span at bounding box center [110, 222] width 12 height 12
click at [115, 217] on input "3095 mile/min" at bounding box center [110, 222] width 12 height 12
radio input "true"
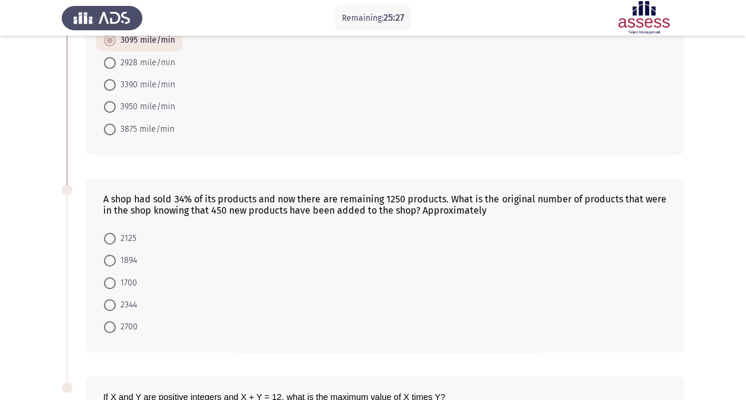
scroll to position [327, 0]
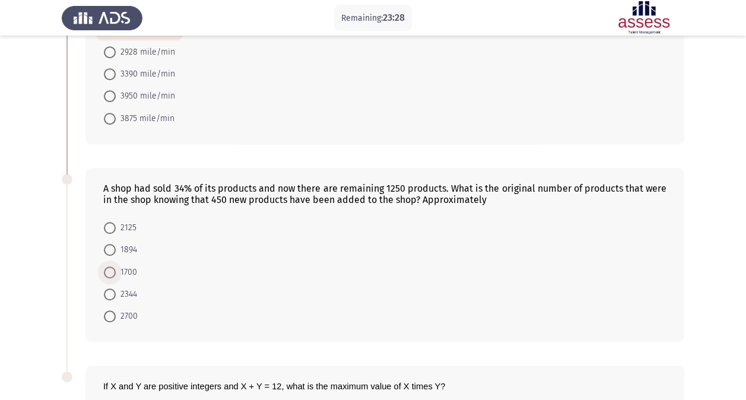
click at [106, 267] on span at bounding box center [110, 273] width 12 height 12
click at [106, 267] on input "1700" at bounding box center [110, 273] width 12 height 12
radio input "true"
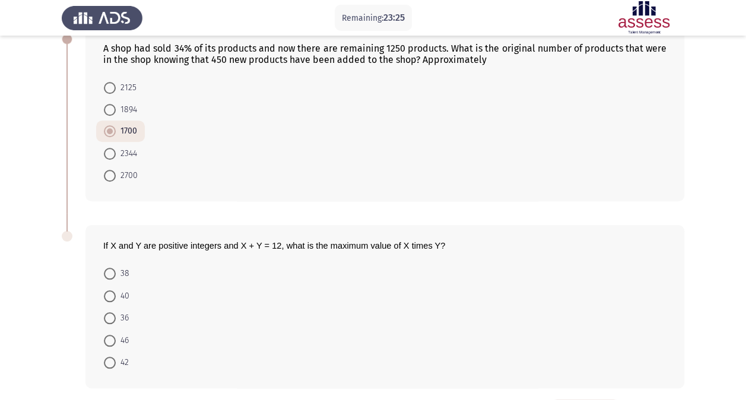
scroll to position [509, 0]
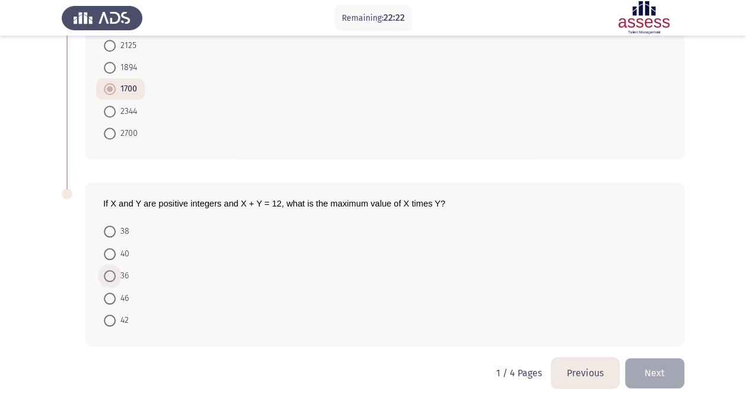
click at [109, 270] on span at bounding box center [110, 276] width 12 height 12
click at [109, 270] on input "36" at bounding box center [110, 276] width 12 height 12
radio input "true"
click at [680, 362] on button "Next" at bounding box center [654, 373] width 59 height 30
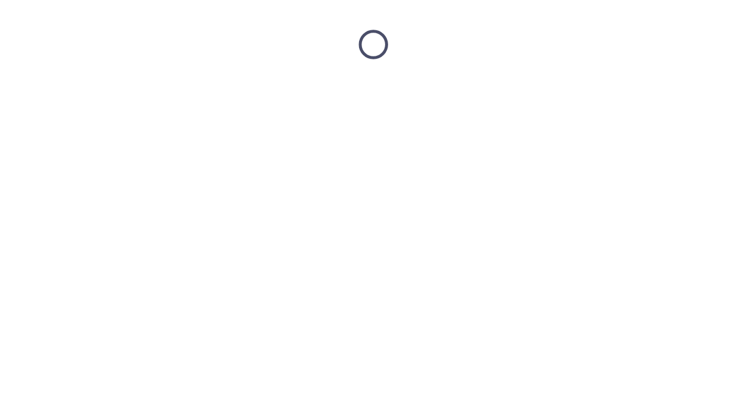
scroll to position [0, 0]
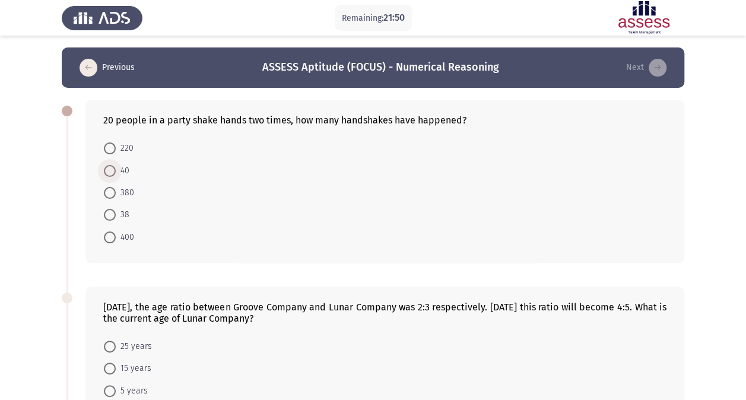
click at [116, 173] on span "40" at bounding box center [123, 171] width 14 height 14
click at [116, 173] on input "40" at bounding box center [110, 171] width 12 height 12
radio input "true"
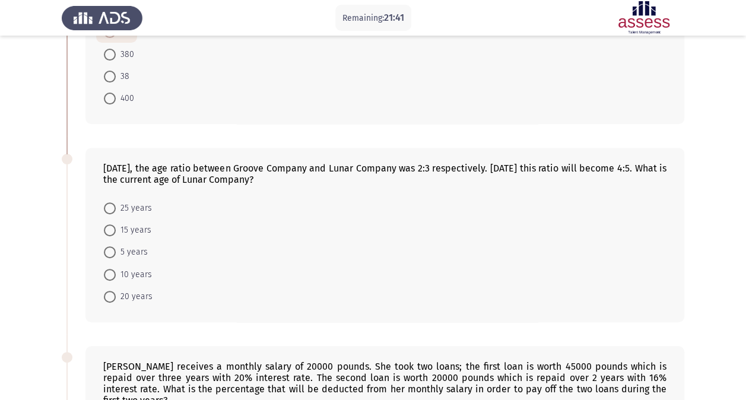
scroll to position [139, 0]
click at [113, 275] on span at bounding box center [110, 274] width 12 height 12
click at [113, 275] on input "10 years" at bounding box center [110, 274] width 12 height 12
radio input "true"
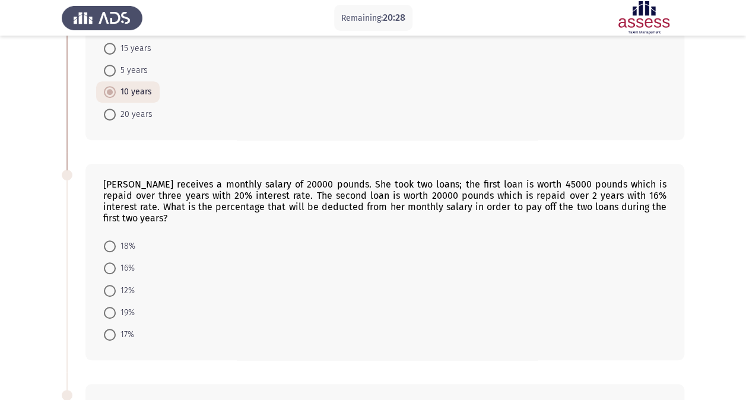
scroll to position [322, 0]
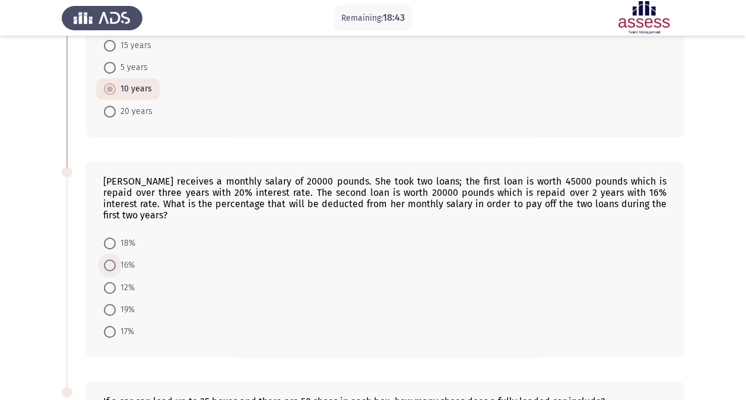
click at [111, 259] on span at bounding box center [110, 265] width 12 height 12
click at [111, 259] on input "16%" at bounding box center [110, 265] width 12 height 12
radio input "true"
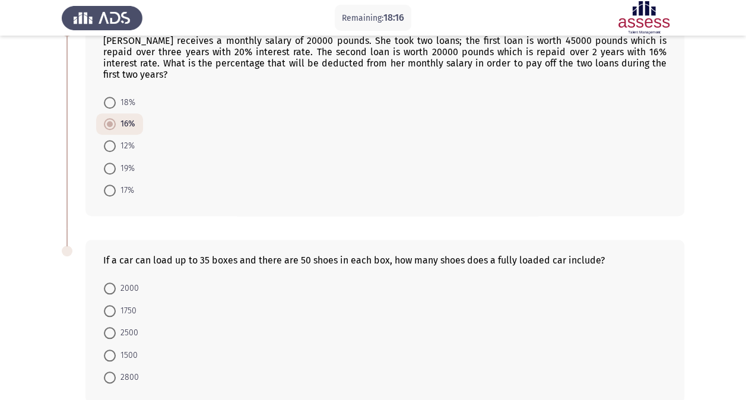
scroll to position [465, 0]
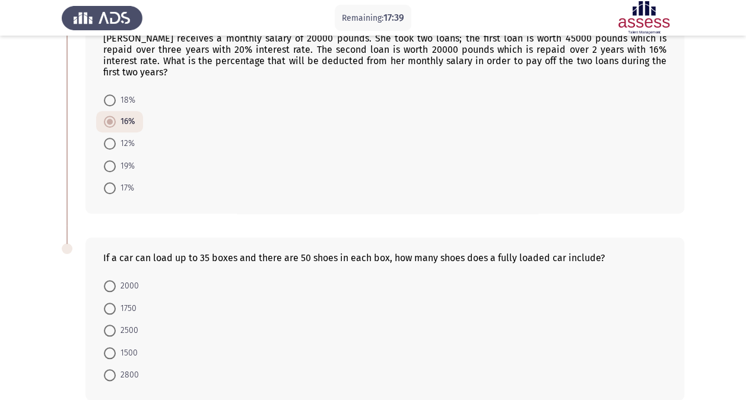
click at [113, 303] on span at bounding box center [110, 309] width 12 height 12
click at [113, 303] on input "1750" at bounding box center [110, 309] width 12 height 12
radio input "true"
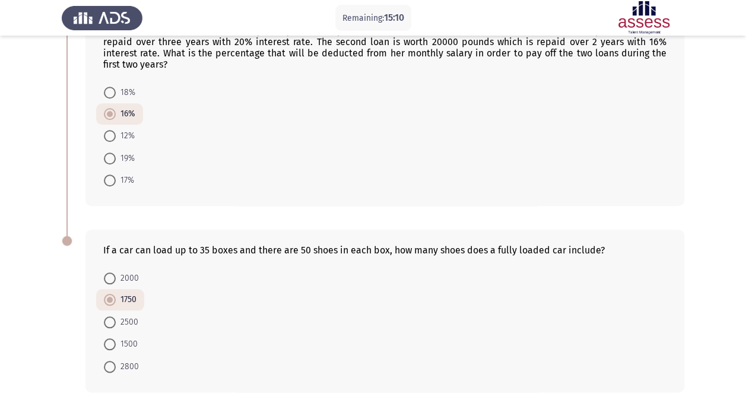
scroll to position [508, 0]
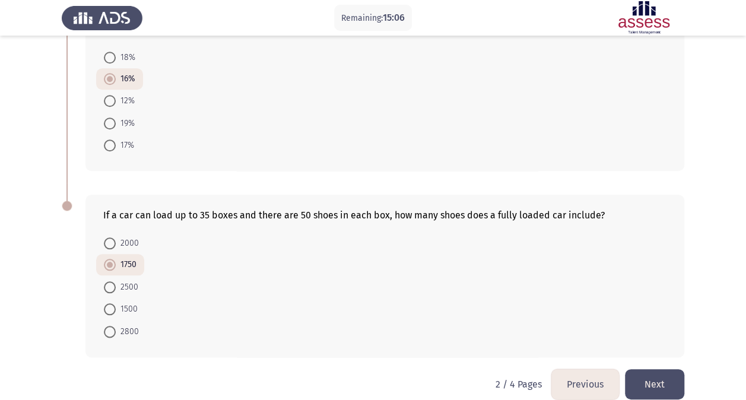
click at [654, 369] on button "Next" at bounding box center [654, 384] width 59 height 30
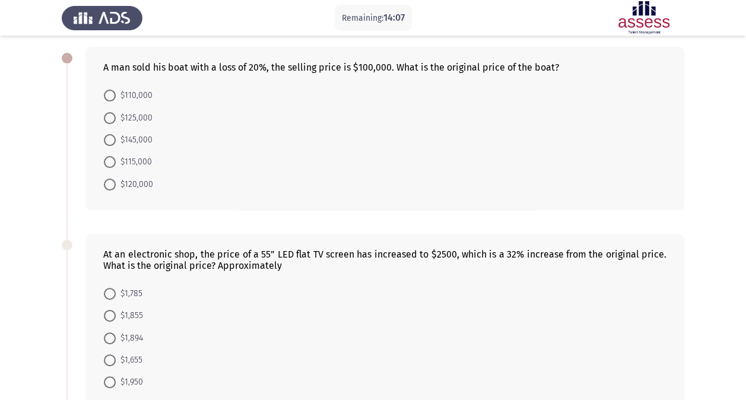
scroll to position [62, 0]
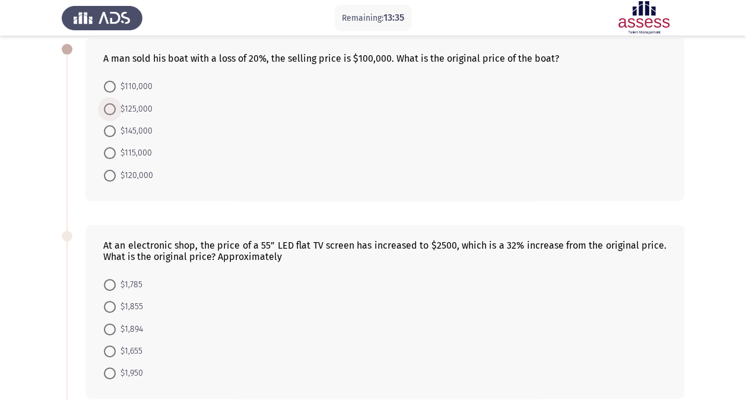
click at [112, 108] on span at bounding box center [110, 109] width 12 height 12
click at [112, 108] on input "$125,000" at bounding box center [110, 109] width 12 height 12
radio input "true"
click at [113, 328] on span at bounding box center [110, 328] width 12 height 12
click at [113, 328] on input "$1,894" at bounding box center [110, 328] width 12 height 12
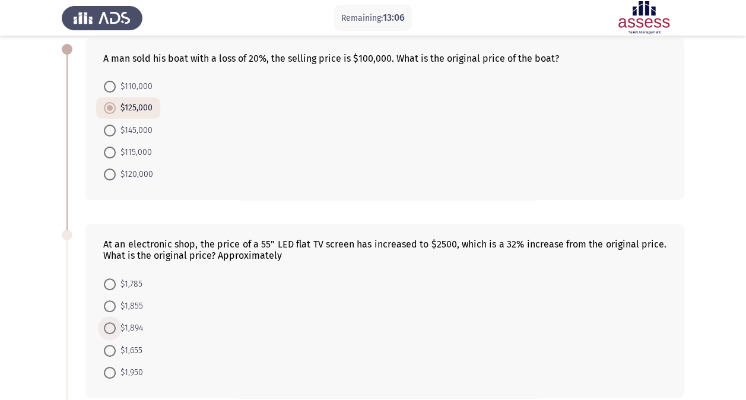
radio input "true"
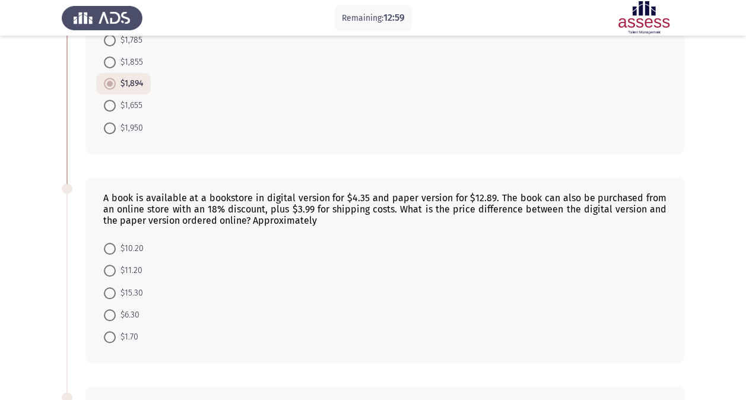
scroll to position [309, 0]
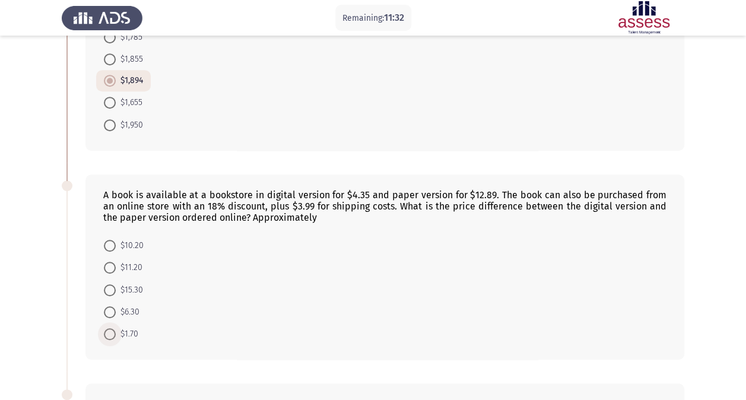
click at [117, 334] on span "$1.70" at bounding box center [127, 334] width 23 height 14
click at [116, 334] on input "$1.70" at bounding box center [110, 334] width 12 height 12
radio input "true"
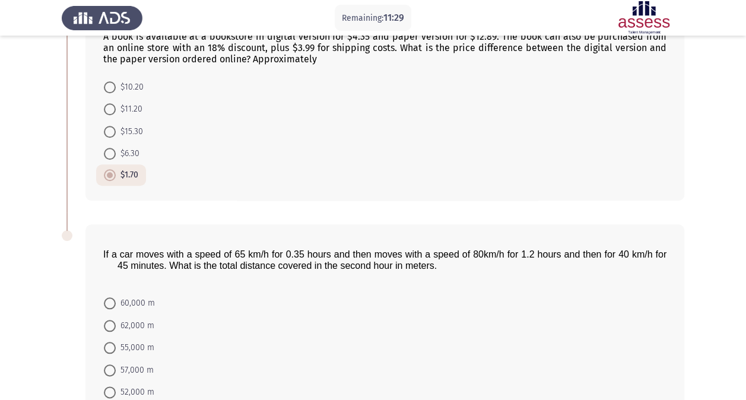
scroll to position [539, 0]
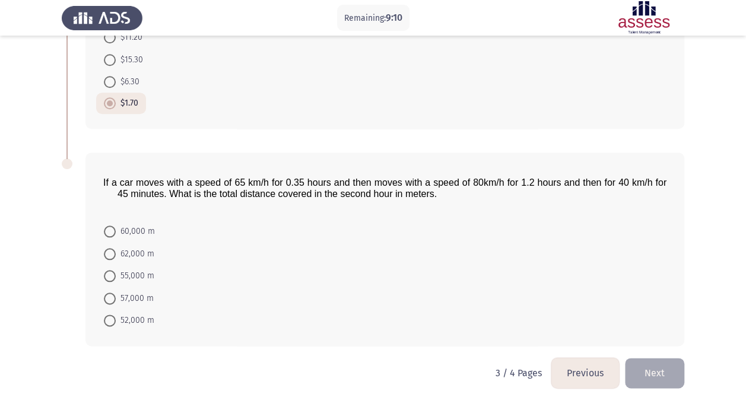
click at [112, 226] on span at bounding box center [110, 232] width 12 height 12
click at [112, 226] on input "60,000 m" at bounding box center [110, 232] width 12 height 12
radio input "true"
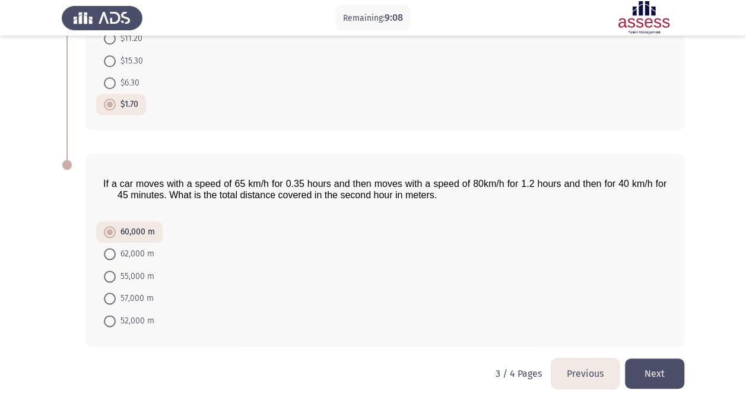
click at [665, 366] on button "Next" at bounding box center [654, 374] width 59 height 30
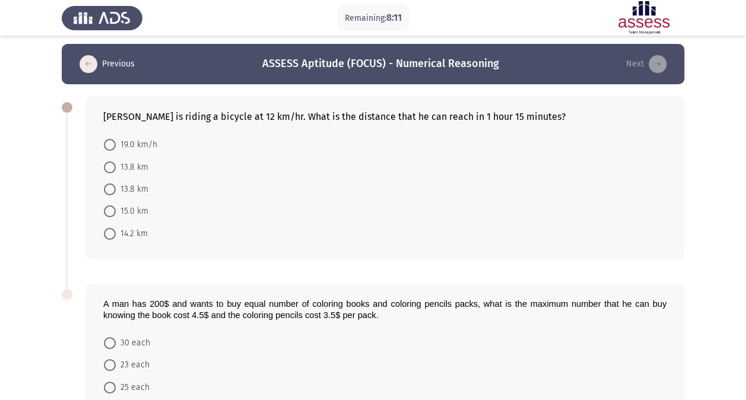
scroll to position [0, 0]
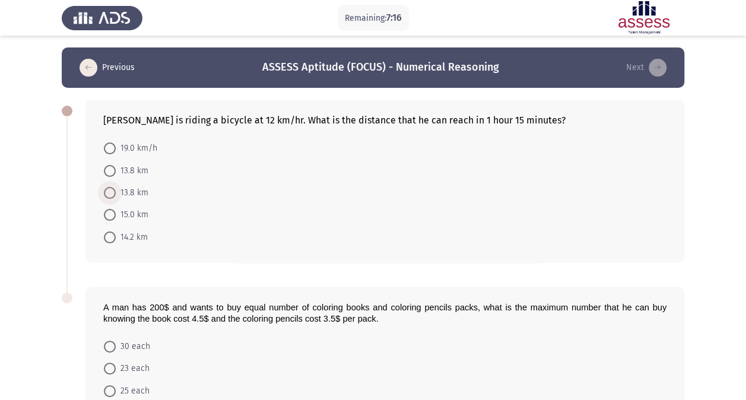
click at [118, 194] on span "13.8 km" at bounding box center [132, 193] width 33 height 14
click at [116, 194] on input "13.8 km" at bounding box center [110, 193] width 12 height 12
radio input "true"
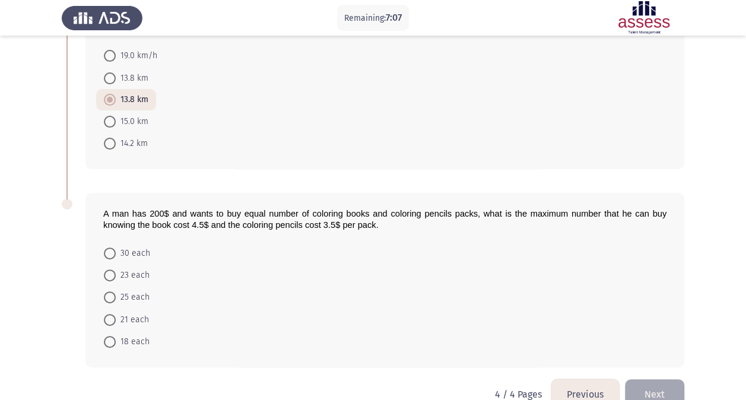
scroll to position [102, 0]
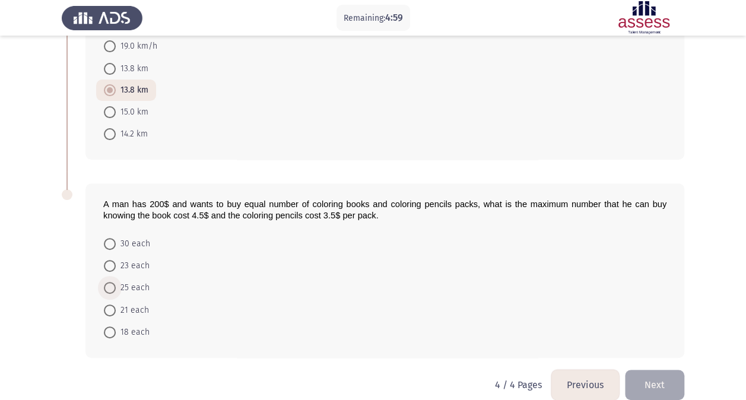
click at [114, 287] on span at bounding box center [110, 288] width 12 height 12
click at [114, 287] on input "25 each" at bounding box center [110, 288] width 12 height 12
radio input "true"
click at [645, 372] on button "Next" at bounding box center [654, 384] width 59 height 30
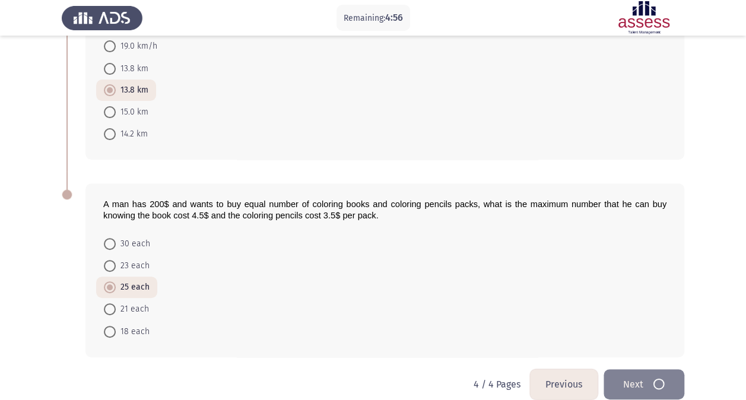
scroll to position [0, 0]
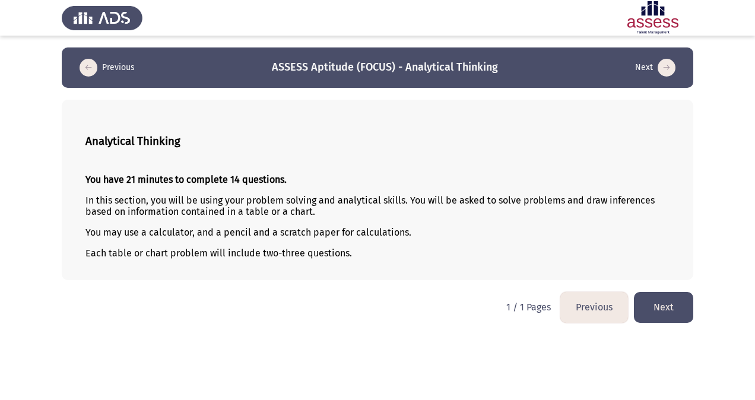
click at [686, 315] on button "Next" at bounding box center [663, 307] width 59 height 30
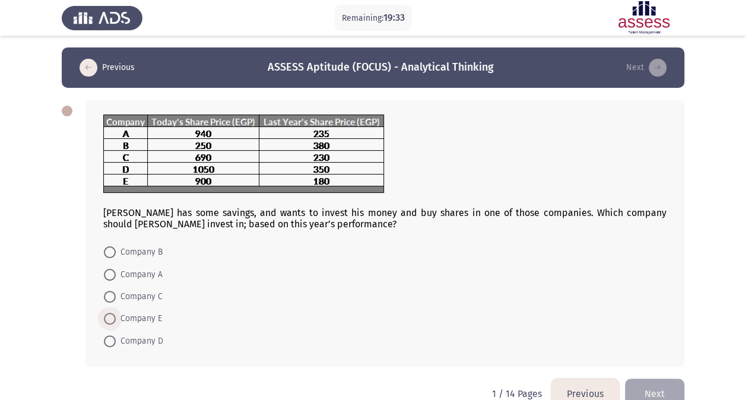
click at [113, 317] on span at bounding box center [110, 319] width 12 height 12
click at [113, 317] on input "Company E" at bounding box center [110, 319] width 12 height 12
radio input "true"
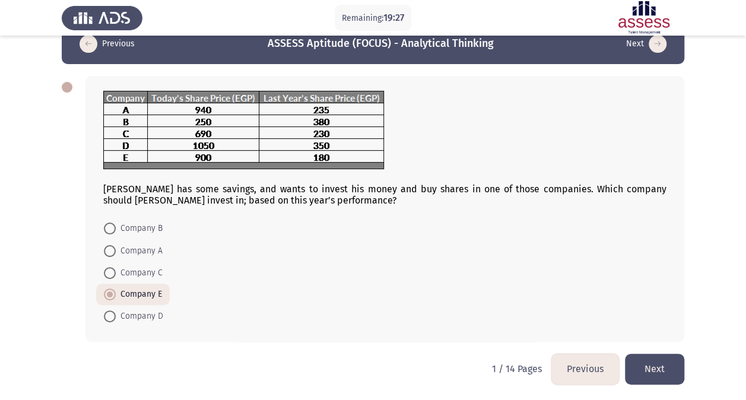
click at [659, 374] on button "Next" at bounding box center [654, 369] width 59 height 30
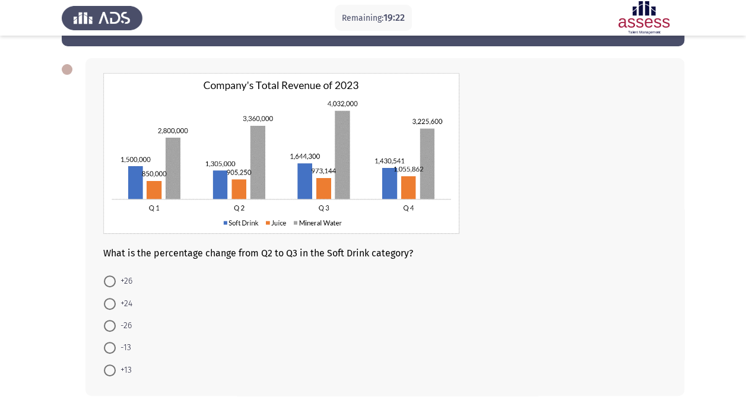
scroll to position [52, 0]
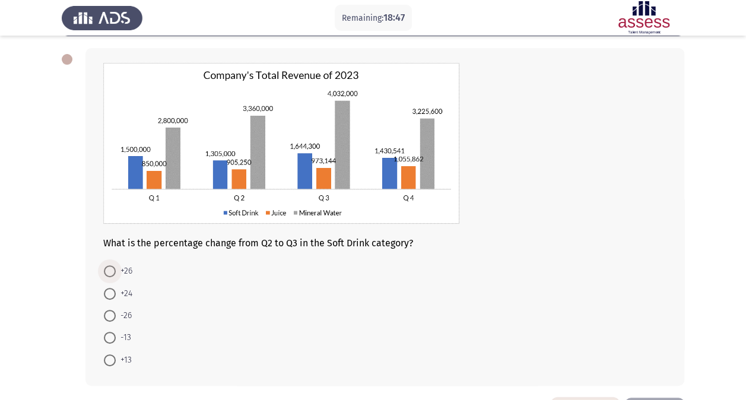
click at [110, 264] on label "+26" at bounding box center [118, 271] width 28 height 14
click at [110, 265] on input "+26" at bounding box center [110, 271] width 12 height 12
radio input "true"
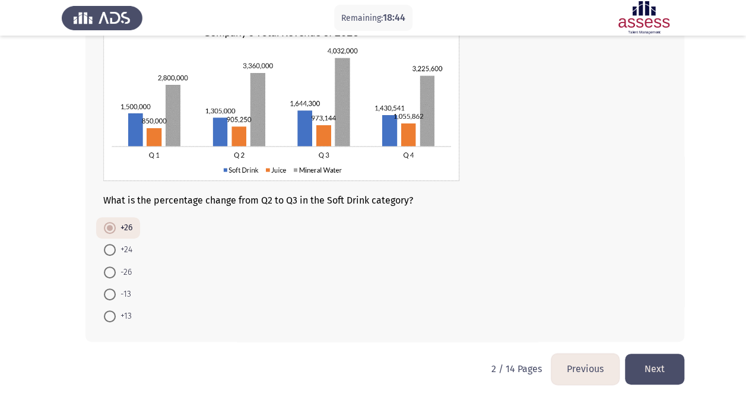
click at [661, 365] on button "Next" at bounding box center [654, 369] width 59 height 30
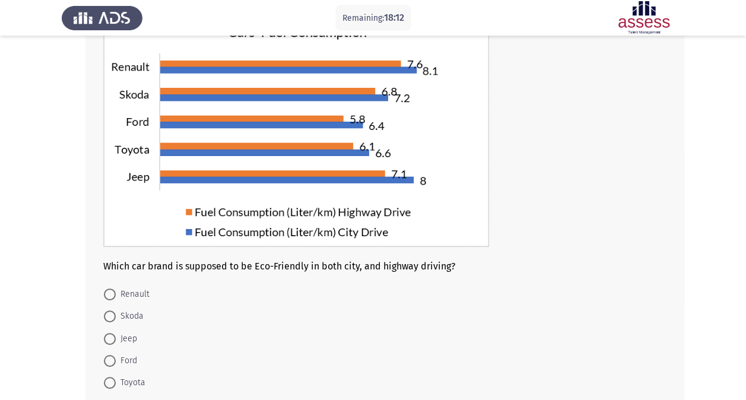
scroll to position [102, 0]
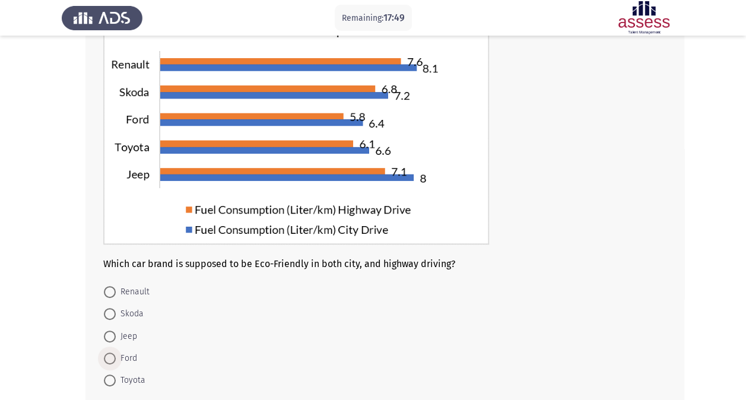
click at [109, 362] on span at bounding box center [110, 359] width 12 height 12
click at [109, 362] on input "Ford" at bounding box center [110, 359] width 12 height 12
radio input "true"
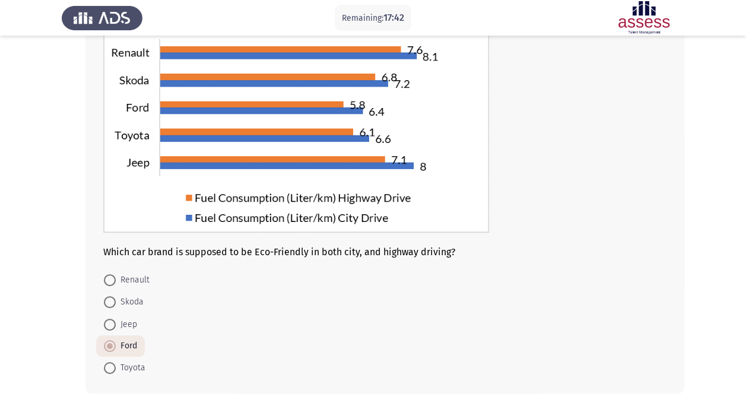
scroll to position [165, 0]
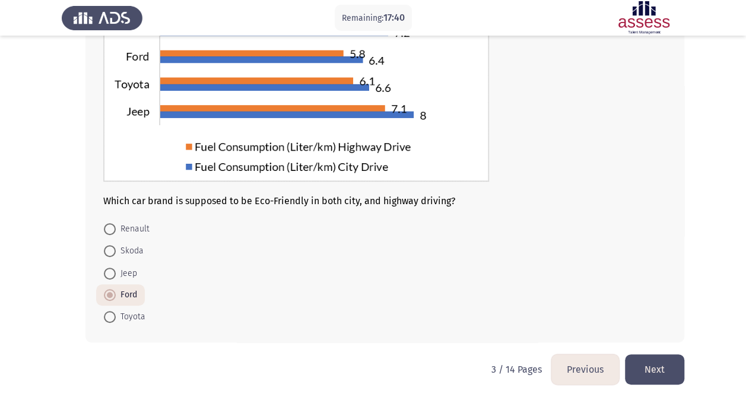
click at [651, 369] on button "Next" at bounding box center [654, 369] width 59 height 30
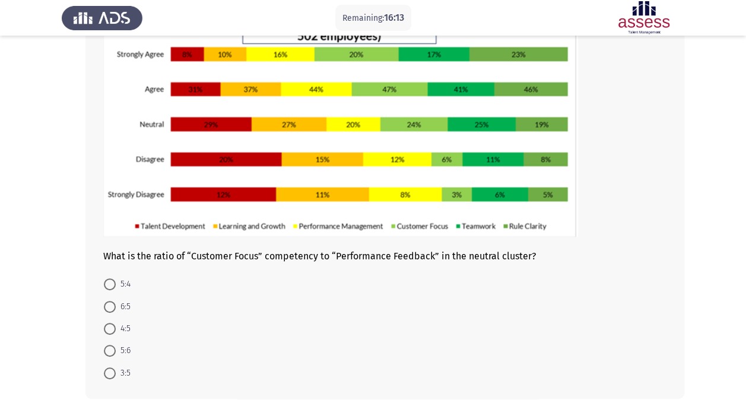
scroll to position [107, 0]
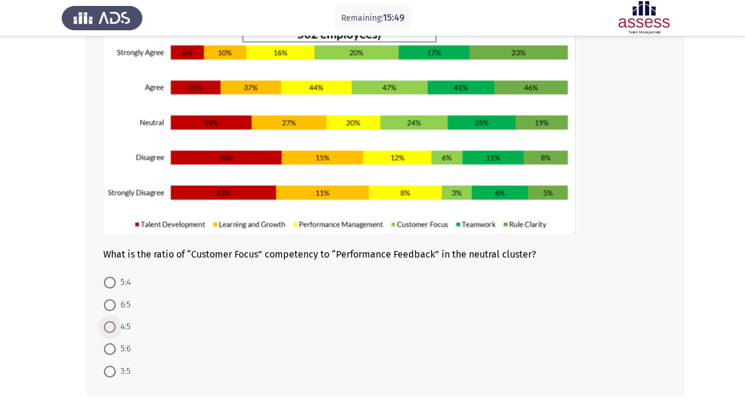
click at [109, 321] on span at bounding box center [110, 327] width 12 height 12
click at [109, 321] on input "4:5" at bounding box center [110, 327] width 12 height 12
radio input "true"
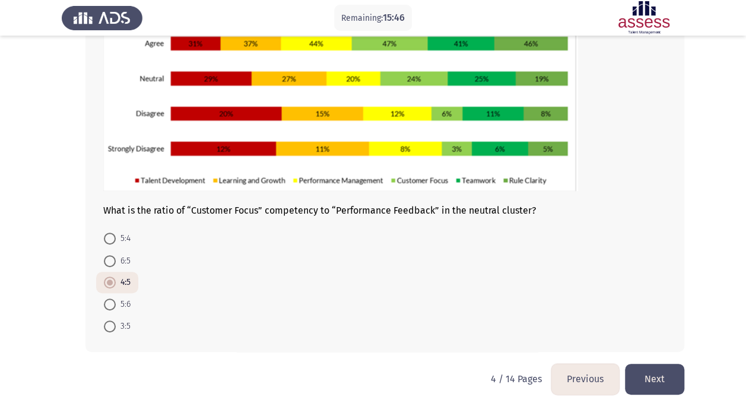
scroll to position [161, 0]
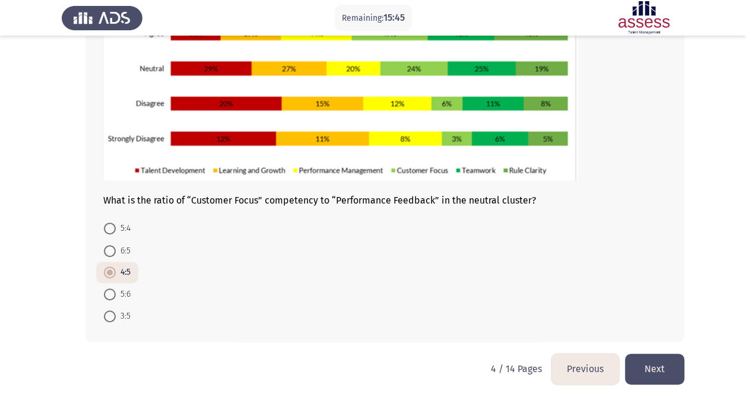
click at [660, 376] on button "Next" at bounding box center [654, 369] width 59 height 30
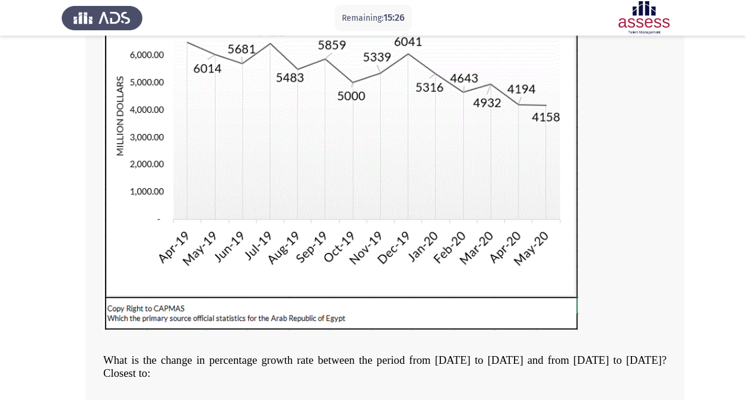
scroll to position [159, 0]
drag, startPoint x: 704, startPoint y: 255, endPoint x: 726, endPoint y: 217, distance: 43.9
click at [726, 217] on app-assessment-container "Remaining: 15:17 Previous ASSESS Aptitude (FOCUS) - Analytical Thinking Next Wh…" at bounding box center [373, 214] width 746 height 650
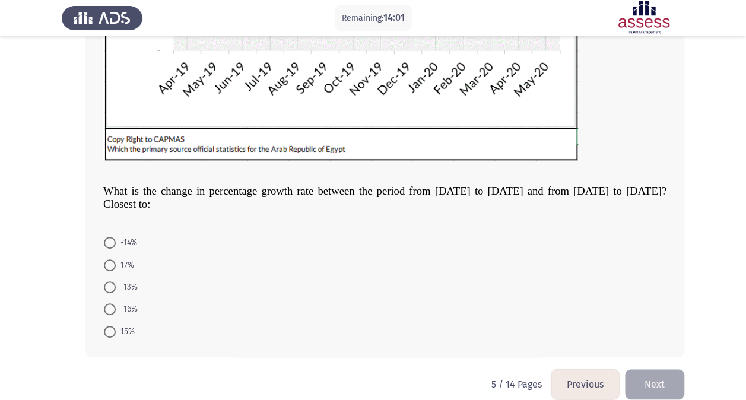
scroll to position [330, 0]
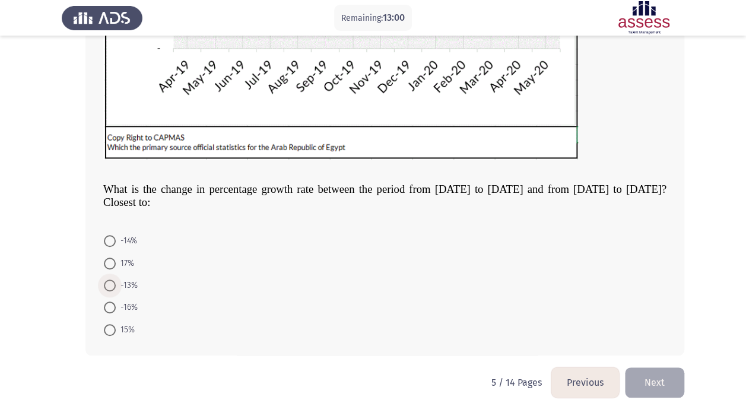
click at [112, 280] on span at bounding box center [110, 286] width 12 height 12
click at [112, 280] on input "-13%" at bounding box center [110, 286] width 12 height 12
radio input "true"
click at [664, 381] on button "Next" at bounding box center [654, 381] width 59 height 30
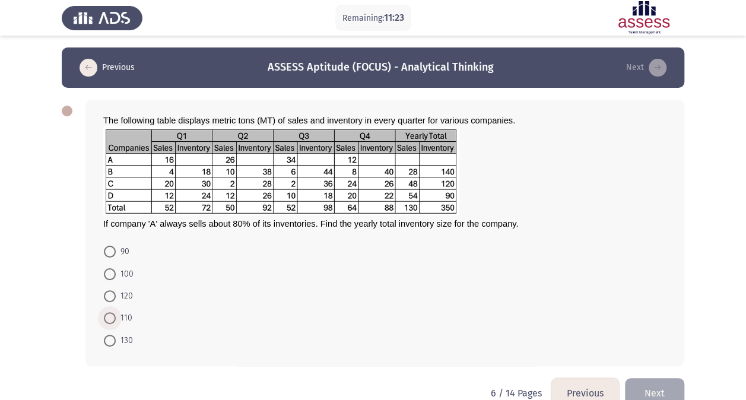
click at [118, 311] on span "110" at bounding box center [124, 318] width 17 height 14
click at [116, 312] on input "110" at bounding box center [110, 318] width 12 height 12
radio input "true"
click at [671, 387] on button "Next" at bounding box center [654, 392] width 59 height 30
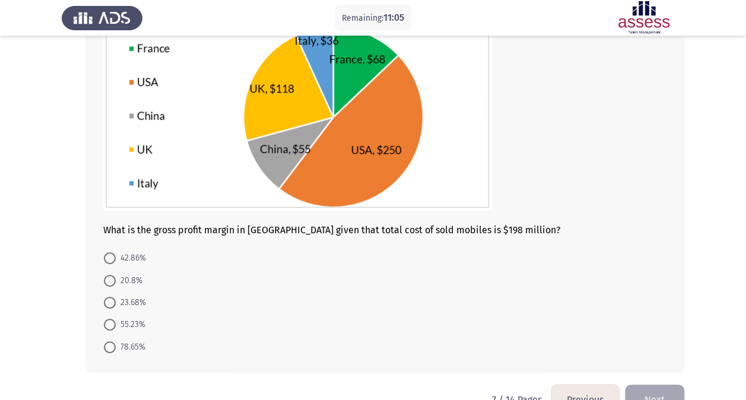
scroll to position [115, 0]
click at [113, 346] on span at bounding box center [110, 347] width 12 height 12
click at [113, 346] on input "78.65%" at bounding box center [110, 347] width 12 height 12
radio input "true"
click at [670, 388] on button "Next" at bounding box center [654, 399] width 59 height 30
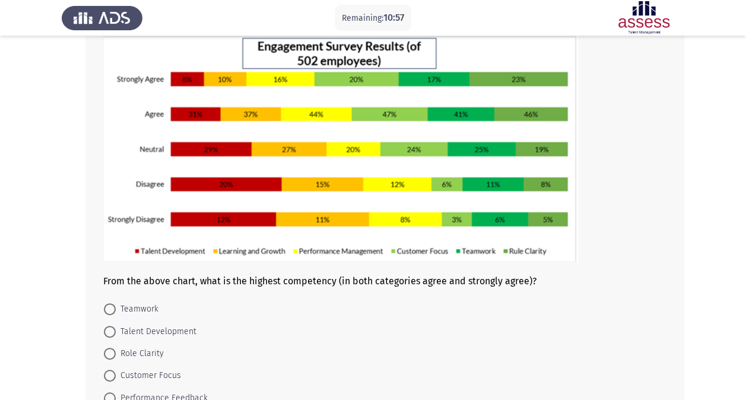
scroll to position [83, 0]
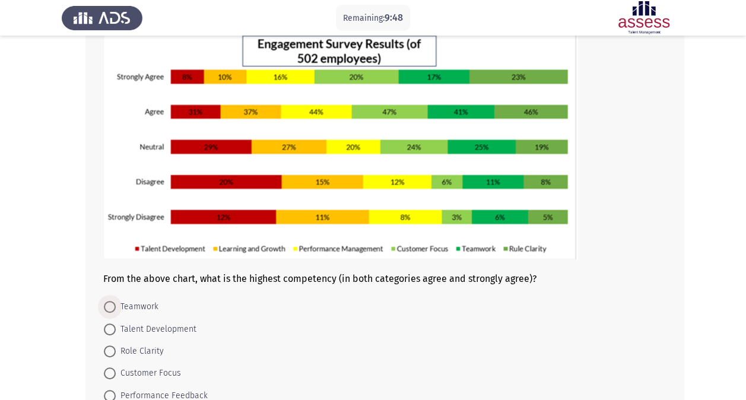
click at [116, 306] on span "Teamwork" at bounding box center [137, 307] width 43 height 14
click at [116, 306] on input "Teamwork" at bounding box center [110, 307] width 12 height 12
radio input "true"
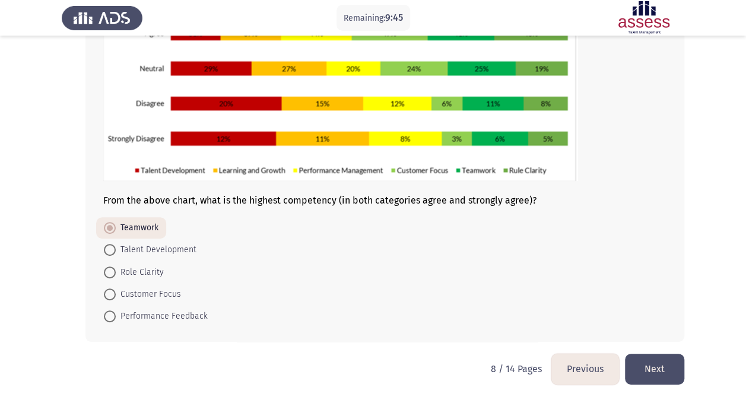
click at [666, 371] on button "Next" at bounding box center [654, 369] width 59 height 30
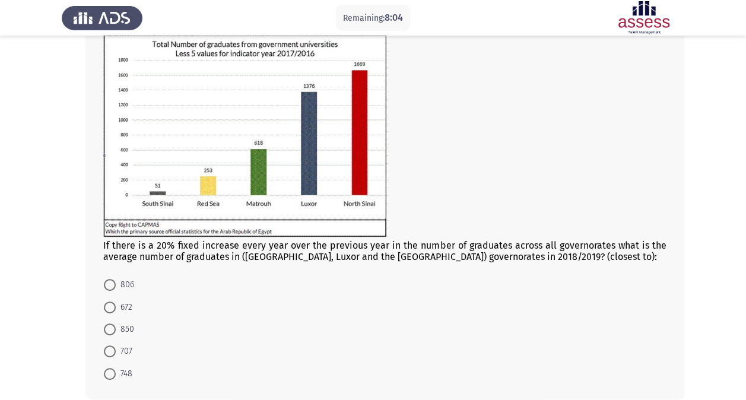
scroll to position [88, 0]
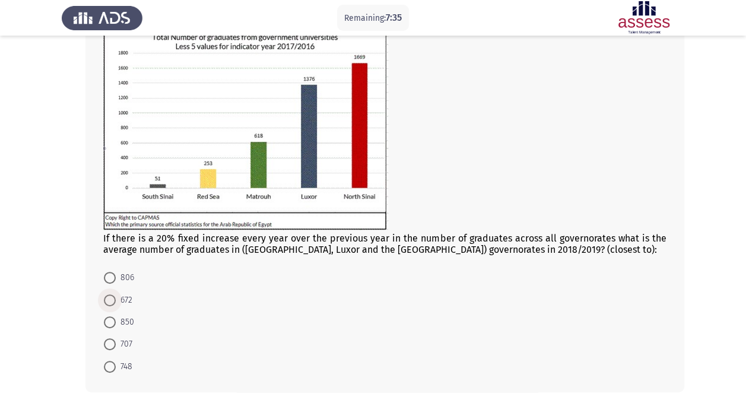
click at [115, 301] on span at bounding box center [110, 300] width 12 height 12
click at [115, 301] on input "672" at bounding box center [110, 300] width 12 height 12
radio input "true"
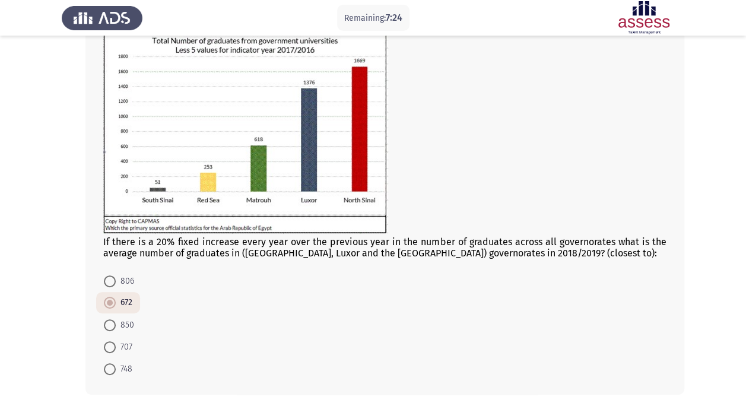
scroll to position [84, 0]
click at [113, 370] on span at bounding box center [110, 370] width 12 height 12
click at [113, 370] on input "748" at bounding box center [110, 370] width 12 height 12
radio input "true"
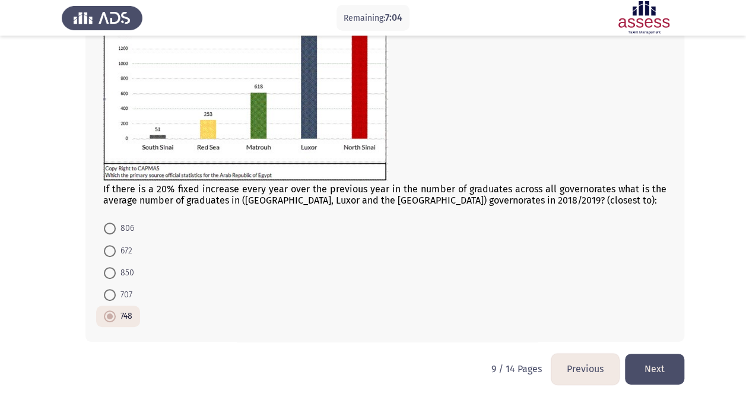
click at [663, 373] on button "Next" at bounding box center [654, 369] width 59 height 30
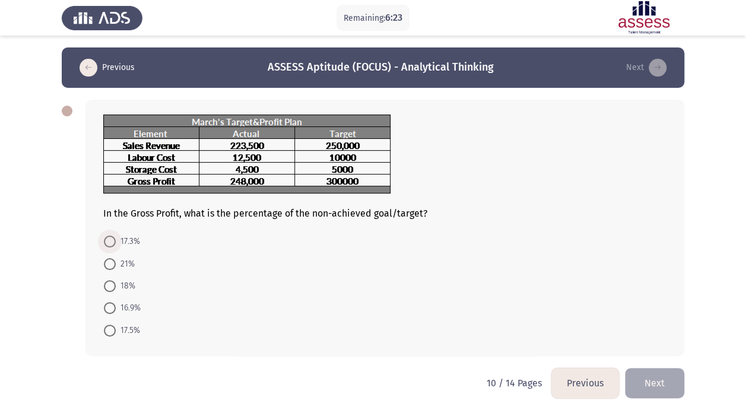
click at [112, 242] on span at bounding box center [110, 242] width 12 height 12
click at [112, 242] on input "17.3%" at bounding box center [110, 242] width 12 height 12
radio input "true"
click at [657, 368] on button "Next" at bounding box center [654, 382] width 59 height 30
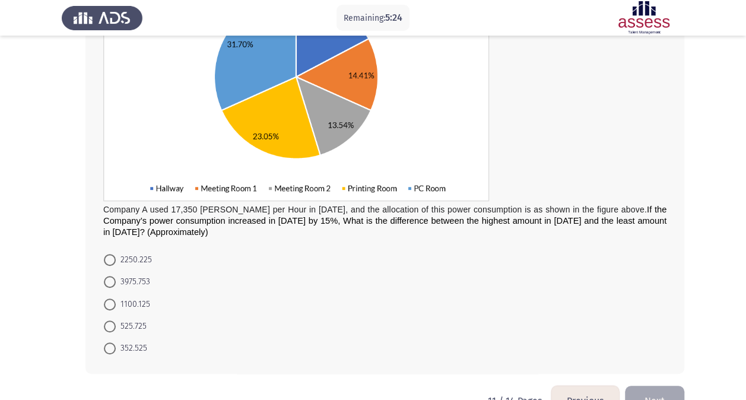
scroll to position [182, 0]
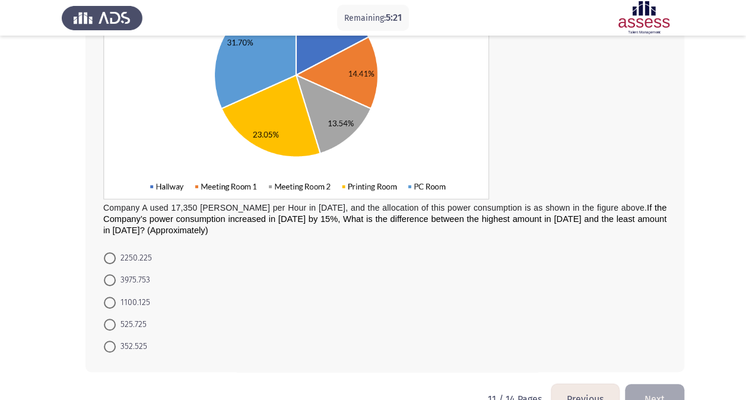
click at [102, 351] on mat-radio-button "352.525" at bounding box center [125, 346] width 59 height 22
click at [110, 341] on span at bounding box center [110, 347] width 12 height 12
click at [110, 341] on input "352.525" at bounding box center [110, 347] width 12 height 12
radio input "true"
click at [660, 397] on button "Next" at bounding box center [654, 399] width 59 height 30
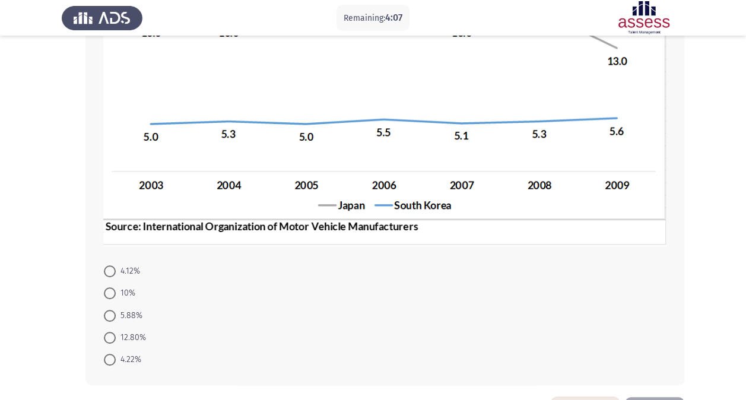
scroll to position [242, 0]
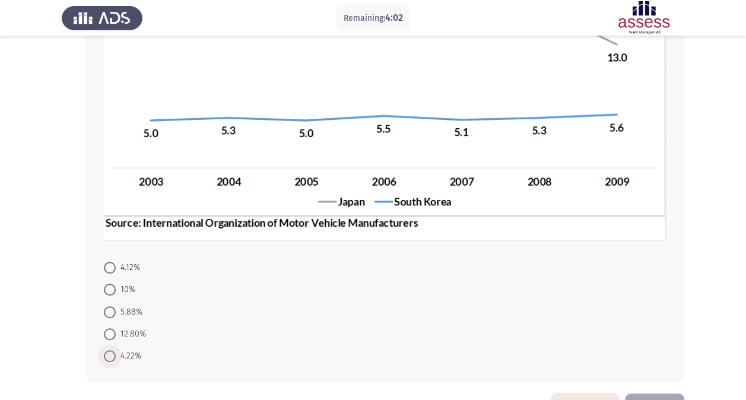
click at [114, 356] on span at bounding box center [110, 356] width 12 height 12
click at [114, 356] on input "4.22%" at bounding box center [110, 356] width 12 height 12
radio input "true"
click at [660, 394] on button "Next" at bounding box center [654, 408] width 59 height 30
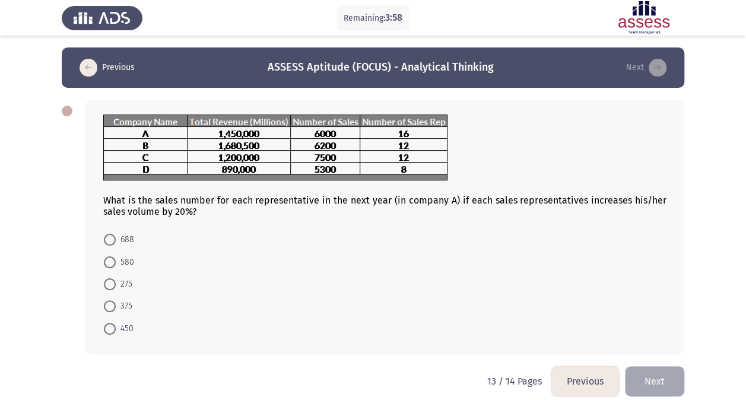
scroll to position [12, 0]
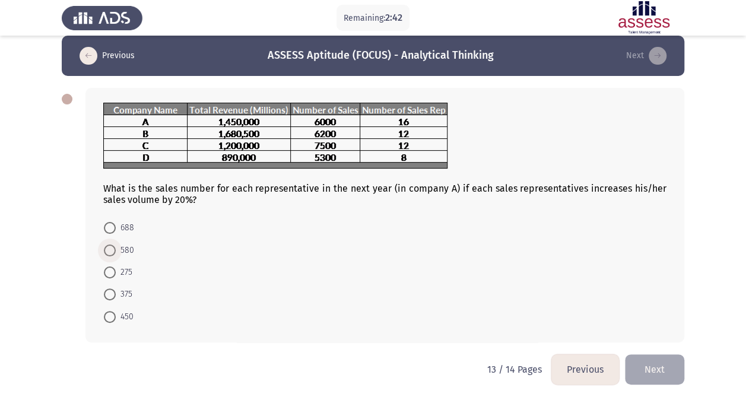
click at [116, 247] on span "580" at bounding box center [125, 250] width 18 height 14
click at [116, 247] on input "580" at bounding box center [110, 251] width 12 height 12
radio input "true"
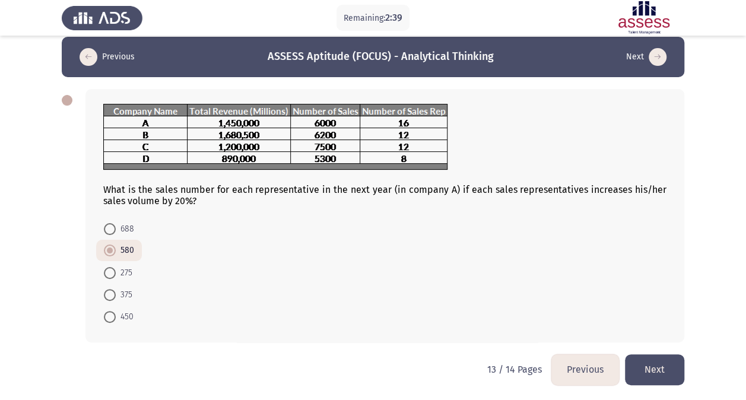
click at [636, 359] on button "Next" at bounding box center [654, 369] width 59 height 30
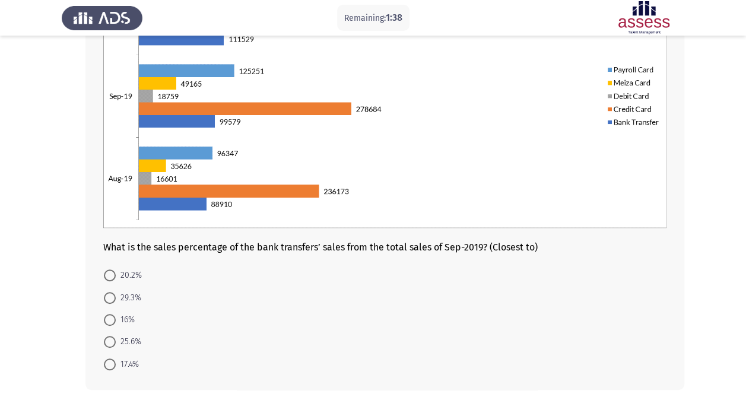
scroll to position [176, 0]
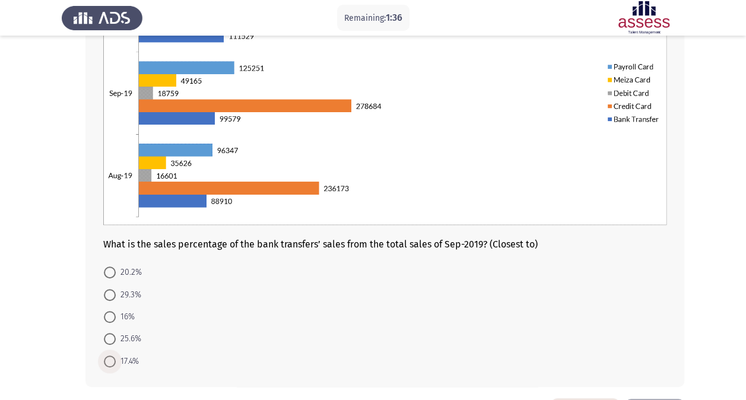
click at [110, 359] on span at bounding box center [110, 362] width 12 height 12
click at [110, 359] on input "17.4%" at bounding box center [110, 362] width 12 height 12
radio input "true"
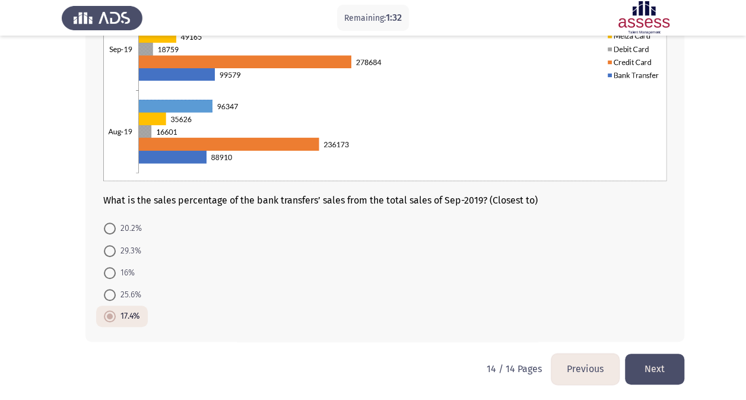
click at [644, 366] on button "Next" at bounding box center [654, 369] width 59 height 30
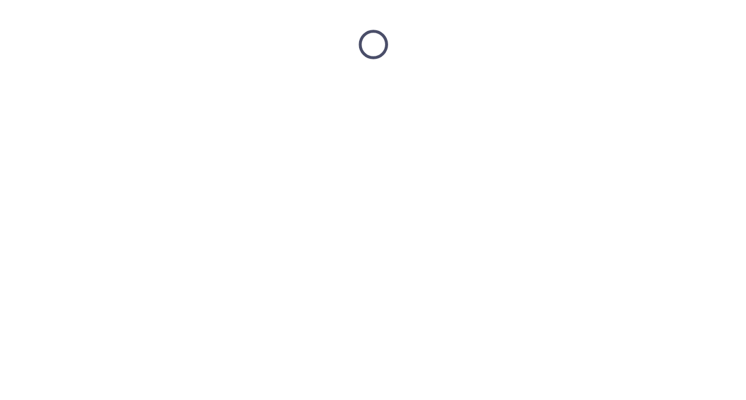
scroll to position [0, 0]
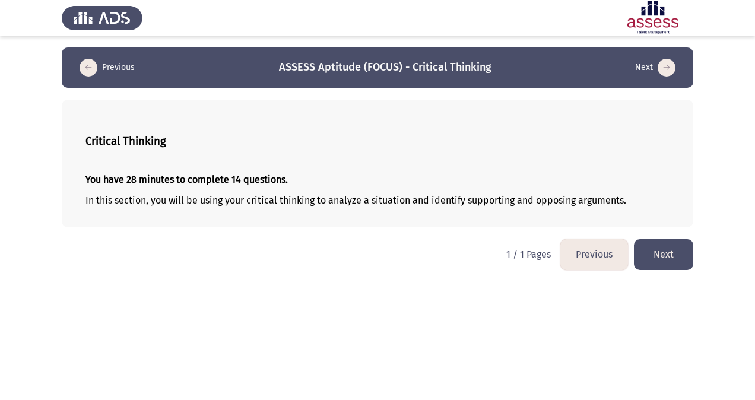
click at [669, 247] on button "Next" at bounding box center [663, 254] width 59 height 30
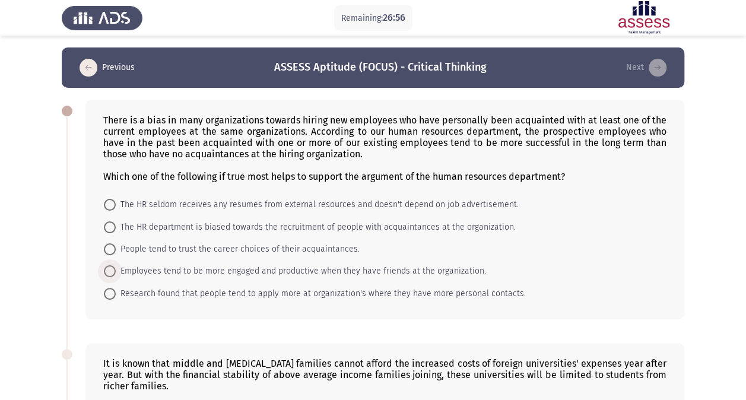
click at [317, 270] on span "Employees tend to be more engaged and productive when they have friends at the …" at bounding box center [301, 271] width 370 height 14
click at [116, 270] on input "Employees tend to be more engaged and productive when they have friends at the …" at bounding box center [110, 271] width 12 height 12
radio input "true"
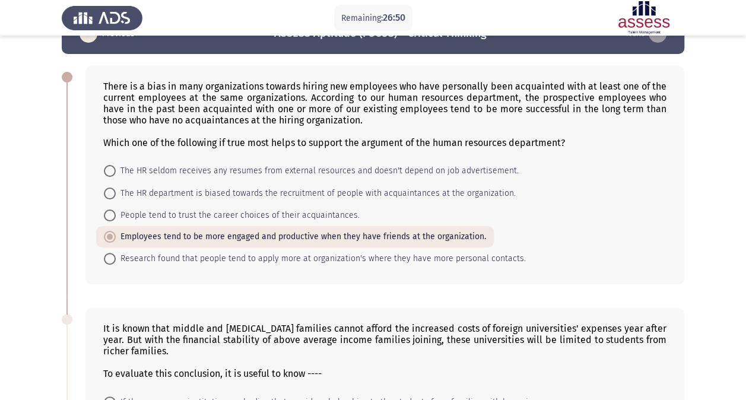
scroll to position [27, 0]
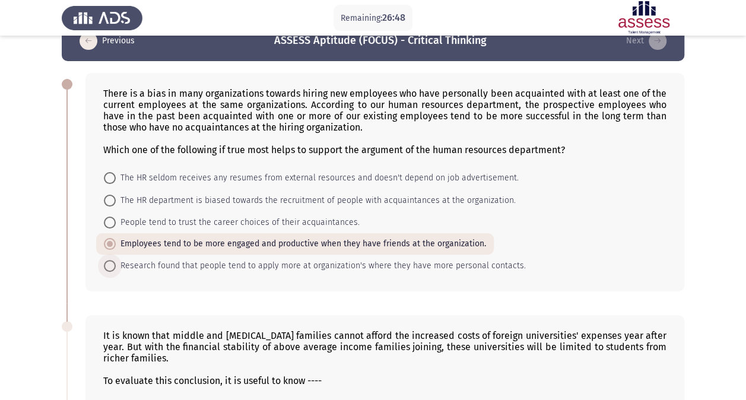
click at [328, 267] on span "Research found that people tend to apply more at organization's where they have…" at bounding box center [321, 266] width 410 height 14
click at [116, 267] on input "Research found that people tend to apply more at organization's where they have…" at bounding box center [110, 266] width 12 height 12
radio input "true"
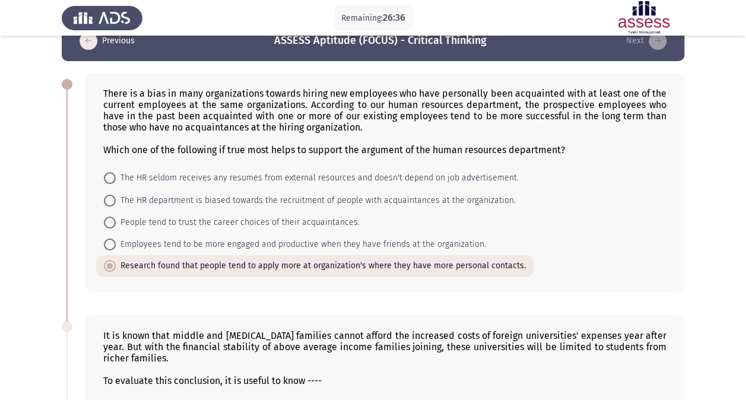
click at [273, 240] on span "Employees tend to be more engaged and productive when they have friends at the …" at bounding box center [301, 244] width 370 height 14
click at [116, 240] on input "Employees tend to be more engaged and productive when they have friends at the …" at bounding box center [110, 245] width 12 height 12
radio input "true"
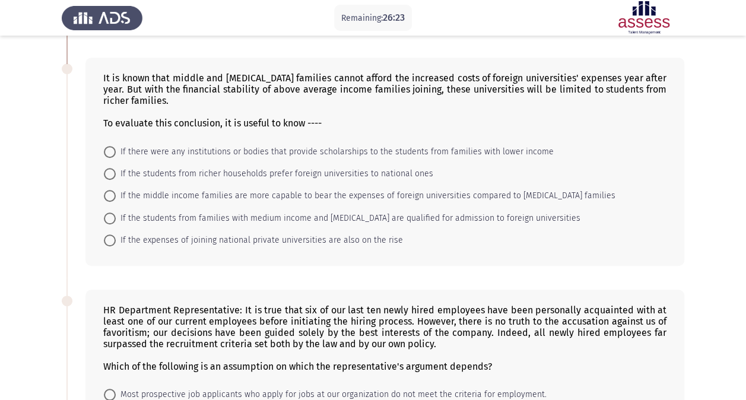
scroll to position [286, 0]
click at [215, 170] on span "If the students from richer households prefer foreign universities to national …" at bounding box center [275, 173] width 318 height 14
click at [116, 170] on input "If the students from richer households prefer foreign universities to national …" at bounding box center [110, 173] width 12 height 12
radio input "true"
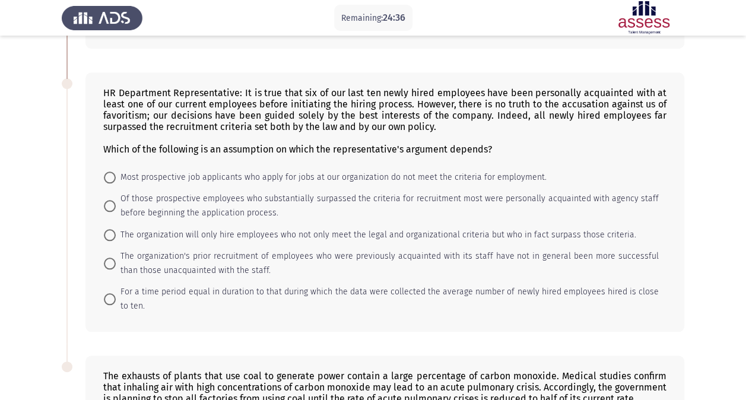
scroll to position [506, 0]
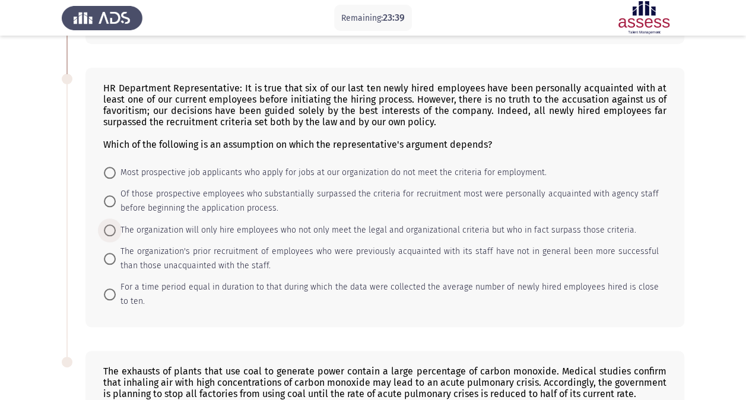
click at [119, 226] on span "The organization will only hire employees who not only meet the legal and organ…" at bounding box center [376, 230] width 521 height 14
click at [116, 226] on input "The organization will only hire employees who not only meet the legal and organ…" at bounding box center [110, 230] width 12 height 12
radio input "true"
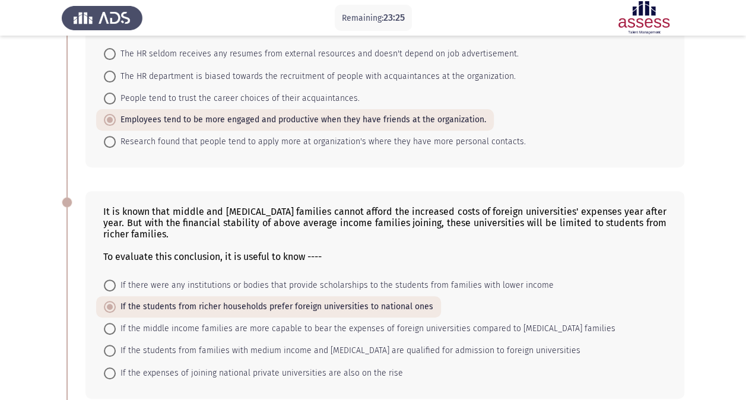
scroll to position [232, 0]
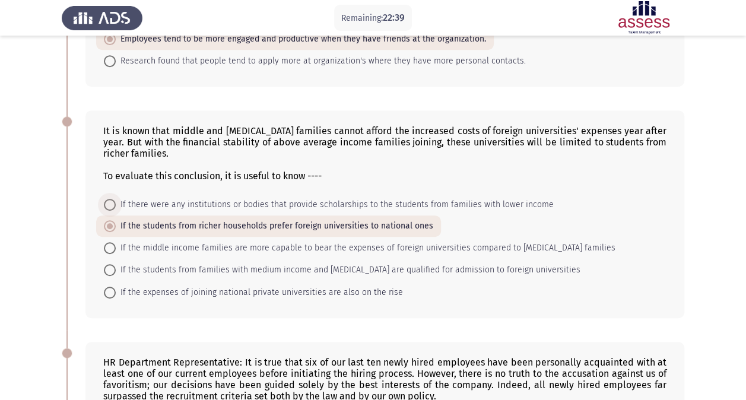
click at [355, 205] on span "If there were any institutions or bodies that provide scholarships to the stude…" at bounding box center [335, 205] width 438 height 14
click at [116, 205] on input "If there were any institutions or bodies that provide scholarships to the stude…" at bounding box center [110, 205] width 12 height 12
radio input "true"
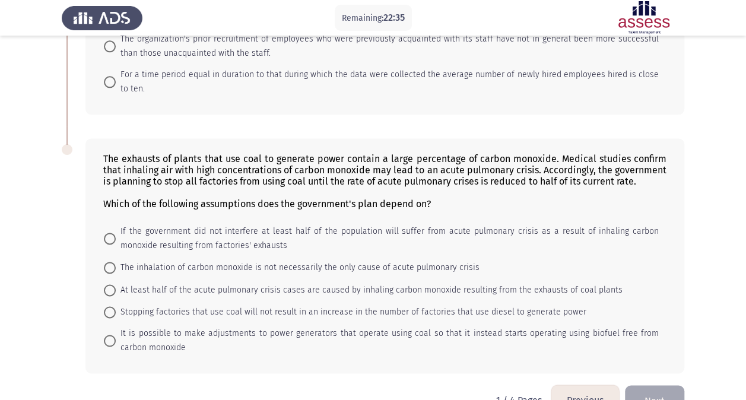
scroll to position [743, 0]
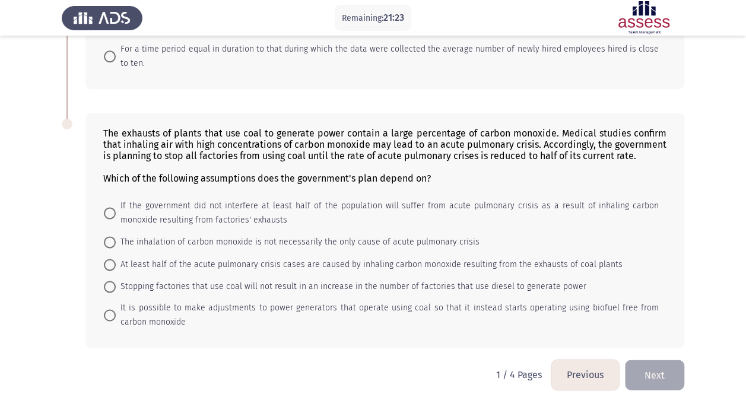
click at [223, 199] on span "If the government did not interfere at least half of the population will suffer…" at bounding box center [387, 213] width 543 height 28
click at [116, 207] on input "If the government did not interfere at least half of the population will suffer…" at bounding box center [110, 213] width 12 height 12
radio input "true"
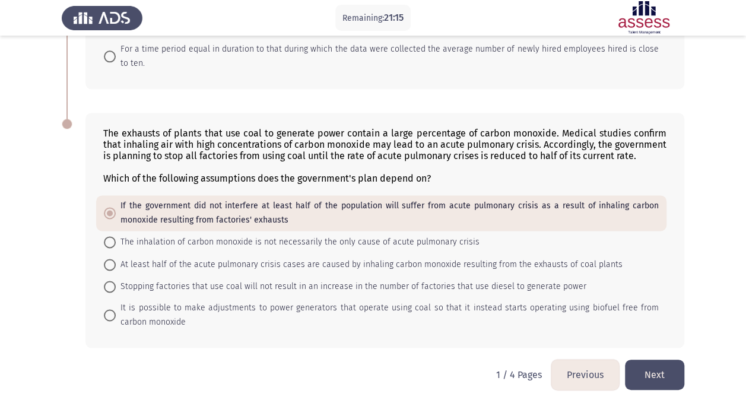
click at [648, 364] on button "Next" at bounding box center [654, 375] width 59 height 30
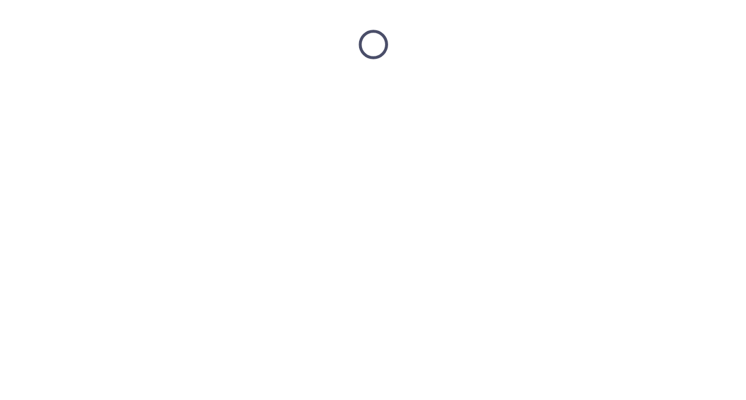
scroll to position [0, 0]
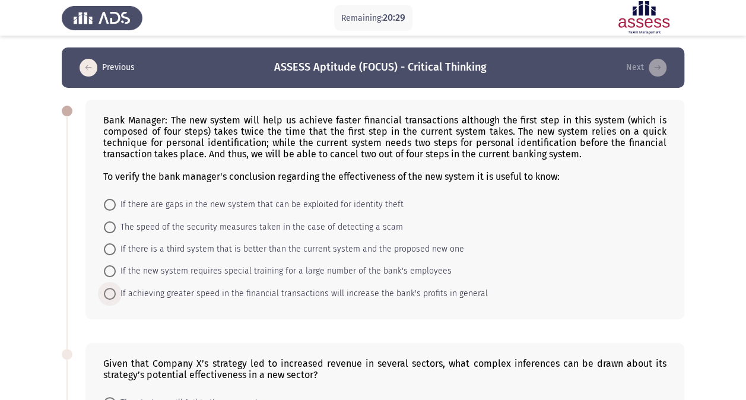
click at [286, 292] on span "If achieving greater speed in the financial transactions will increase the bank…" at bounding box center [302, 294] width 372 height 14
click at [116, 292] on input "If achieving greater speed in the financial transactions will increase the bank…" at bounding box center [110, 294] width 12 height 12
radio input "true"
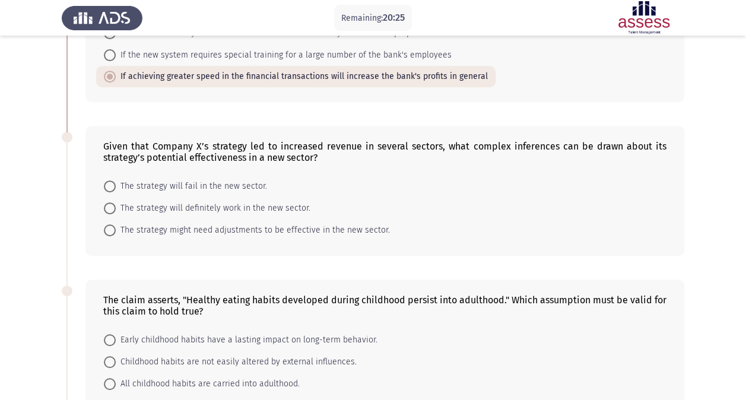
scroll to position [215, 0]
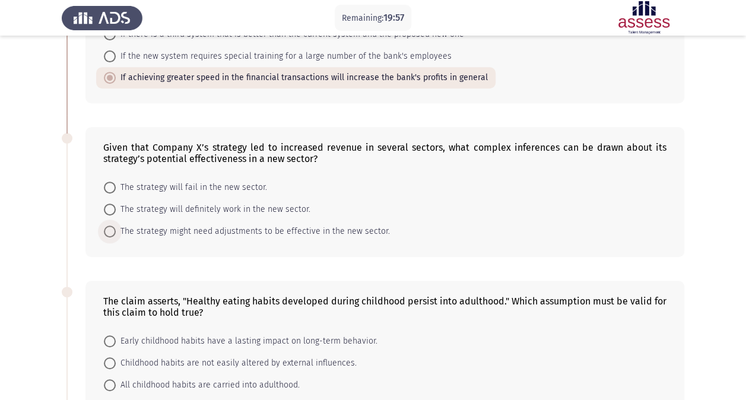
click at [249, 229] on span "The strategy might need adjustments to be effective in the new sector." at bounding box center [253, 231] width 274 height 14
click at [116, 229] on input "The strategy might need adjustments to be effective in the new sector." at bounding box center [110, 232] width 12 height 12
radio input "true"
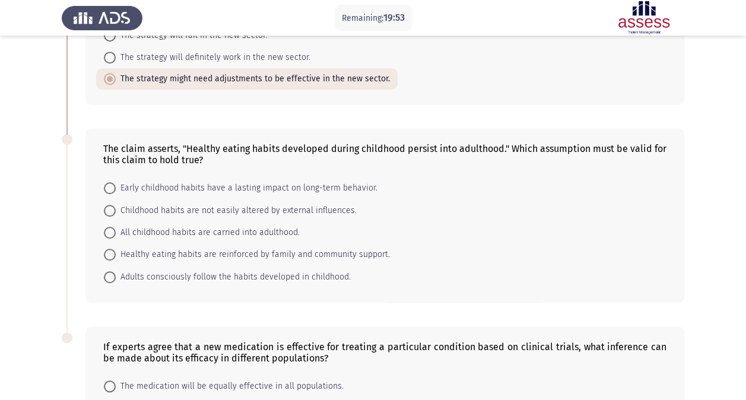
scroll to position [378, 0]
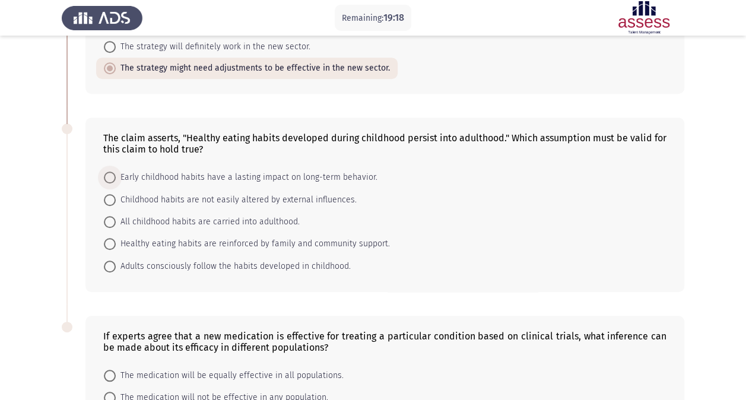
click at [229, 176] on span "Early childhood habits have a lasting impact on long-term behavior." at bounding box center [247, 177] width 262 height 14
click at [116, 176] on input "Early childhood habits have a lasting impact on long-term behavior." at bounding box center [110, 178] width 12 height 12
radio input "true"
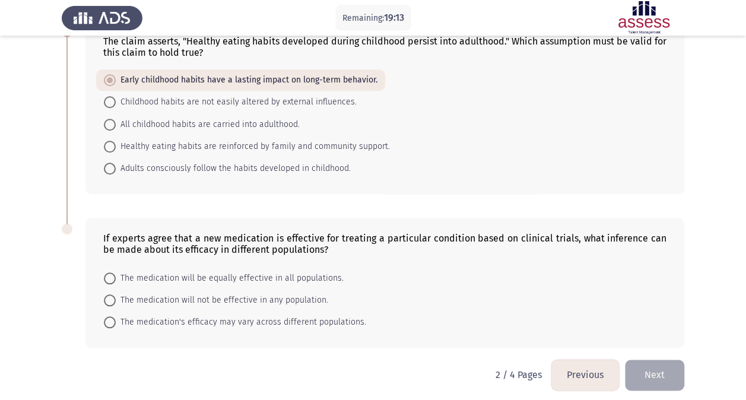
scroll to position [476, 0]
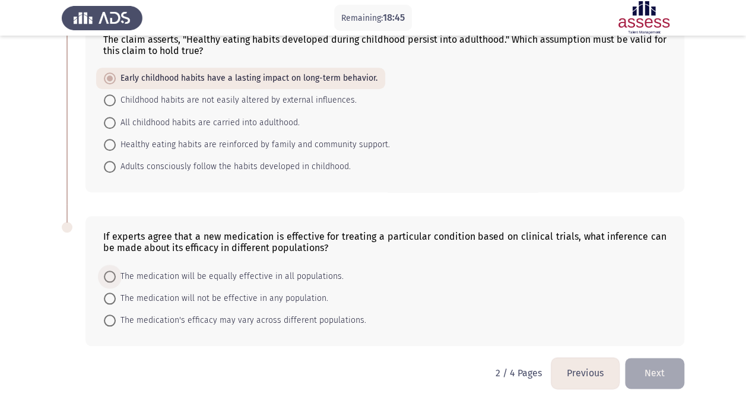
click at [261, 272] on span "The medication will be equally effective in all populations." at bounding box center [230, 277] width 228 height 14
click at [116, 272] on input "The medication will be equally effective in all populations." at bounding box center [110, 277] width 12 height 12
radio input "true"
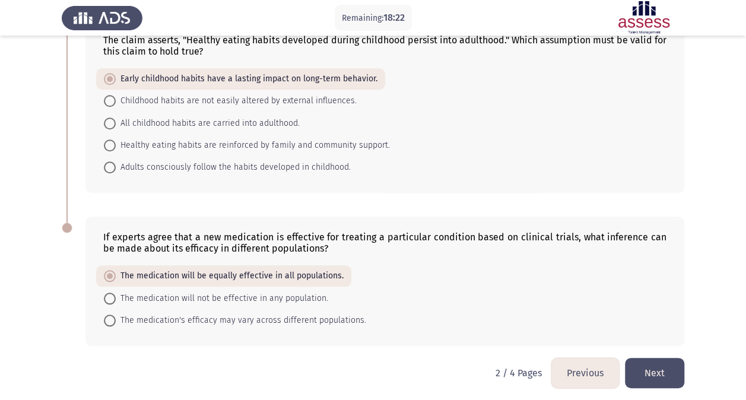
click at [667, 363] on button "Next" at bounding box center [654, 373] width 59 height 30
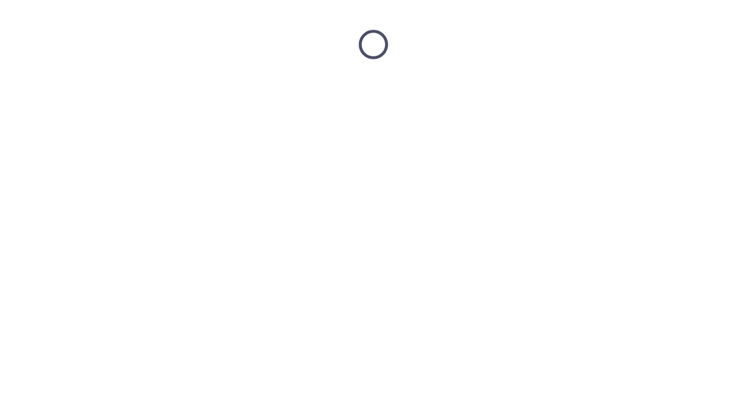
scroll to position [0, 0]
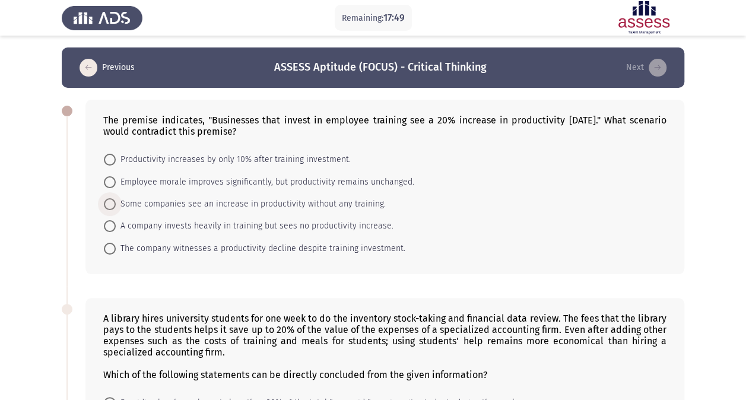
click at [289, 202] on span "Some companies see an increase in productivity without any training." at bounding box center [251, 204] width 270 height 14
click at [116, 202] on input "Some companies see an increase in productivity without any training." at bounding box center [110, 204] width 12 height 12
radio input "true"
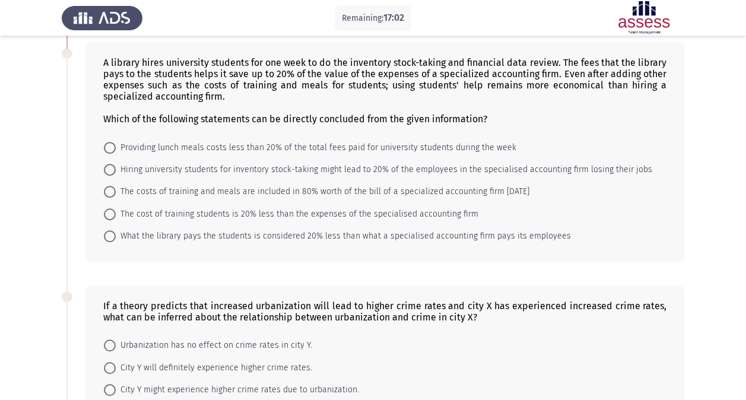
scroll to position [256, 0]
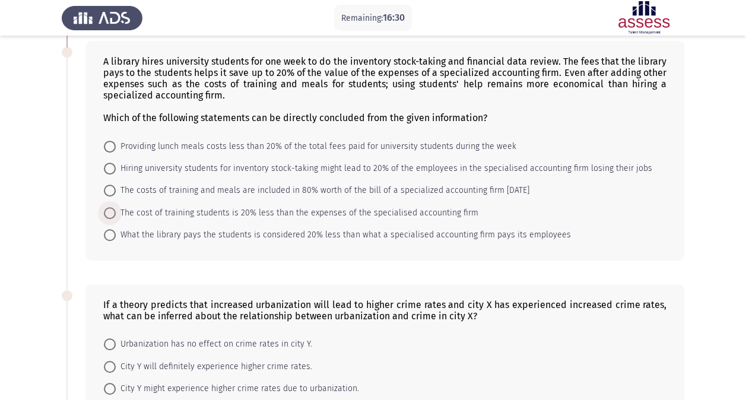
click at [290, 206] on span "The cost of training students is 20% less than the expenses of the specialised …" at bounding box center [297, 213] width 363 height 14
click at [116, 207] on input "The cost of training students is 20% less than the expenses of the specialised …" at bounding box center [110, 213] width 12 height 12
radio input "true"
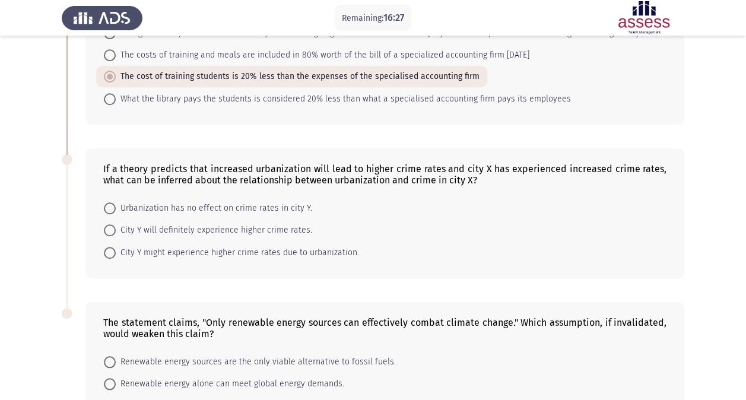
scroll to position [393, 0]
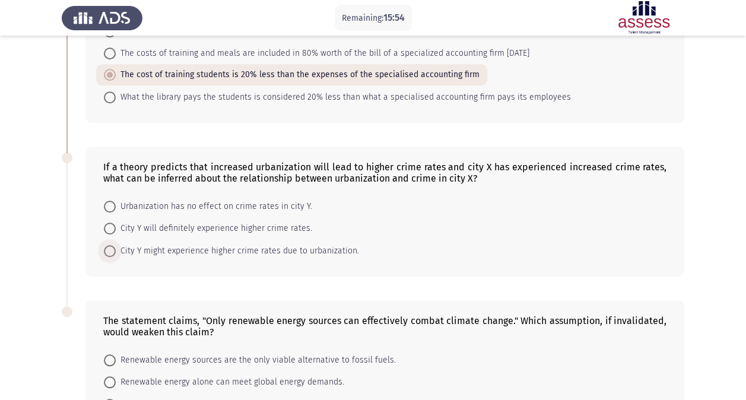
click at [266, 249] on span "City Y might experience higher crime rates due to urbanization." at bounding box center [237, 251] width 243 height 14
click at [116, 249] on input "City Y might experience higher crime rates due to urbanization." at bounding box center [110, 251] width 12 height 12
radio input "true"
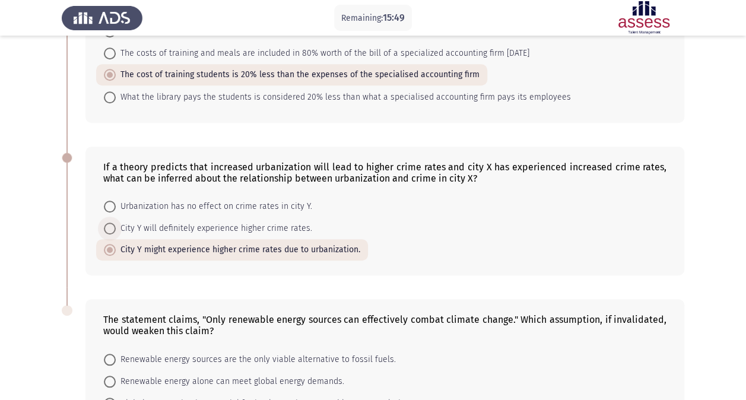
click at [287, 224] on span "City Y will definitely experience higher crime rates." at bounding box center [214, 228] width 197 height 14
click at [116, 224] on input "City Y will definitely experience higher crime rates." at bounding box center [110, 229] width 12 height 12
radio input "true"
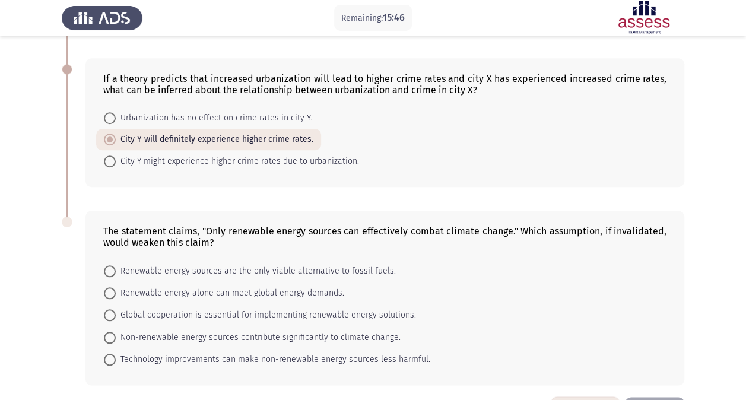
scroll to position [520, 0]
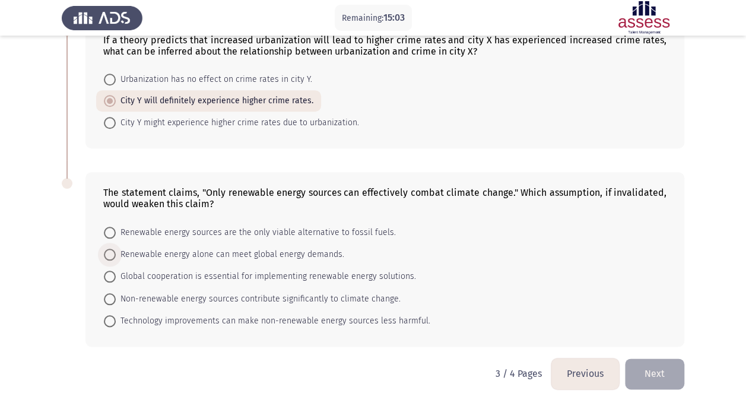
click at [317, 252] on span "Renewable energy alone can meet global energy demands." at bounding box center [230, 255] width 229 height 14
click at [116, 252] on input "Renewable energy alone can meet global energy demands." at bounding box center [110, 255] width 12 height 12
radio input "true"
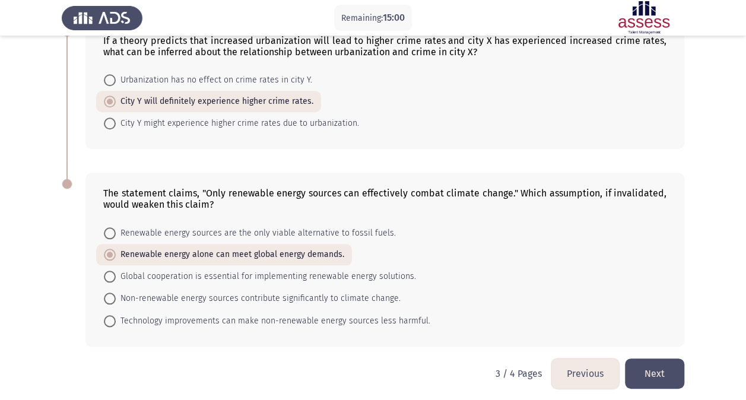
click at [642, 368] on button "Next" at bounding box center [654, 374] width 59 height 30
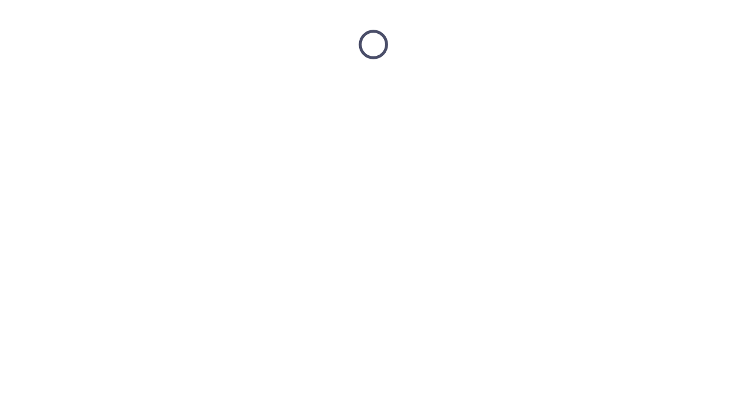
scroll to position [0, 0]
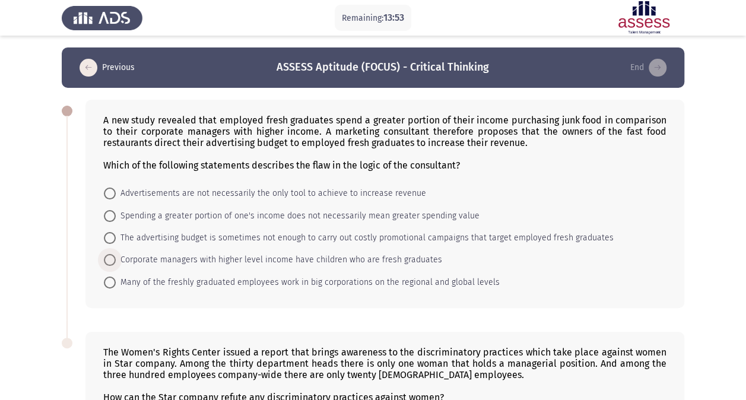
click at [279, 263] on span "Corporate managers with higher level income have children who are fresh graduat…" at bounding box center [279, 260] width 327 height 14
click at [116, 263] on input "Corporate managers with higher level income have children who are fresh graduat…" at bounding box center [110, 260] width 12 height 12
radio input "true"
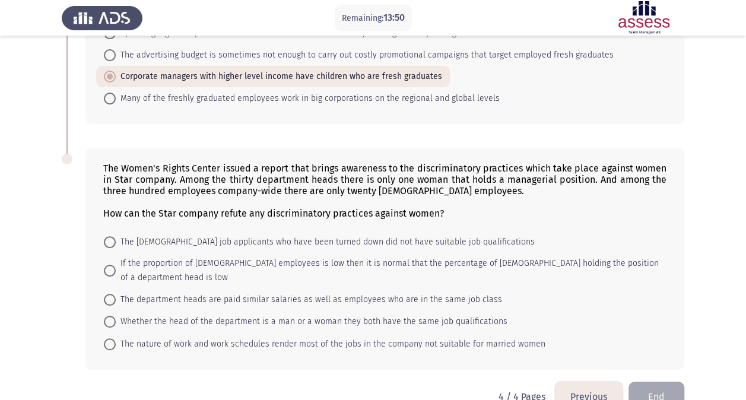
scroll to position [194, 0]
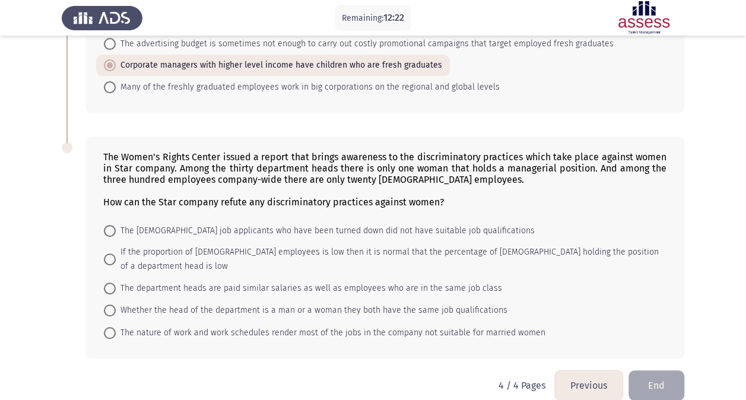
click at [354, 303] on span "Whether the head of the department is a man or a woman they both have the same …" at bounding box center [312, 310] width 392 height 14
click at [116, 305] on input "Whether the head of the department is a man or a woman they both have the same …" at bounding box center [110, 311] width 12 height 12
radio input "true"
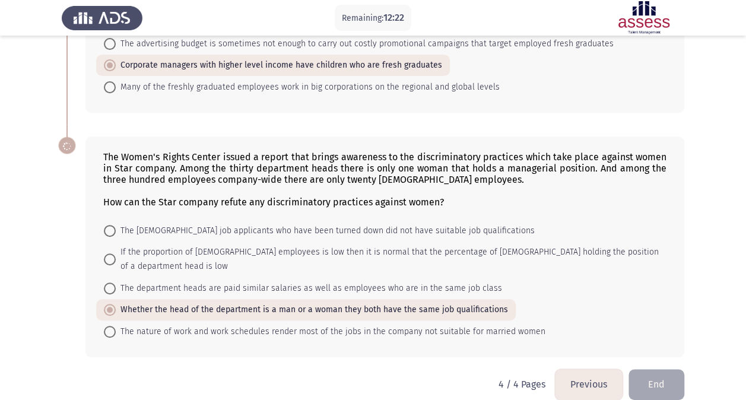
scroll to position [194, 0]
click at [658, 370] on button "End" at bounding box center [657, 385] width 56 height 30
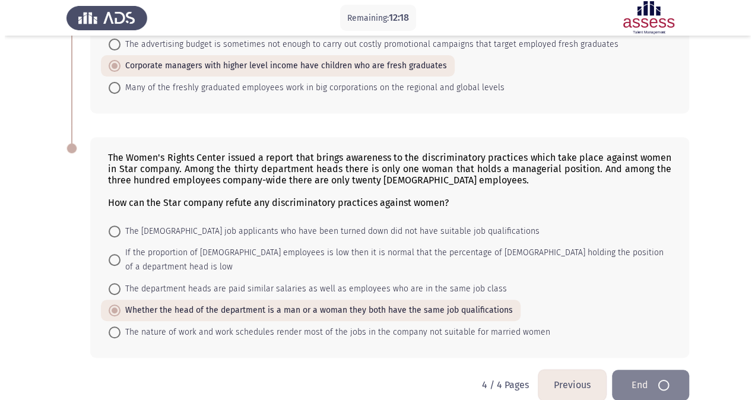
scroll to position [0, 0]
